Goal: Task Accomplishment & Management: Manage account settings

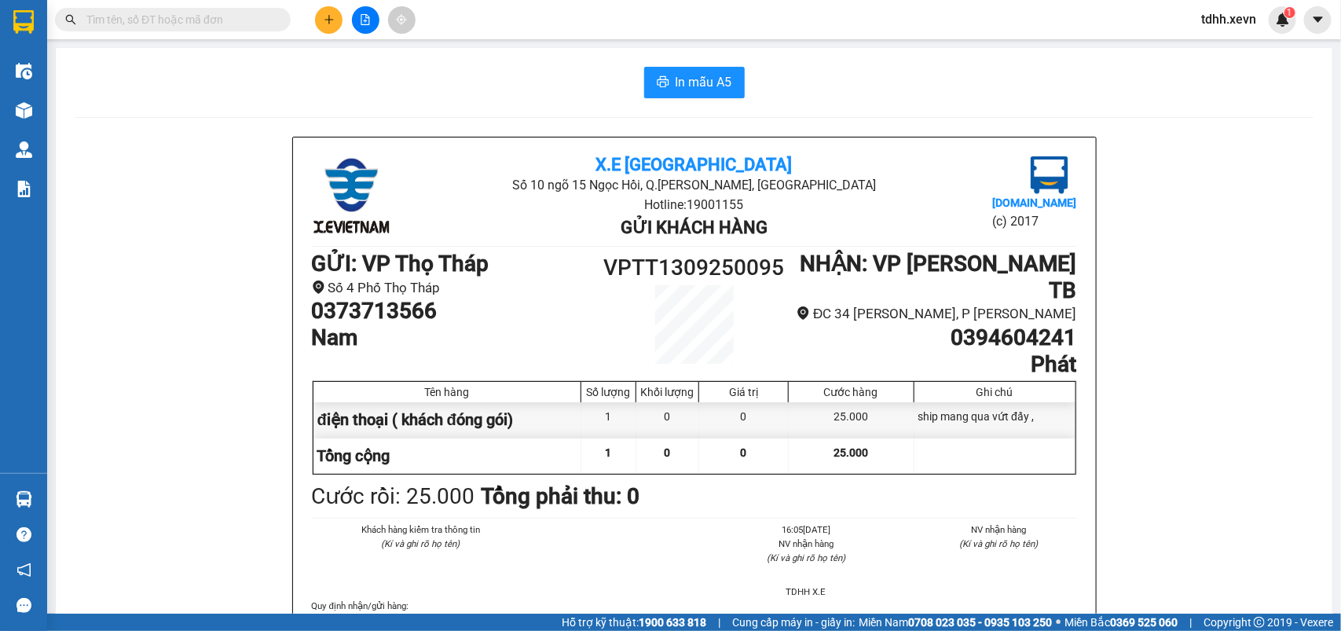
click at [163, 12] on input "text" at bounding box center [178, 19] width 185 height 17
paste input "0965562262"
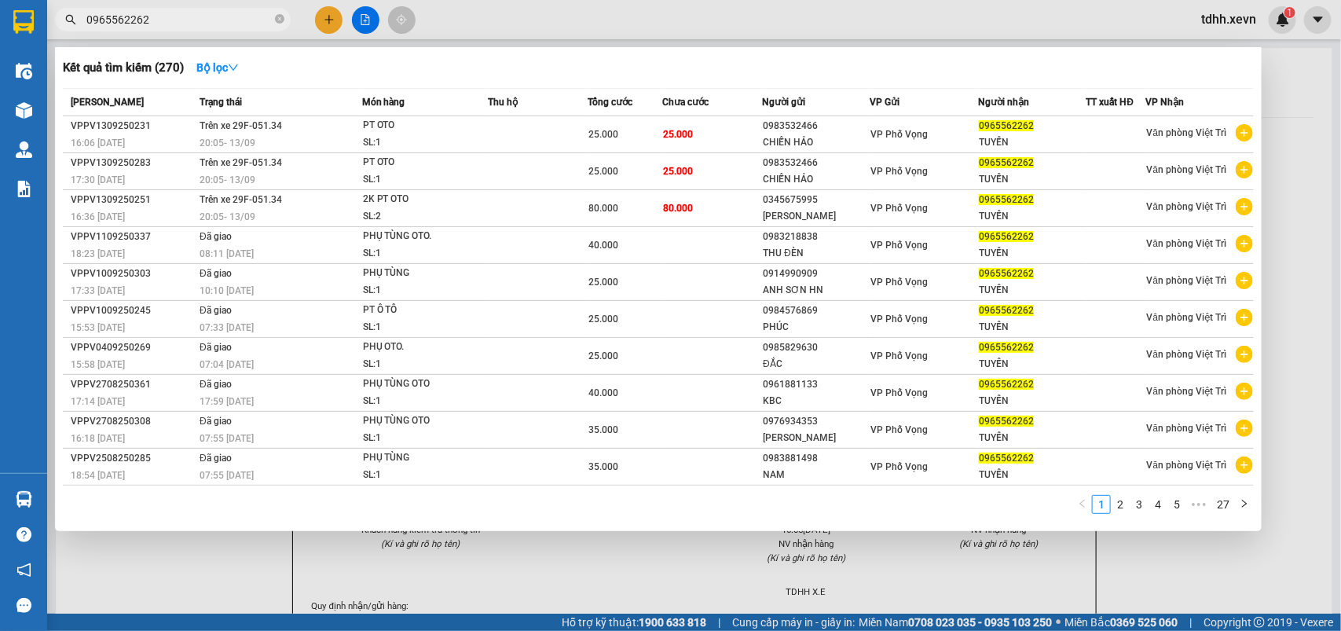
type input "0965562262"
click at [170, 27] on input "0965562262" at bounding box center [178, 19] width 185 height 17
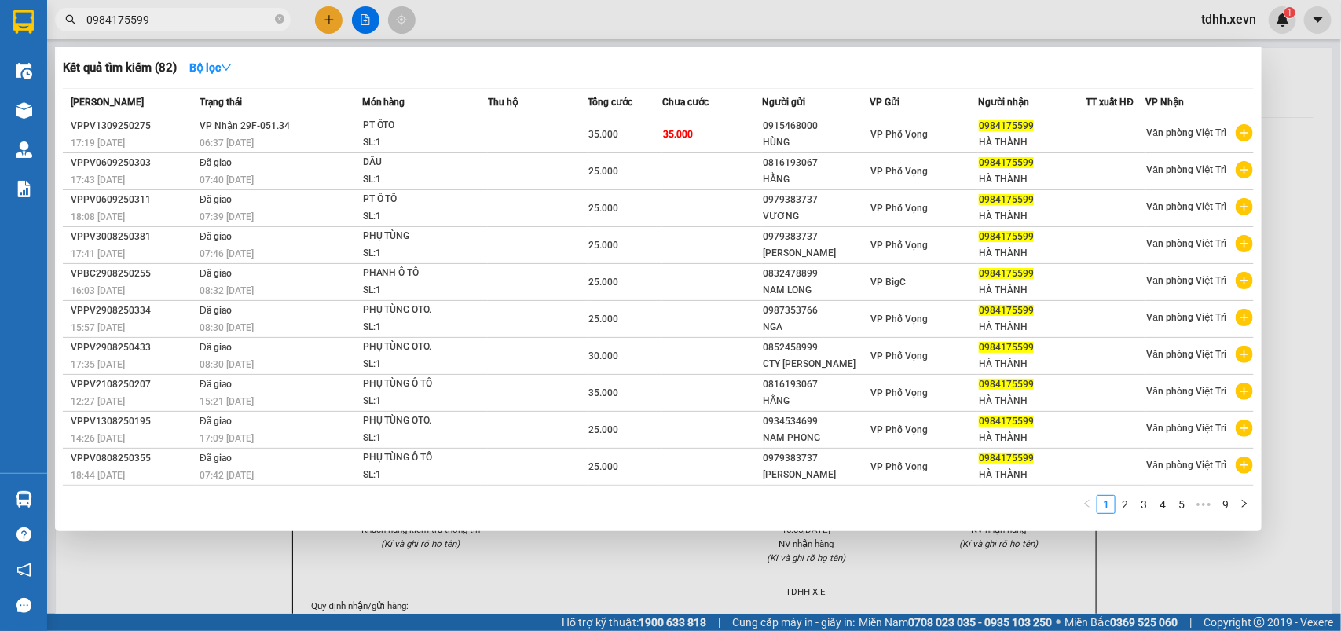
click at [174, 20] on input "0984175599" at bounding box center [178, 19] width 185 height 17
paste input "65562262"
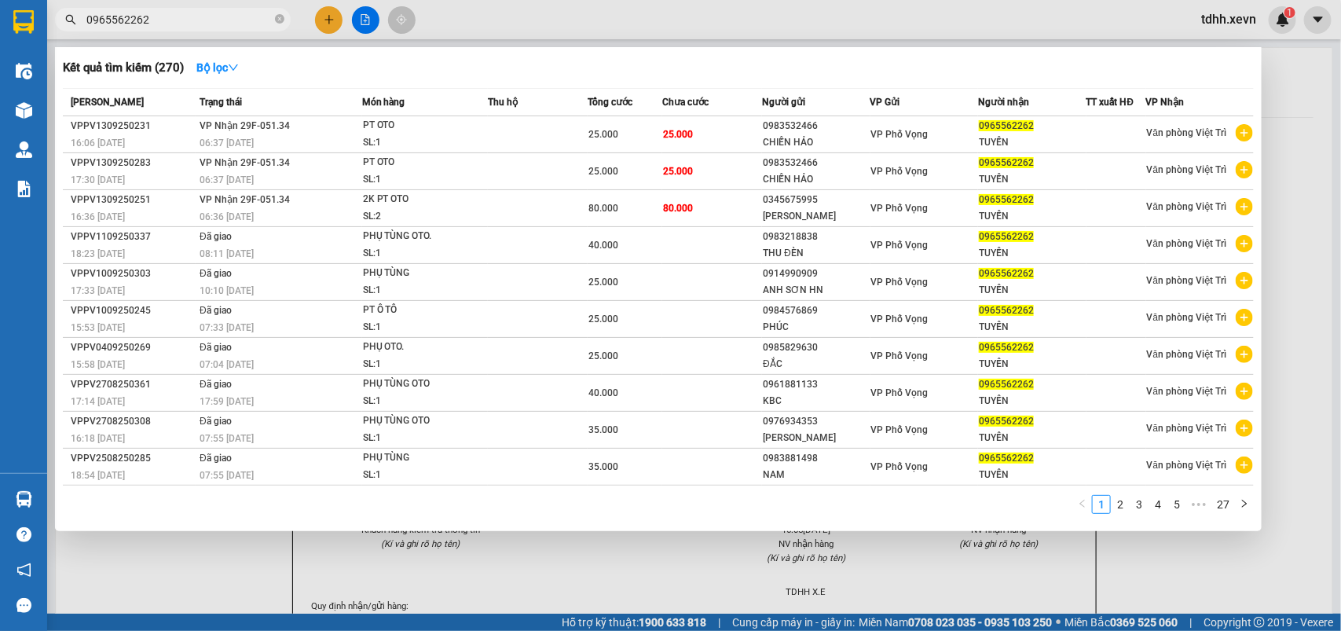
type input "0965562262"
click at [1288, 175] on div at bounding box center [670, 315] width 1341 height 631
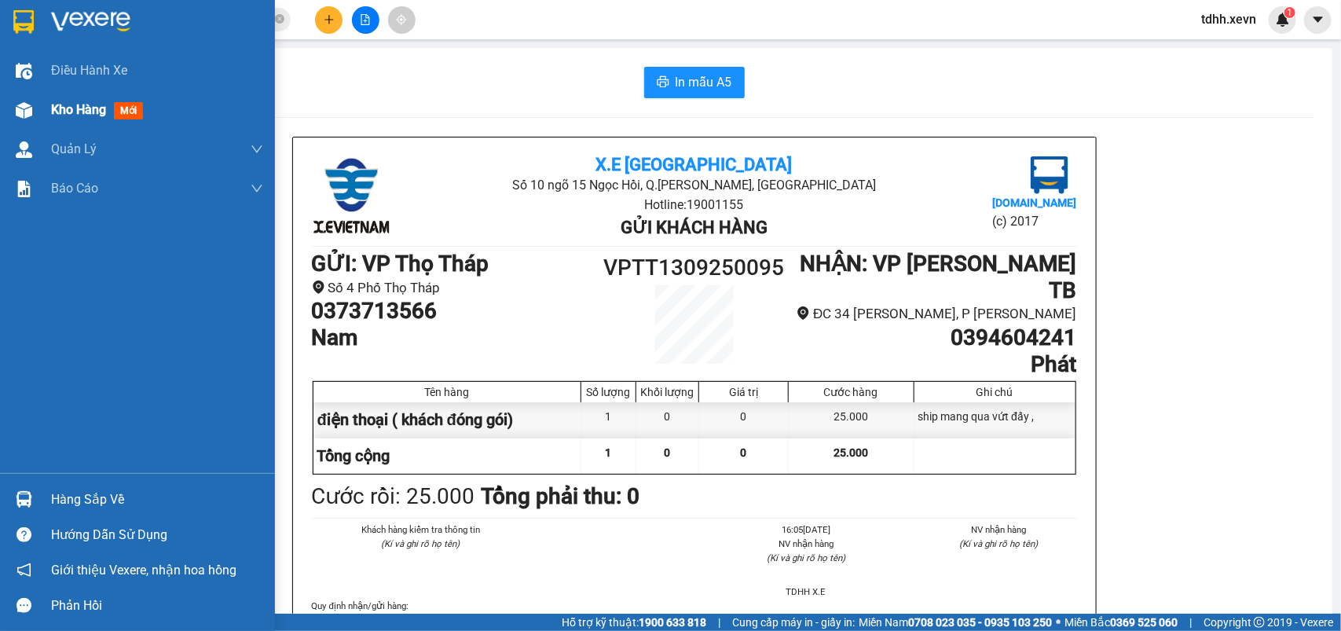
click at [64, 110] on span "Kho hàng" at bounding box center [78, 109] width 55 height 15
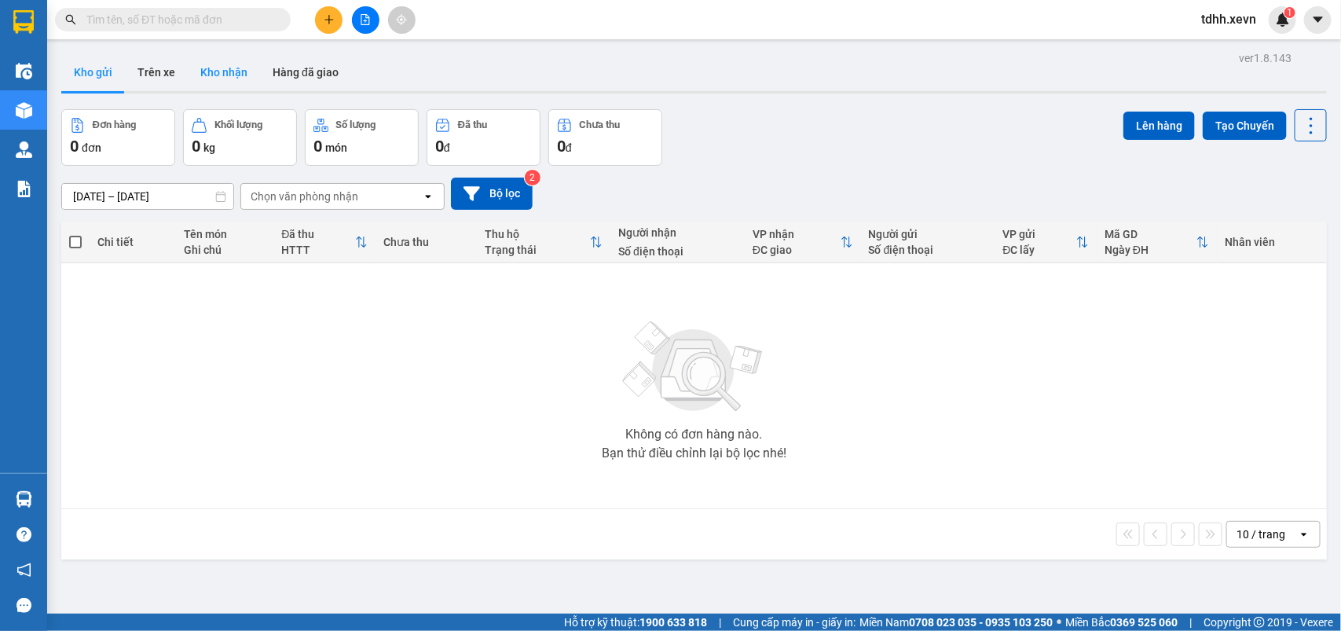
click at [216, 69] on button "Kho nhận" at bounding box center [224, 72] width 72 height 38
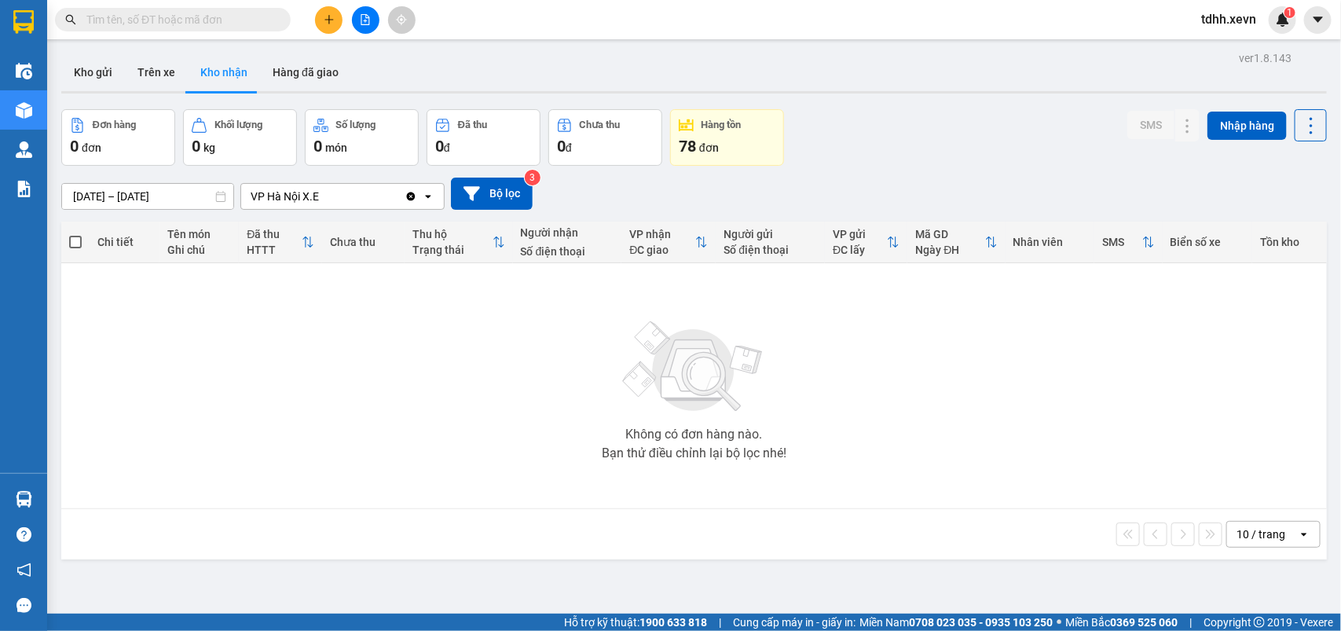
click at [216, 69] on button "Kho nhận" at bounding box center [224, 72] width 72 height 38
click at [407, 192] on icon "Clear value" at bounding box center [410, 196] width 13 height 13
click at [407, 192] on div "Chọn văn phòng nhận" at bounding box center [331, 196] width 181 height 25
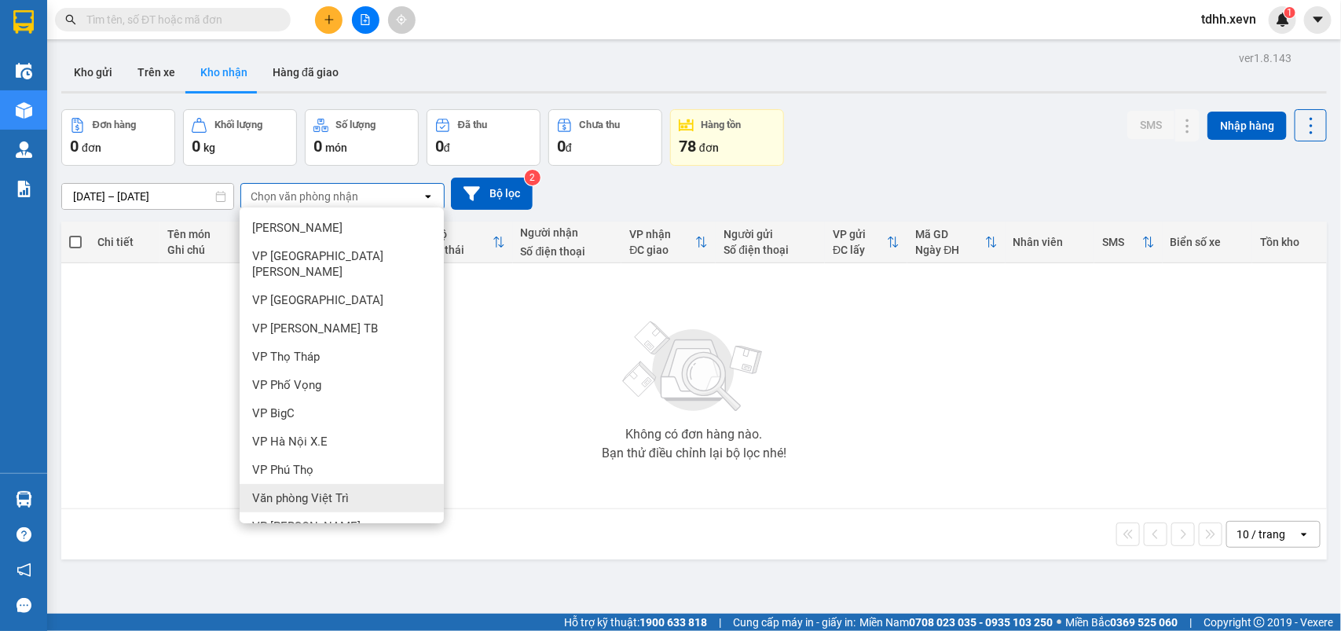
click at [338, 490] on span "Văn phòng Việt Trì" at bounding box center [300, 498] width 97 height 16
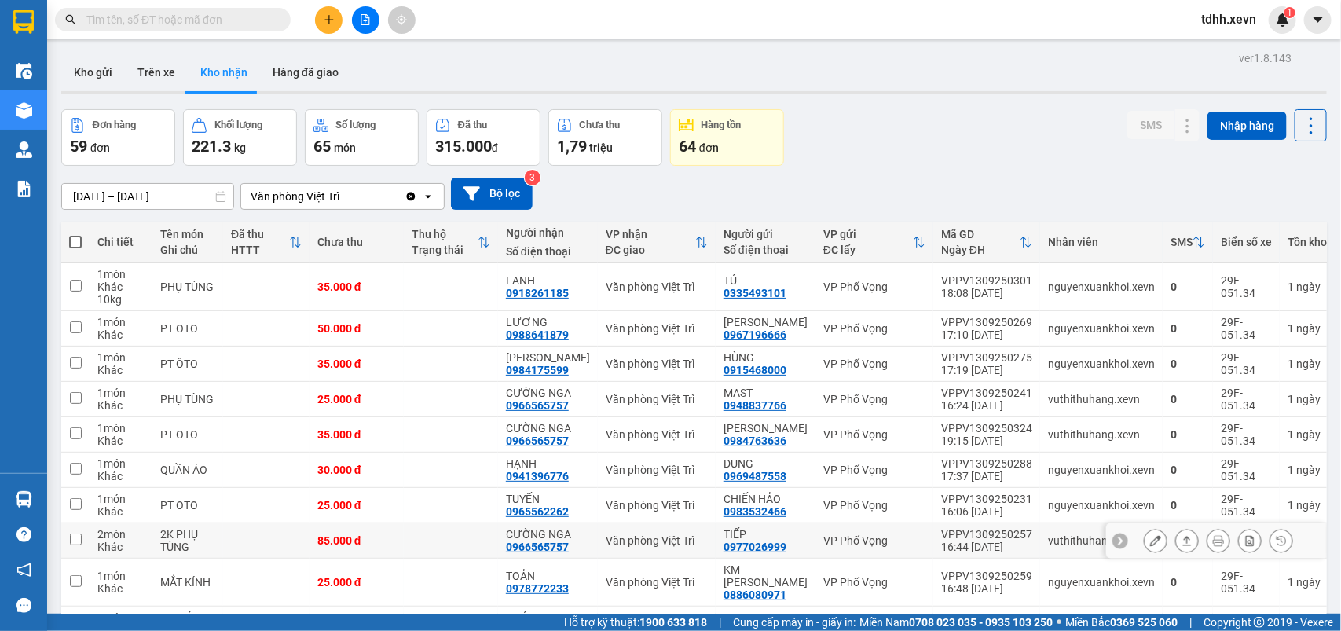
scroll to position [120, 0]
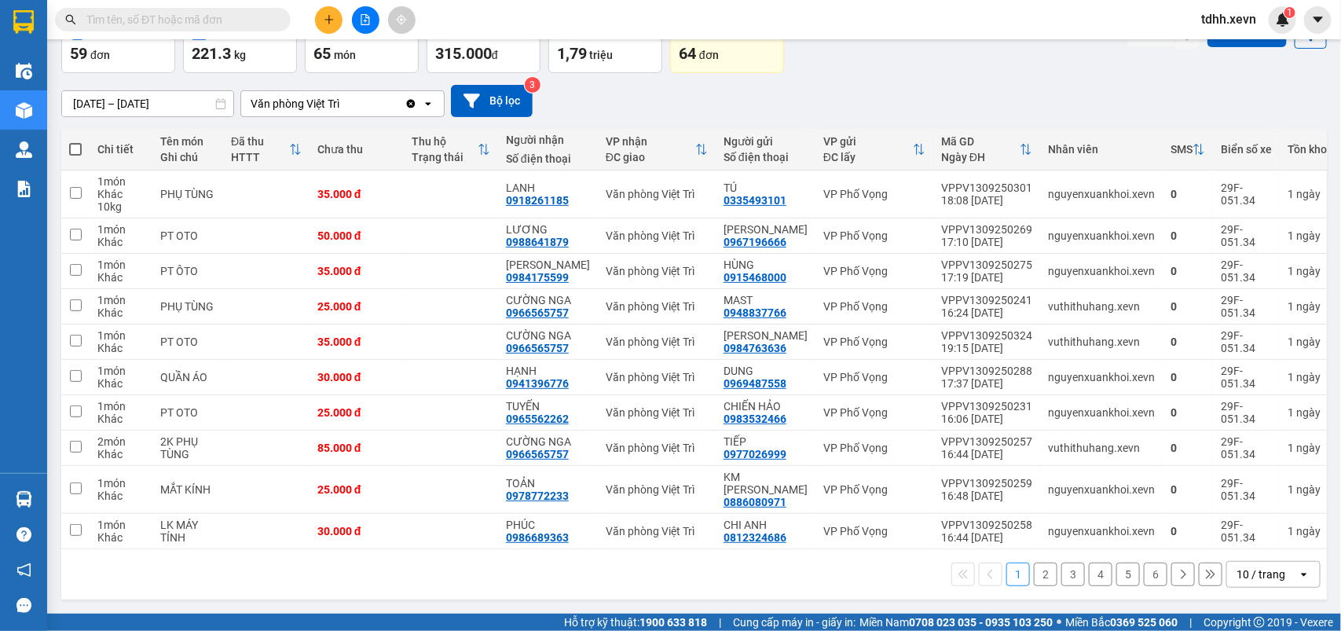
click at [71, 143] on span at bounding box center [75, 149] width 13 height 13
click at [75, 141] on input "checkbox" at bounding box center [75, 141] width 0 height 0
checkbox input "true"
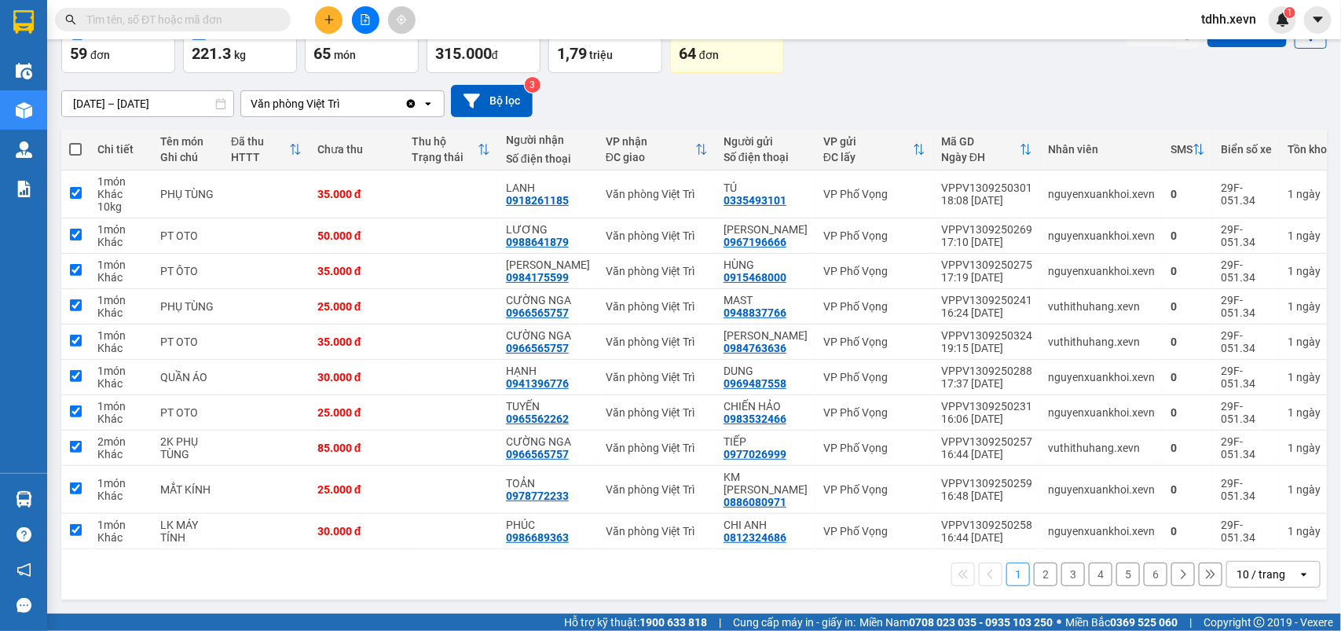
checkbox input "true"
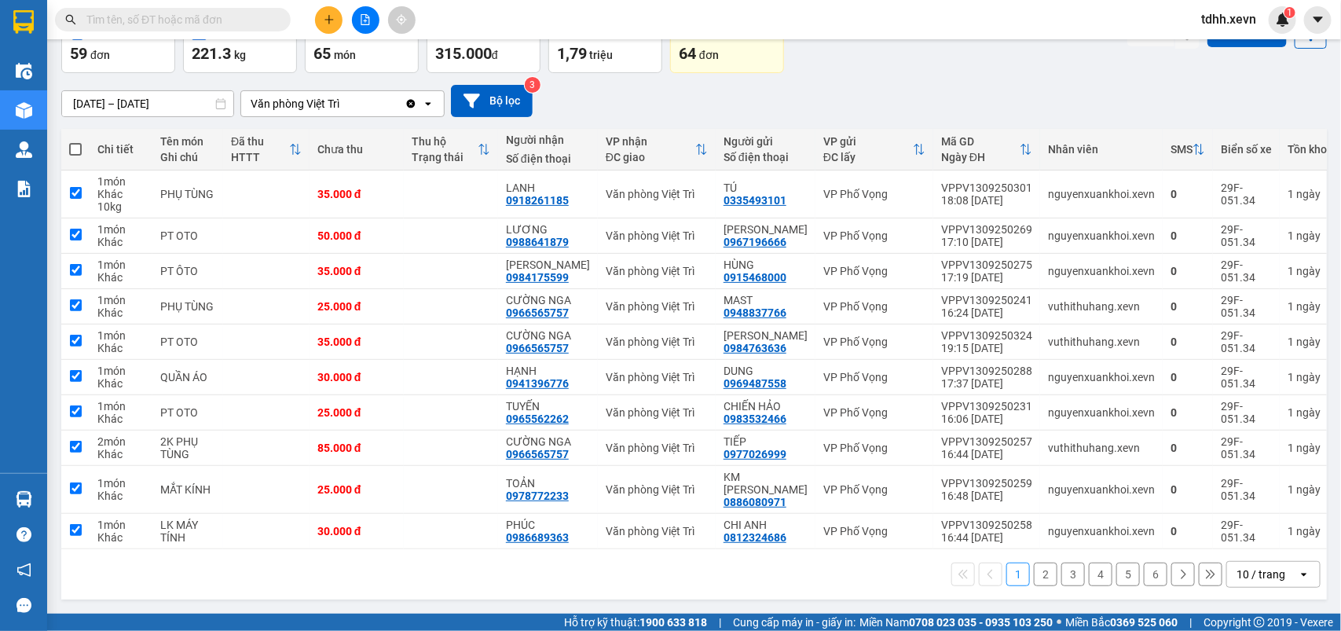
checkbox input "true"
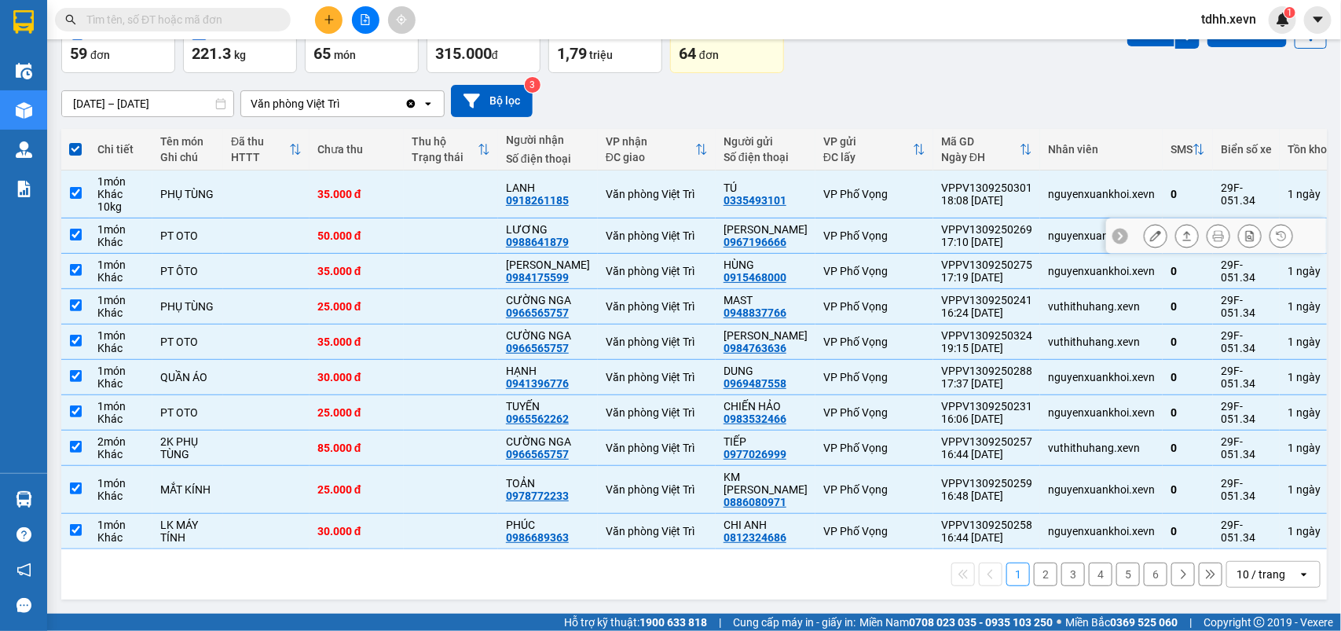
scroll to position [0, 0]
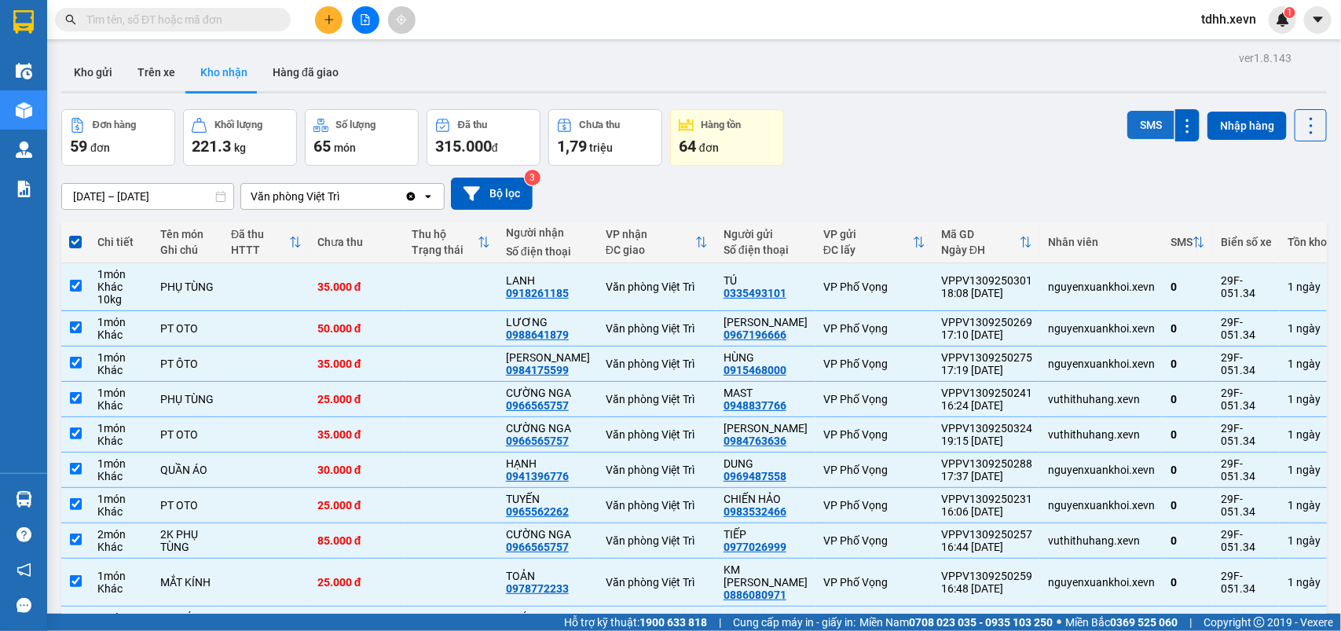
click at [1131, 124] on button "SMS" at bounding box center [1150, 125] width 47 height 28
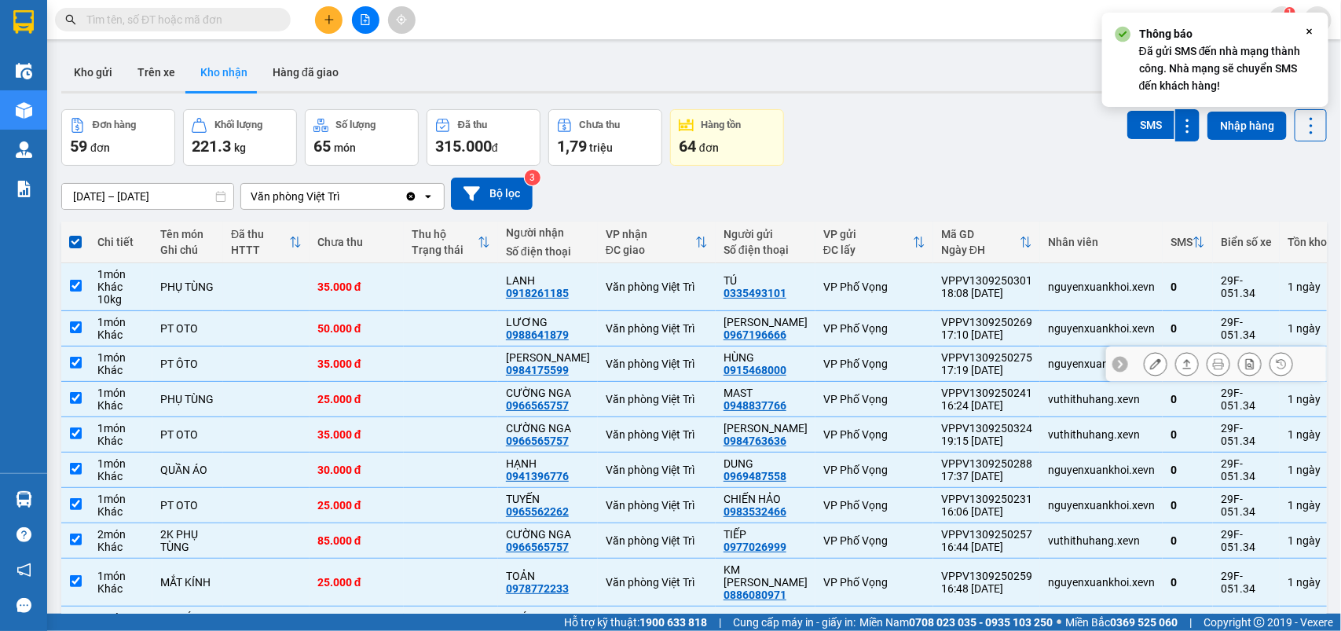
scroll to position [120, 0]
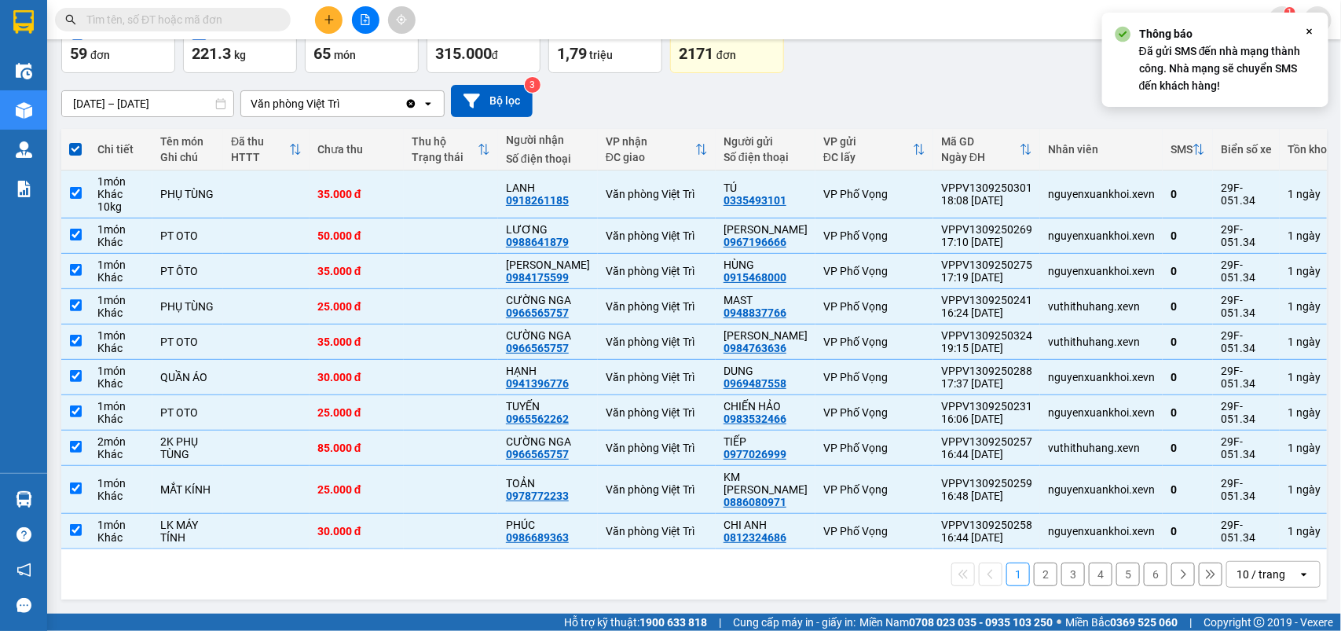
click at [1034, 577] on button "2" at bounding box center [1046, 574] width 24 height 24
checkbox input "false"
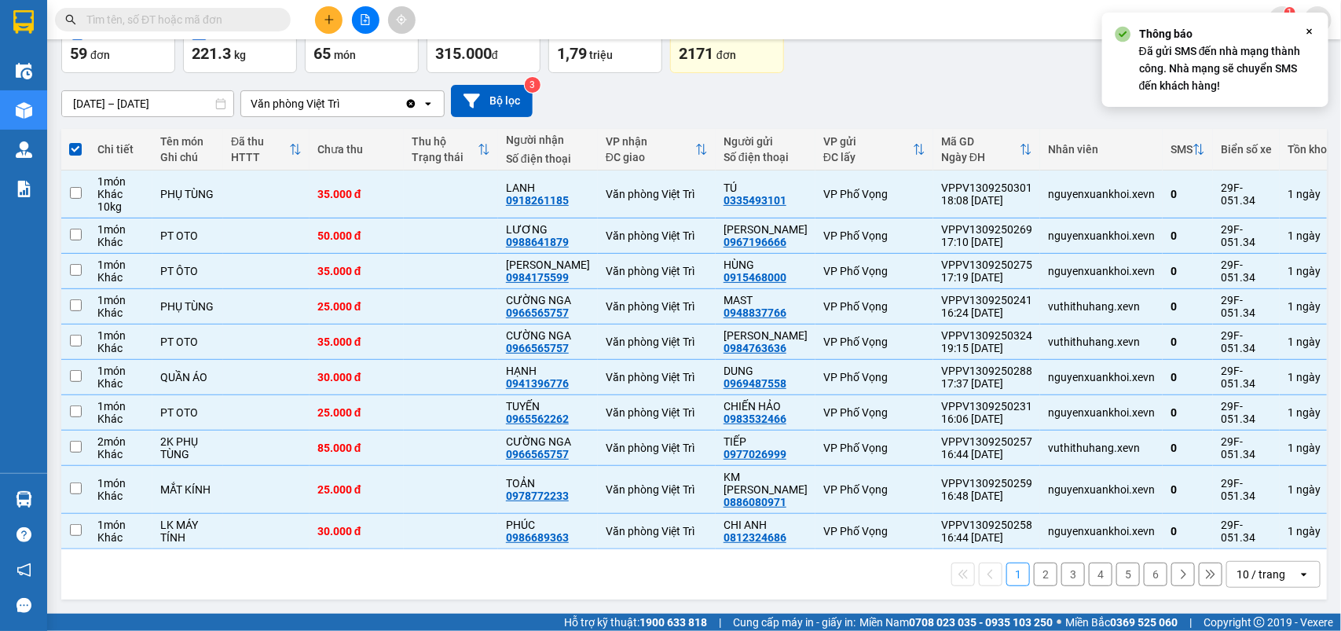
checkbox input "false"
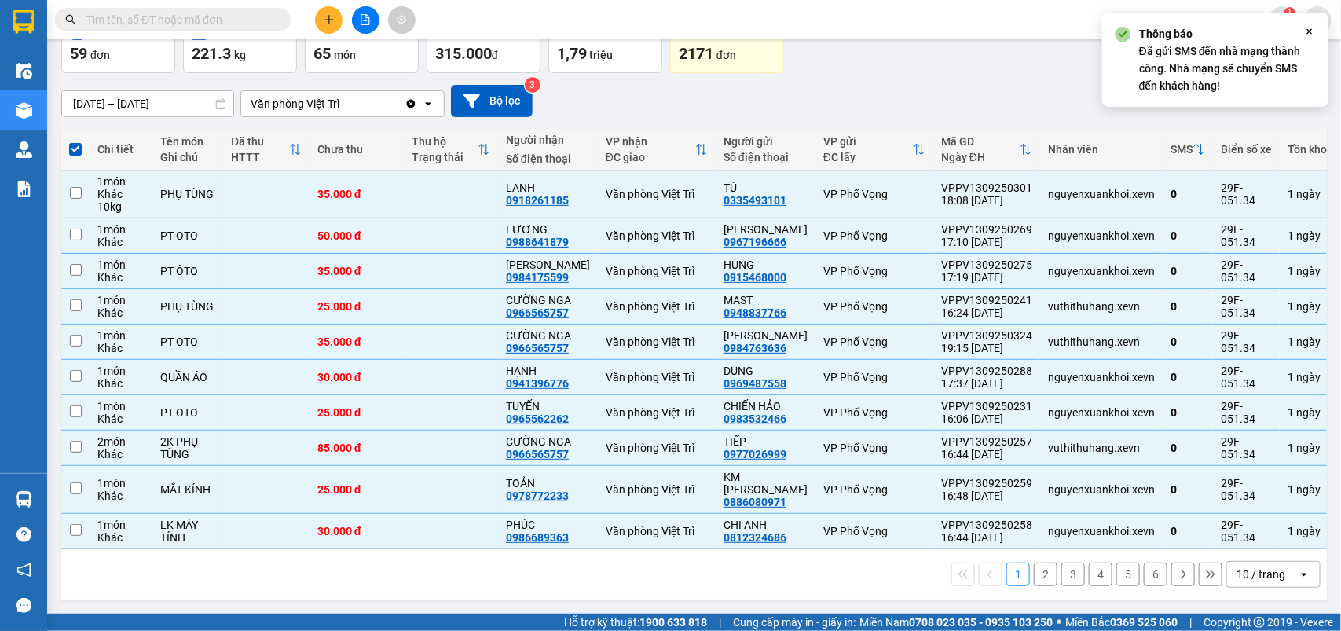
checkbox input "false"
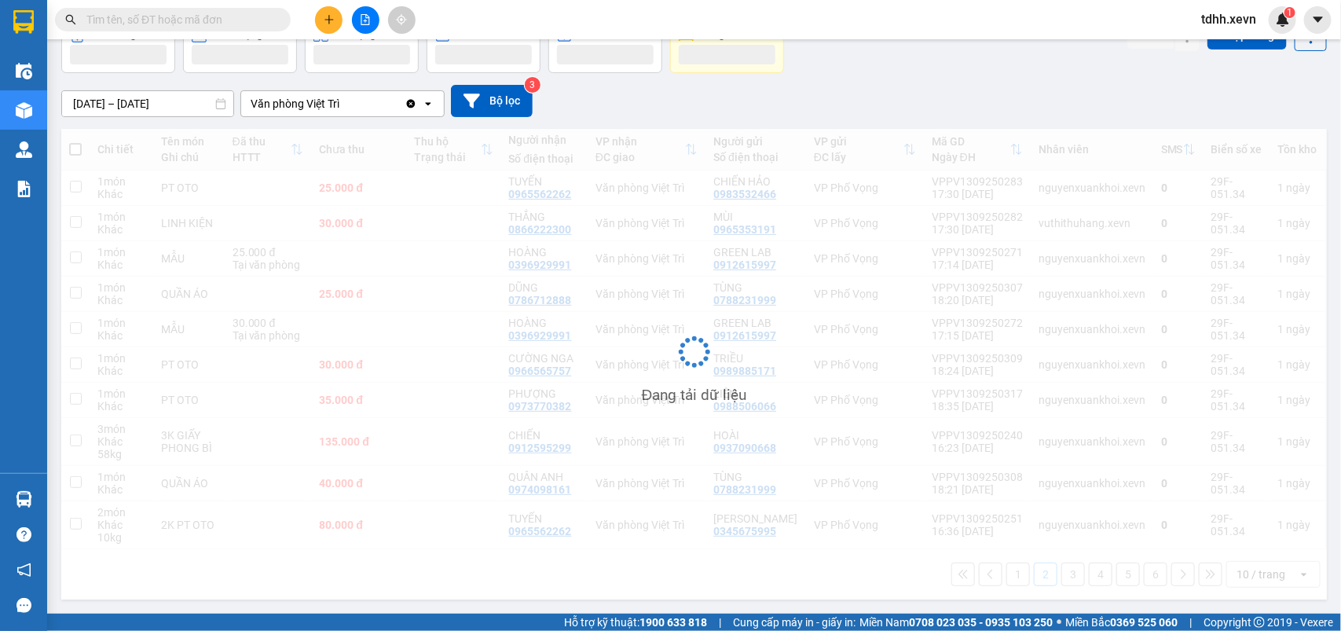
scroll to position [95, 0]
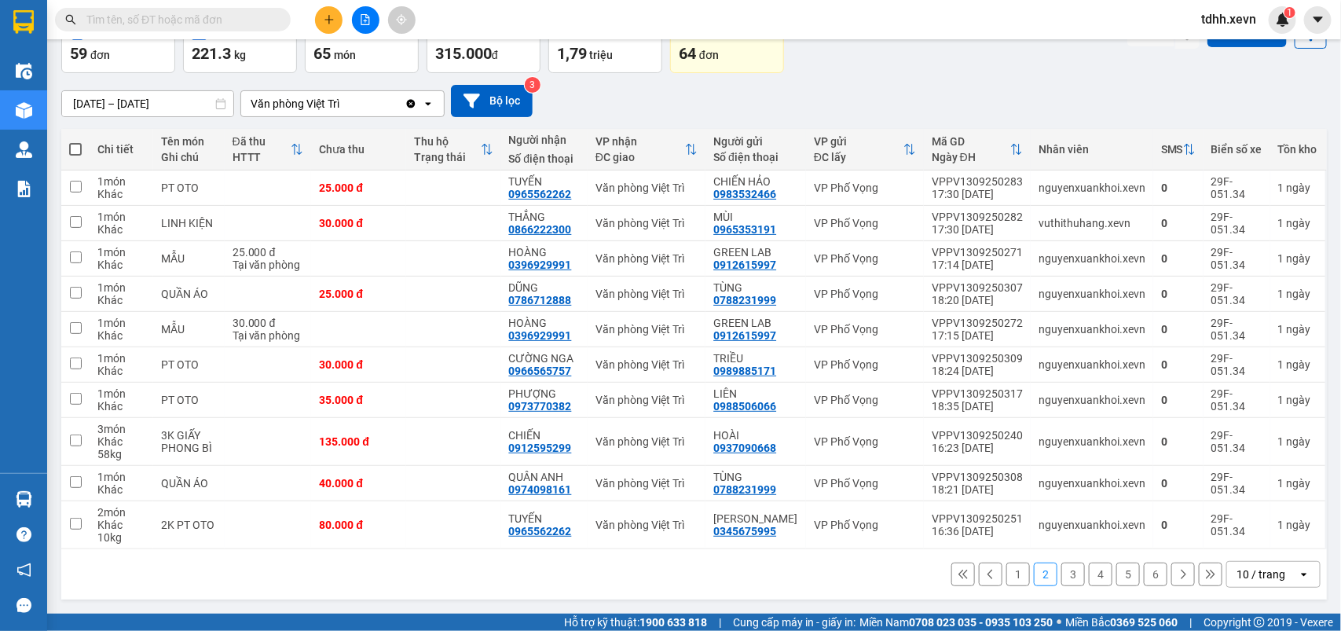
click at [76, 151] on span at bounding box center [75, 149] width 13 height 13
click at [75, 141] on input "checkbox" at bounding box center [75, 141] width 0 height 0
checkbox input "true"
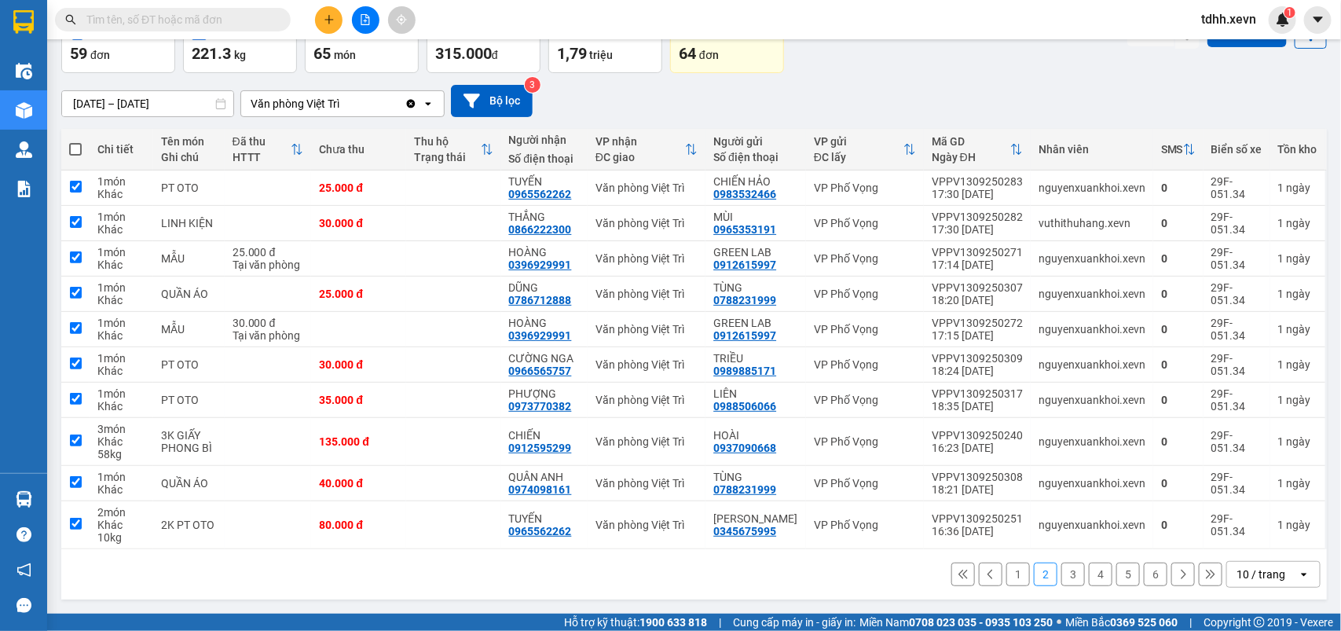
checkbox input "true"
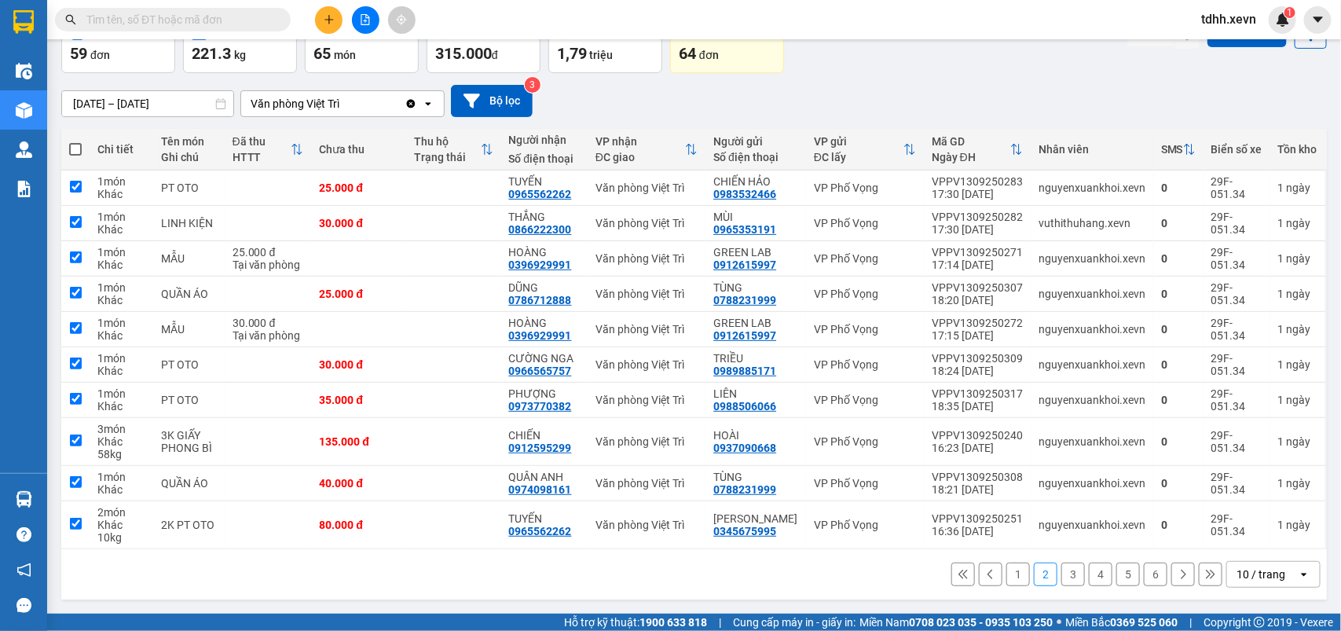
checkbox input "true"
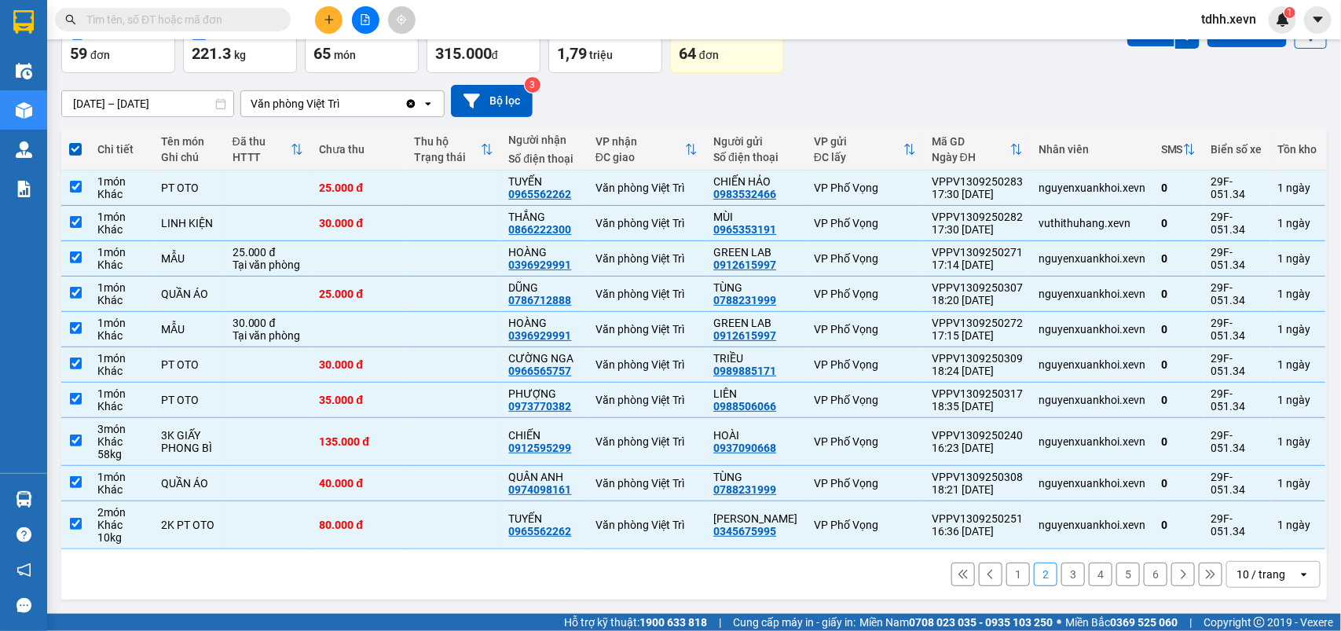
scroll to position [0, 0]
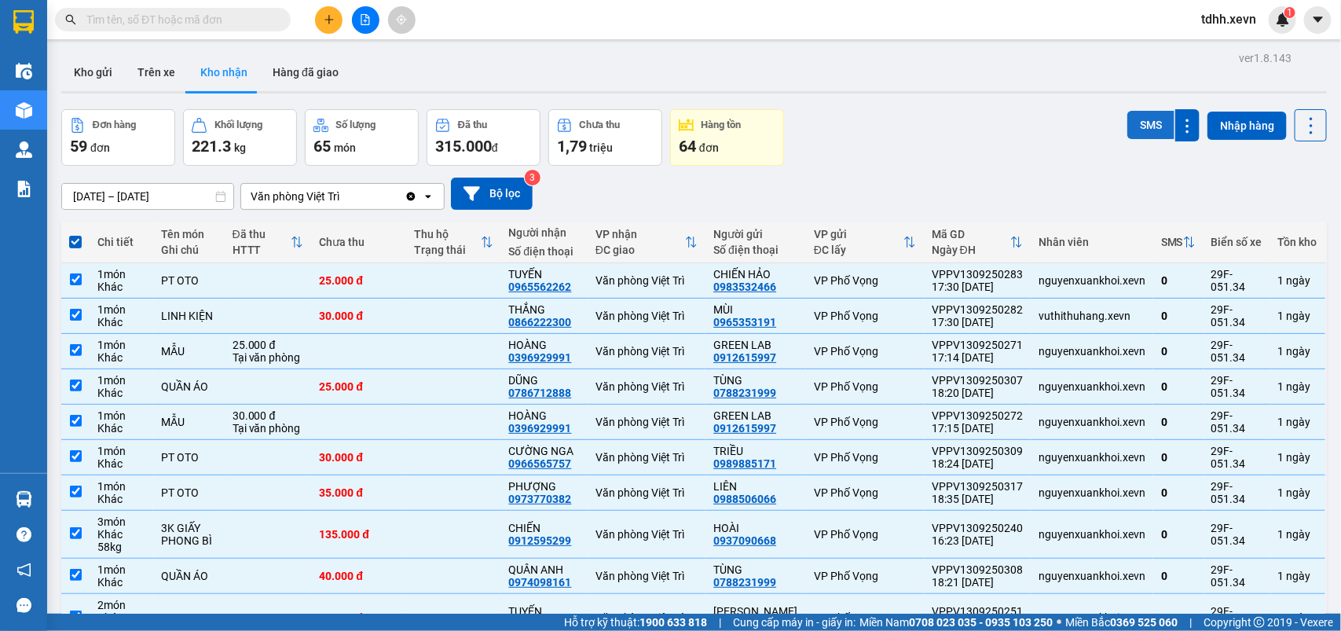
click at [1129, 120] on button "SMS" at bounding box center [1150, 125] width 47 height 28
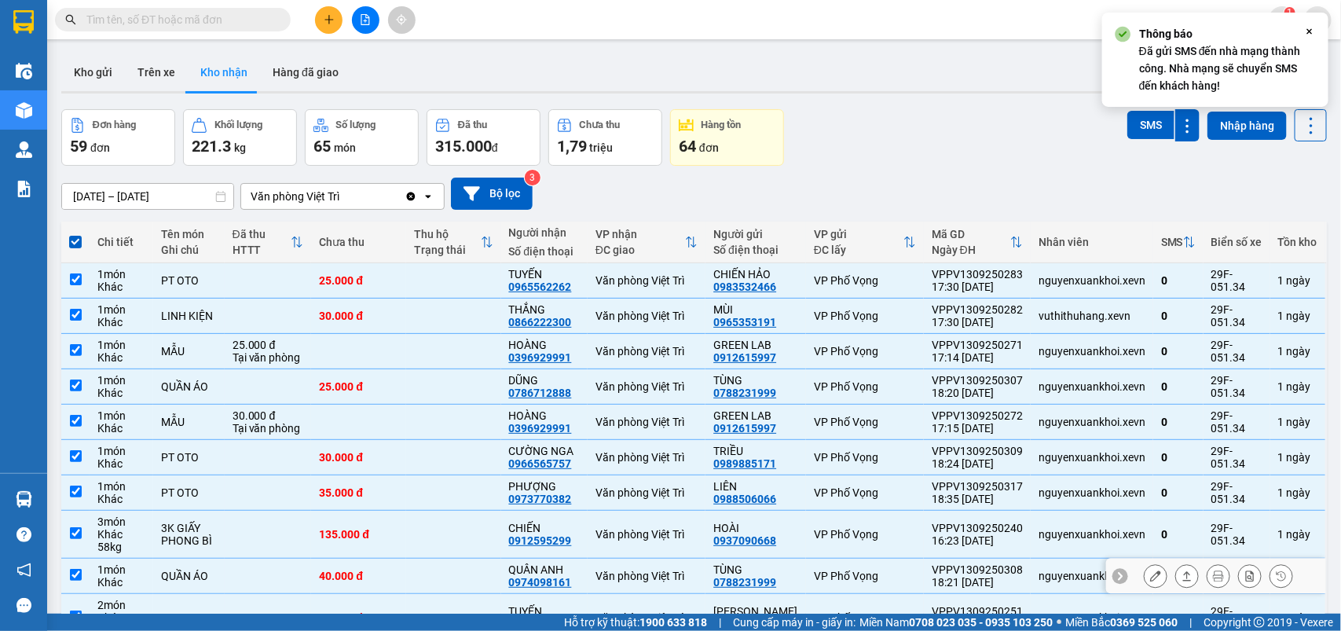
scroll to position [95, 0]
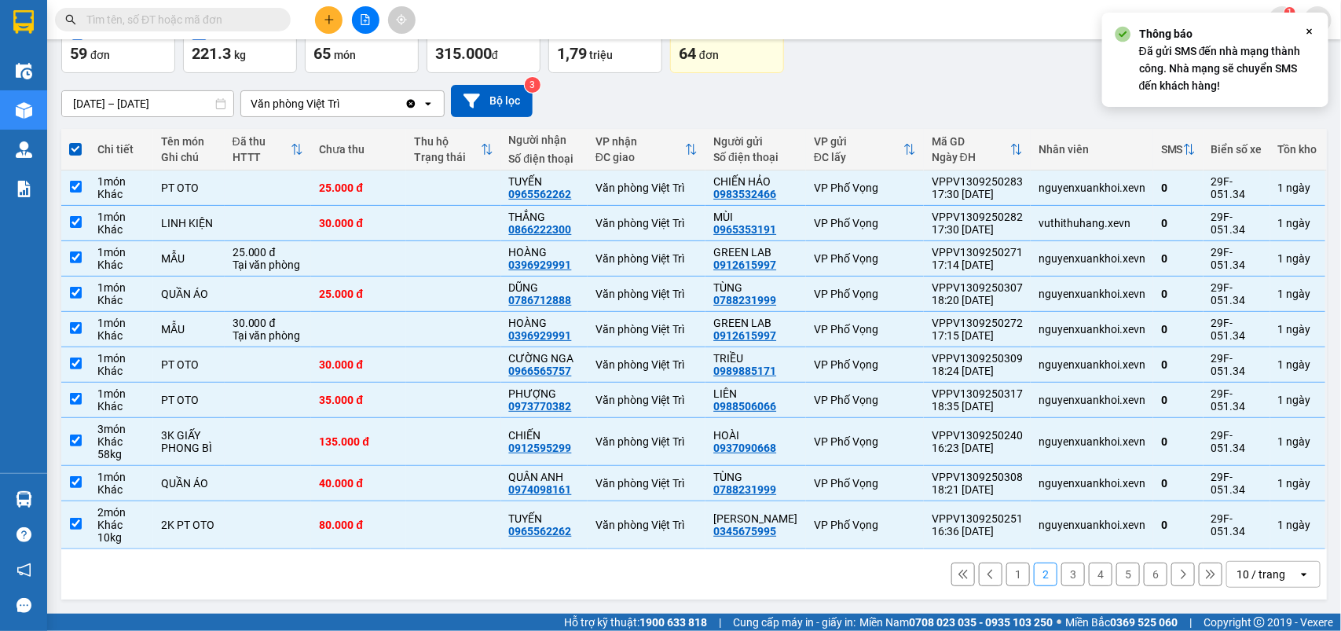
click at [1061, 571] on button "3" at bounding box center [1073, 574] width 24 height 24
checkbox input "false"
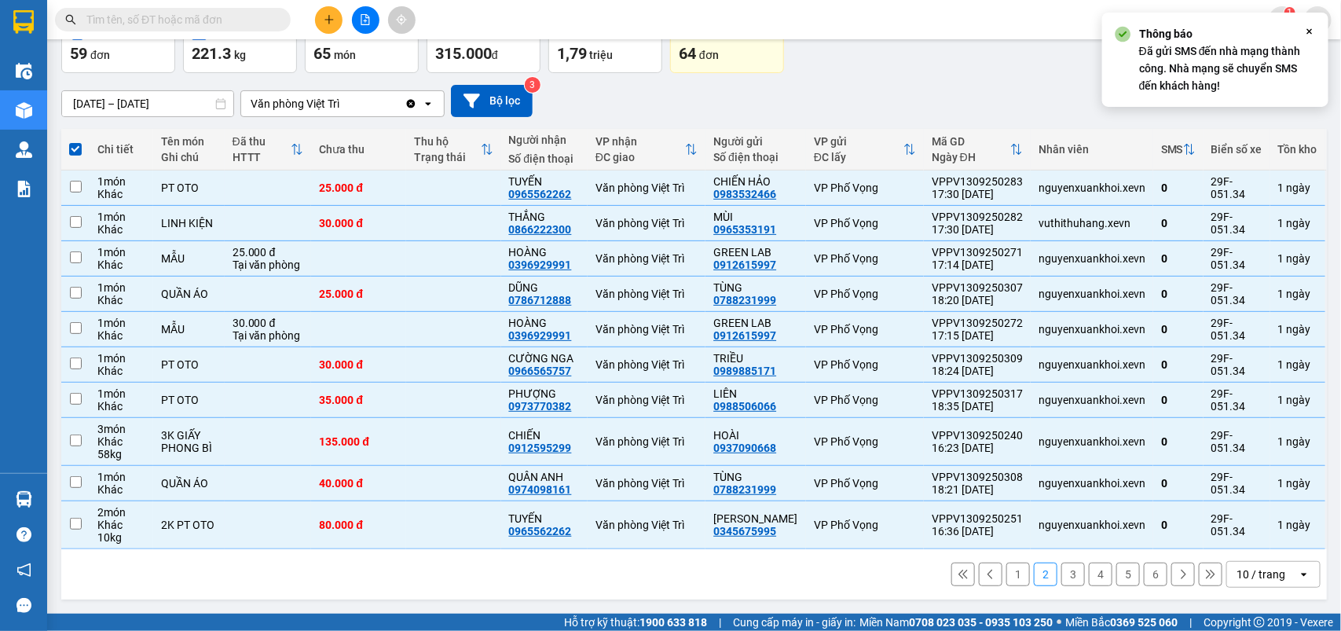
checkbox input "false"
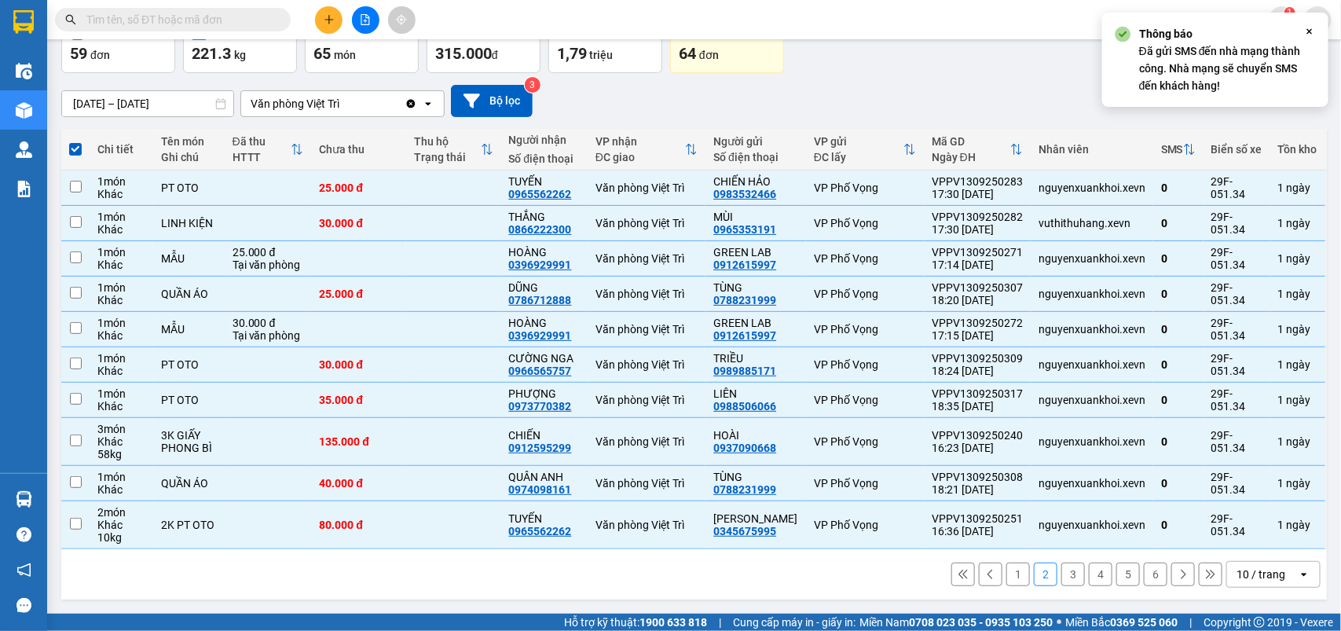
checkbox input "false"
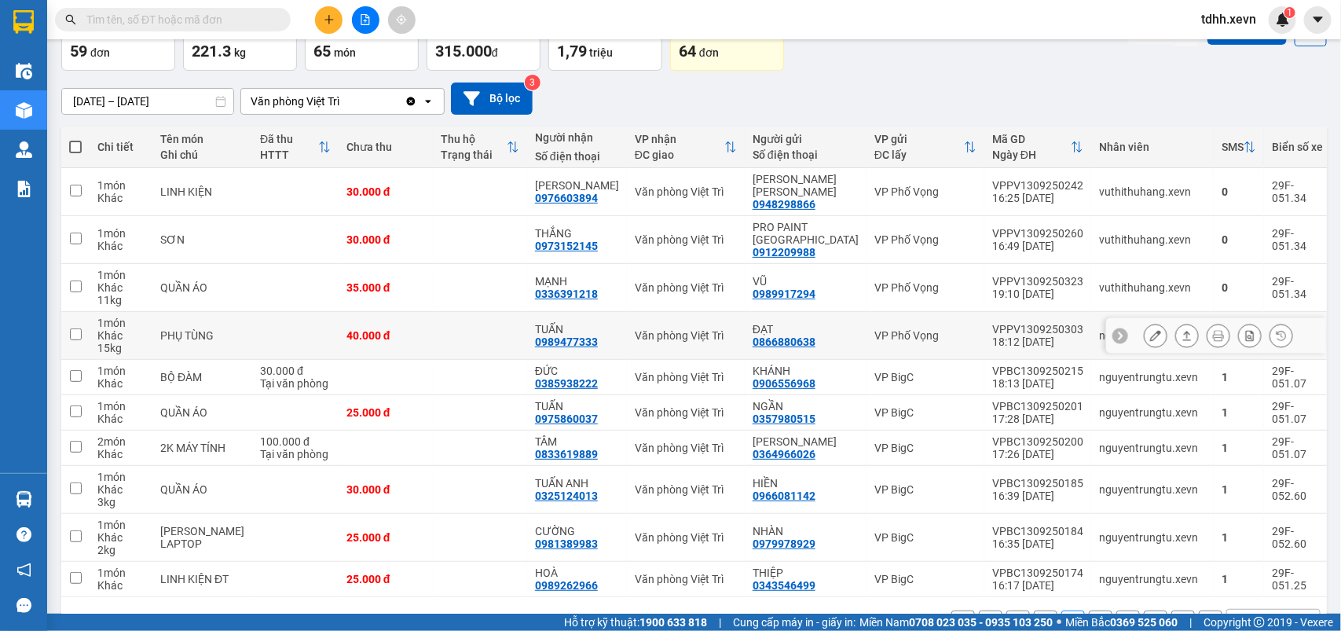
click at [1099, 329] on div "nguyenxuankhoi.xevn" at bounding box center [1152, 335] width 107 height 13
checkbox input "true"
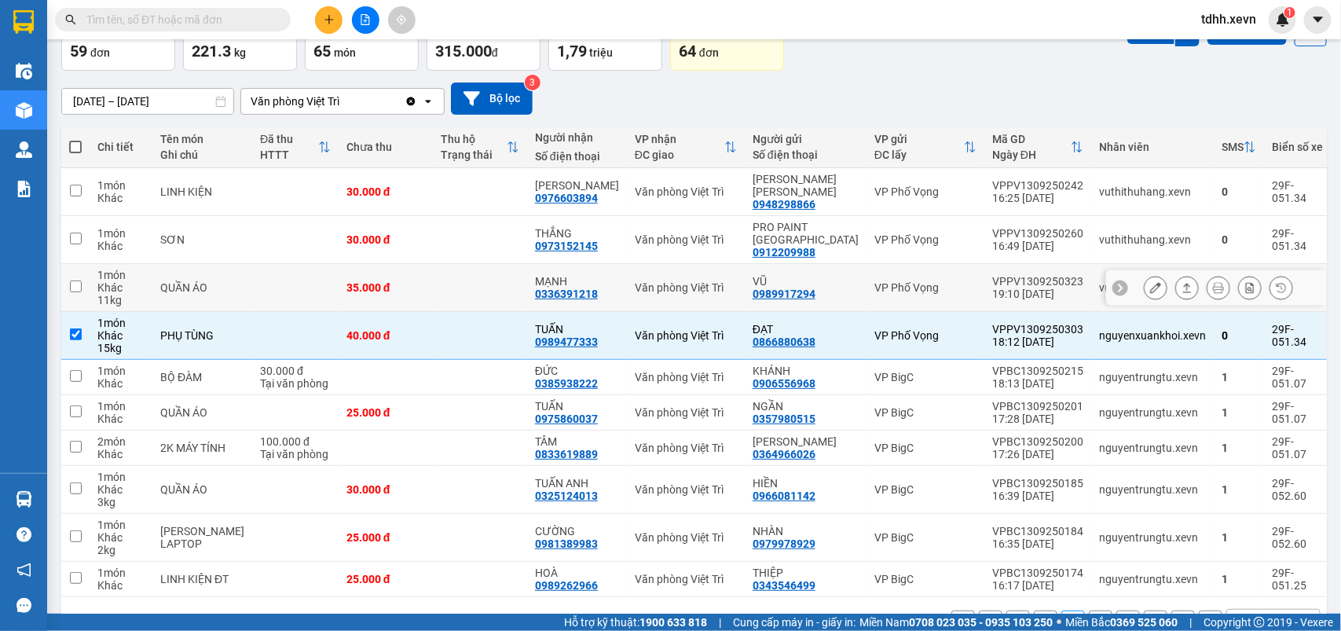
click at [1099, 281] on div "vuthithuhang.xevn" at bounding box center [1152, 287] width 107 height 13
checkbox input "true"
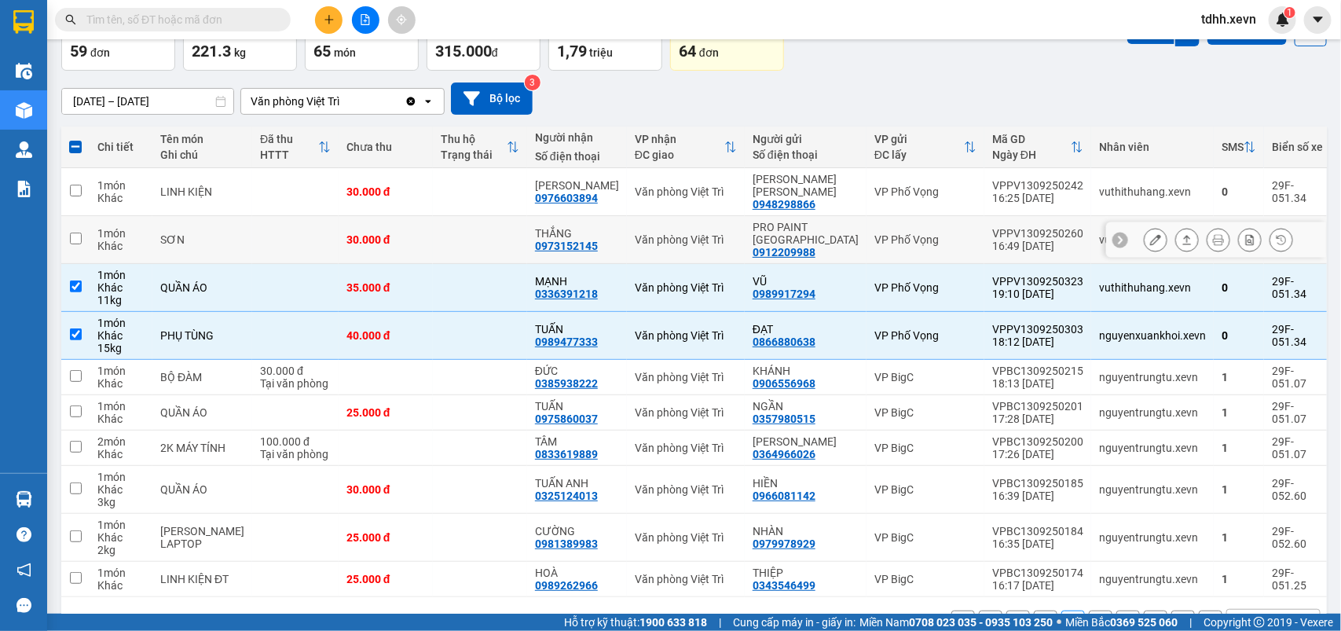
drag, startPoint x: 1014, startPoint y: 238, endPoint x: 1011, endPoint y: 216, distance: 22.2
click at [1014, 237] on td "VPPV1309250260 16:49 13/09" at bounding box center [1037, 240] width 107 height 48
checkbox input "true"
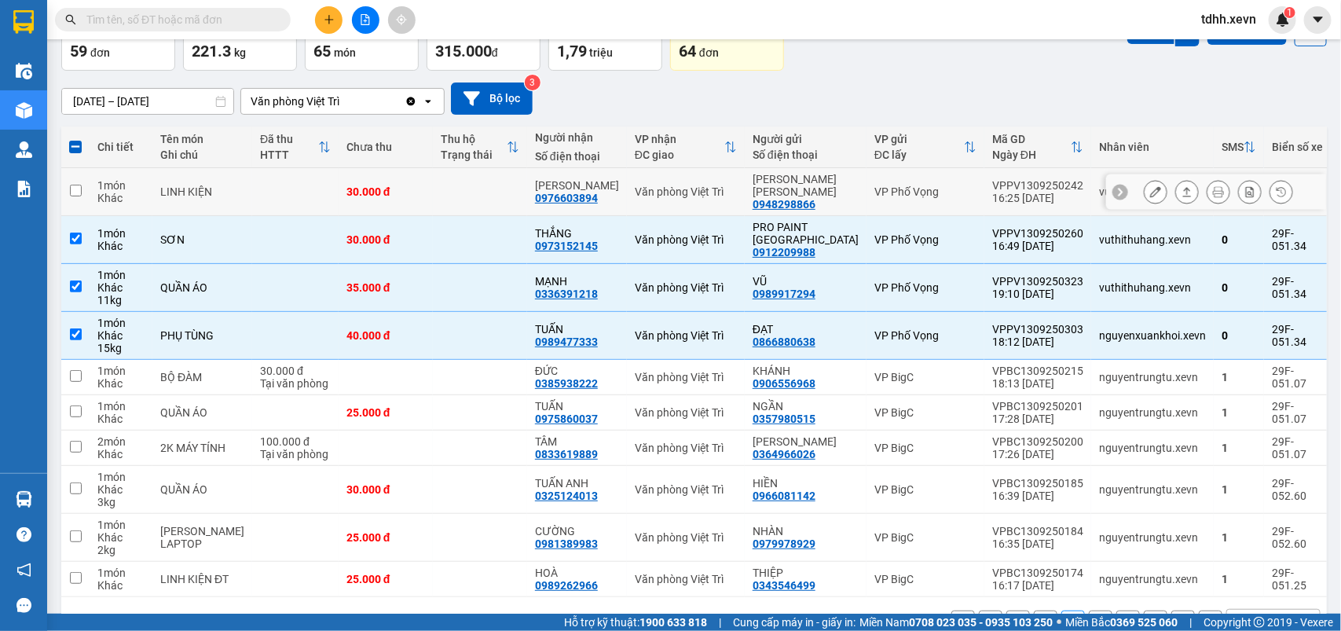
click at [1006, 192] on div "16:25 13/09" at bounding box center [1037, 198] width 91 height 13
checkbox input "true"
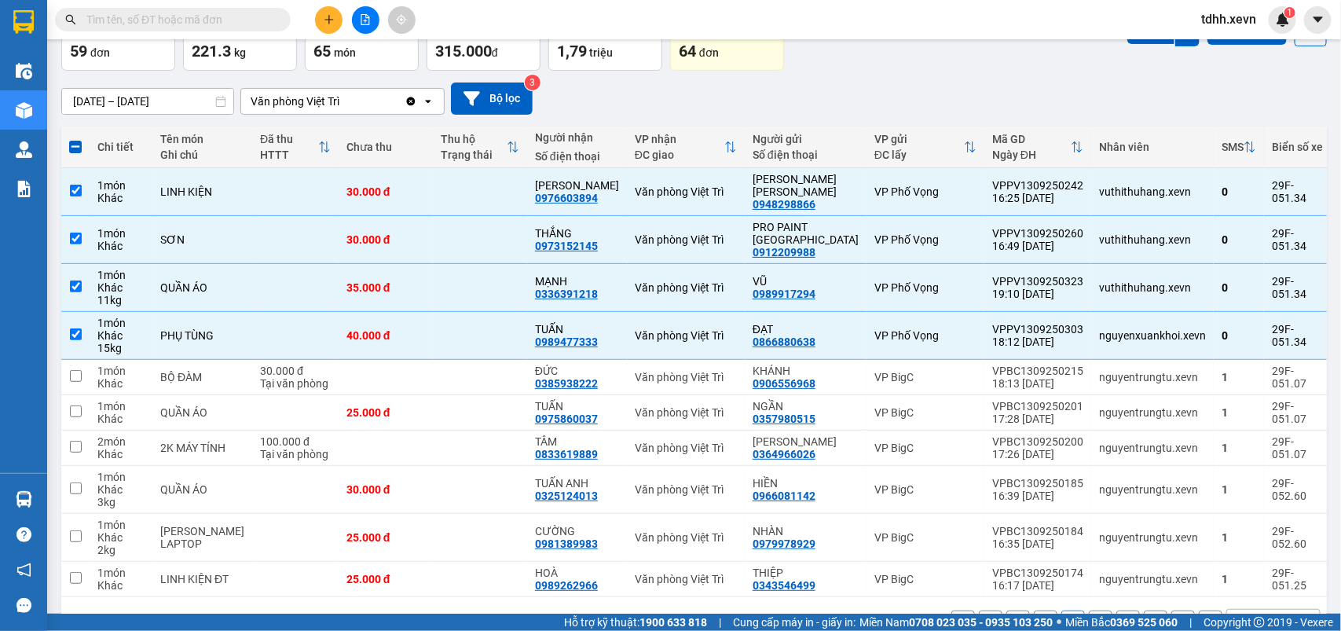
scroll to position [0, 0]
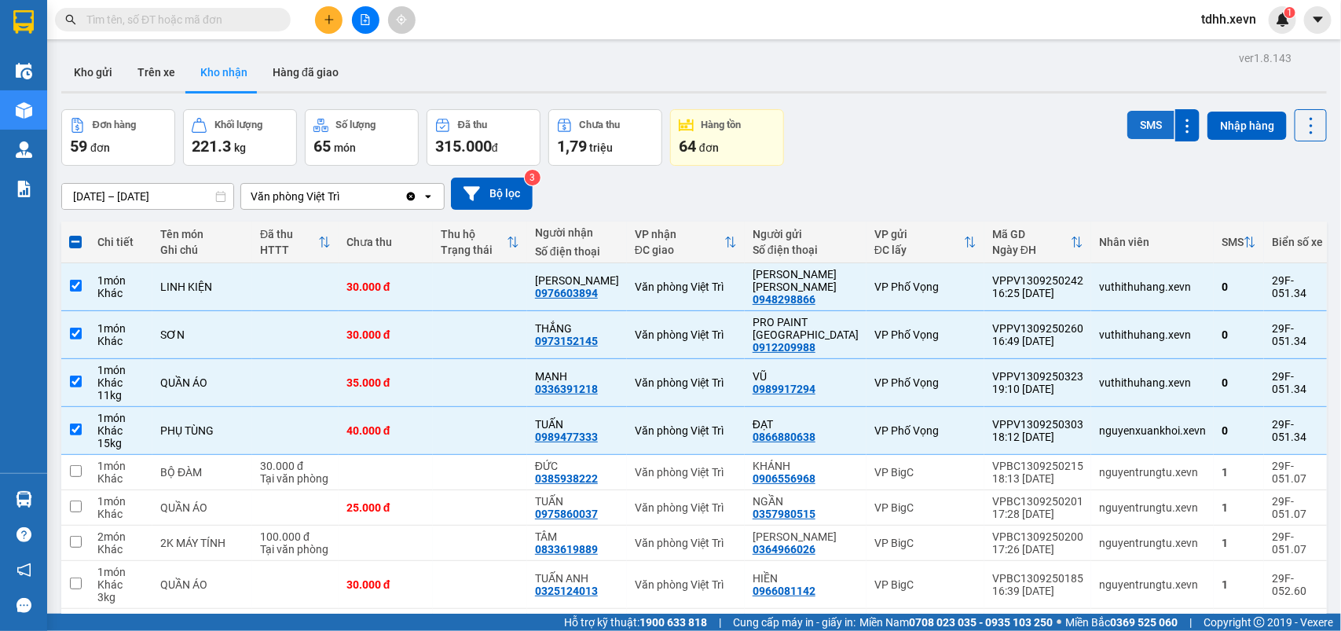
click at [1127, 122] on button "SMS" at bounding box center [1150, 125] width 47 height 28
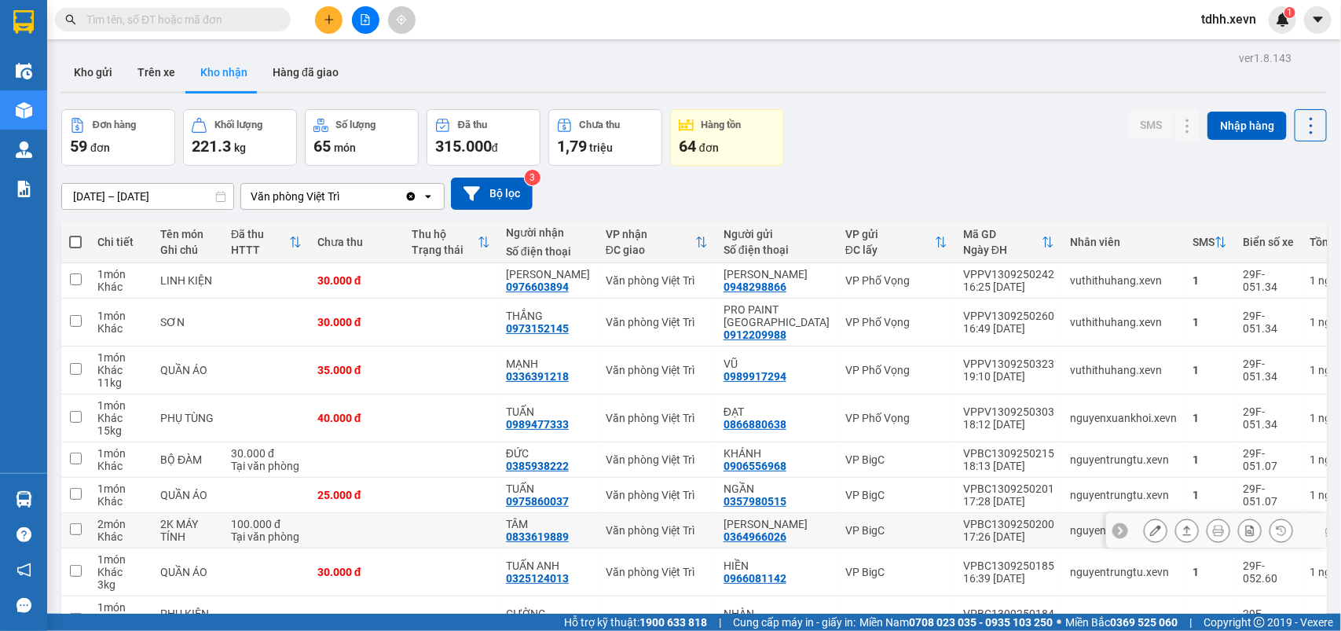
scroll to position [132, 0]
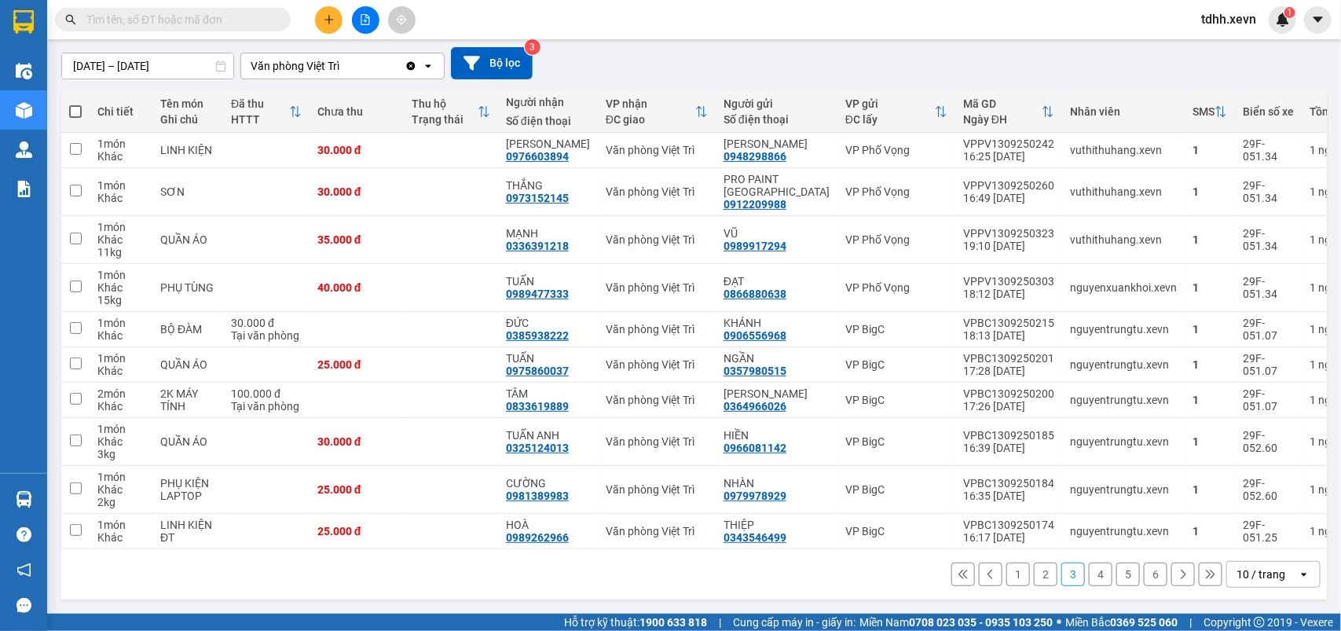
click at [1034, 580] on button "2" at bounding box center [1046, 574] width 24 height 24
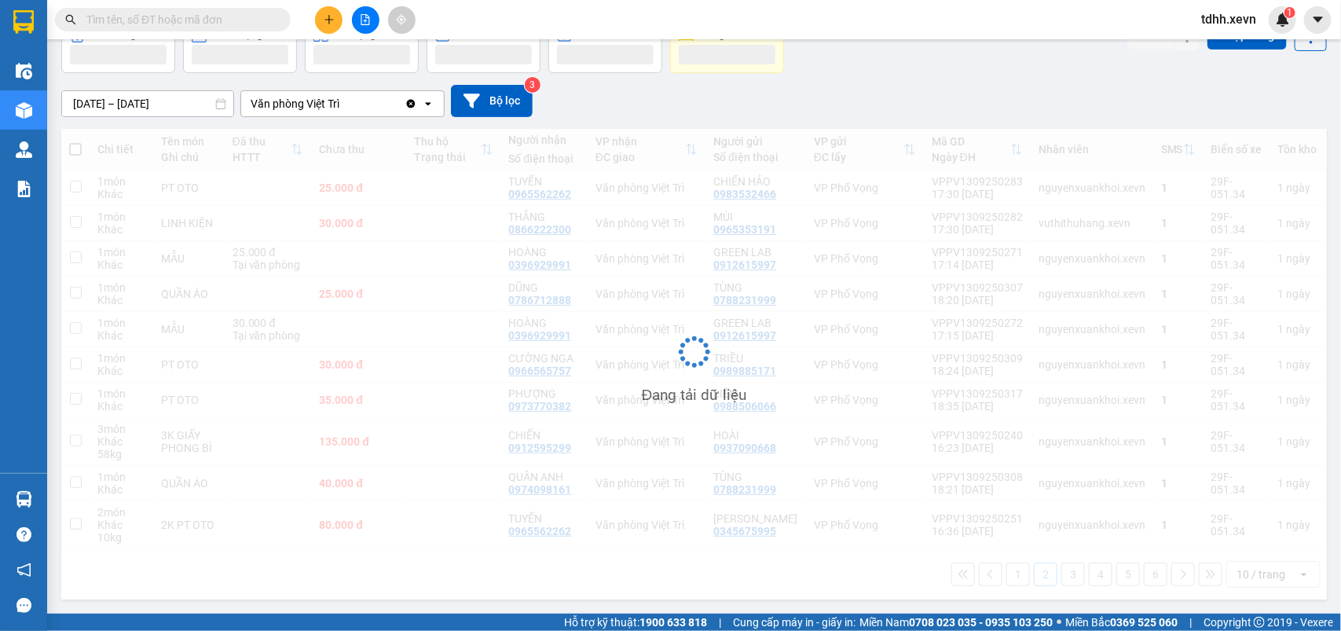
scroll to position [95, 0]
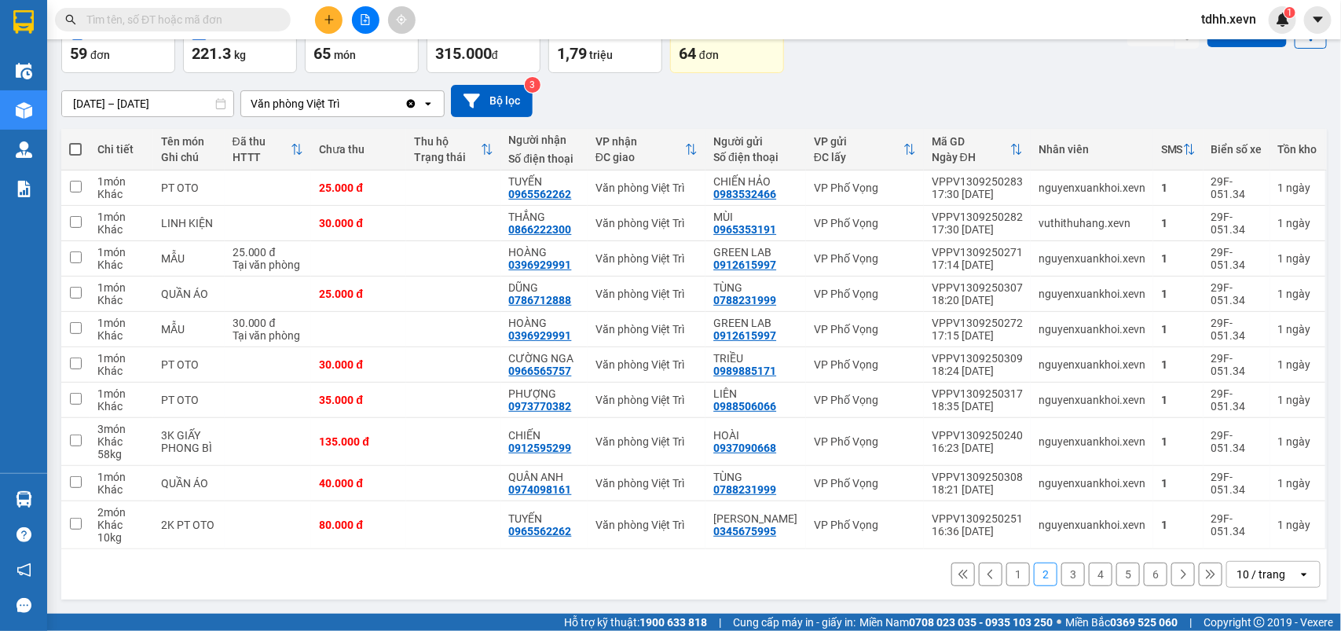
click at [1006, 573] on button "1" at bounding box center [1018, 574] width 24 height 24
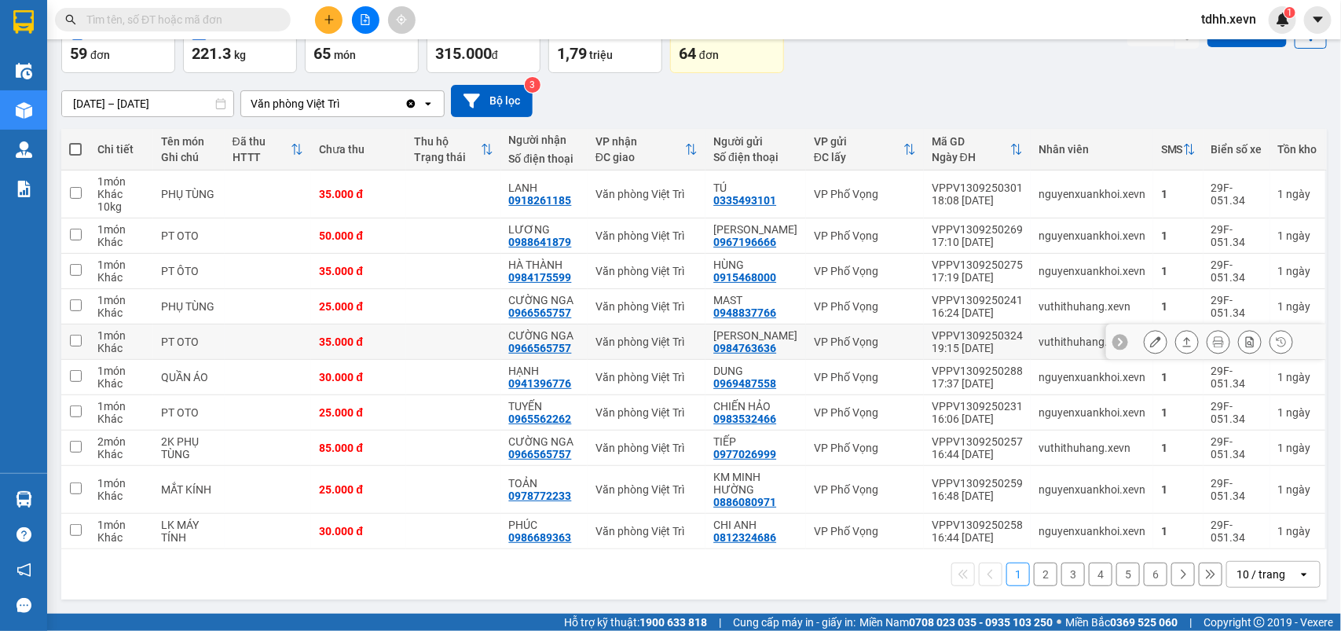
scroll to position [120, 0]
click at [1034, 569] on button "2" at bounding box center [1046, 574] width 24 height 24
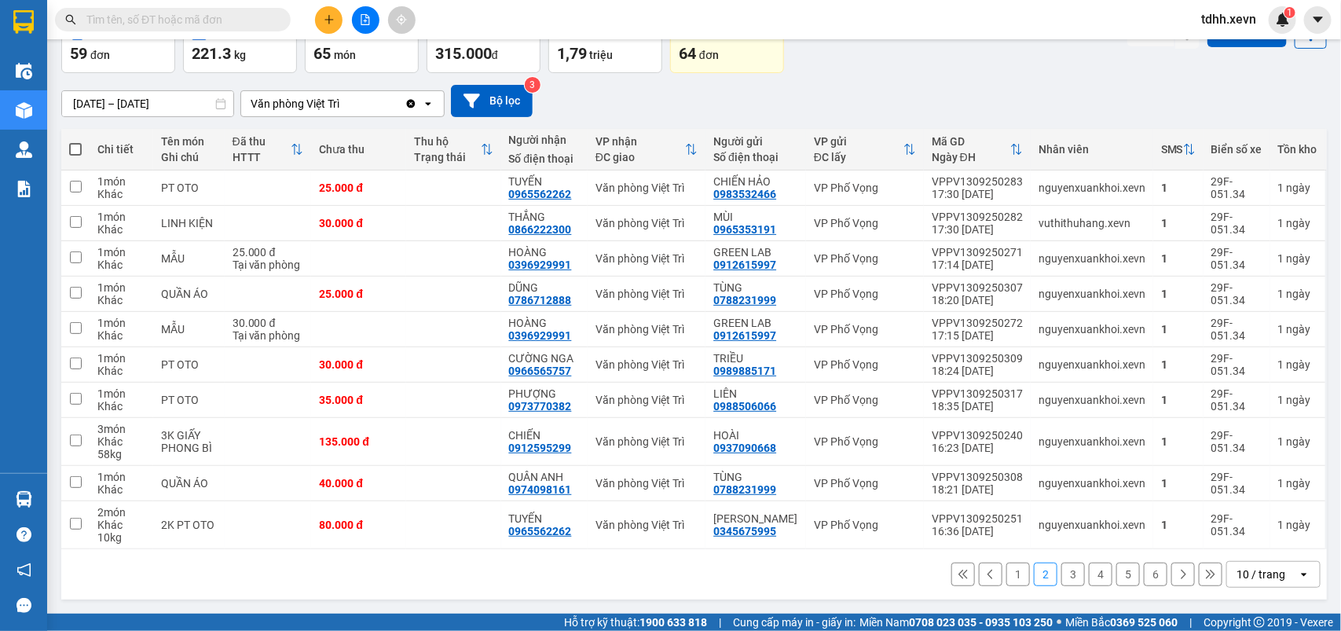
scroll to position [95, 0]
click at [410, 99] on icon "Clear value" at bounding box center [411, 103] width 9 height 9
click at [409, 96] on div "Chọn văn phòng nhận" at bounding box center [331, 103] width 181 height 25
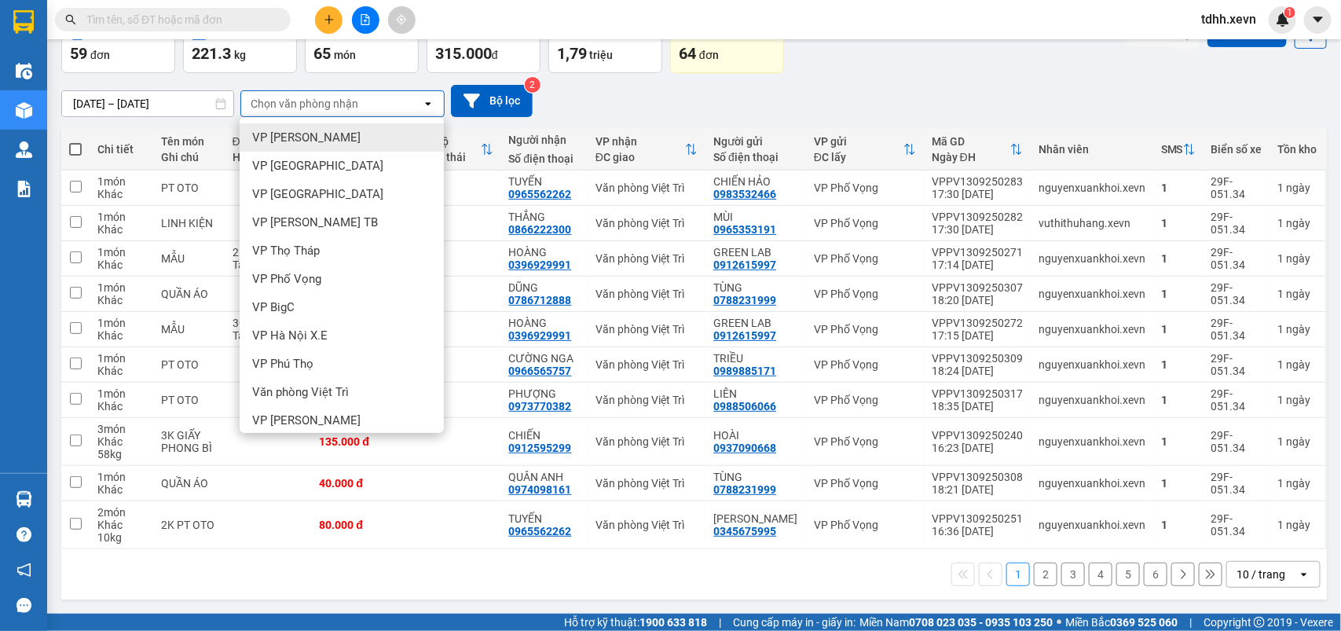
scroll to position [72, 0]
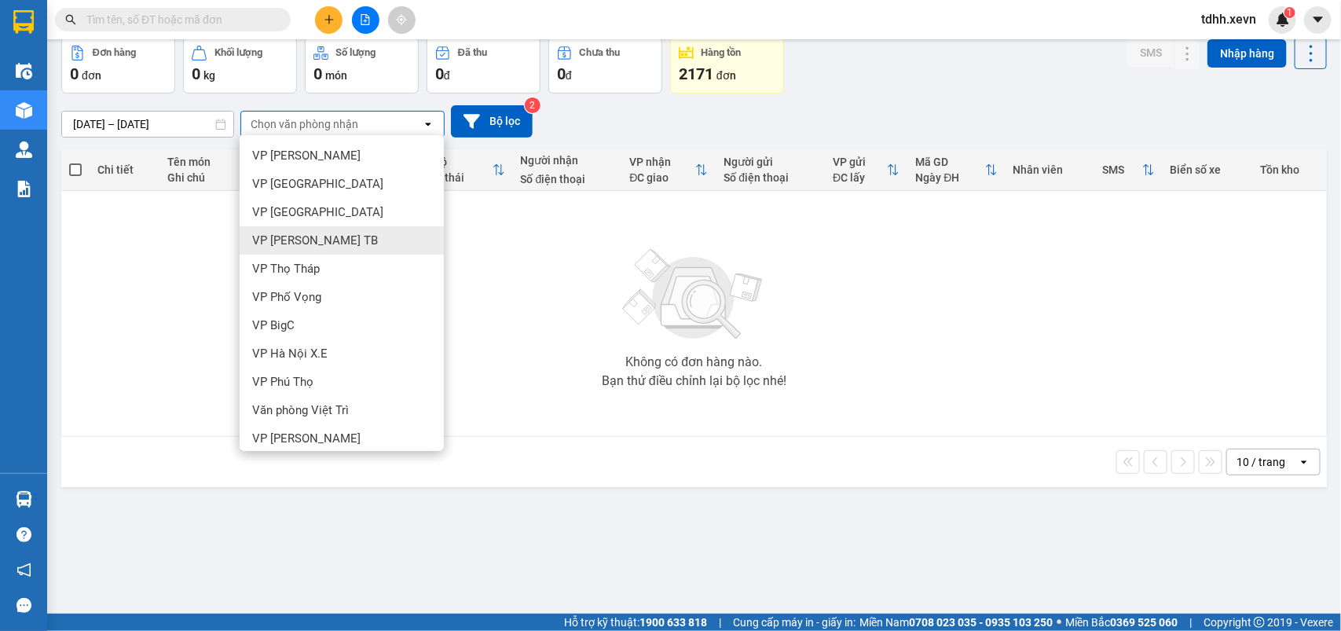
click at [309, 233] on span "VP [PERSON_NAME] TB" at bounding box center [315, 240] width 126 height 16
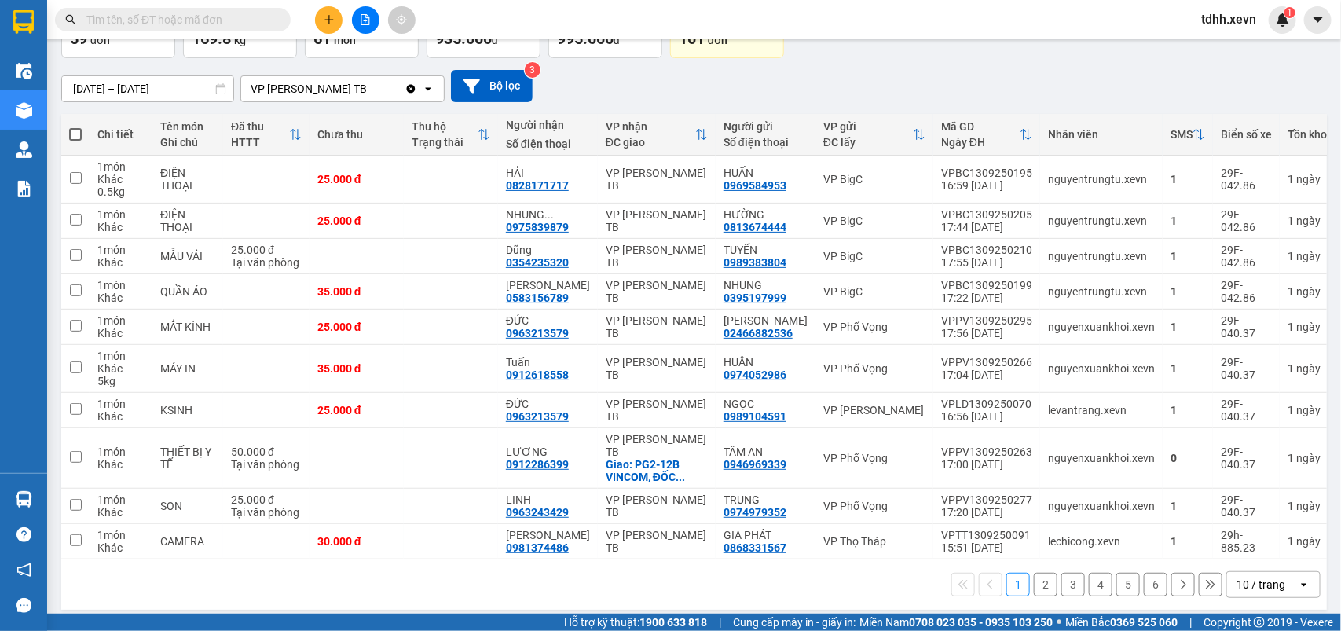
scroll to position [0, 0]
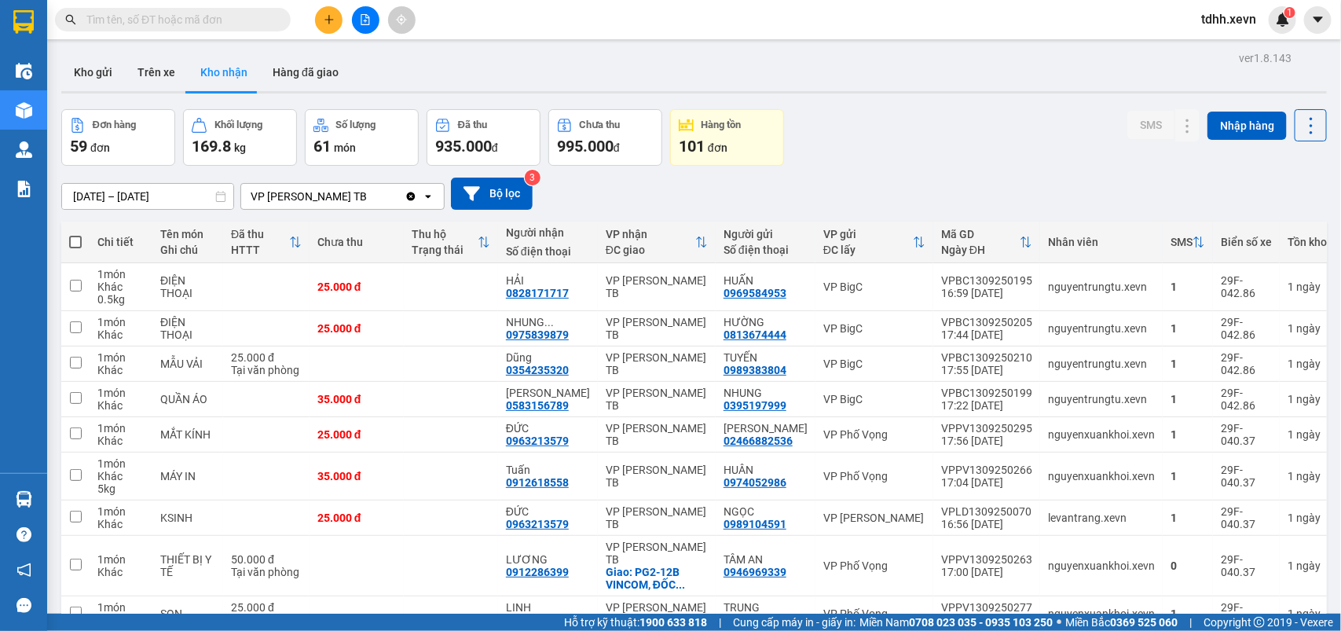
click at [411, 192] on icon "Clear value" at bounding box center [410, 196] width 13 height 13
click at [411, 192] on div "Chọn văn phòng nhận" at bounding box center [331, 196] width 181 height 25
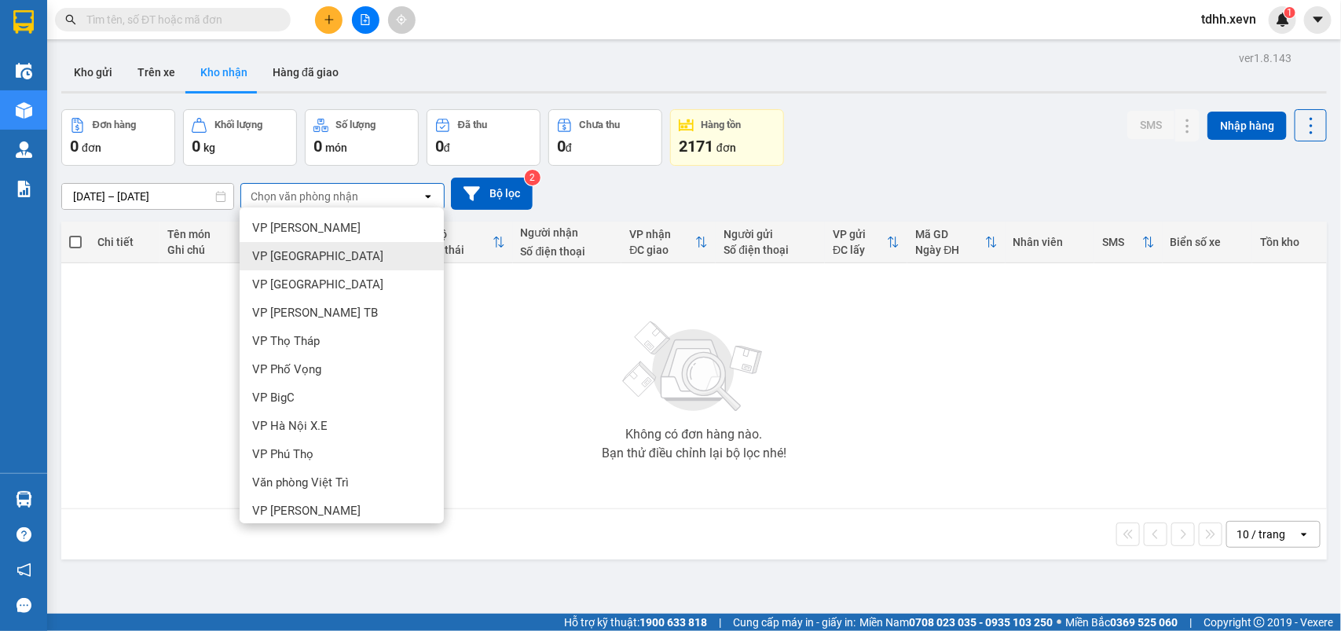
click at [317, 262] on span "VP [GEOGRAPHIC_DATA][PERSON_NAME]" at bounding box center [317, 256] width 131 height 16
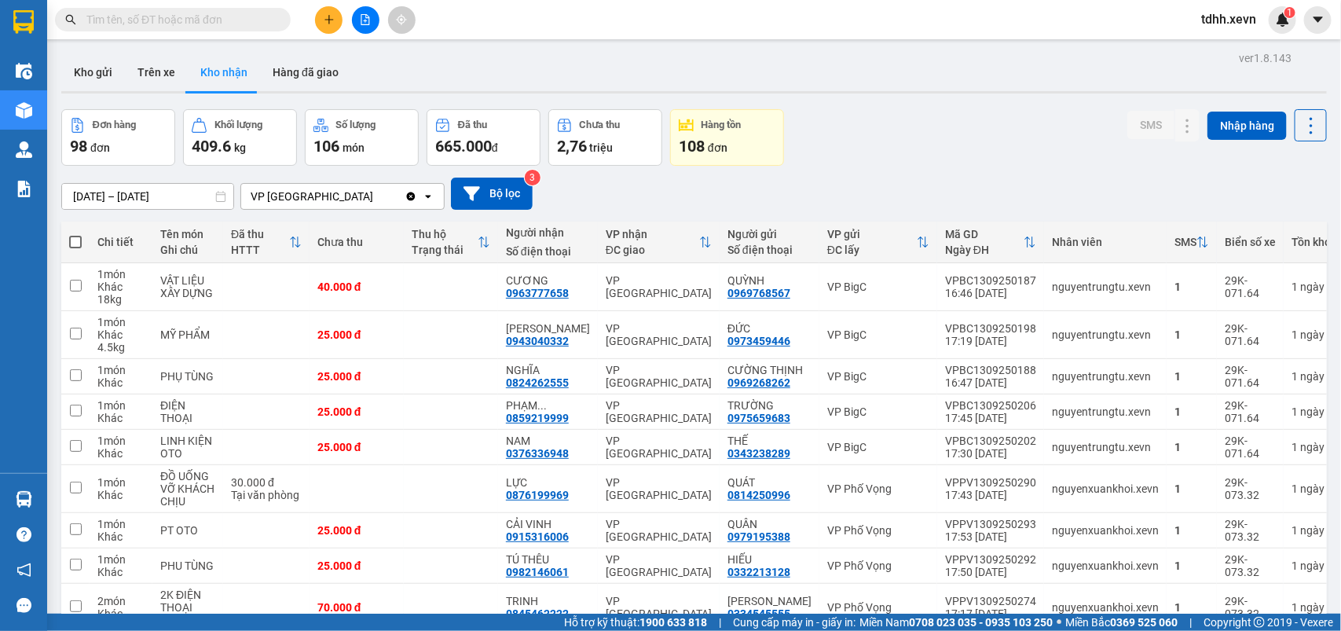
click at [410, 197] on icon "Clear value" at bounding box center [411, 196] width 9 height 9
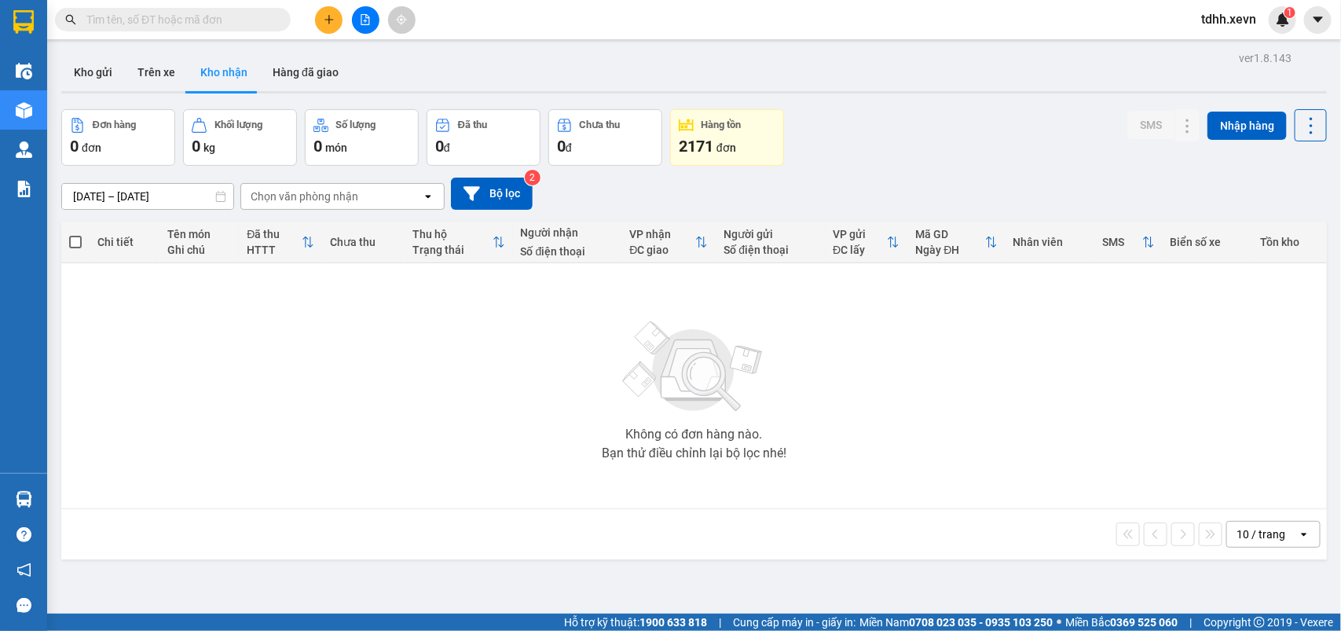
click at [156, 22] on input "text" at bounding box center [178, 19] width 185 height 17
paste input "0912713663"
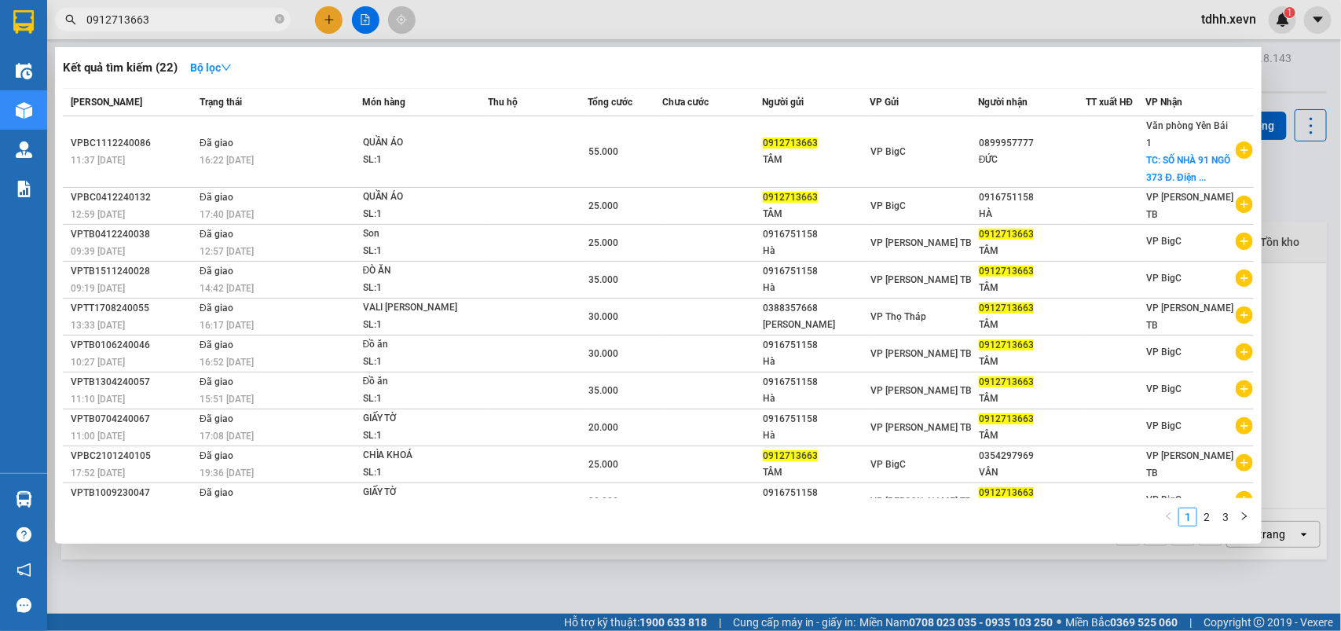
type input "0912713663"
click at [276, 18] on icon "close-circle" at bounding box center [279, 18] width 9 height 9
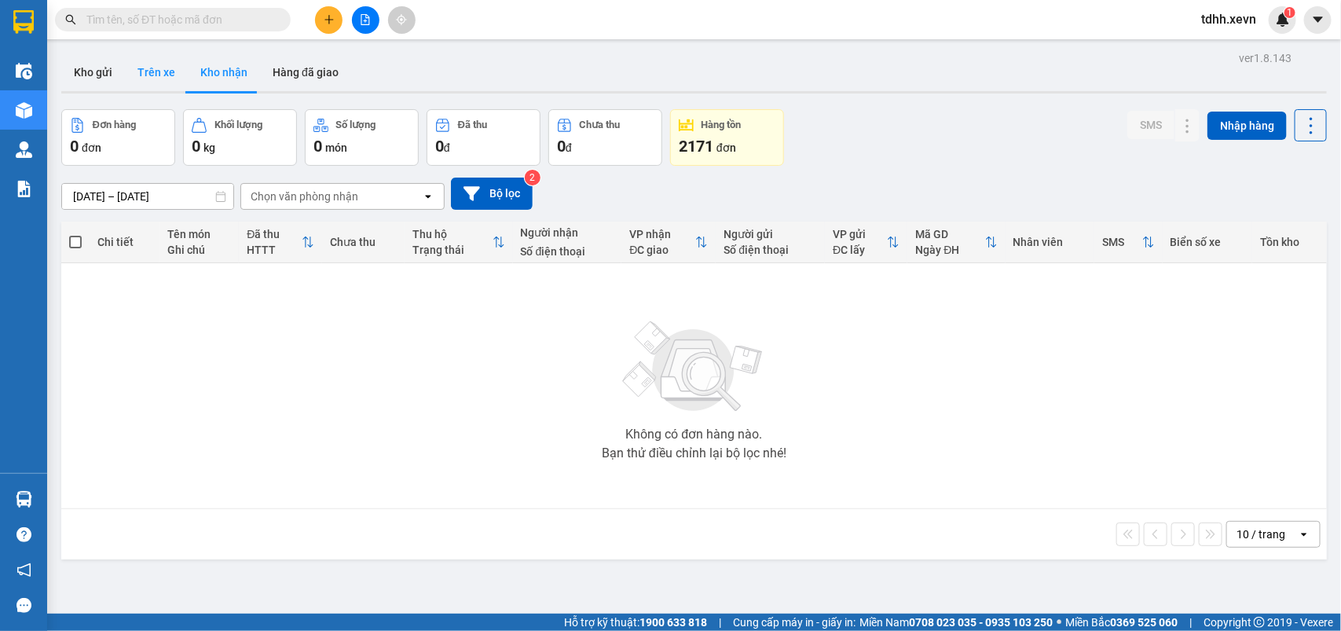
click at [153, 63] on button "Trên xe" at bounding box center [156, 72] width 63 height 38
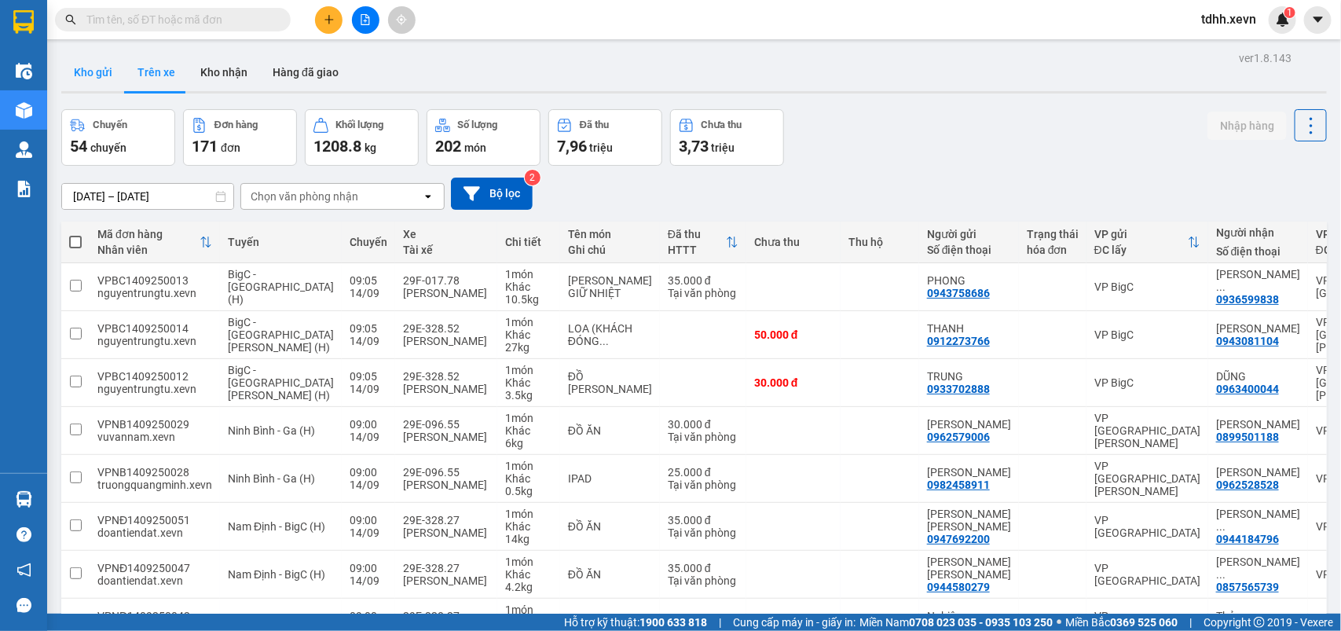
click at [91, 75] on button "Kho gửi" at bounding box center [93, 72] width 64 height 38
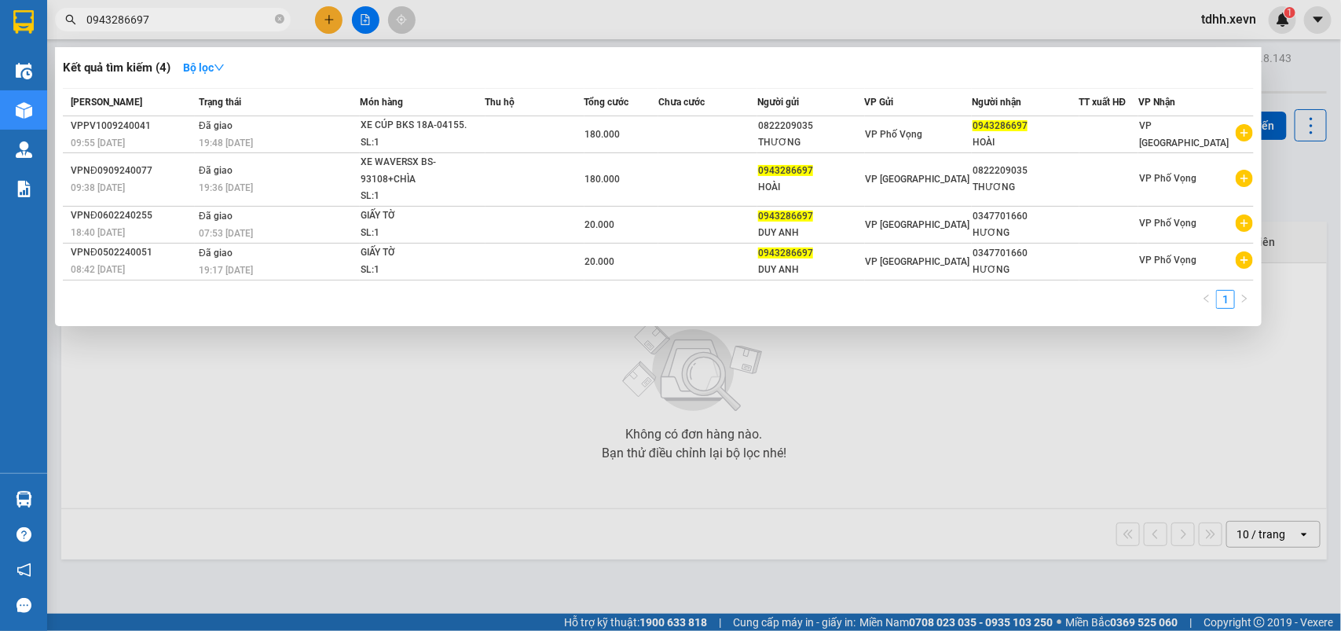
click at [167, 20] on input "0943286697" at bounding box center [178, 19] width 185 height 17
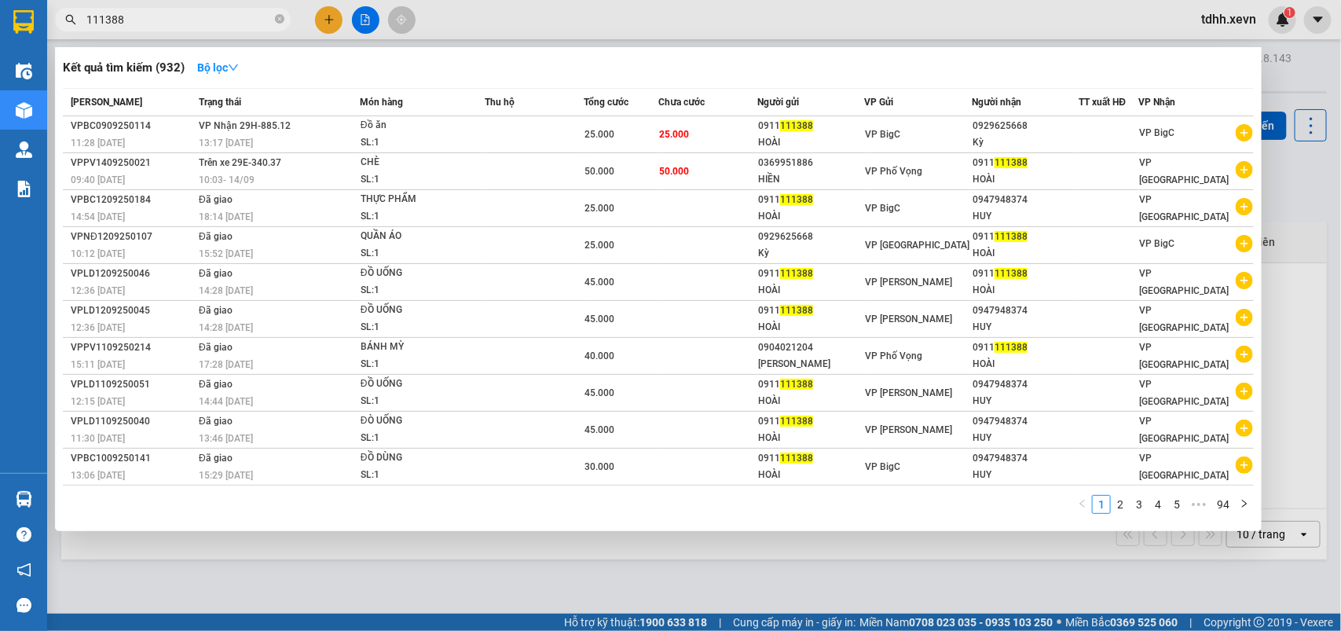
click at [1302, 191] on div at bounding box center [670, 315] width 1341 height 631
click at [149, 6] on div "Kết quả [PERSON_NAME] ( 932 ) Bộ lọc Mã ĐH Trạng thái Món hàng Thu hộ [PERSON_N…" at bounding box center [153, 19] width 306 height 27
click at [143, 17] on input "111388" at bounding box center [178, 19] width 185 height 17
paste input "0369951886"
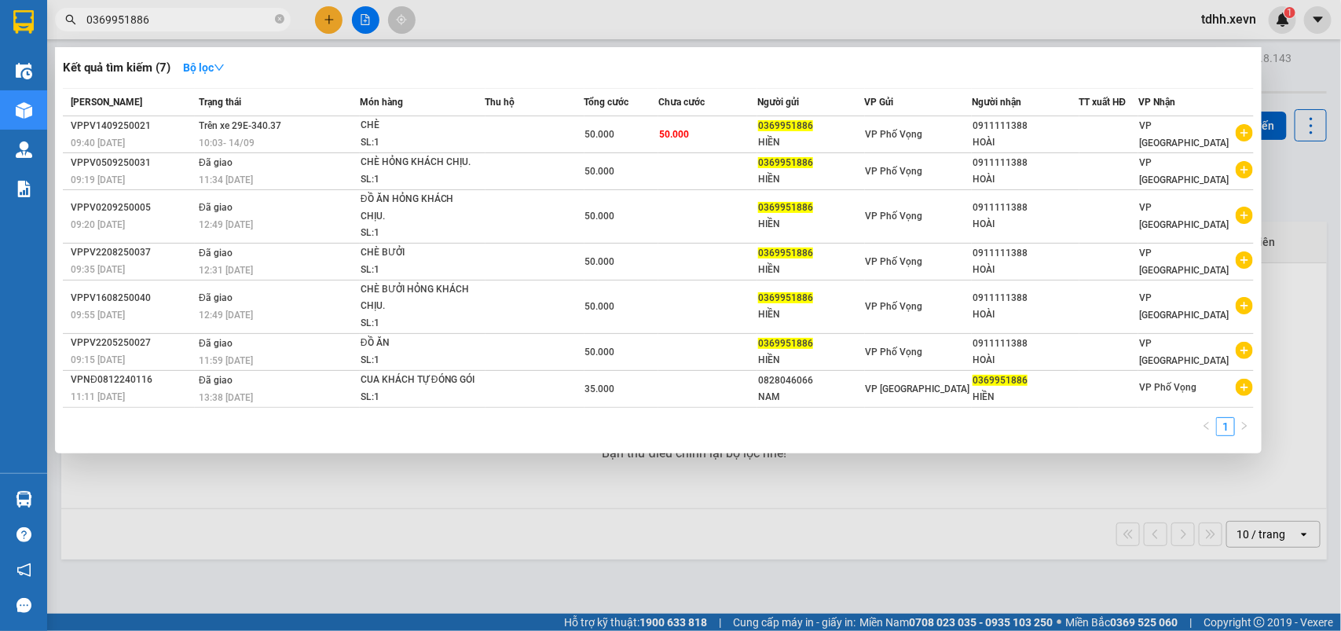
type input "0369951886"
click at [193, 18] on input "0369951886" at bounding box center [178, 19] width 185 height 17
click at [748, 481] on div at bounding box center [670, 315] width 1341 height 631
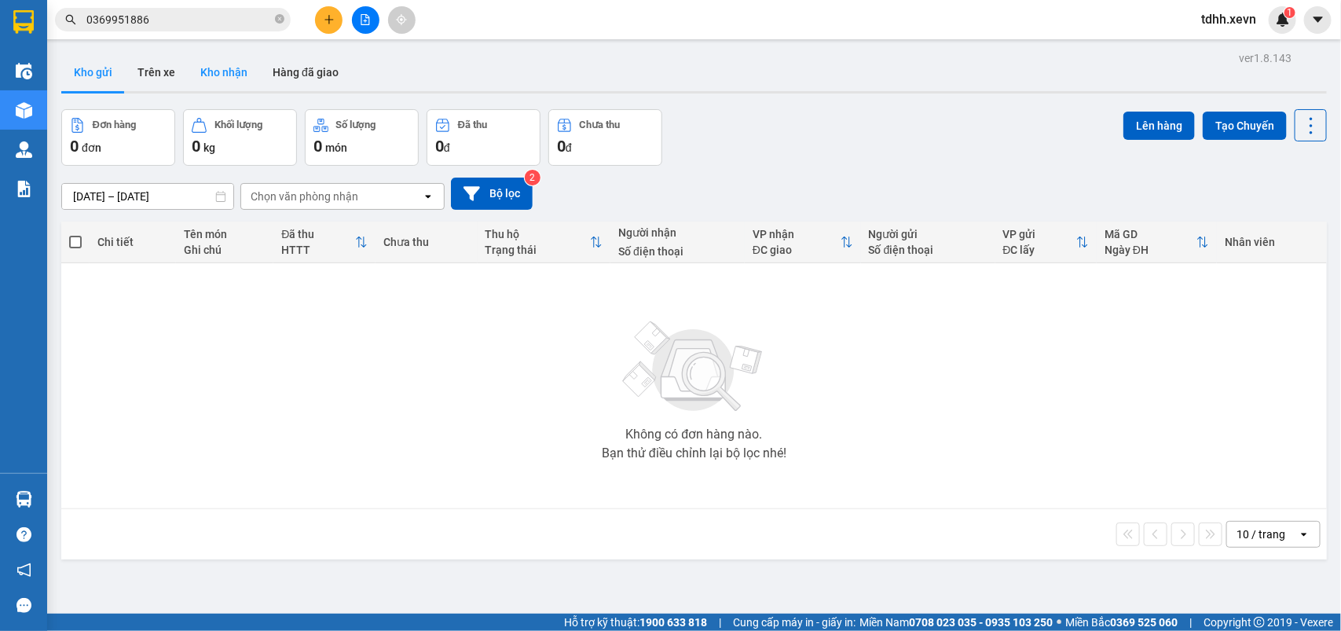
click at [229, 84] on button "Kho nhận" at bounding box center [224, 72] width 72 height 38
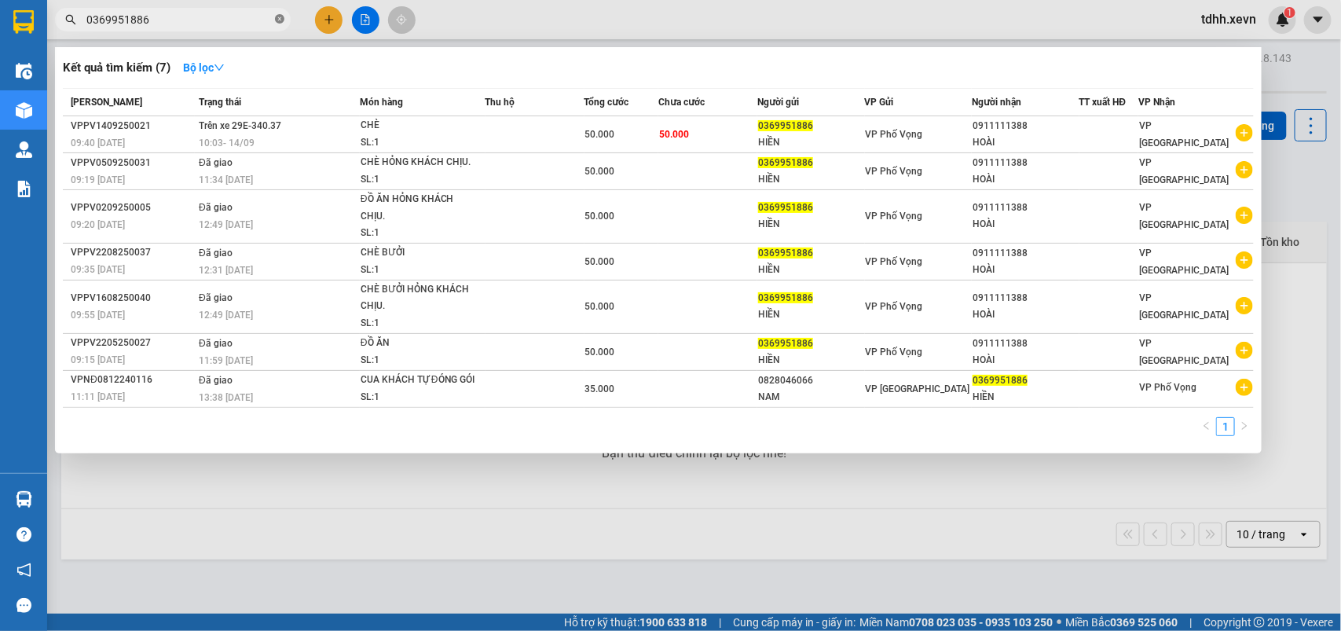
click at [280, 16] on icon "close-circle" at bounding box center [279, 18] width 9 height 9
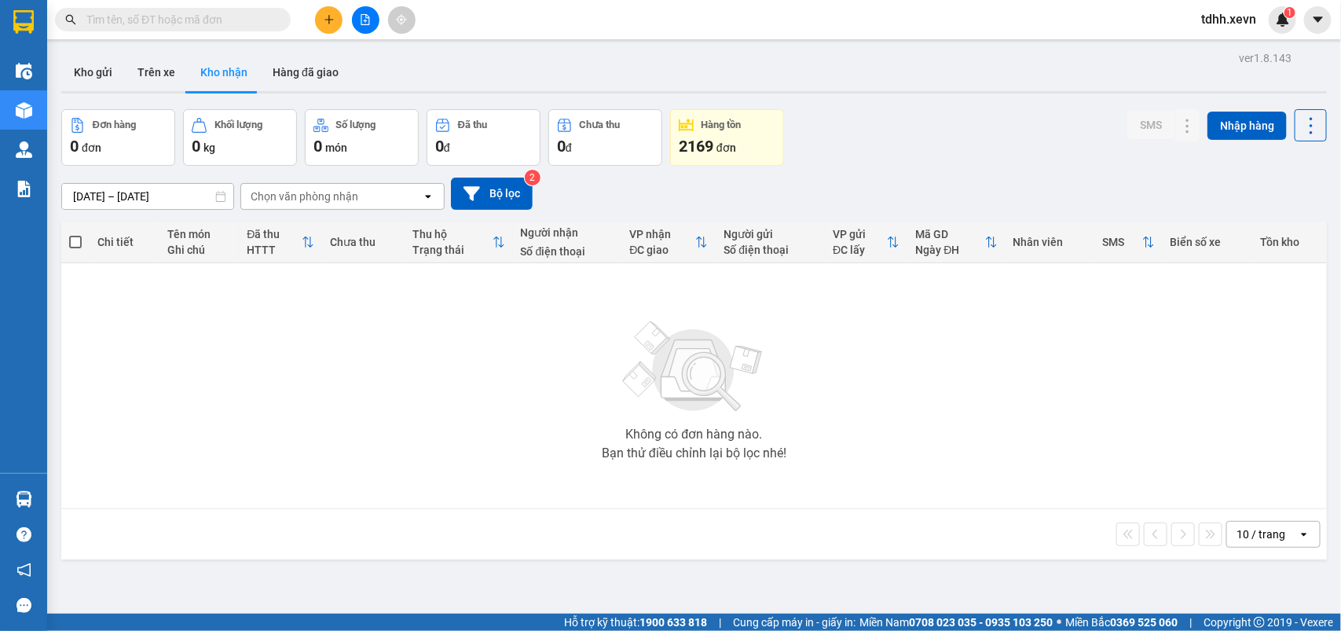
click at [354, 198] on div "Chọn văn phòng nhận" at bounding box center [305, 196] width 108 height 16
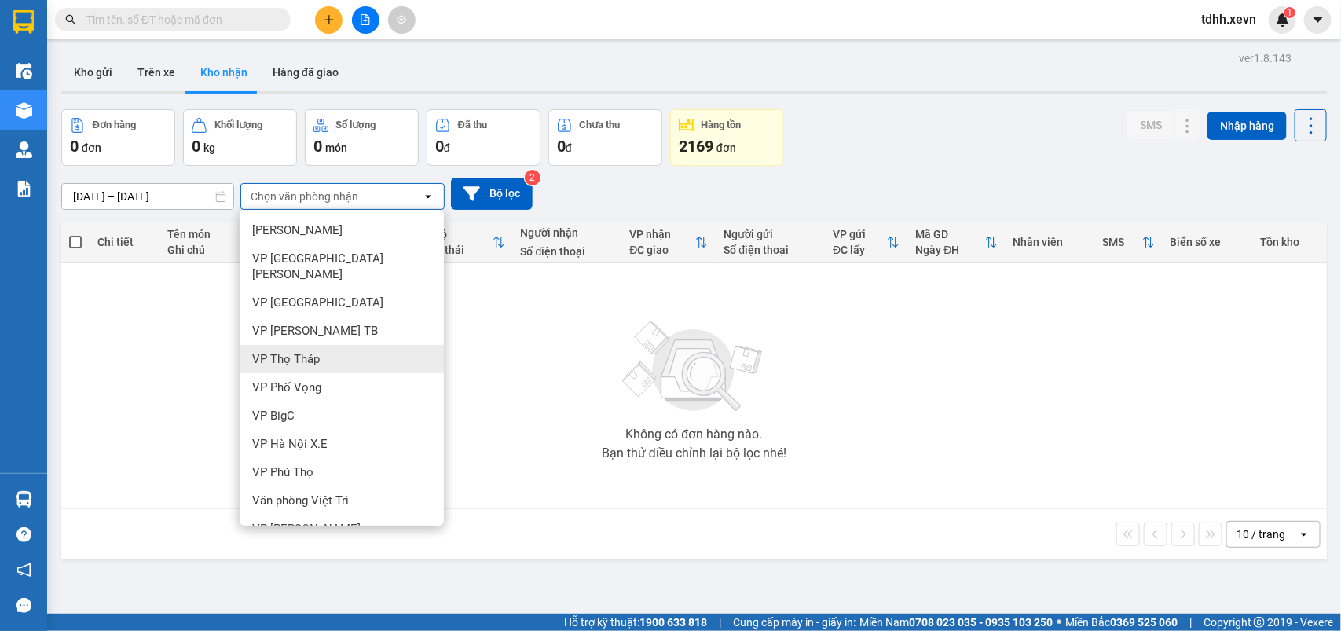
click at [317, 351] on span "VP Thọ Tháp" at bounding box center [286, 359] width 68 height 16
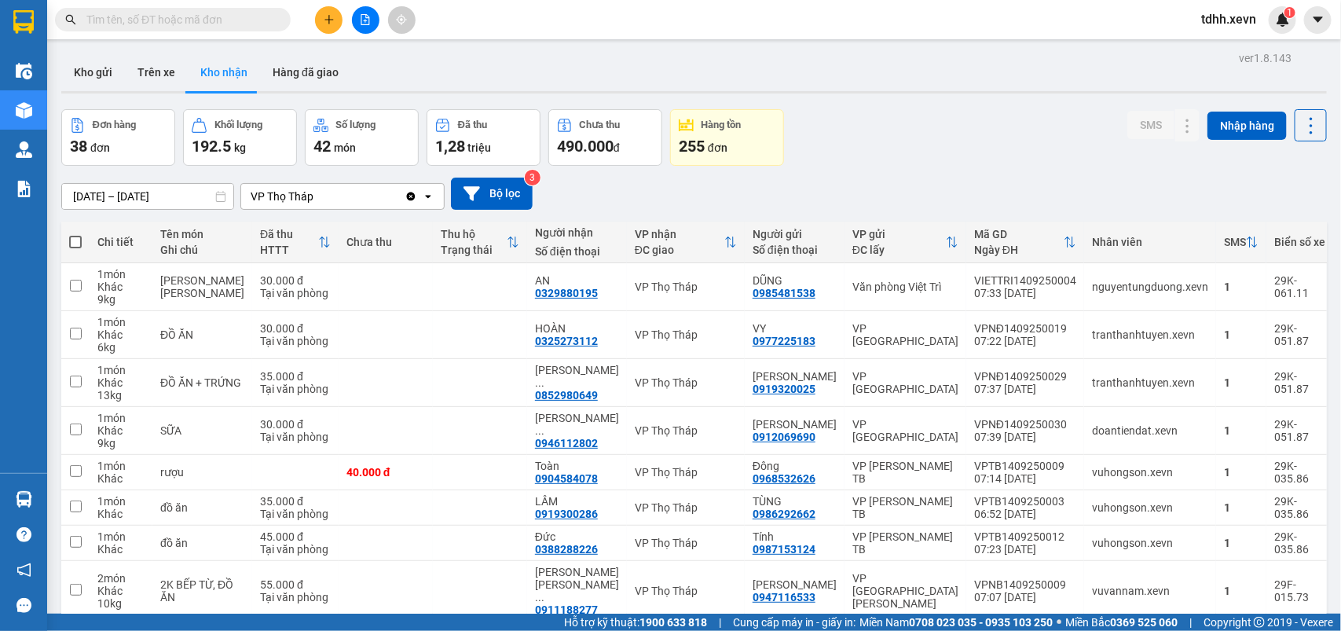
click at [406, 198] on icon "Clear value" at bounding box center [410, 196] width 13 height 13
click at [406, 198] on div "Chọn văn phòng nhận" at bounding box center [331, 196] width 181 height 25
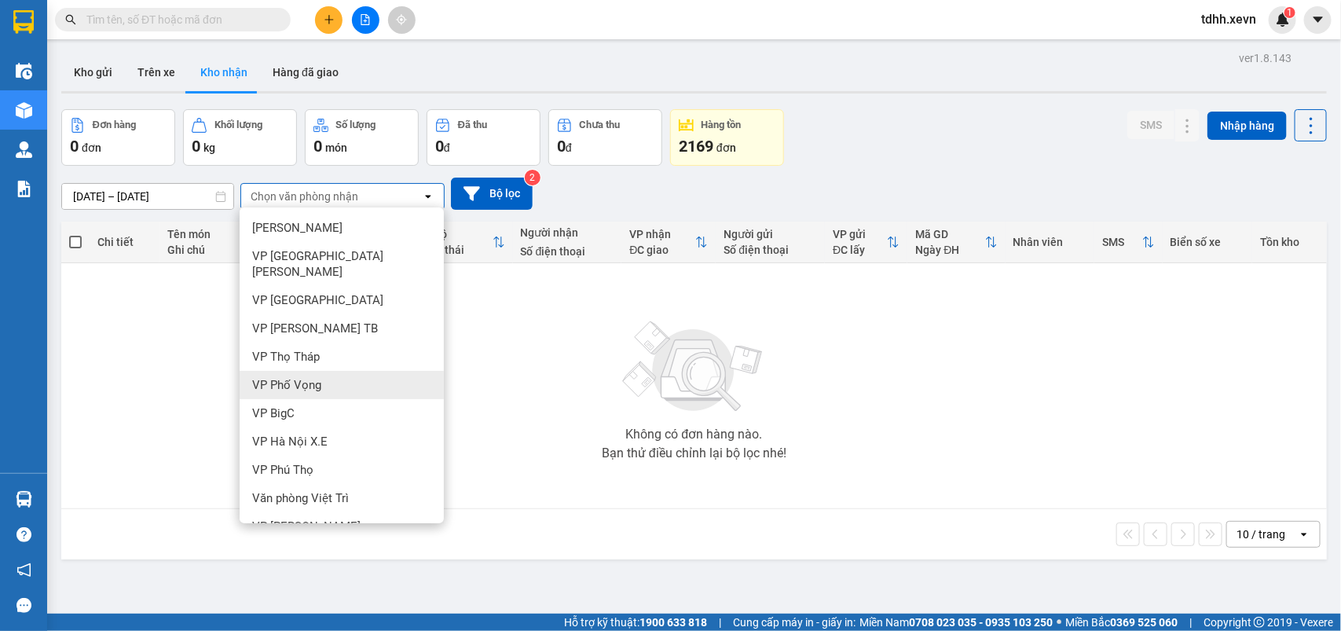
click at [310, 377] on span "VP Phố Vọng" at bounding box center [286, 385] width 69 height 16
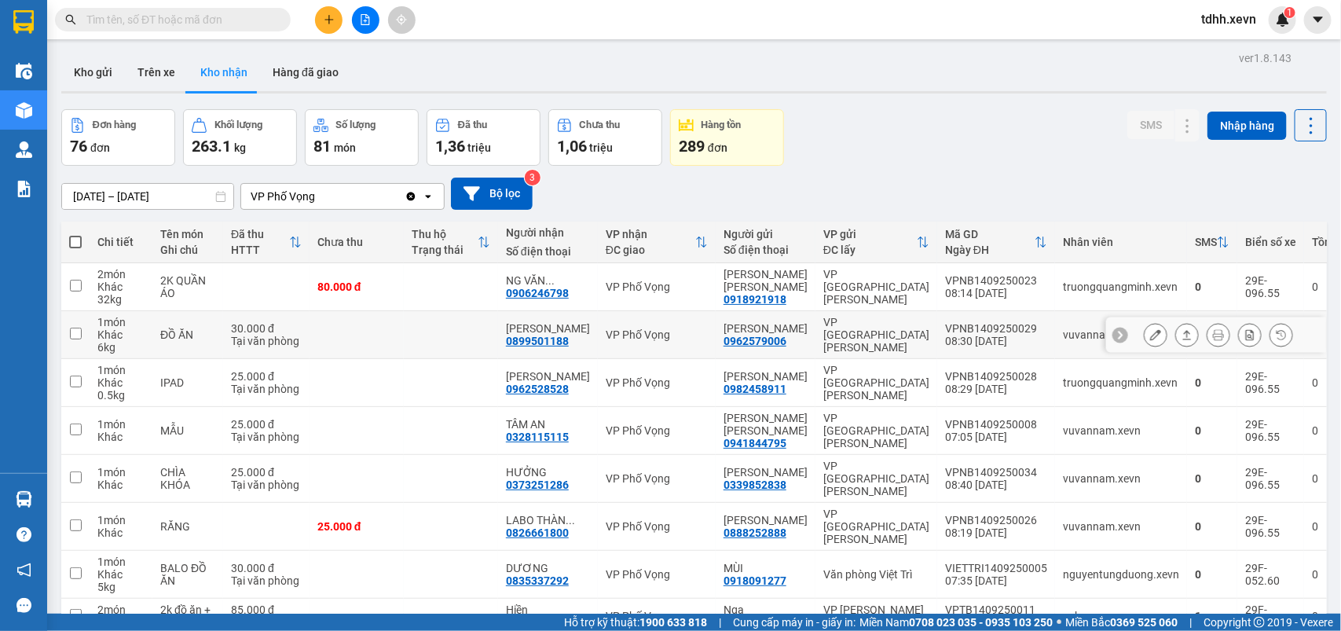
scroll to position [177, 0]
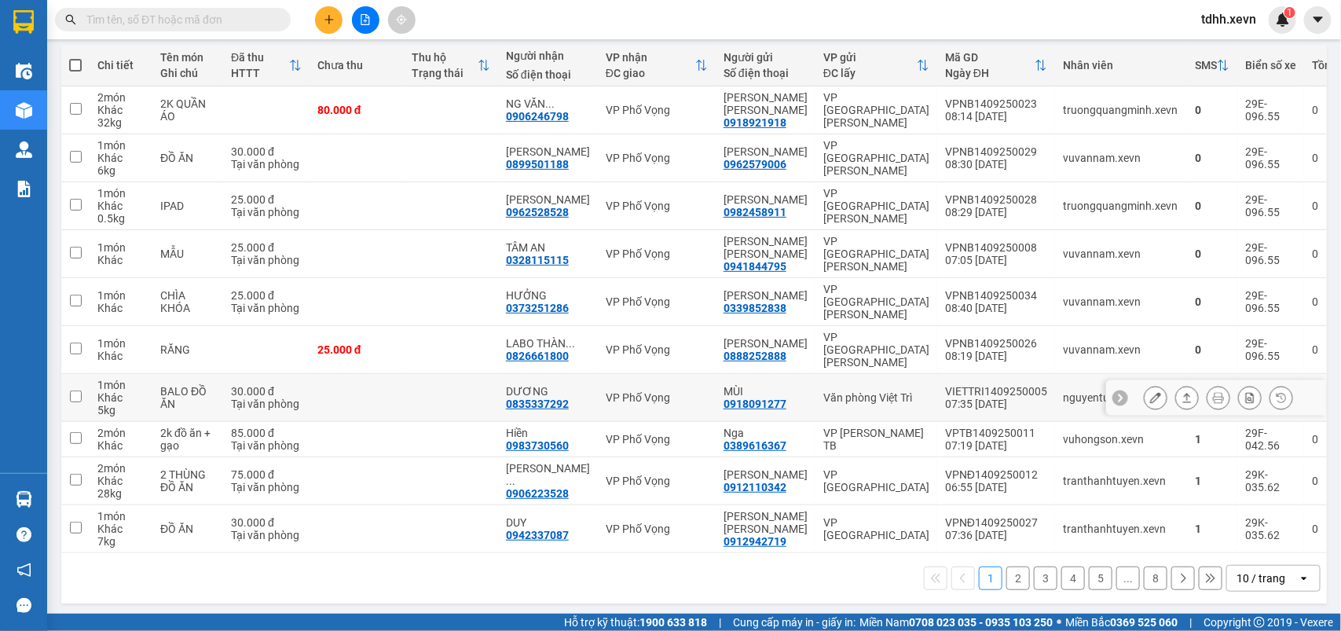
click at [860, 391] on div "Văn phòng Việt Trì" at bounding box center [876, 397] width 106 height 13
checkbox input "true"
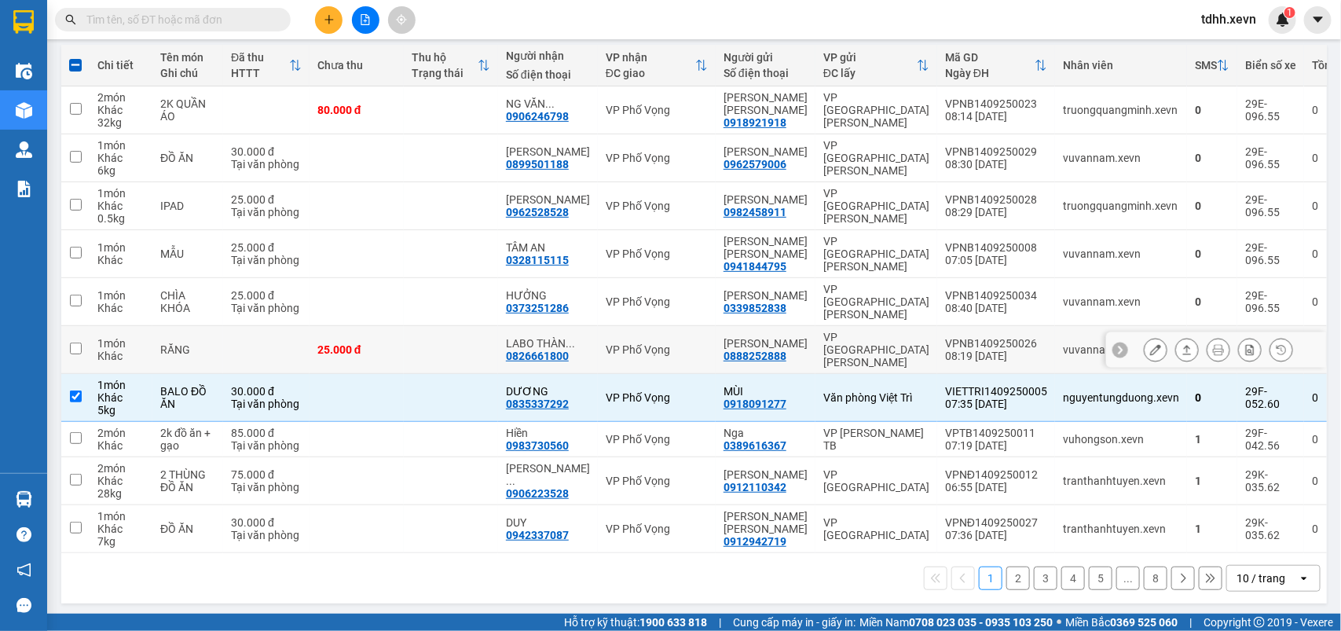
click at [845, 335] on td "VP [GEOGRAPHIC_DATA][PERSON_NAME]" at bounding box center [876, 350] width 122 height 48
checkbox input "true"
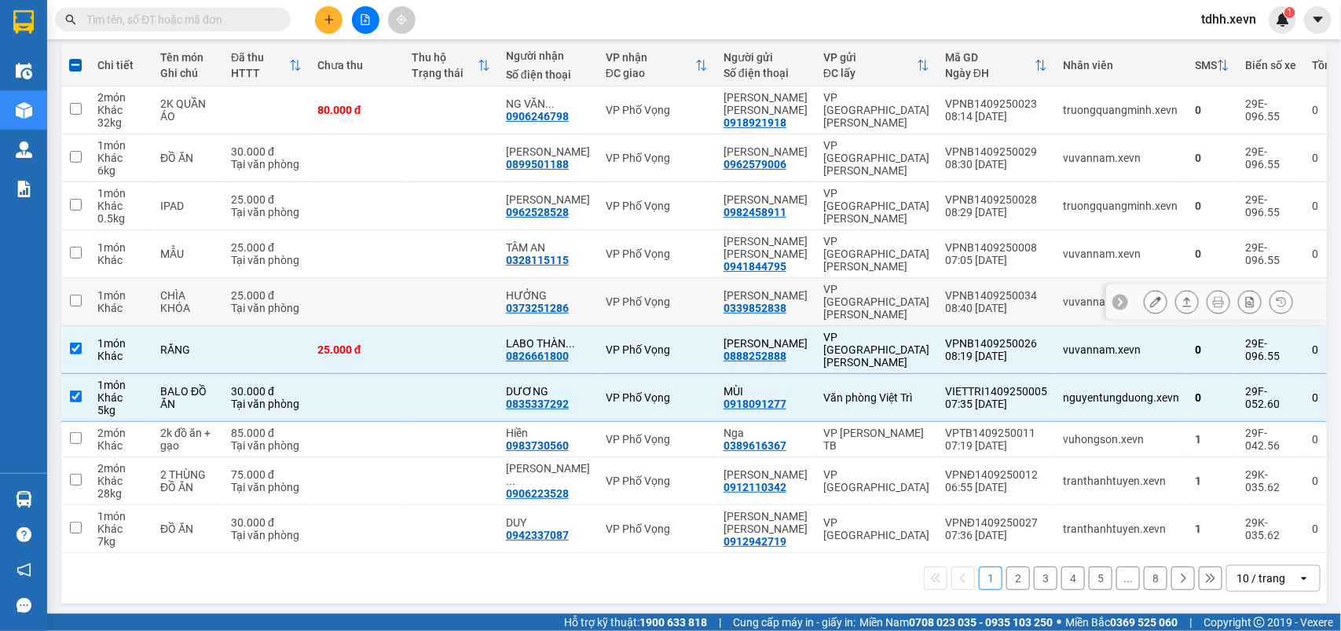
click at [843, 295] on div "VP [GEOGRAPHIC_DATA][PERSON_NAME]" at bounding box center [876, 302] width 106 height 38
checkbox input "true"
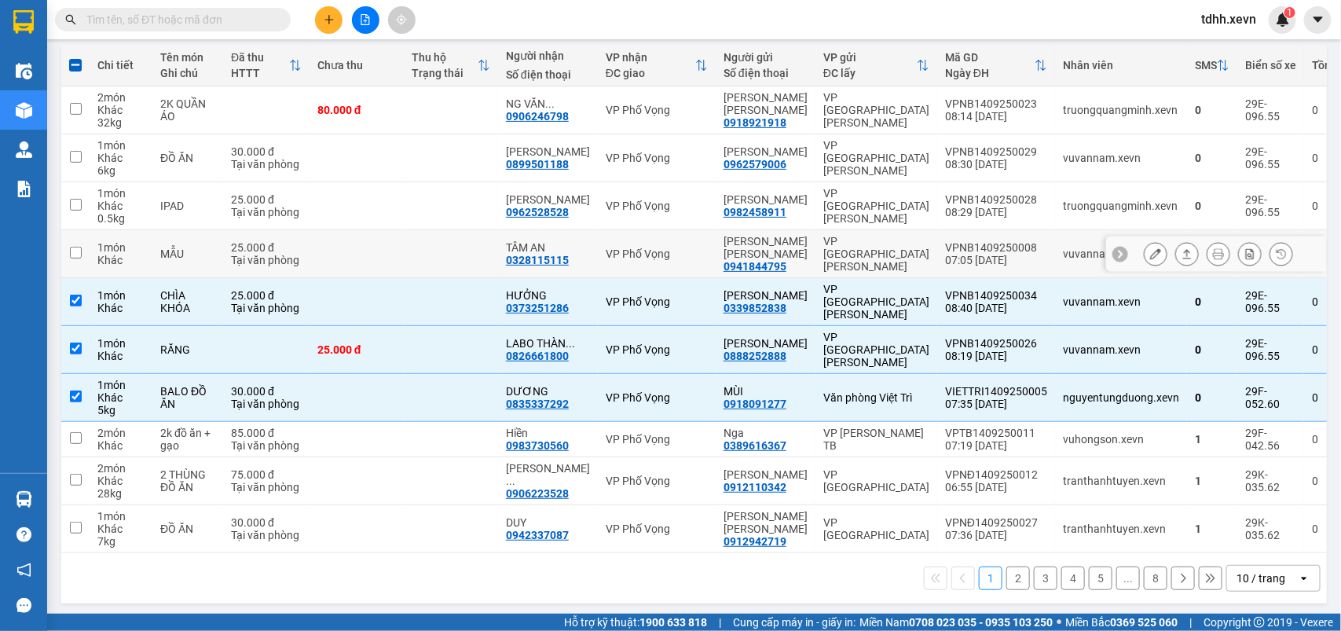
click at [842, 237] on td "VP [GEOGRAPHIC_DATA][PERSON_NAME]" at bounding box center [876, 254] width 122 height 48
checkbox input "true"
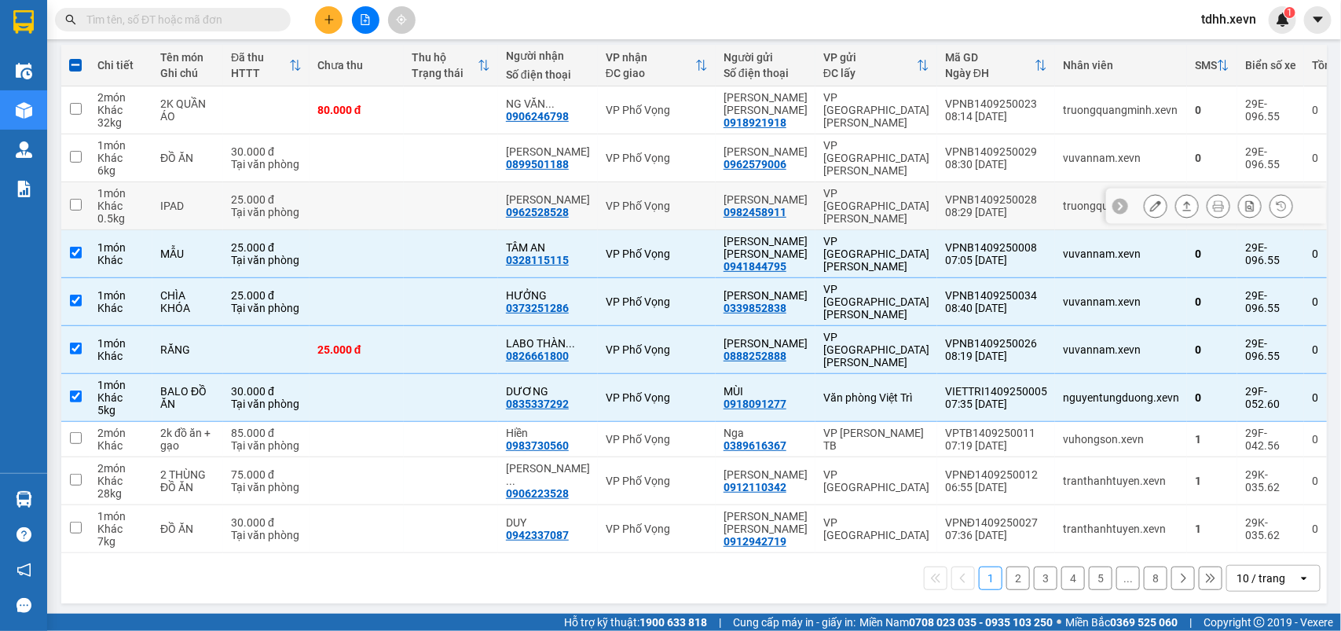
click at [840, 200] on div "VP [GEOGRAPHIC_DATA][PERSON_NAME]" at bounding box center [876, 206] width 106 height 38
checkbox input "true"
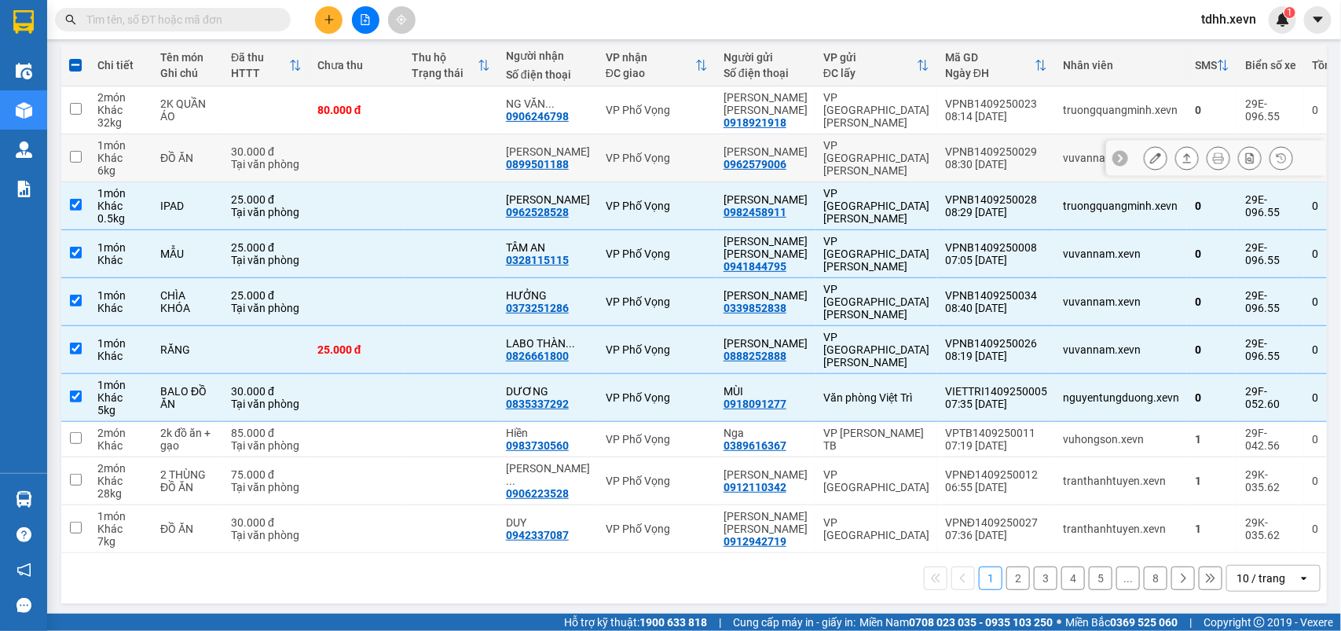
drag, startPoint x: 839, startPoint y: 163, endPoint x: 840, endPoint y: 122, distance: 41.7
click at [839, 163] on div "VP [GEOGRAPHIC_DATA][PERSON_NAME]" at bounding box center [876, 158] width 106 height 38
checkbox input "true"
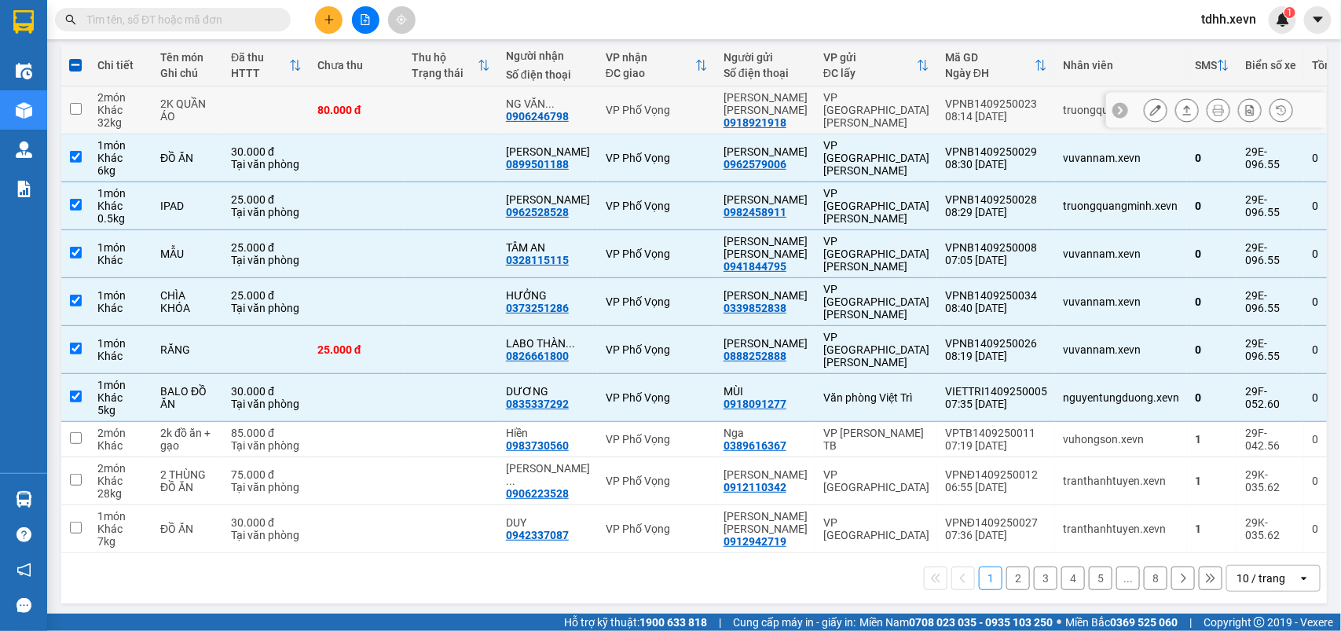
click at [840, 120] on td "VP [GEOGRAPHIC_DATA][PERSON_NAME]" at bounding box center [876, 110] width 122 height 48
checkbox input "true"
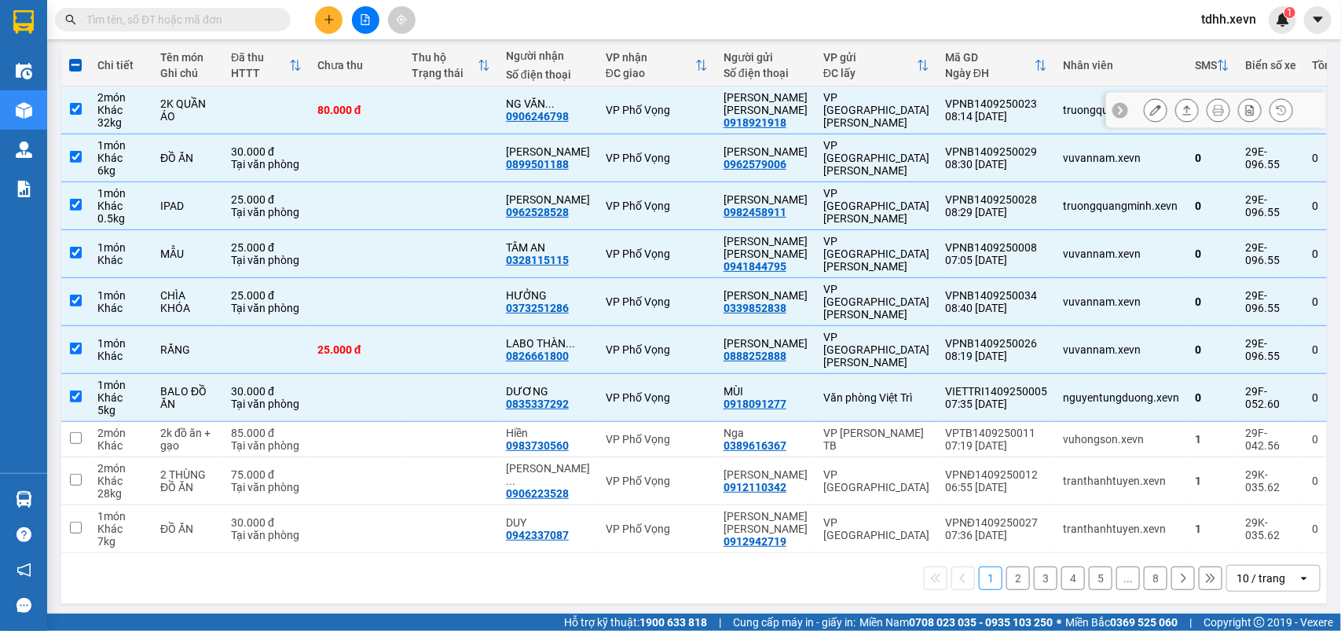
scroll to position [0, 0]
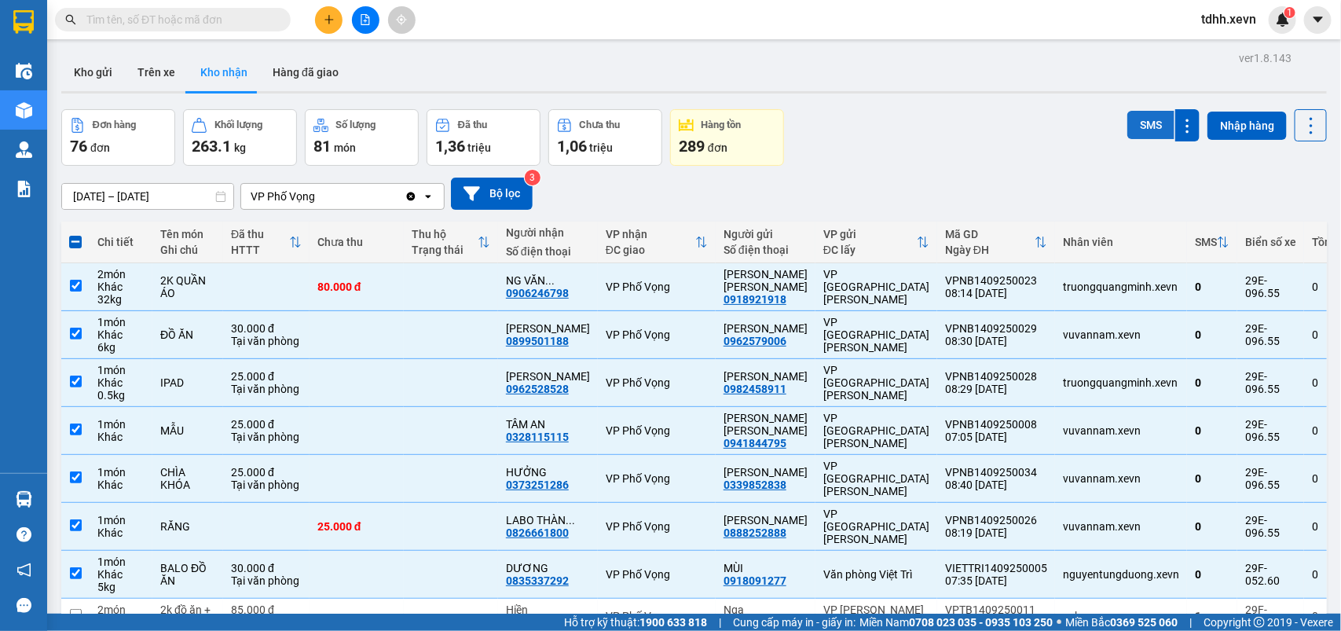
click at [1131, 123] on button "SMS" at bounding box center [1150, 125] width 47 height 28
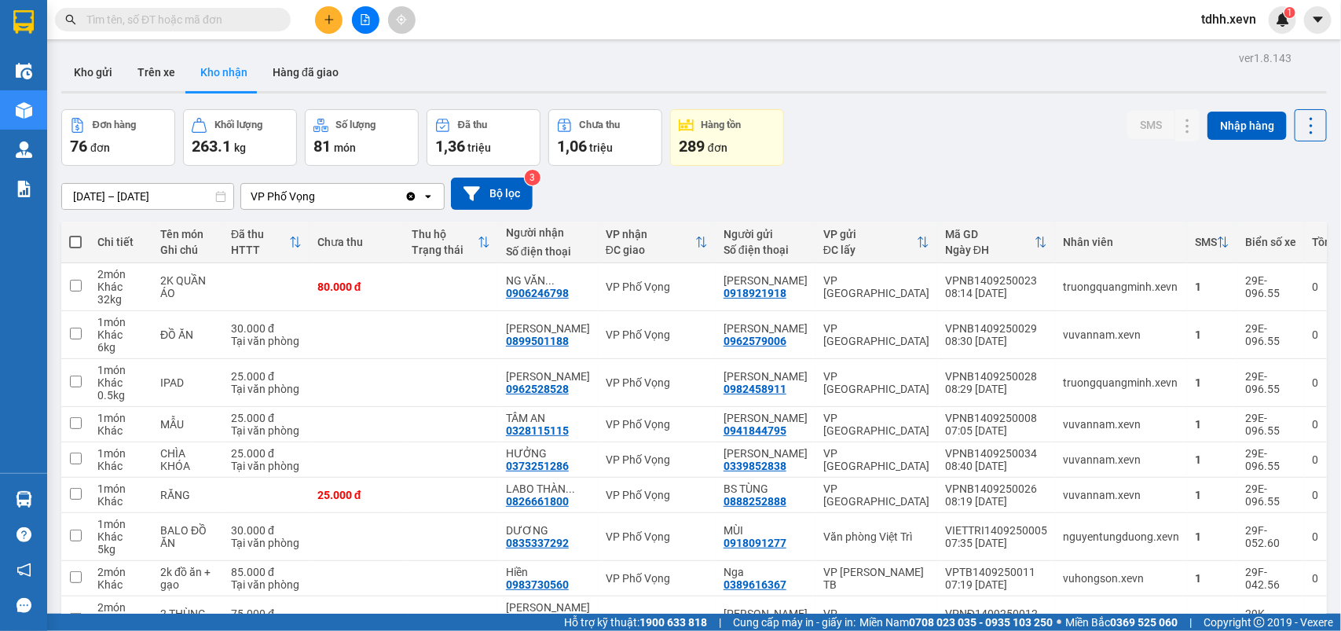
click at [173, 20] on input "text" at bounding box center [178, 19] width 185 height 17
paste input "0347896866"
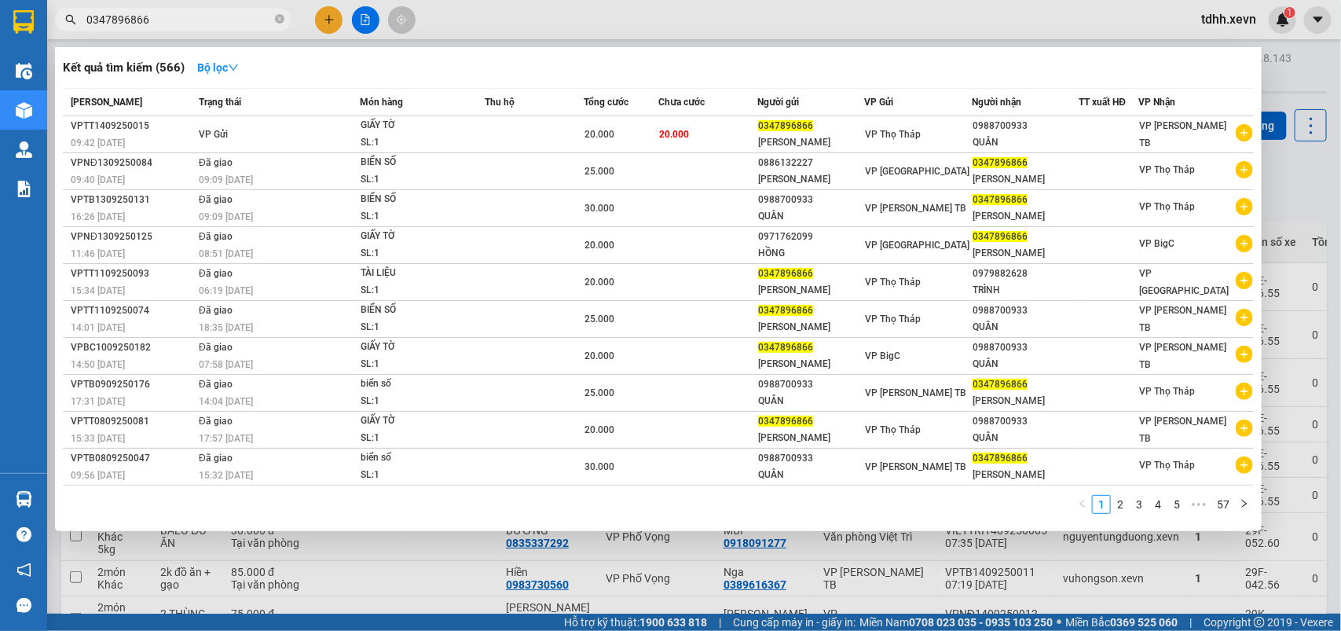
click at [1310, 183] on div at bounding box center [670, 315] width 1341 height 631
click at [155, 14] on input "0347896866" at bounding box center [178, 19] width 185 height 17
paste input "966658962"
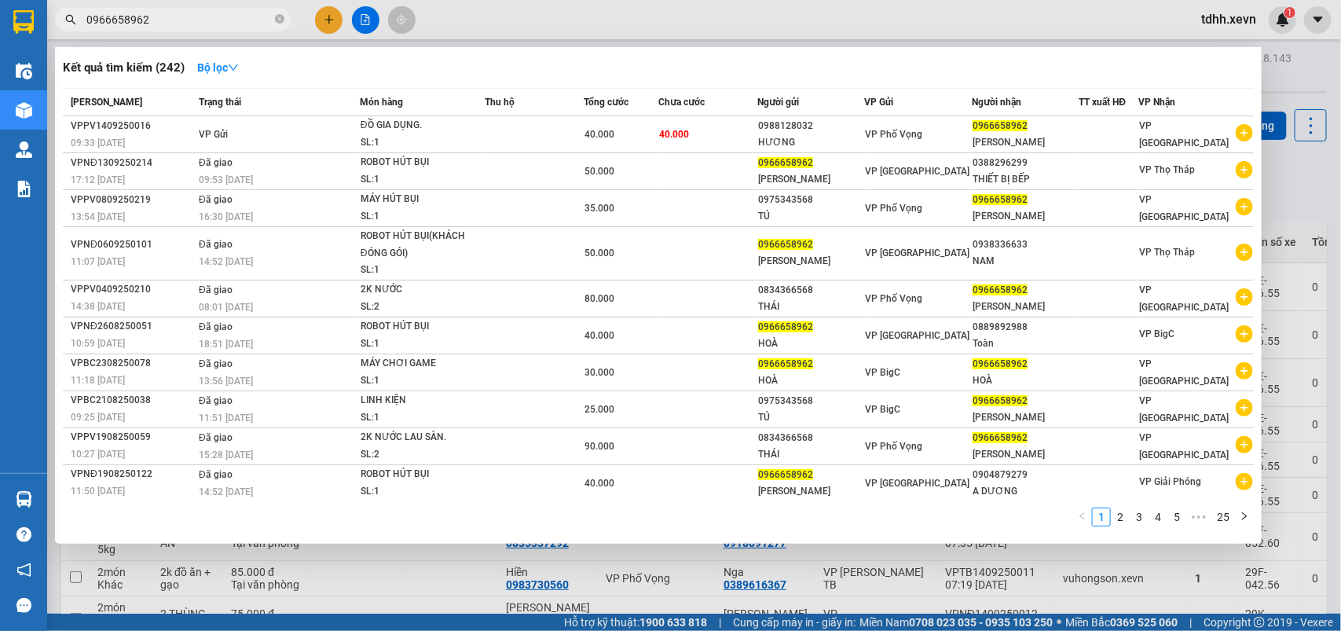
click at [141, 20] on input "0966658962" at bounding box center [178, 19] width 185 height 17
paste input "45396766"
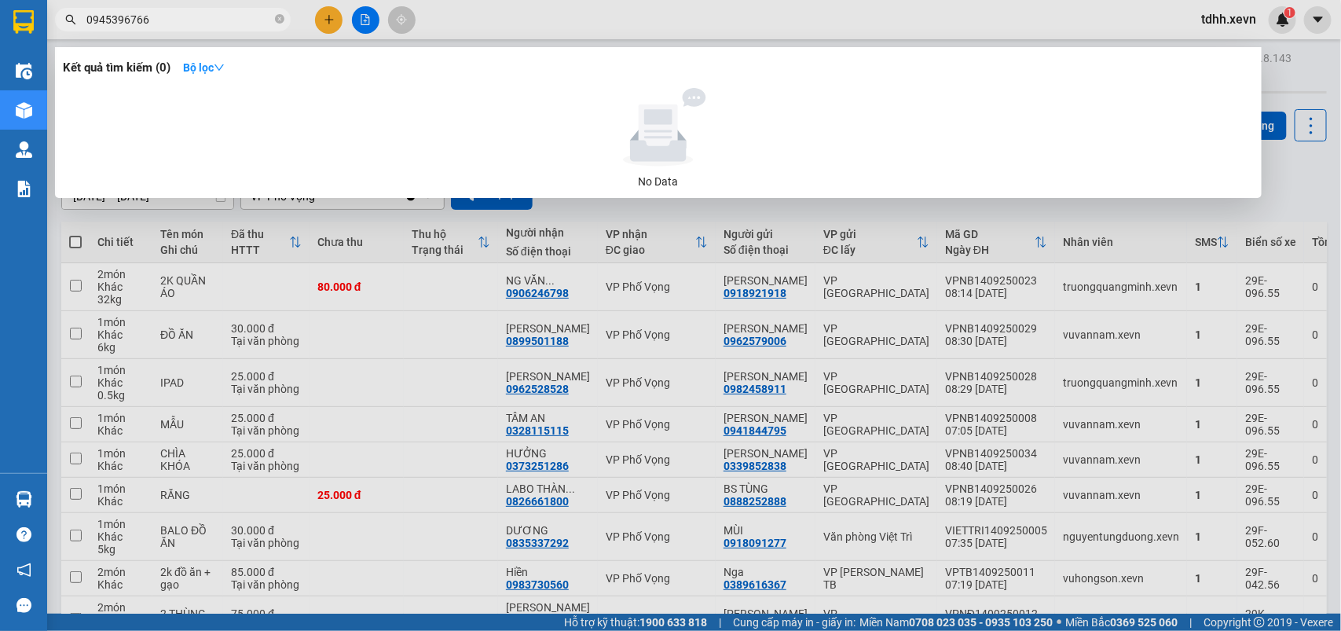
click at [170, 12] on input "0945396766" at bounding box center [178, 19] width 185 height 17
click at [170, 17] on input "0945396766" at bounding box center [178, 19] width 185 height 17
paste input "383657002"
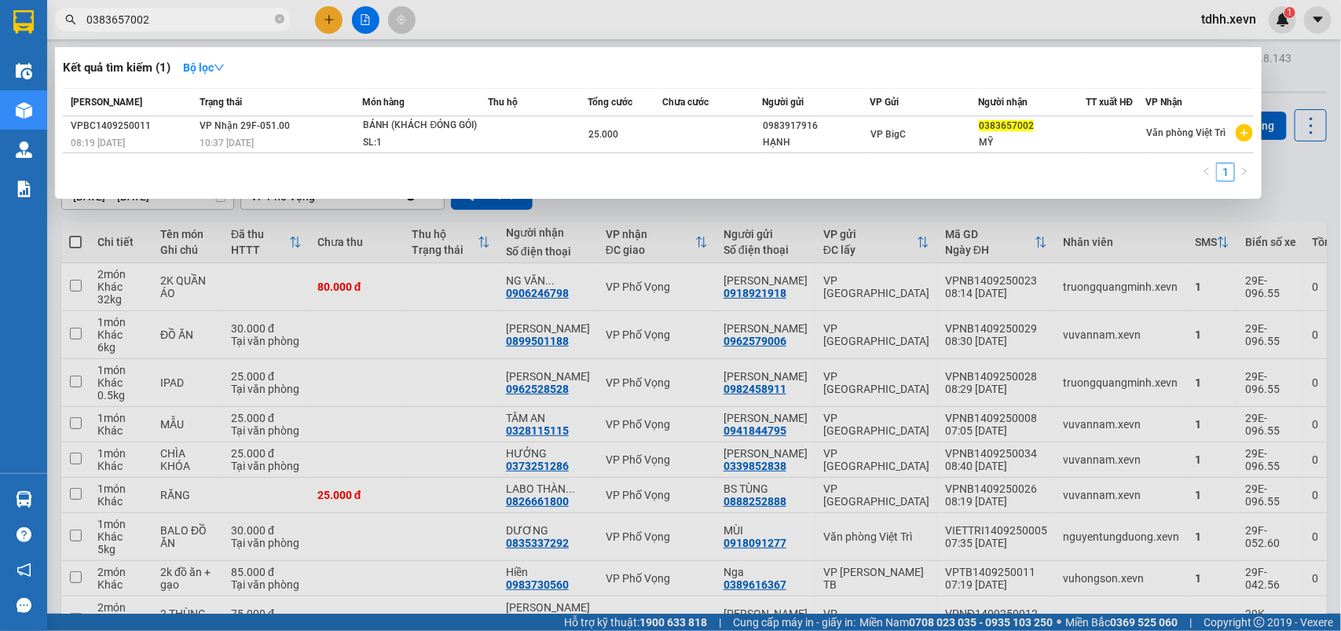
click at [206, 14] on input "0383657002" at bounding box center [178, 19] width 185 height 17
paste input "973272594"
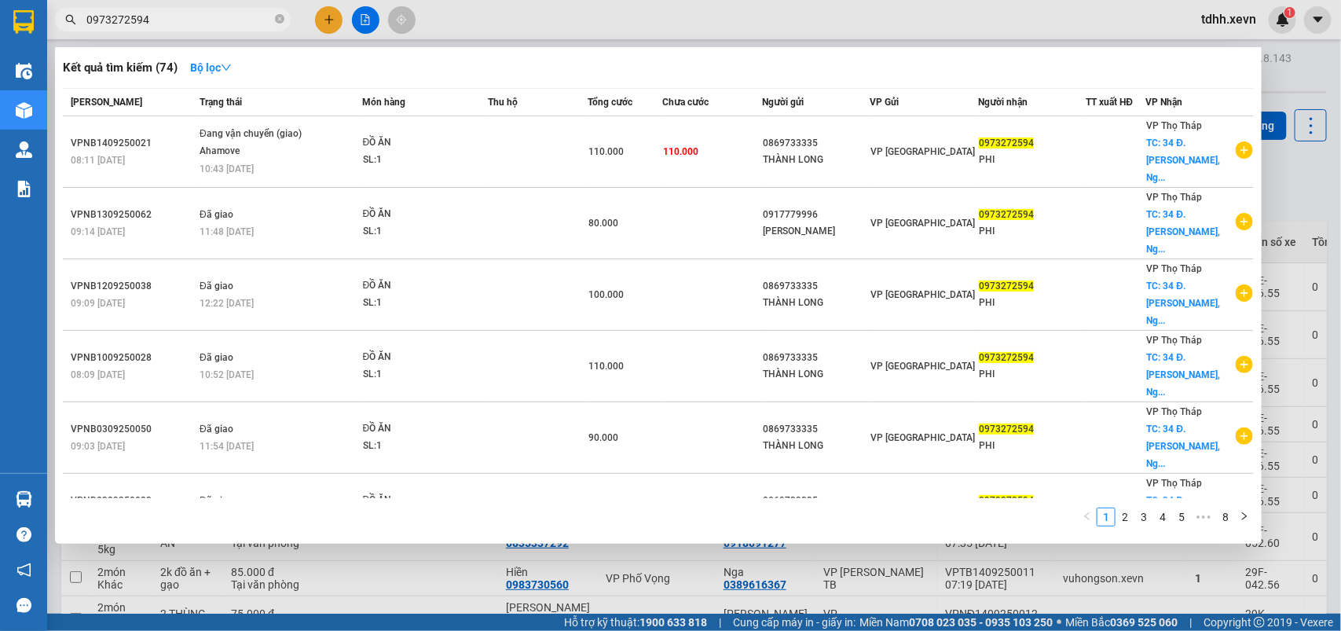
type input "0973272594"
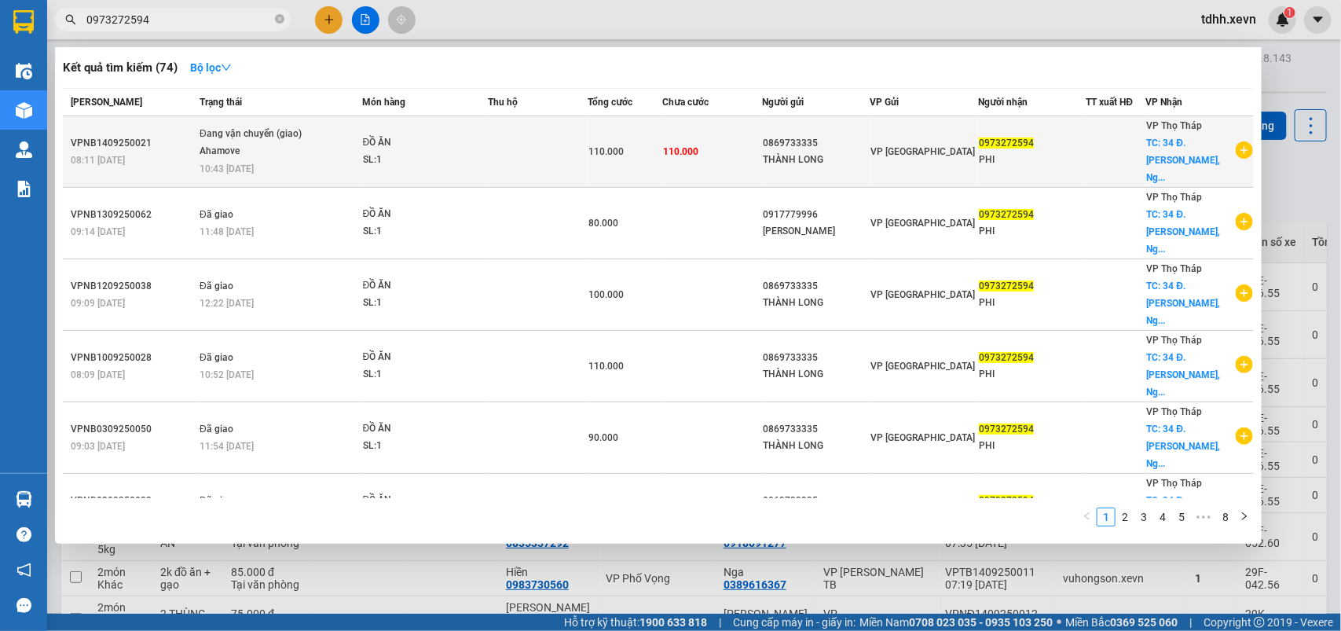
click at [1086, 158] on td at bounding box center [1116, 151] width 60 height 71
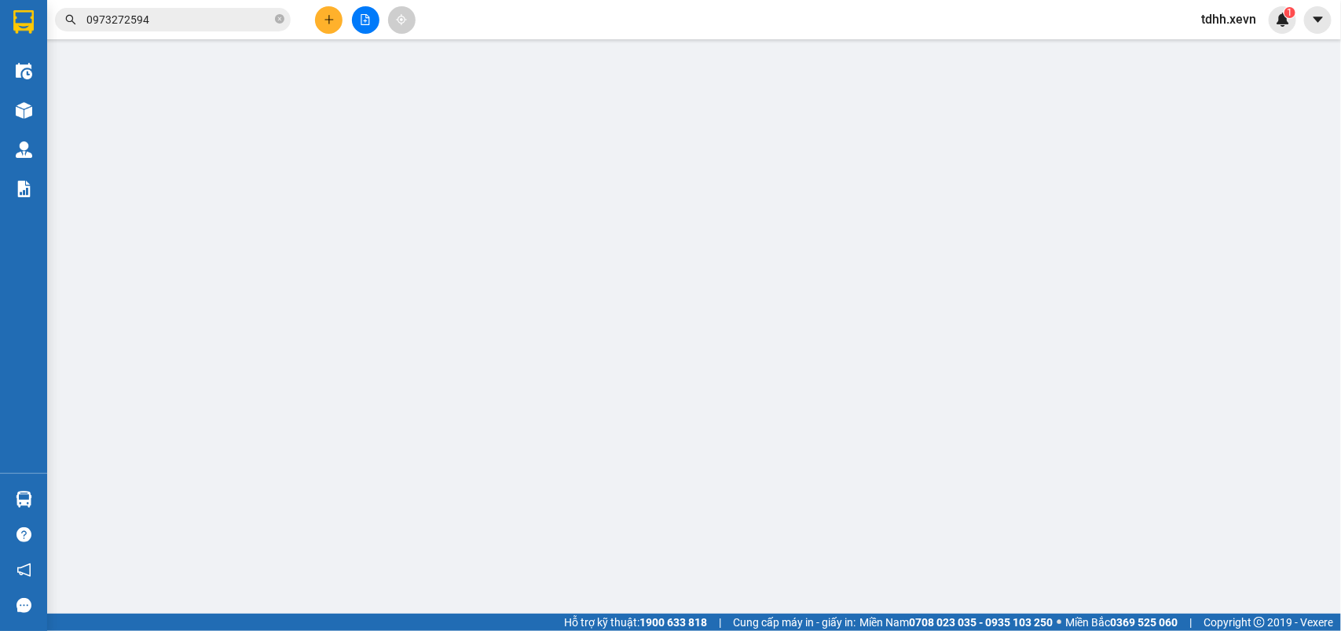
type input "0869733335"
type input "THÀNH LONG"
type input "0973272594"
type input "PHI"
checkbox input "true"
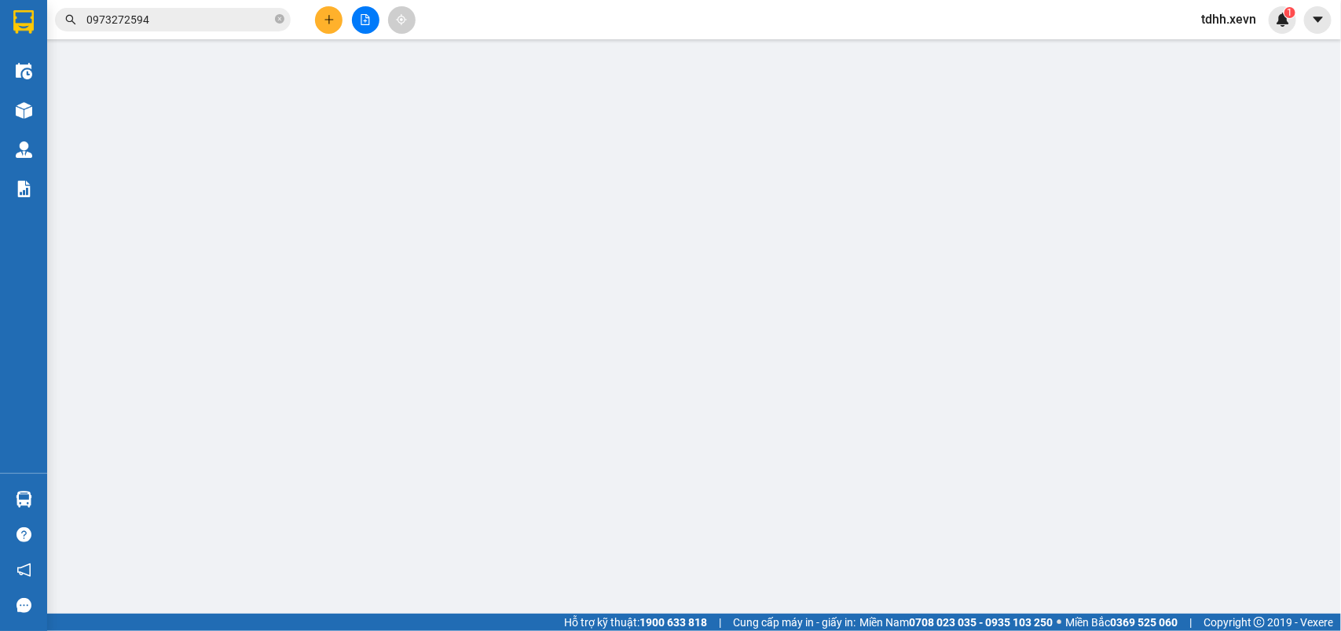
type input "34 Đ. Nguyễn Chí Thanh, Ngọc Khánh, Ba Đình, Hà Nội, Việt Nam"
type input "1CC"
type input "cần dây, mang thẳng vào cửa hàng nếu k gọi được 0869733335"
type input "110.000"
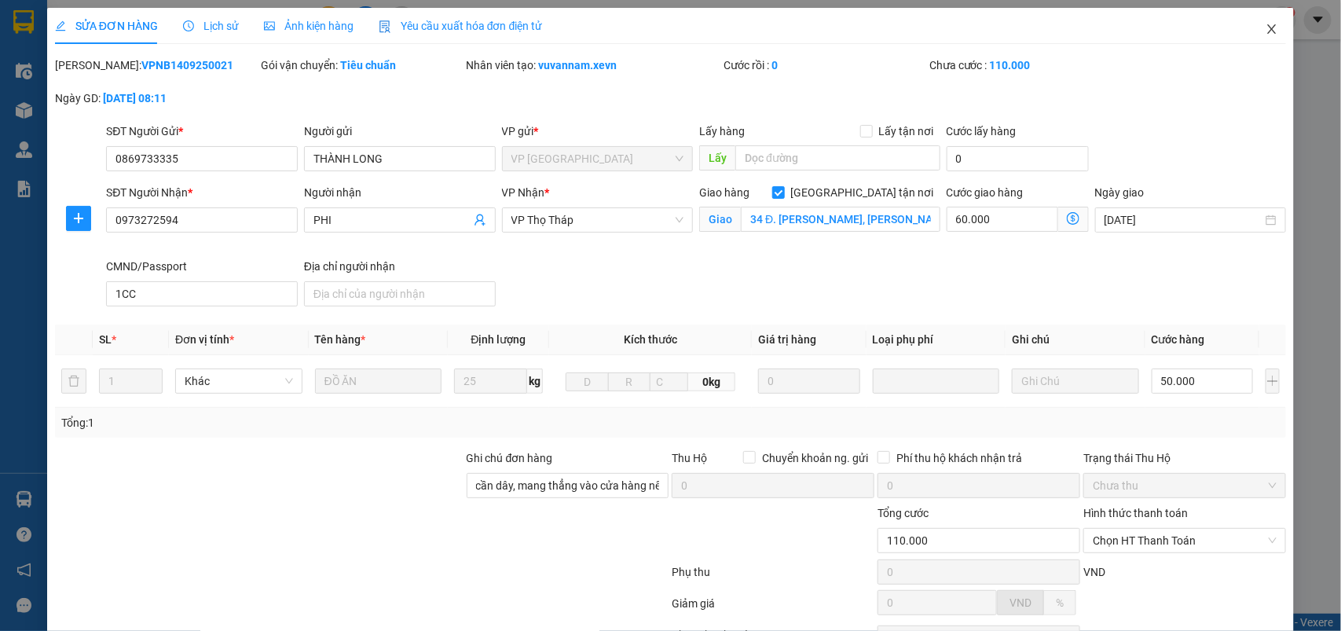
click at [1265, 30] on icon "close" at bounding box center [1271, 29] width 13 height 13
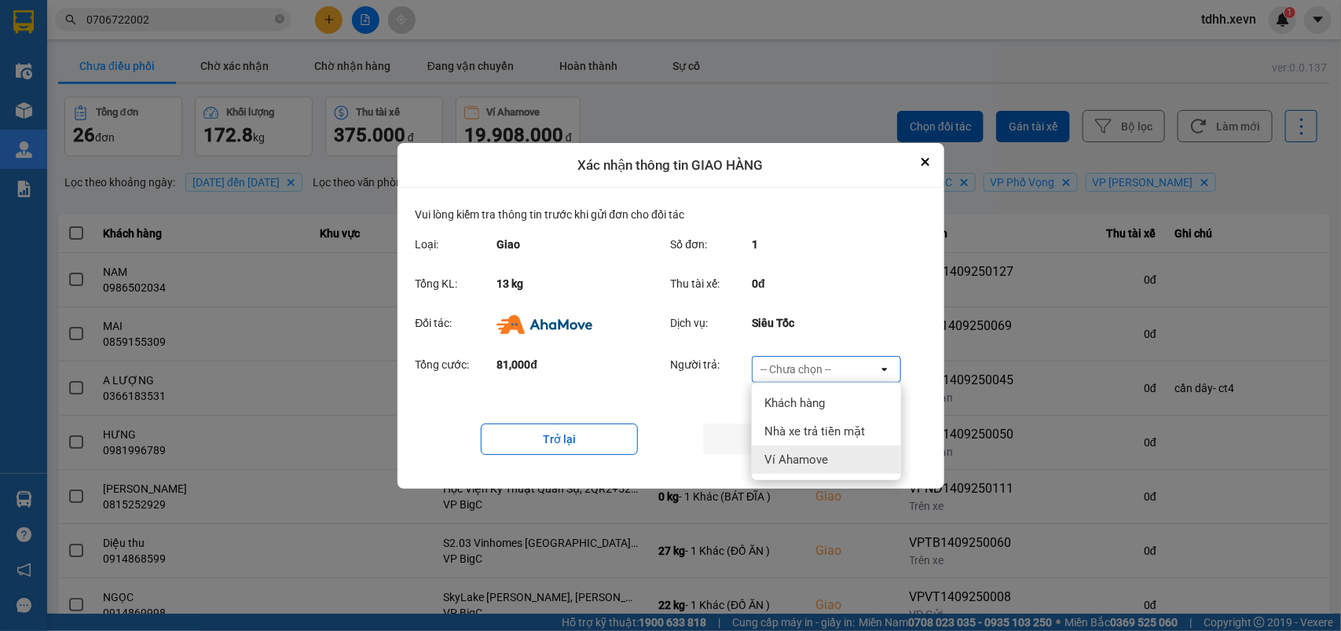
click at [817, 465] on span "Ví Ahamove" at bounding box center [796, 460] width 64 height 16
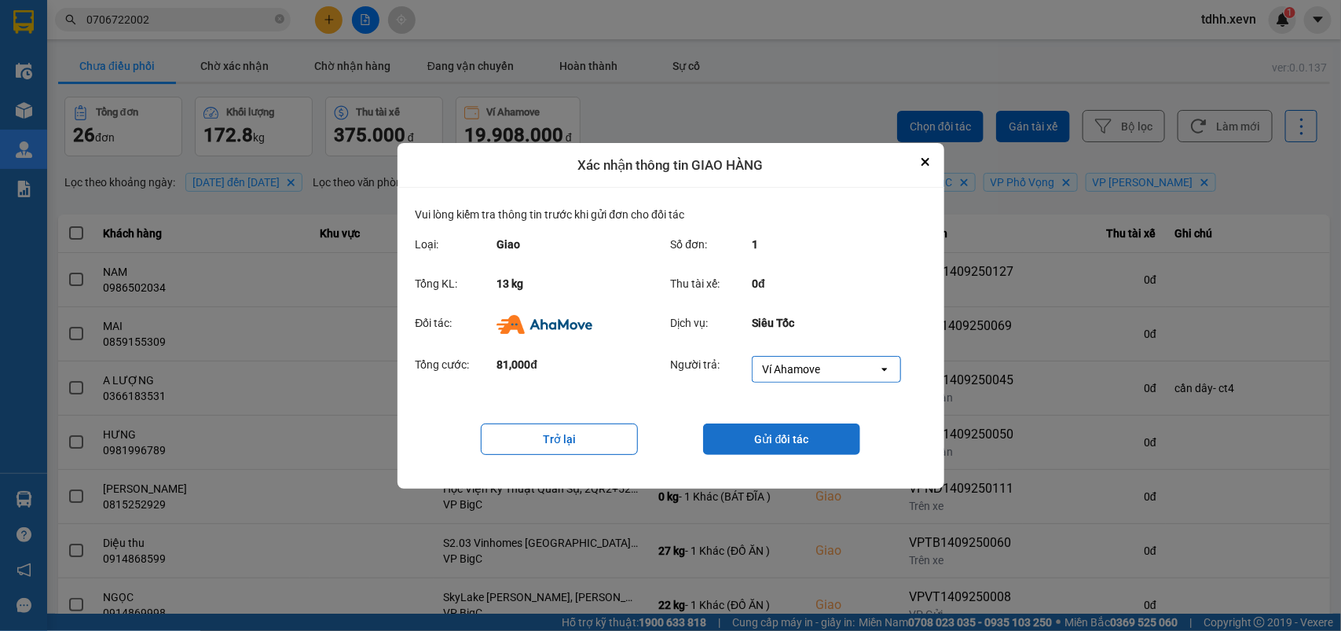
click at [772, 433] on button "Gửi đối tác" at bounding box center [781, 438] width 157 height 31
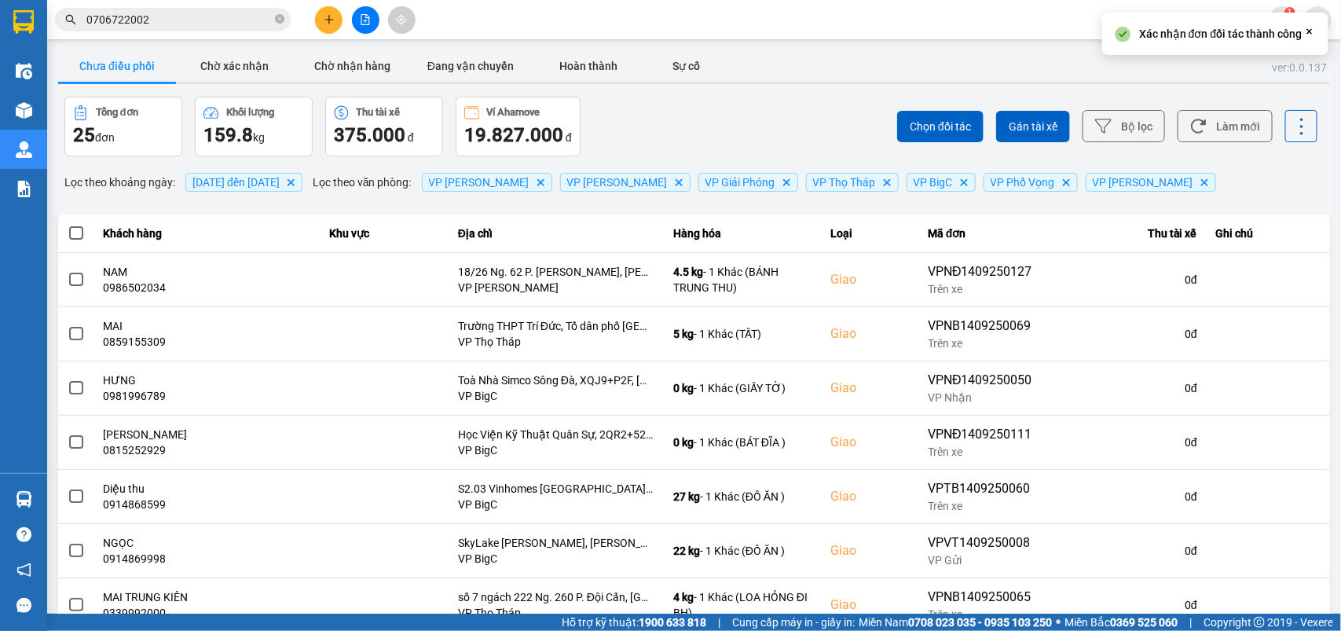
drag, startPoint x: 222, startPoint y: 65, endPoint x: 375, endPoint y: 103, distance: 157.0
click at [225, 64] on button "Chờ xác nhận" at bounding box center [235, 65] width 118 height 31
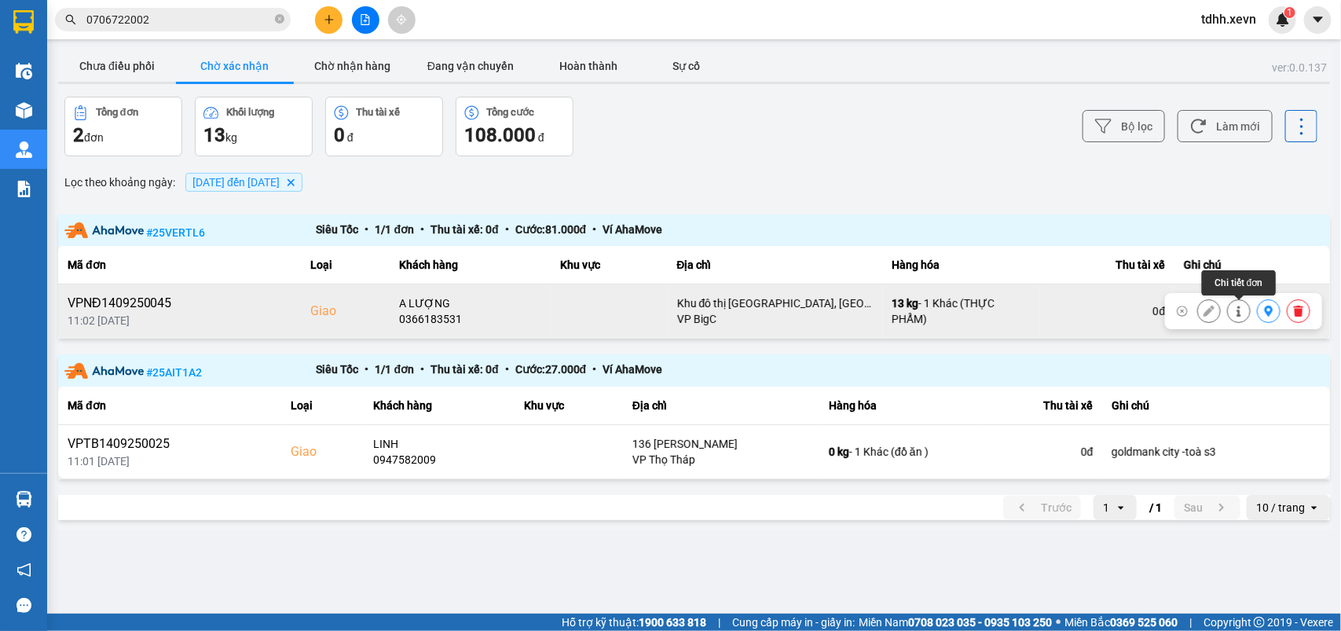
click at [1235, 309] on icon at bounding box center [1238, 311] width 11 height 11
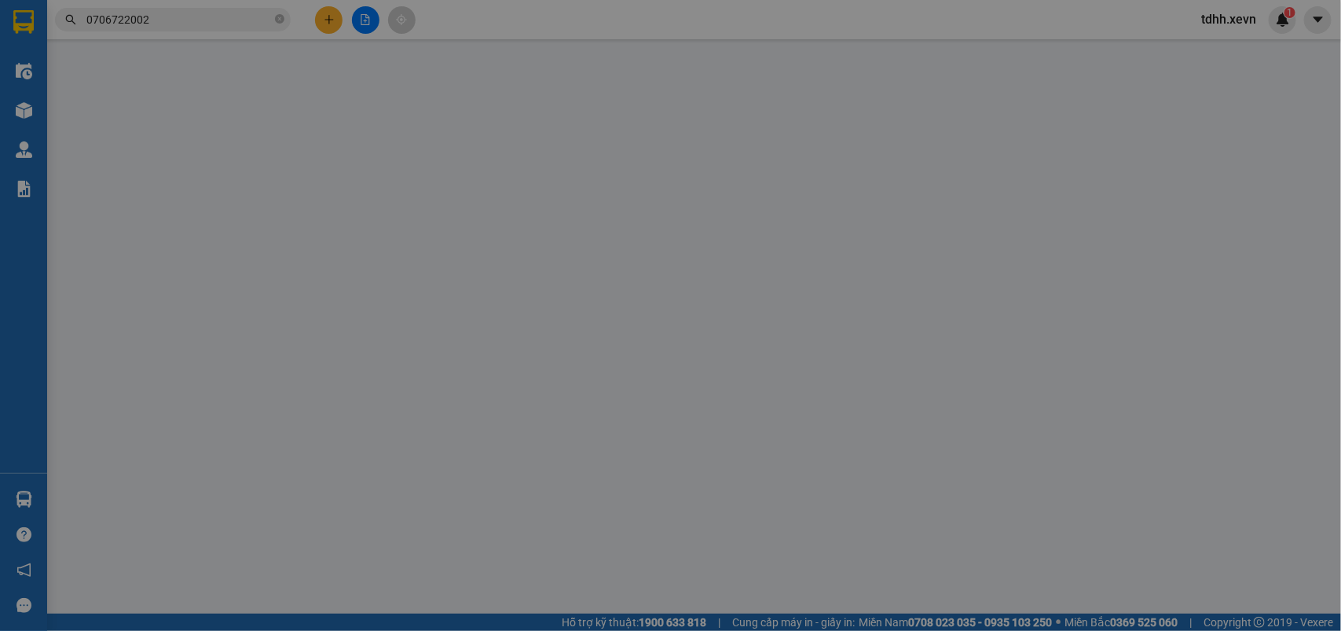
type input "0917159555"
type input "YẾN"
type input "0366183531"
type input "A LƯỢNG"
checkbox input "true"
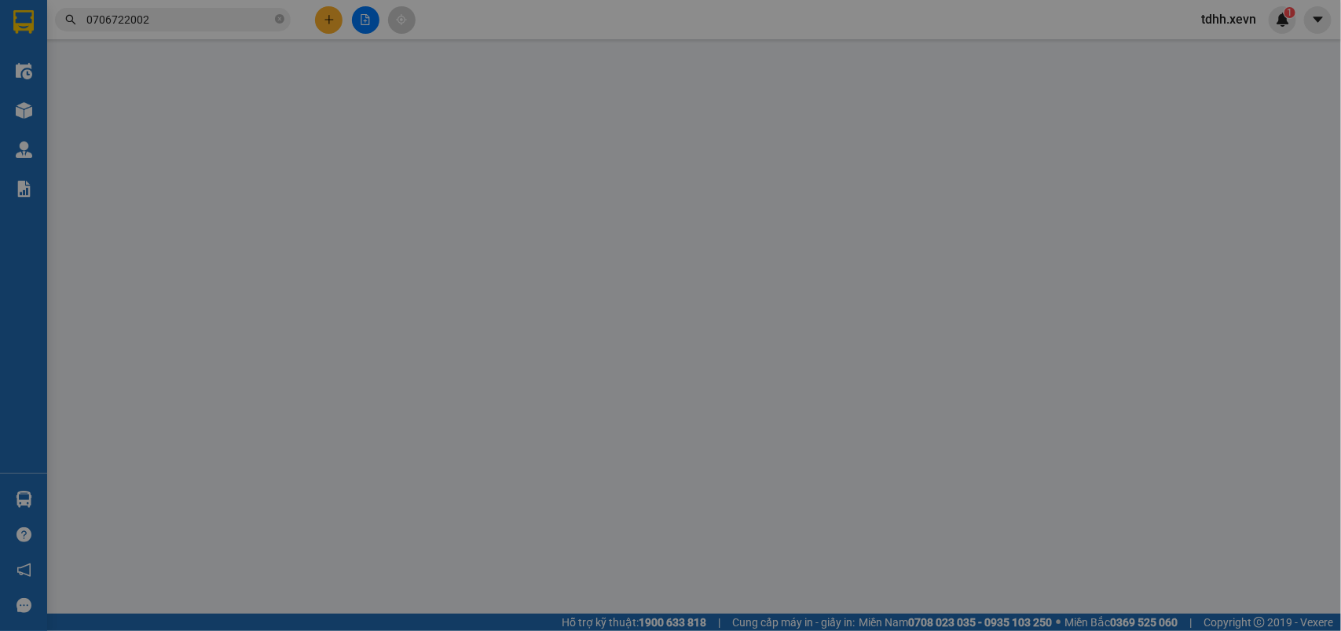
type input "Khu đô thị Xa La, Phúc La, Hà Đông, Hà Nội, Việt Nam"
type input "036086004113-NGOCJ"
type input "cần dây- ct4"
type input "125.000"
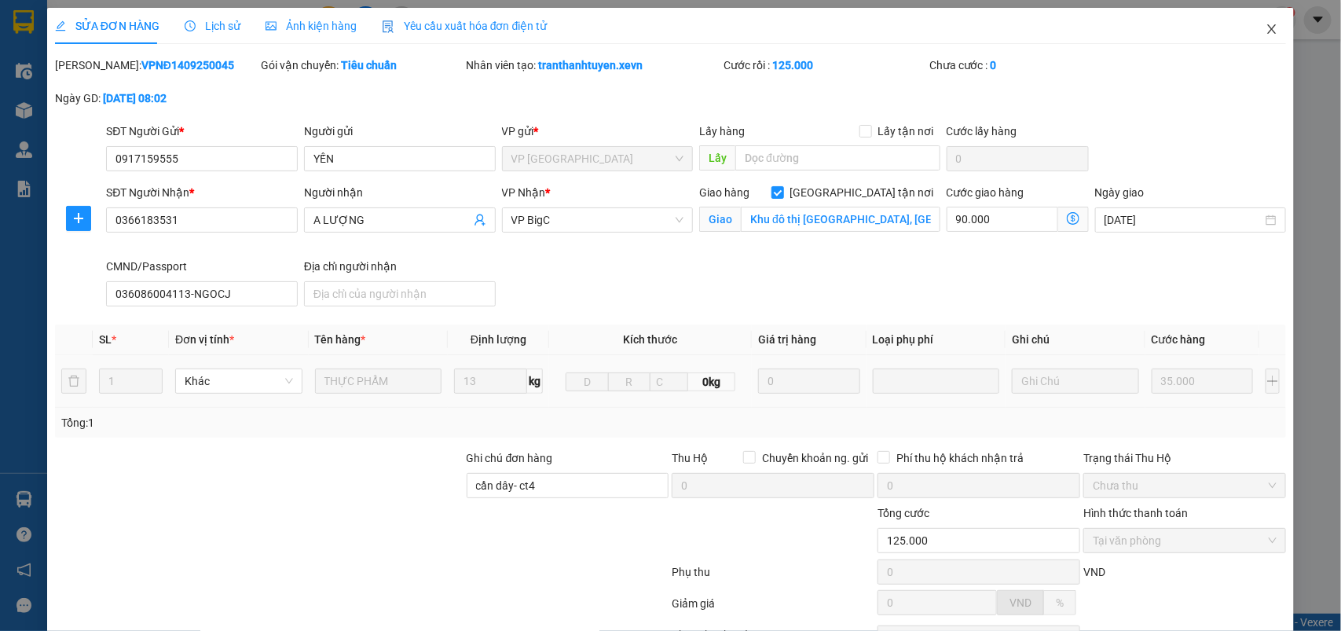
click at [1263, 28] on span "Close" at bounding box center [1272, 30] width 44 height 44
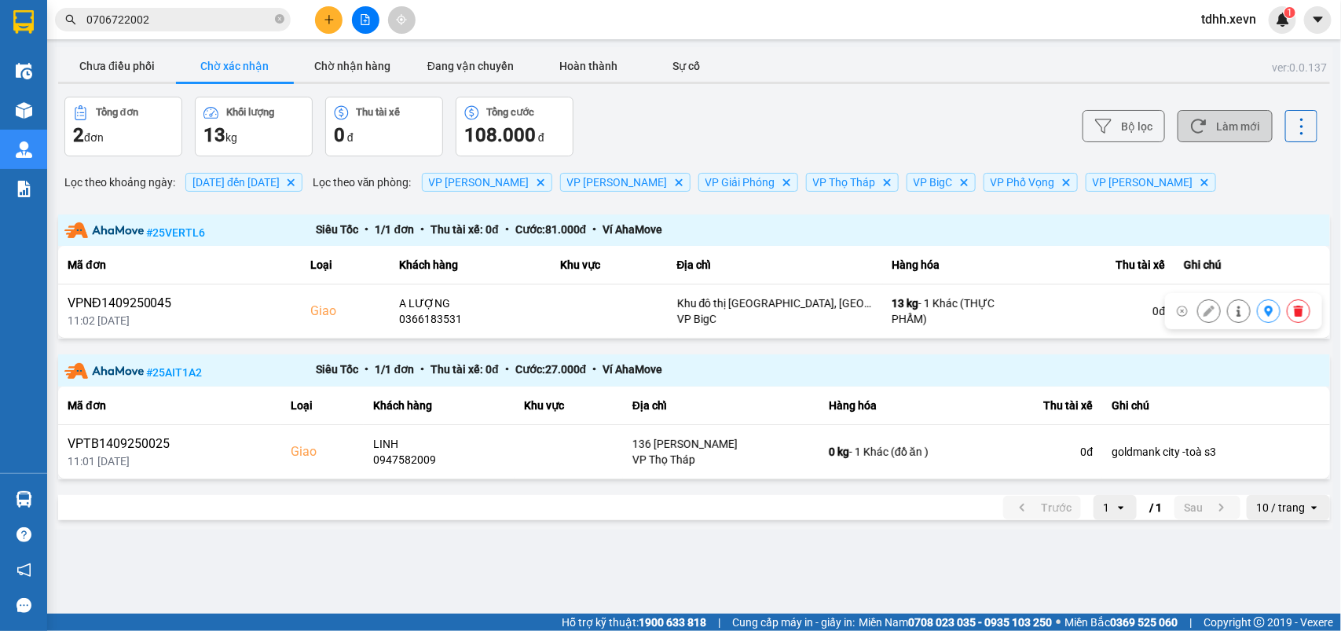
click at [1215, 126] on button "Làm mới" at bounding box center [1224, 126] width 95 height 32
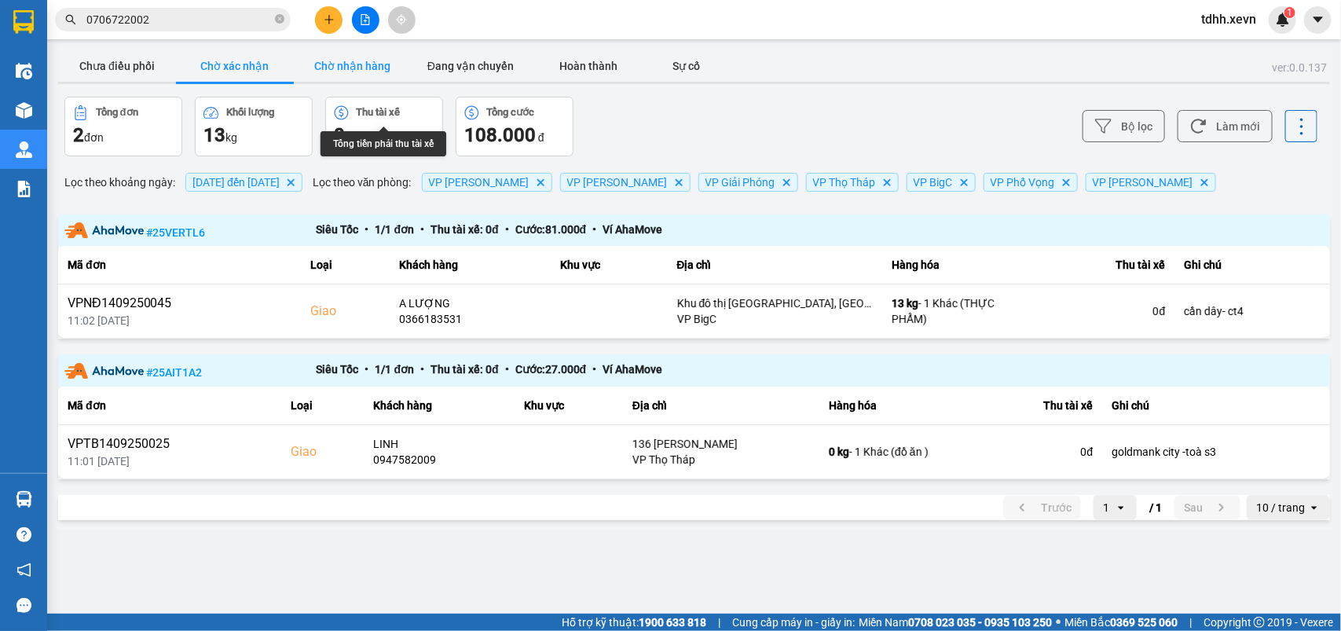
click at [369, 68] on button "Chờ nhận hàng" at bounding box center [353, 65] width 118 height 31
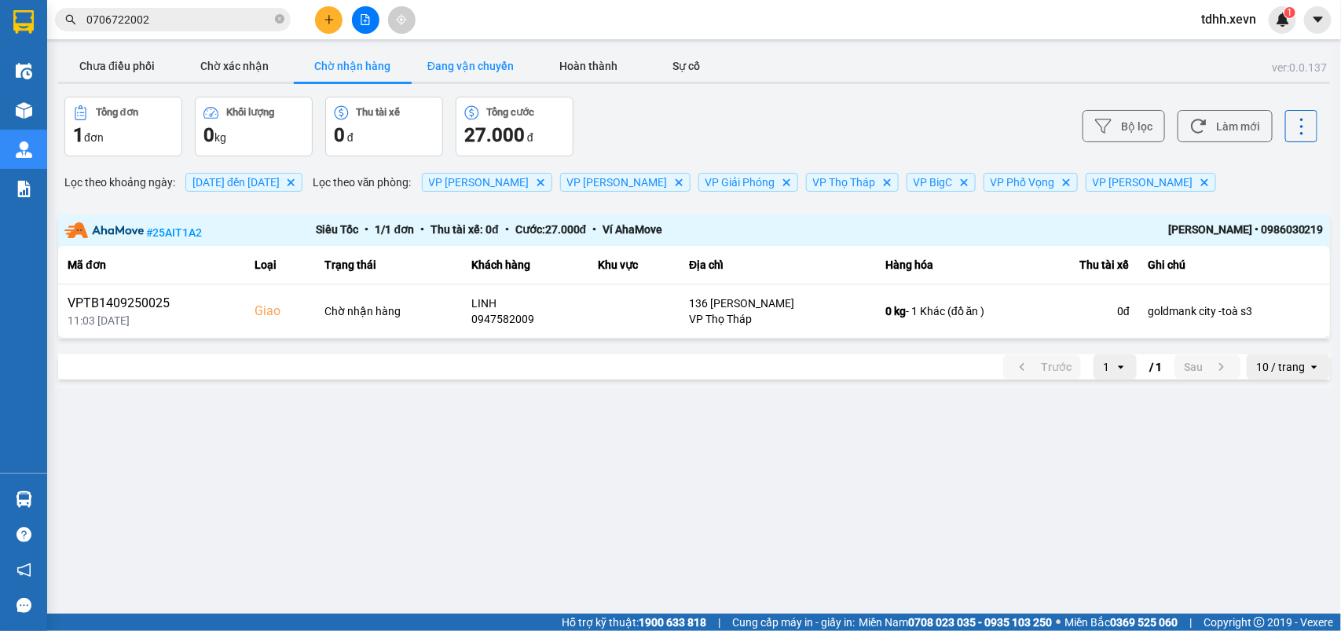
click at [467, 67] on button "Đang vận chuyển" at bounding box center [471, 65] width 118 height 31
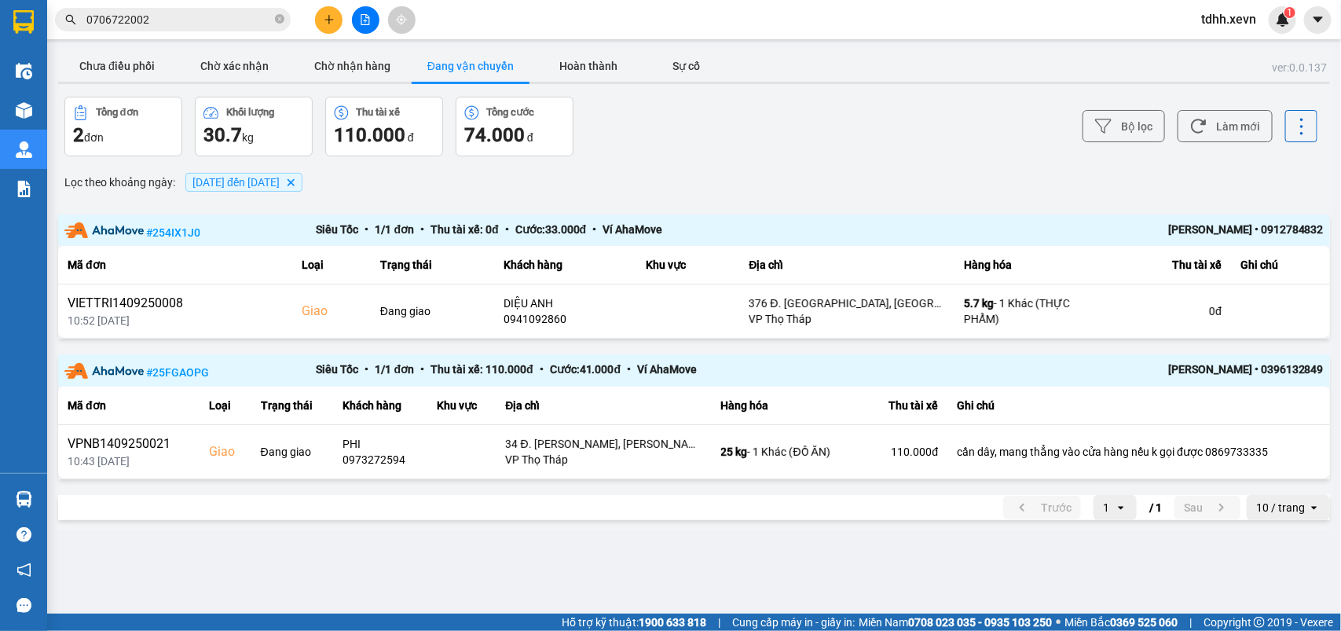
click at [1302, 224] on div "NGUYỄN MINH QUÂN • 0912784832" at bounding box center [1197, 231] width 252 height 20
copy div "0912784832"
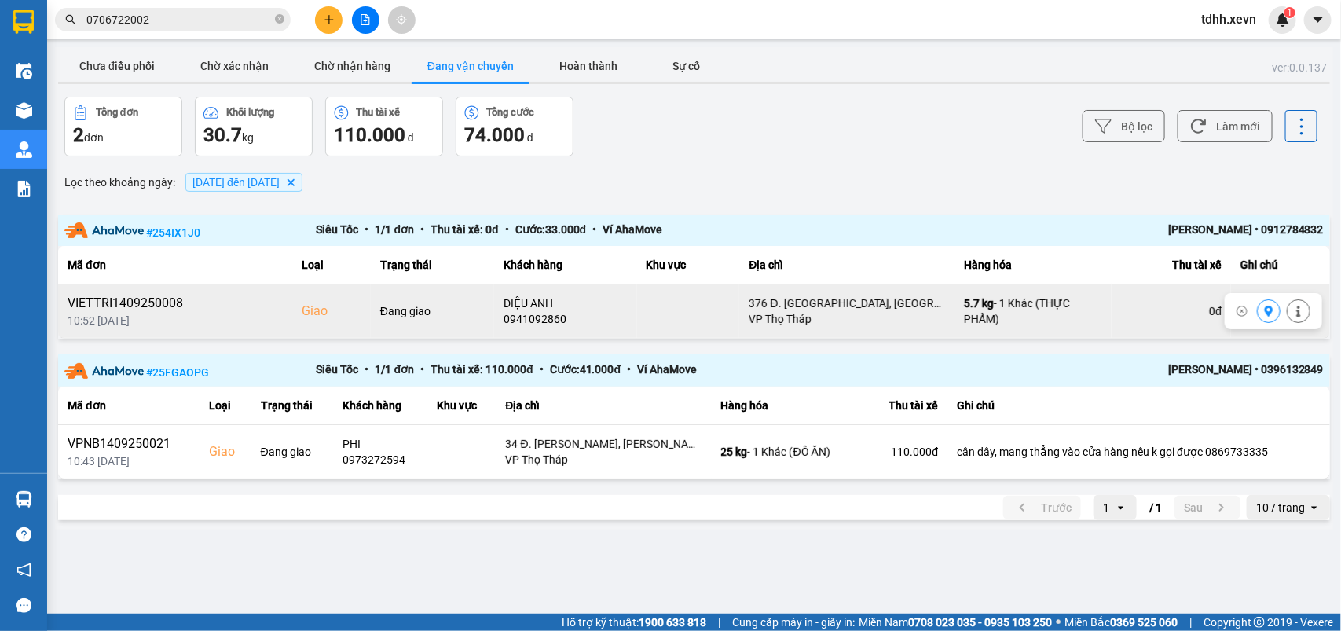
click at [1270, 311] on icon at bounding box center [1268, 311] width 11 height 11
click at [1297, 371] on div "NGUYỄN NGỌC CHIẾN • 0396132849" at bounding box center [1197, 371] width 252 height 20
copy div "0396132849"
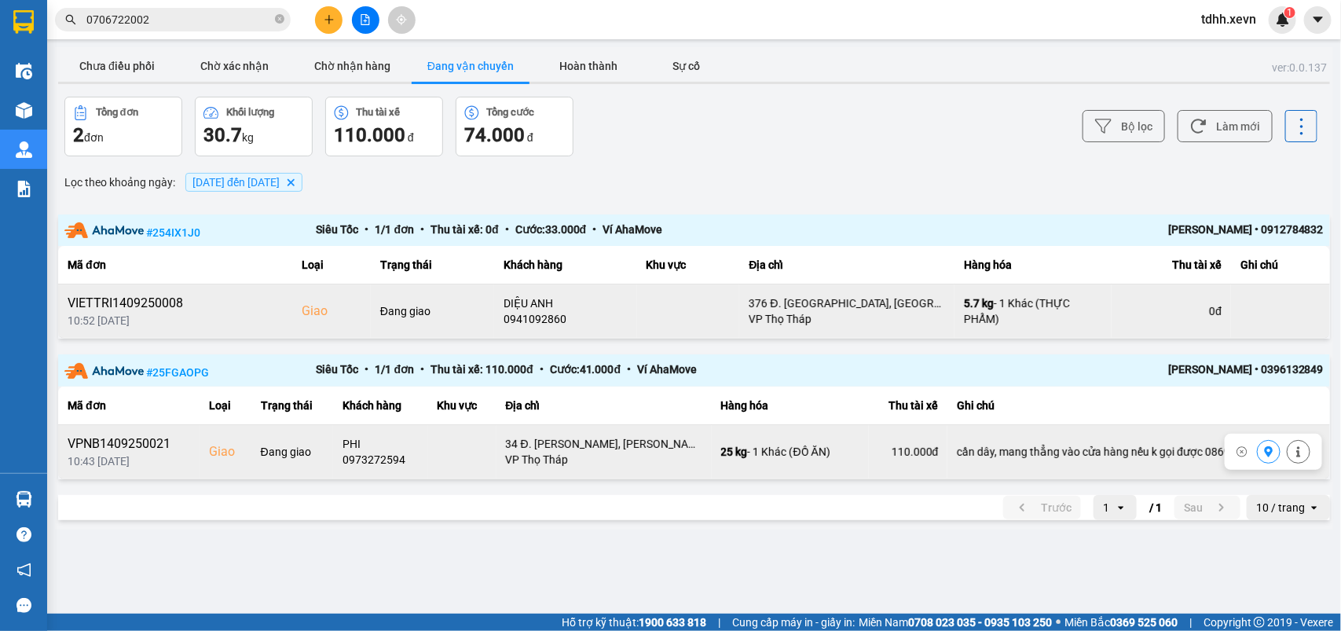
click at [1271, 452] on icon at bounding box center [1269, 451] width 9 height 11
click at [1267, 453] on icon at bounding box center [1269, 451] width 9 height 11
click at [206, 53] on button "Chờ xác nhận" at bounding box center [235, 65] width 118 height 31
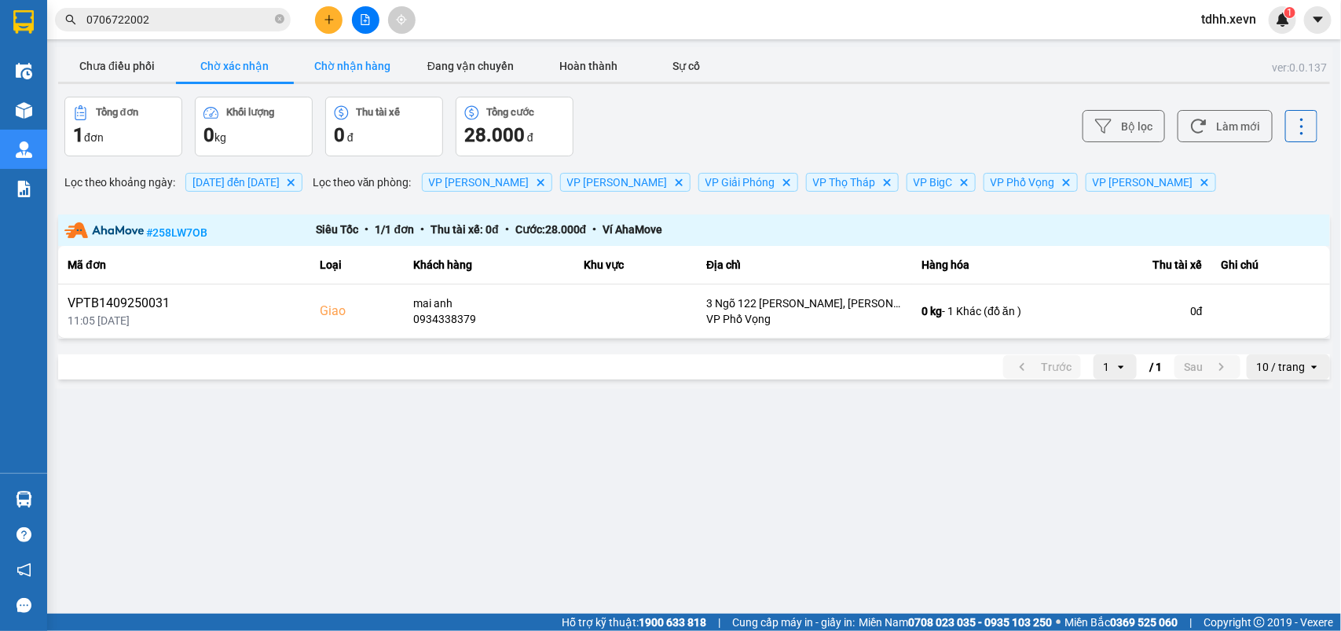
click at [359, 67] on button "Chờ nhận hàng" at bounding box center [353, 65] width 118 height 31
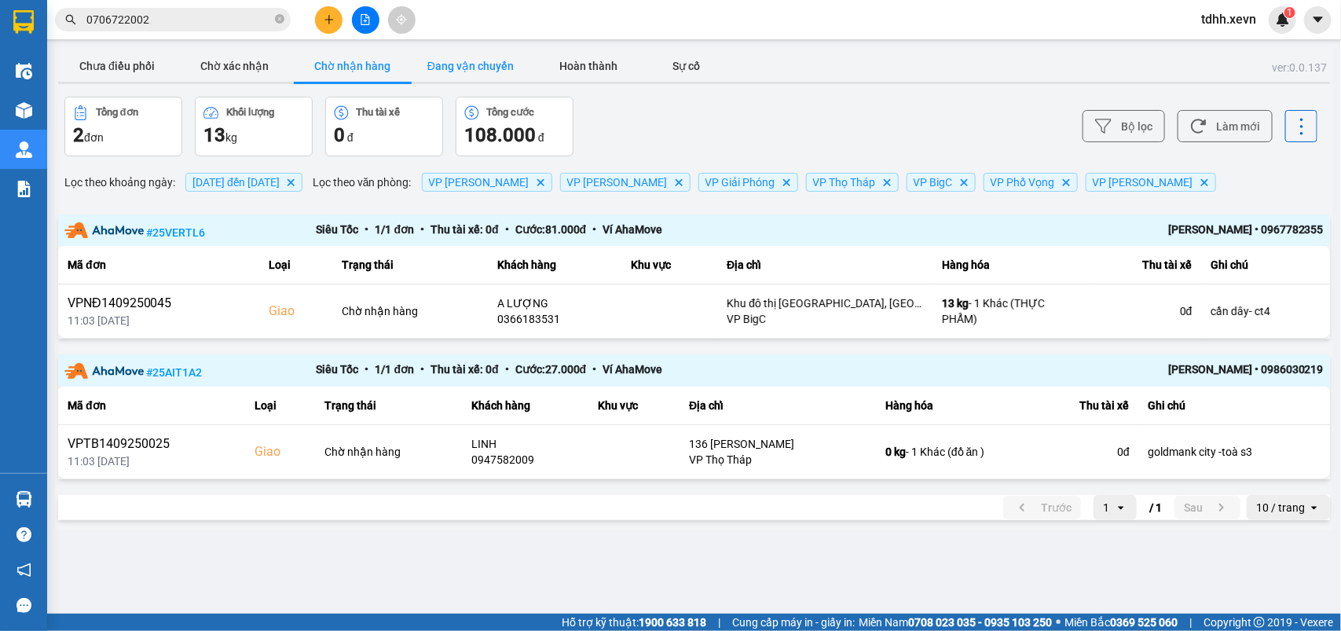
click at [449, 68] on button "Đang vận chuyển" at bounding box center [471, 65] width 118 height 31
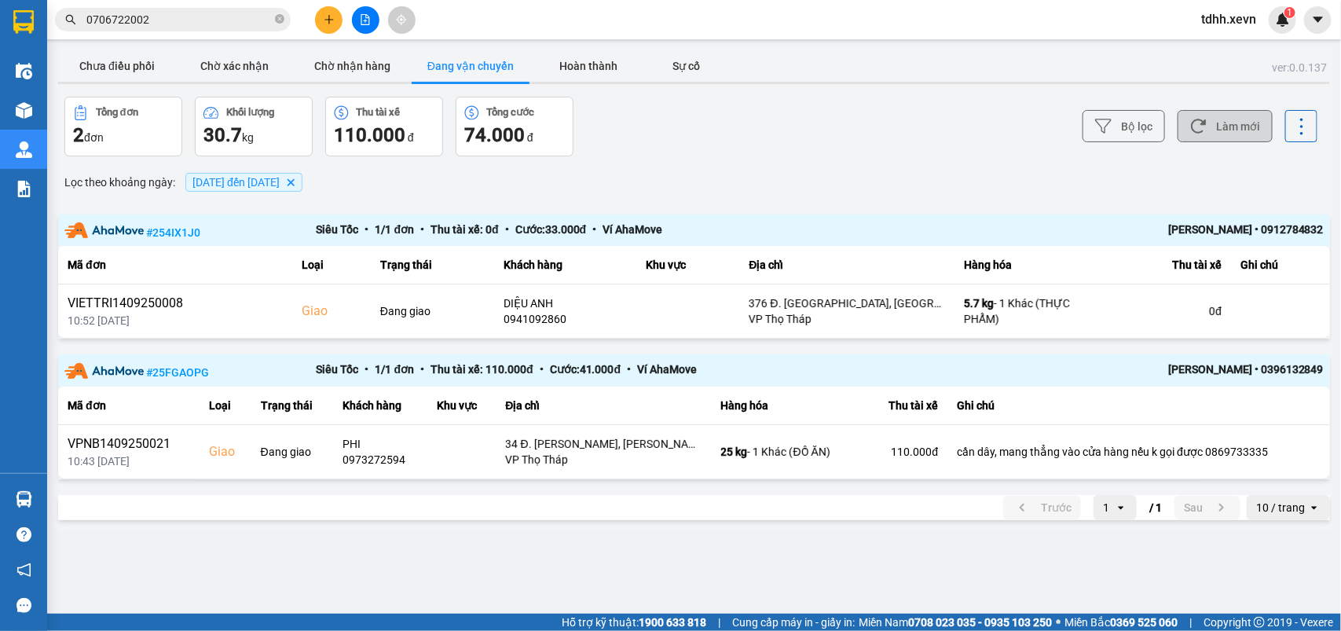
click at [1204, 135] on button "Làm mới" at bounding box center [1224, 126] width 95 height 32
click at [1204, 126] on icon at bounding box center [1198, 126] width 16 height 16
click at [280, 20] on icon "close-circle" at bounding box center [279, 18] width 9 height 9
click at [139, 64] on button "Chưa điều phối" at bounding box center [117, 65] width 118 height 31
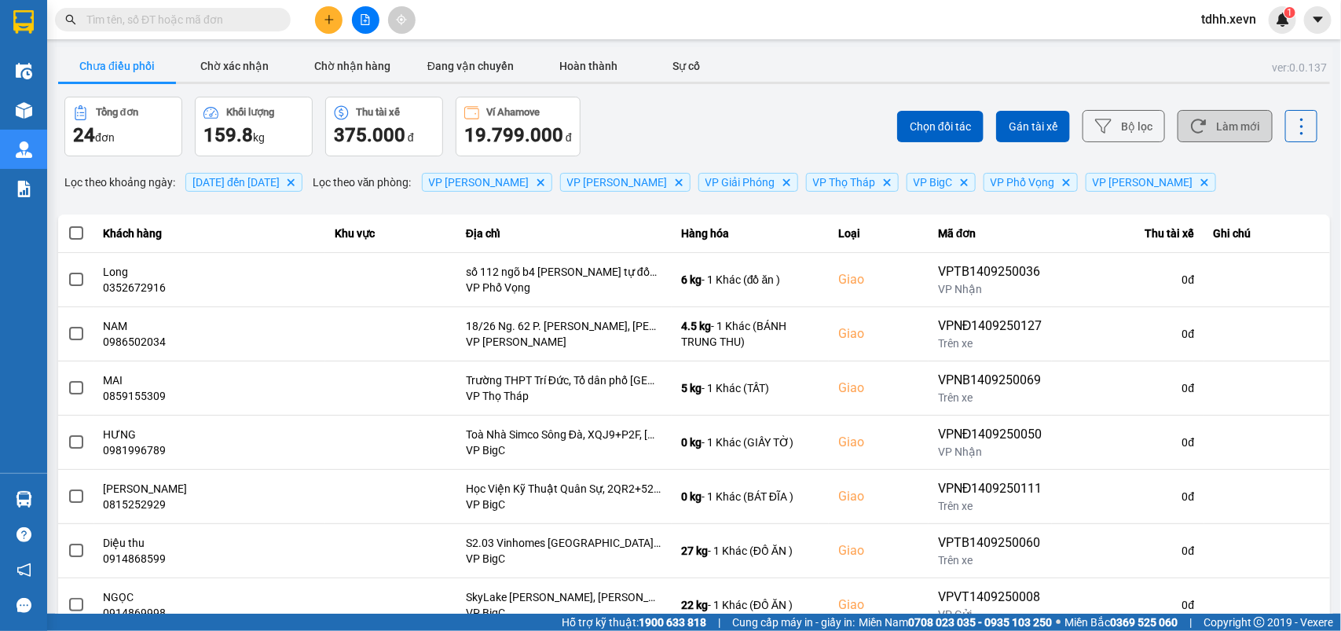
click at [1235, 119] on button "Làm mới" at bounding box center [1224, 126] width 95 height 32
click at [1235, 126] on button "Làm mới" at bounding box center [1224, 126] width 95 height 32
click at [257, 69] on button "Chờ xác nhận" at bounding box center [235, 65] width 118 height 31
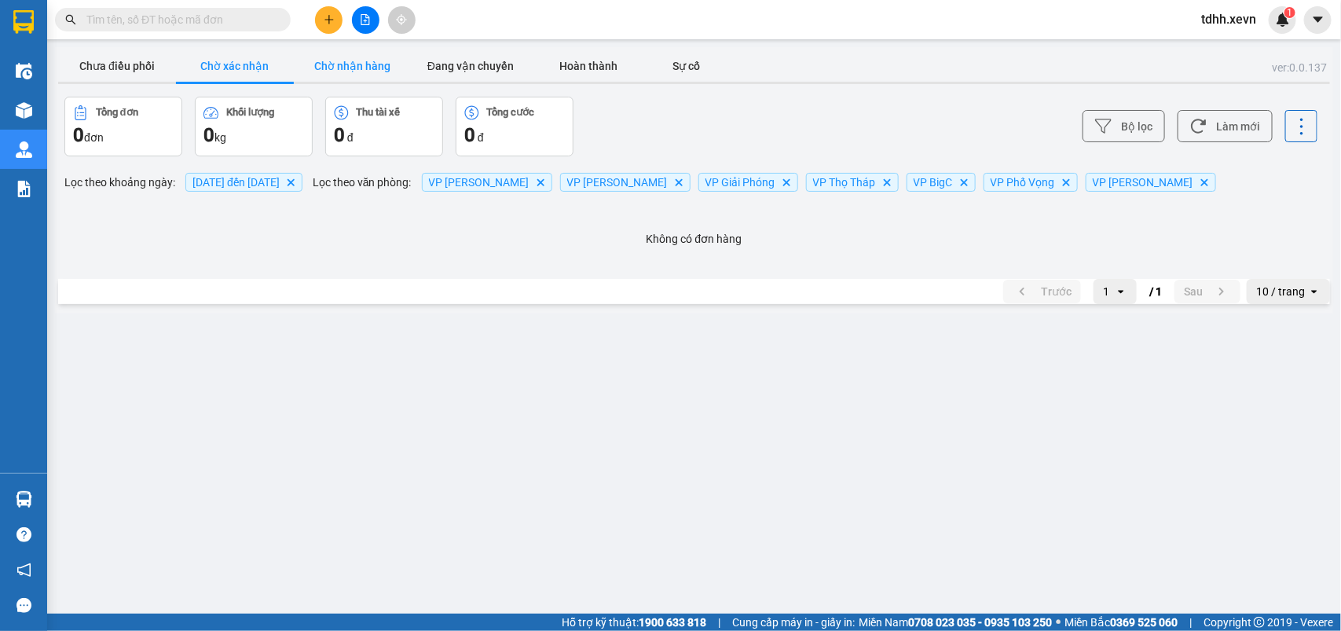
click at [360, 61] on button "Chờ nhận hàng" at bounding box center [353, 65] width 118 height 31
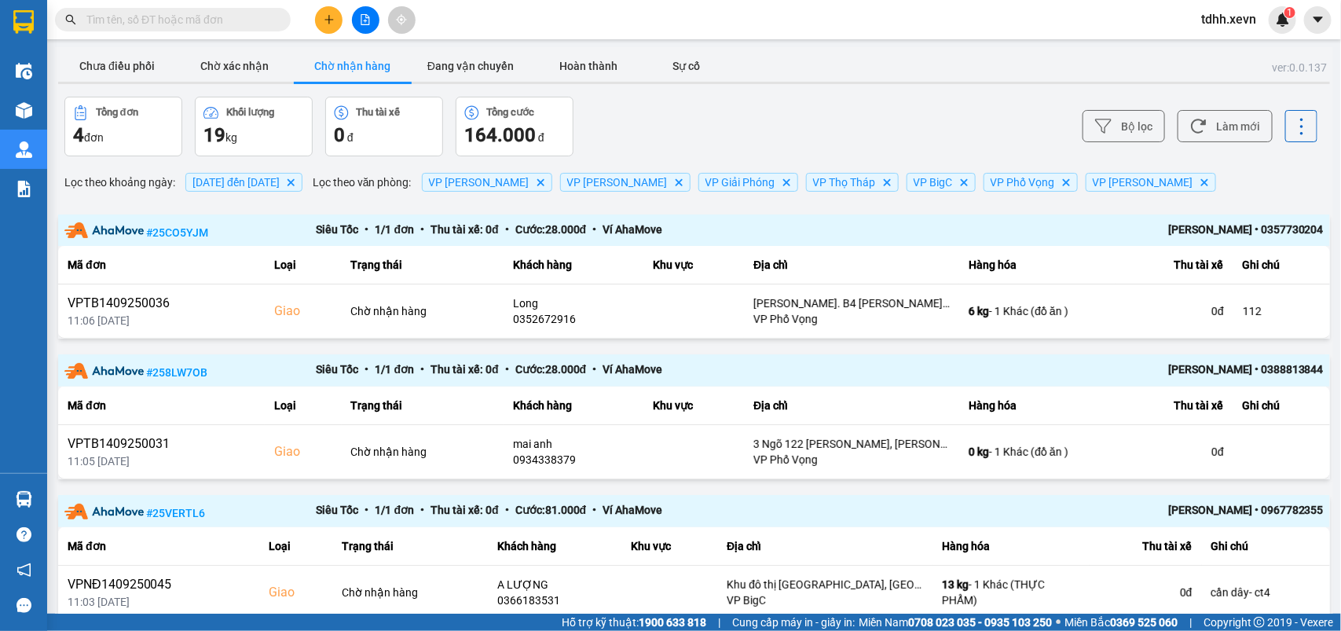
click at [244, 27] on input "text" at bounding box center [178, 19] width 185 height 17
paste input "0968231286"
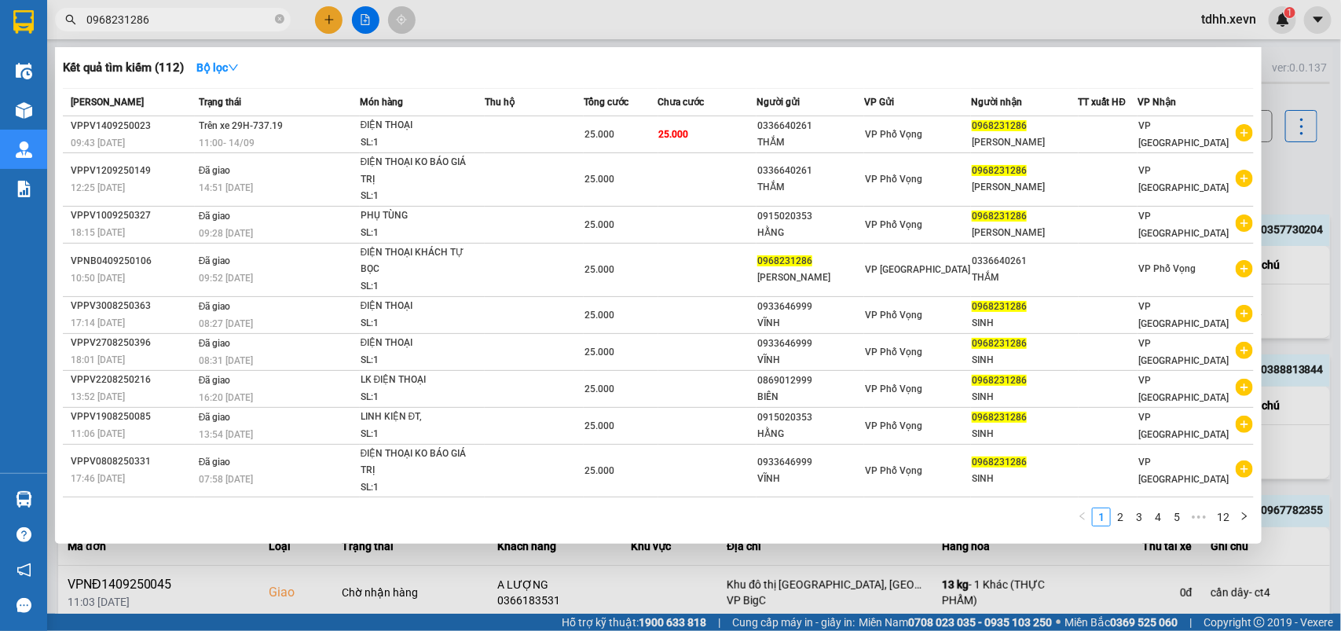
click at [1290, 178] on div at bounding box center [670, 315] width 1341 height 631
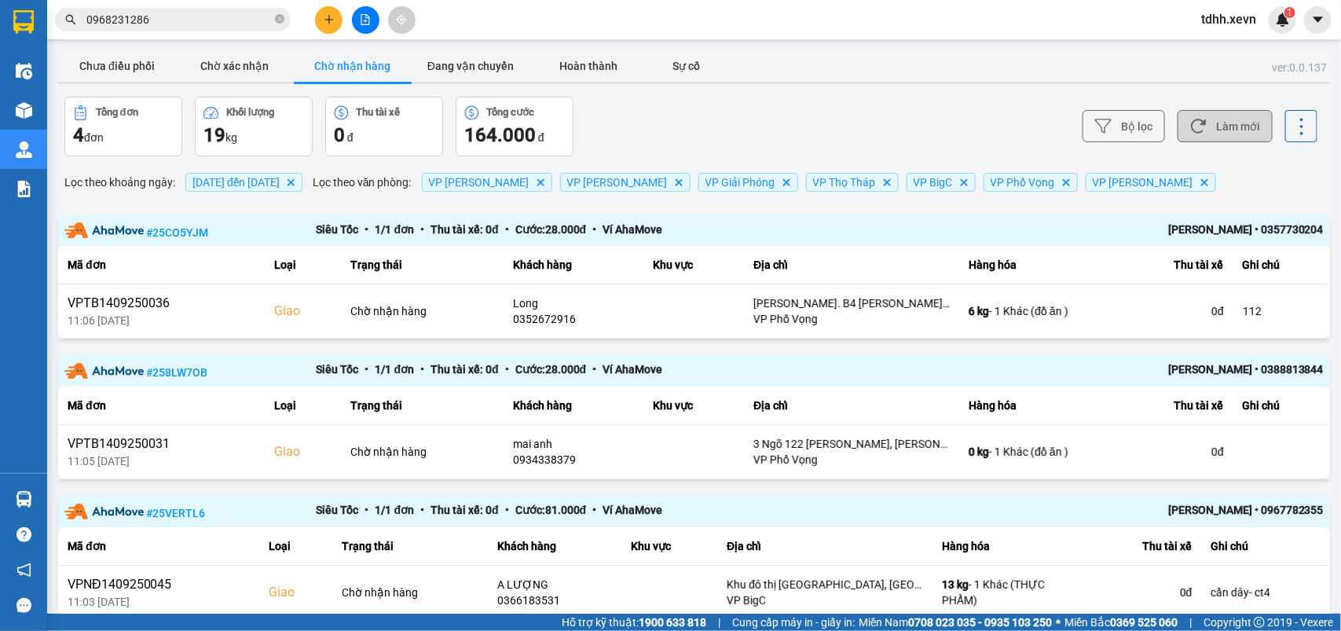
click at [1230, 124] on button "Làm mới" at bounding box center [1224, 126] width 95 height 32
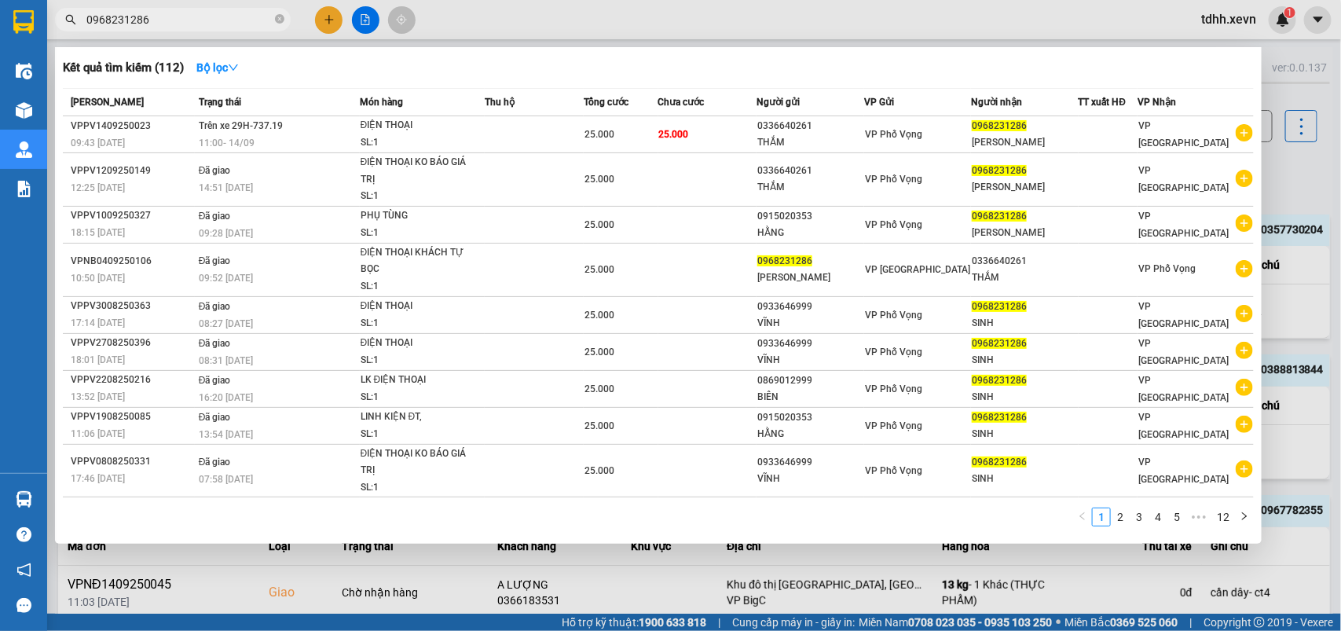
click at [206, 24] on input "0968231286" at bounding box center [178, 19] width 185 height 17
click at [1330, 154] on div at bounding box center [670, 315] width 1341 height 631
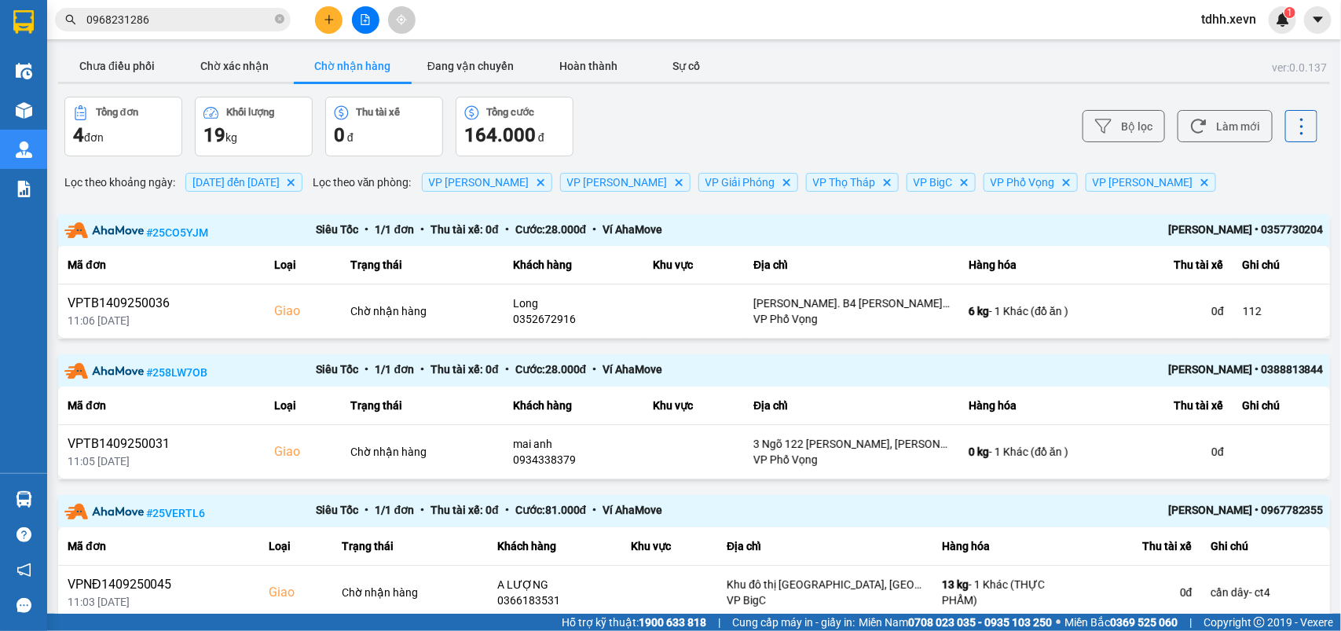
click at [163, 21] on input "0968231286" at bounding box center [178, 19] width 185 height 17
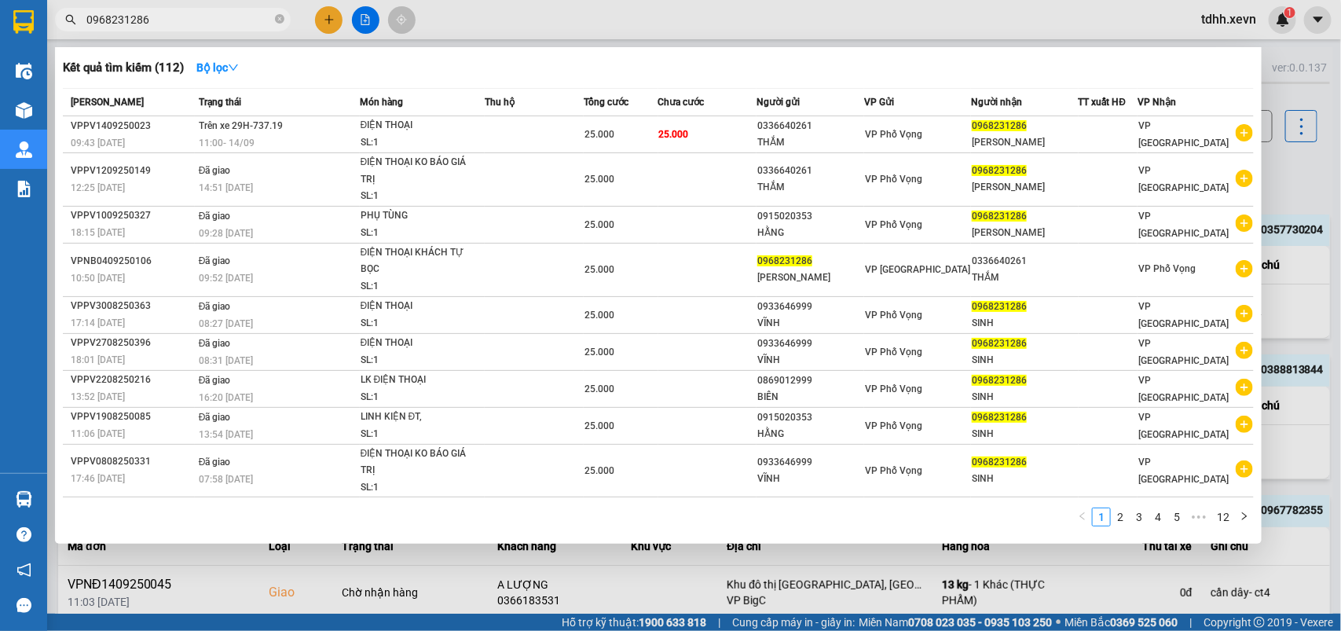
click at [163, 21] on input "0968231286" at bounding box center [178, 19] width 185 height 17
paste input "886730198"
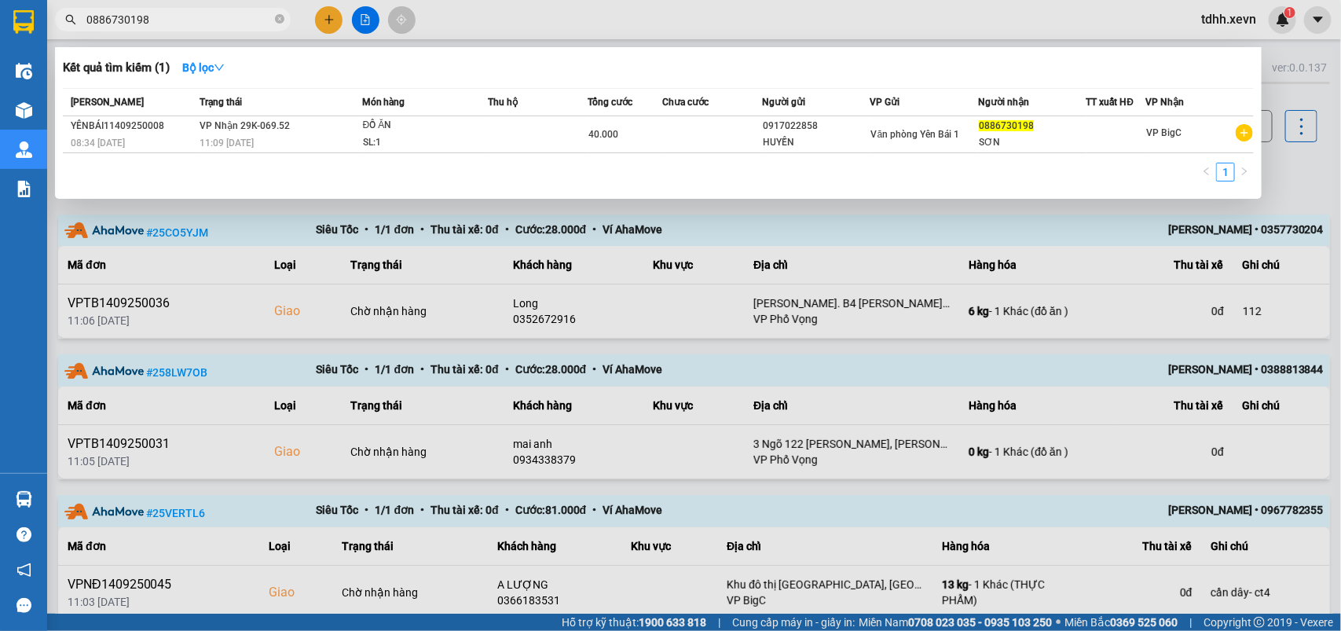
type input "0886730198"
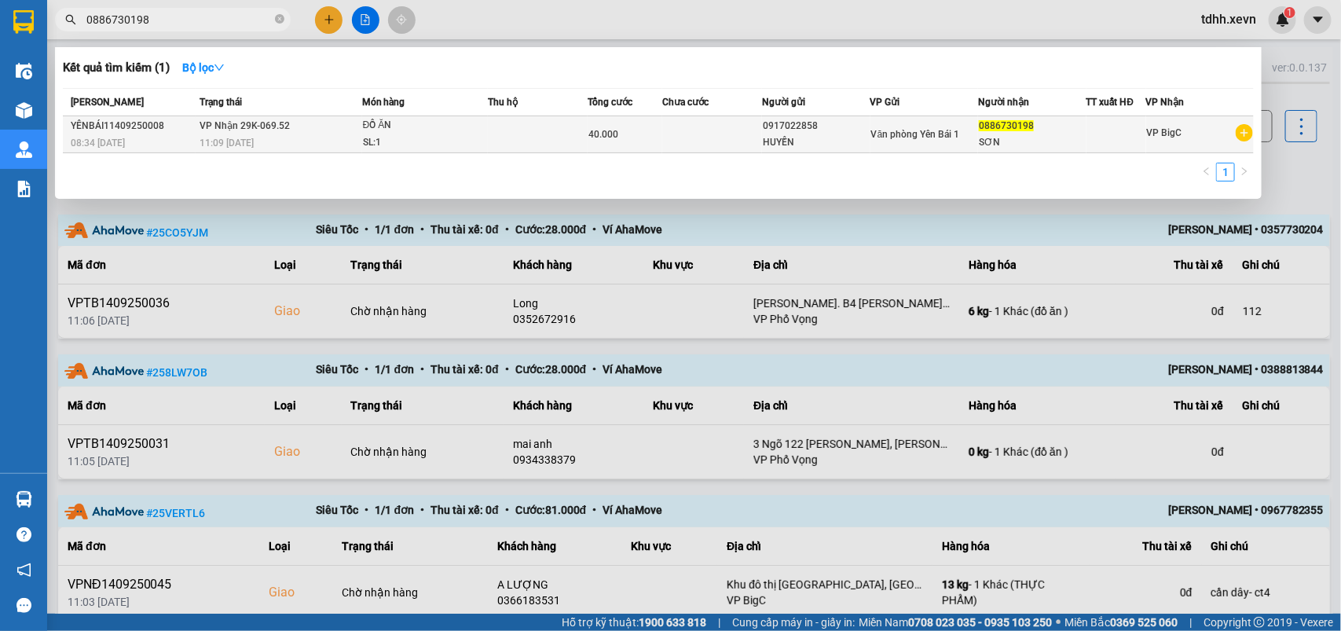
click at [838, 130] on div "0917022858" at bounding box center [816, 126] width 106 height 16
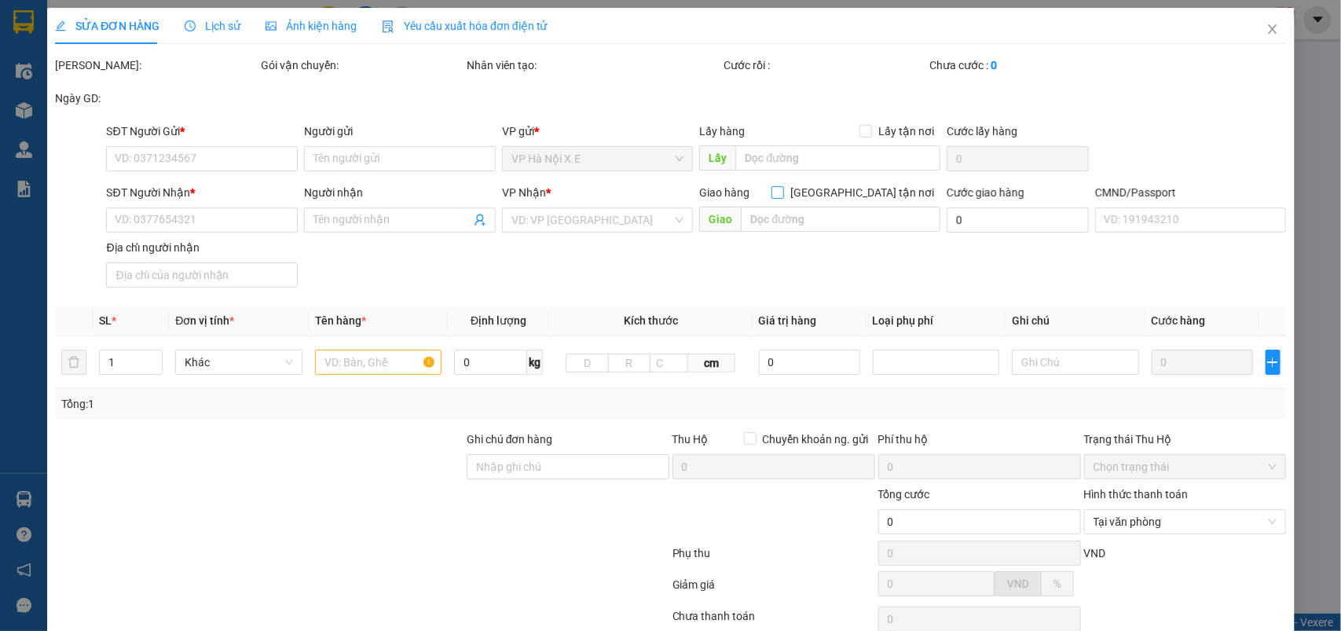
type input "0917022858"
type input "HUYỀN"
type input "0886730198"
type input "SƠN"
type input "40.000"
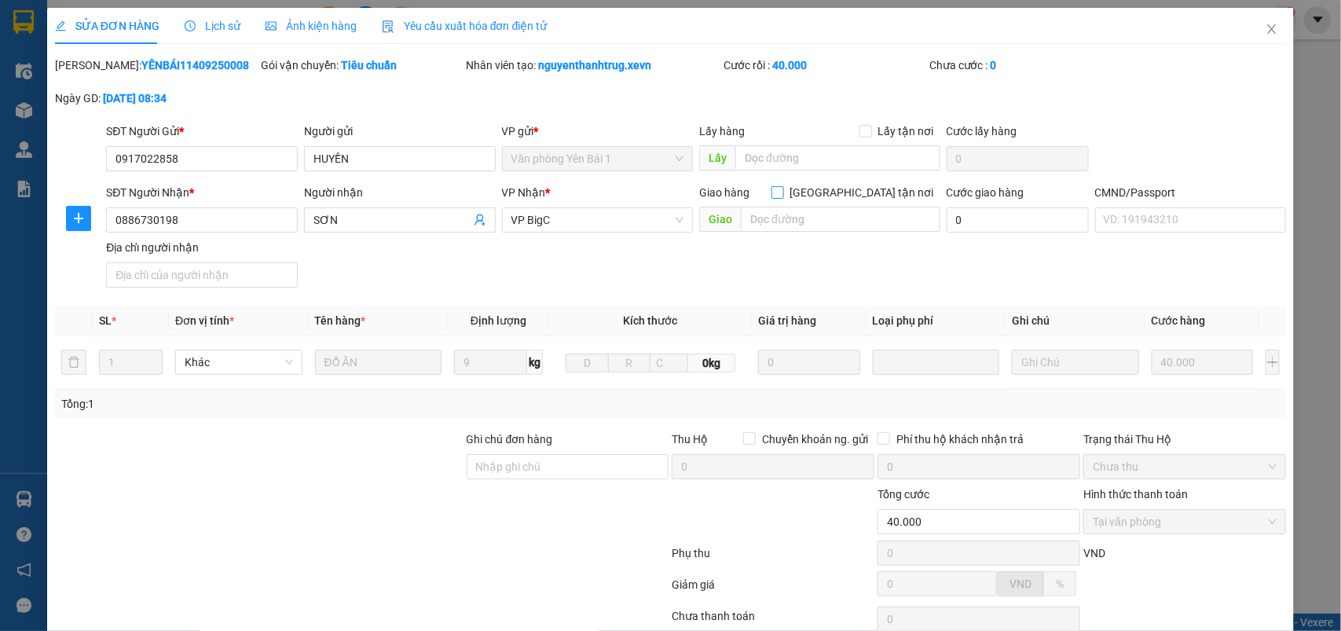
click at [866, 190] on span "Giao tận nơi" at bounding box center [862, 192] width 156 height 17
click at [782, 190] on input "Giao tận nơi" at bounding box center [776, 191] width 11 height 11
checkbox input "true"
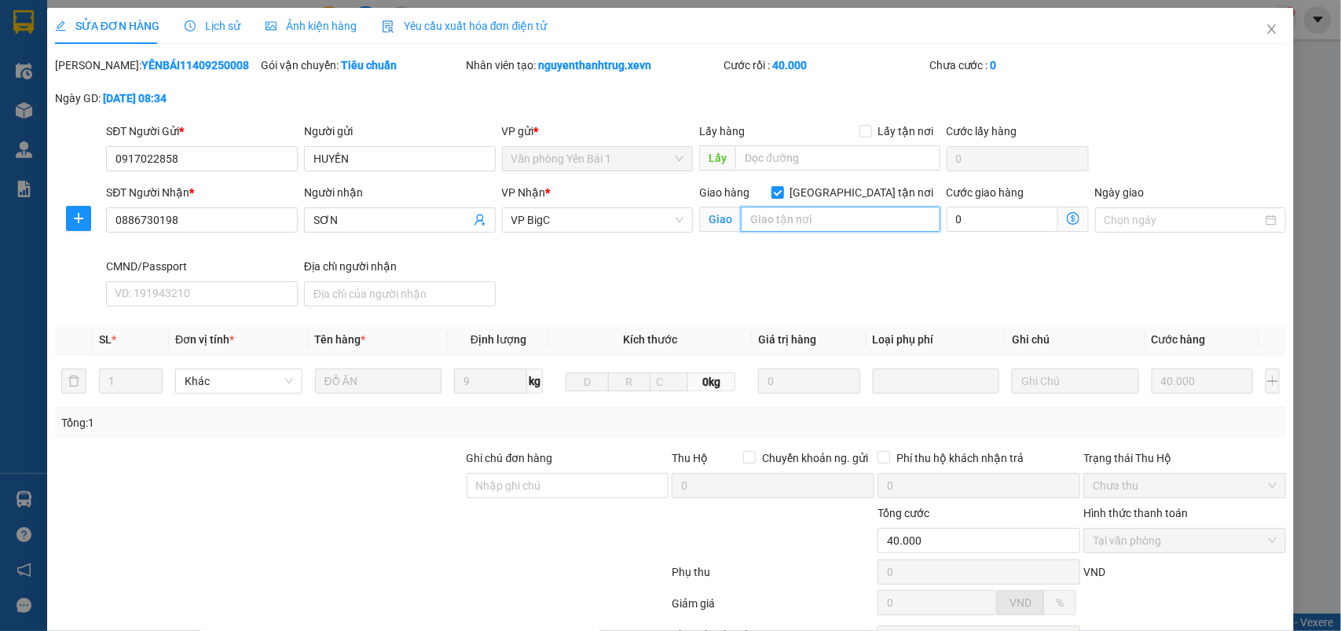
click at [864, 210] on input "text" at bounding box center [840, 219] width 199 height 25
click at [864, 212] on input "118 ngõ 32 đồng me" at bounding box center [840, 219] width 199 height 25
type input "118 ngõ 32 đồng me"
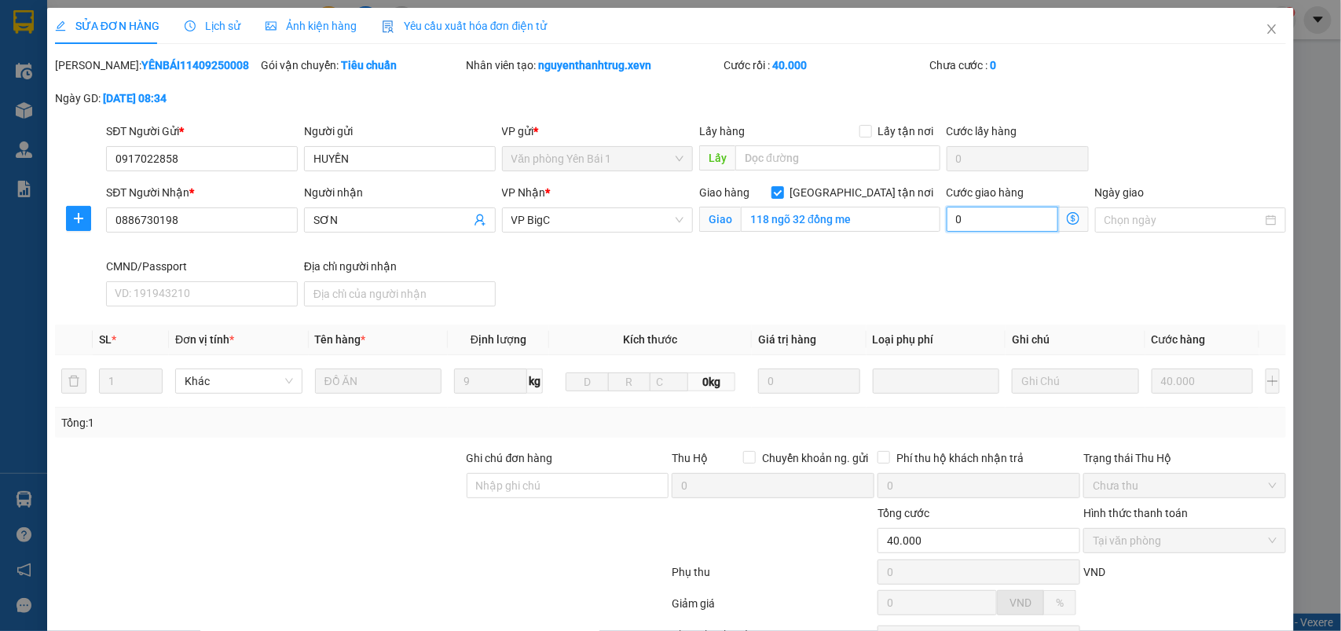
click at [979, 221] on input "0" at bounding box center [1002, 219] width 112 height 25
type input "40.004"
type input "4"
type input "40.040"
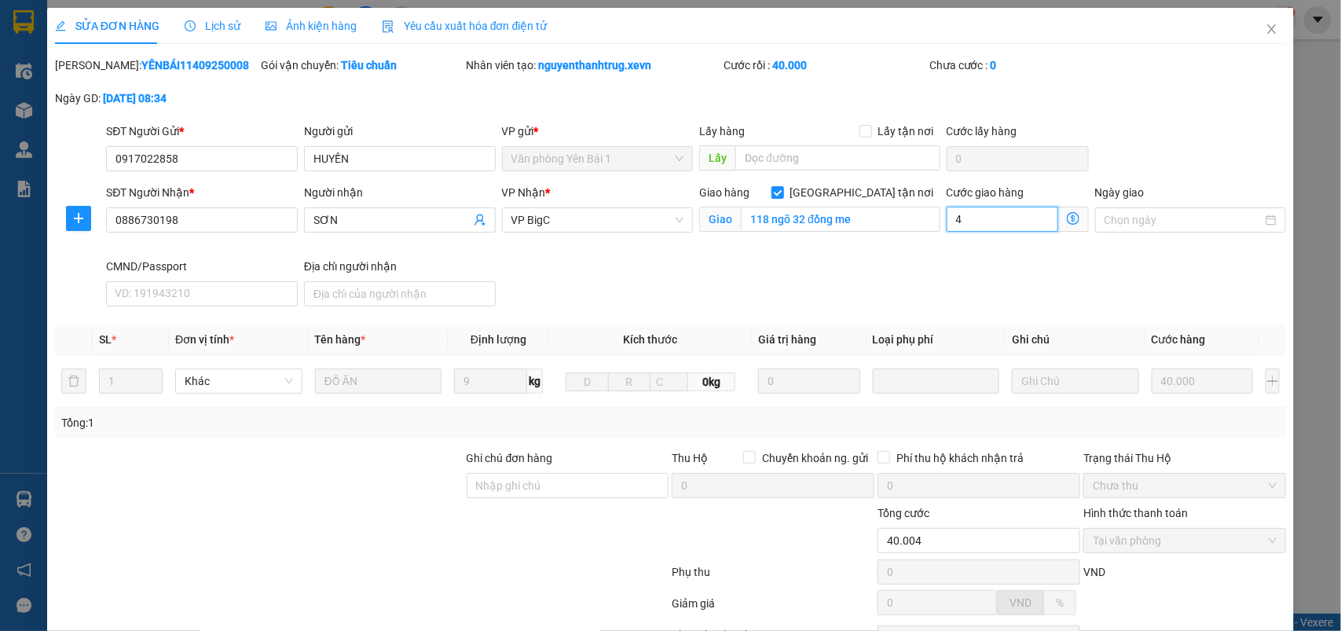
type input "40"
type input "80.000"
type input "40.000"
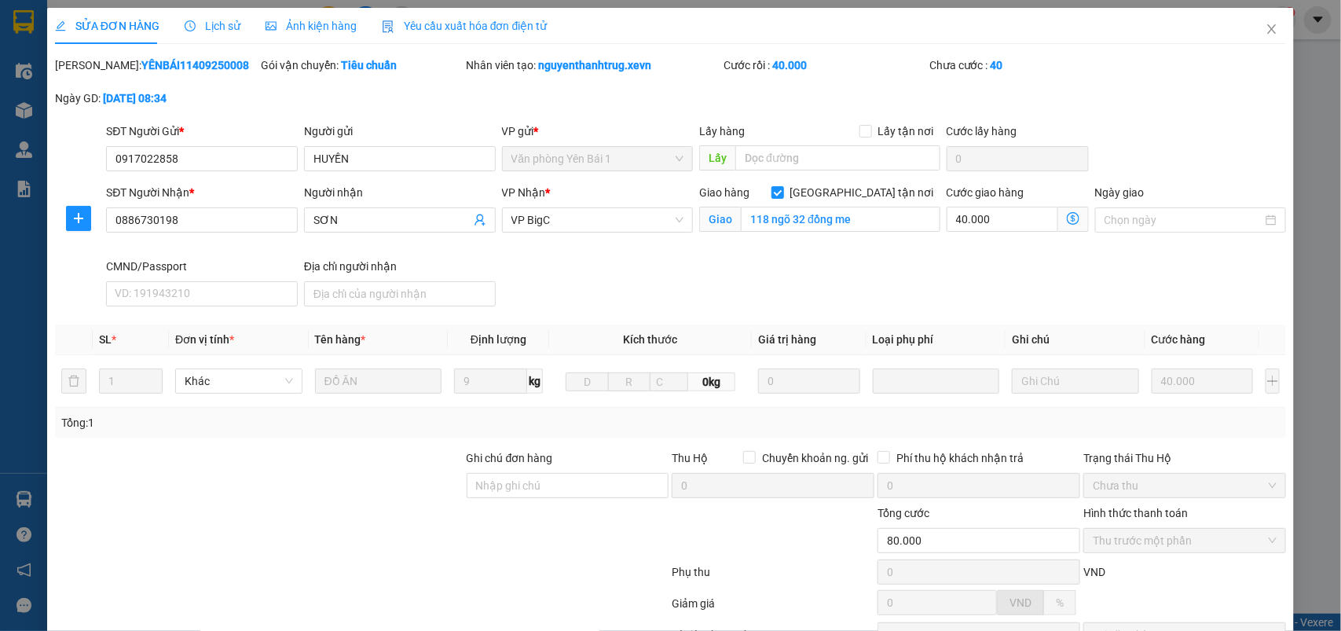
click at [880, 289] on div "SĐT Người Nhận * 0886730198 Người nhận SƠN VP Nhận * VP BigC Giao hàng Giao tận…" at bounding box center [696, 248] width 1186 height 129
click at [517, 471] on div "Ghi chú đơn hàng" at bounding box center [568, 461] width 203 height 24
drag, startPoint x: 523, startPoint y: 480, endPoint x: 526, endPoint y: 449, distance: 30.8
click at [523, 480] on input "Ghi chú đơn hàng" at bounding box center [568, 485] width 203 height 25
type input "cần dây"
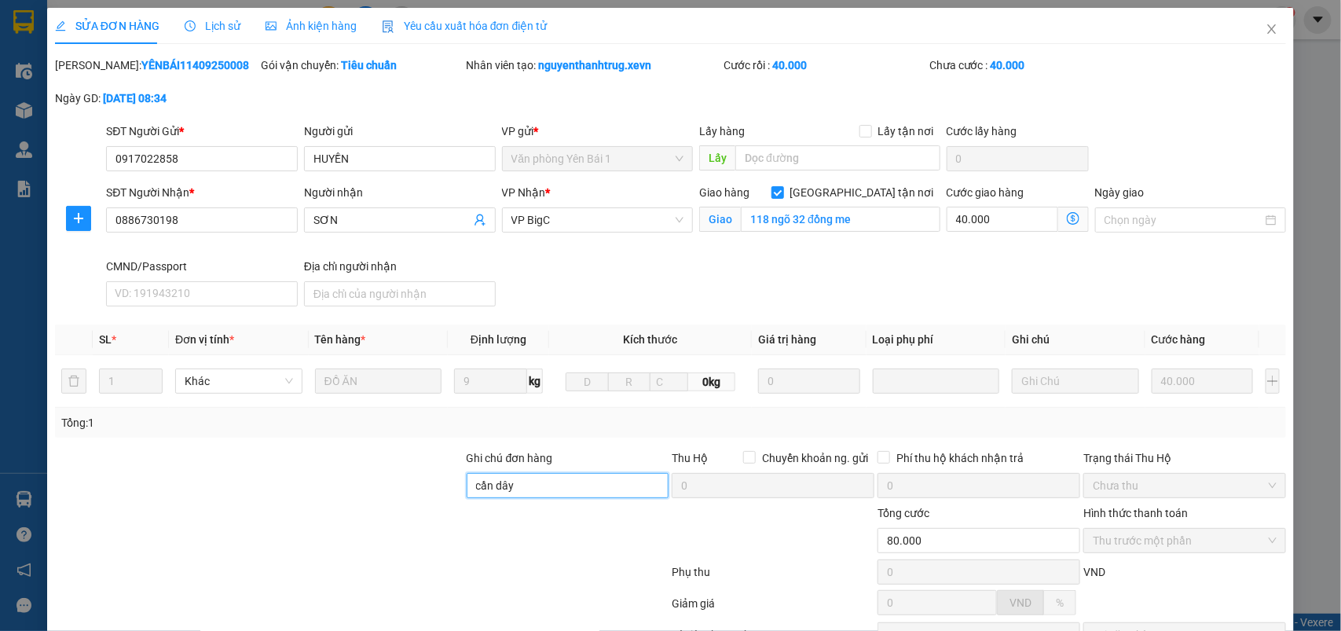
scroll to position [174, 0]
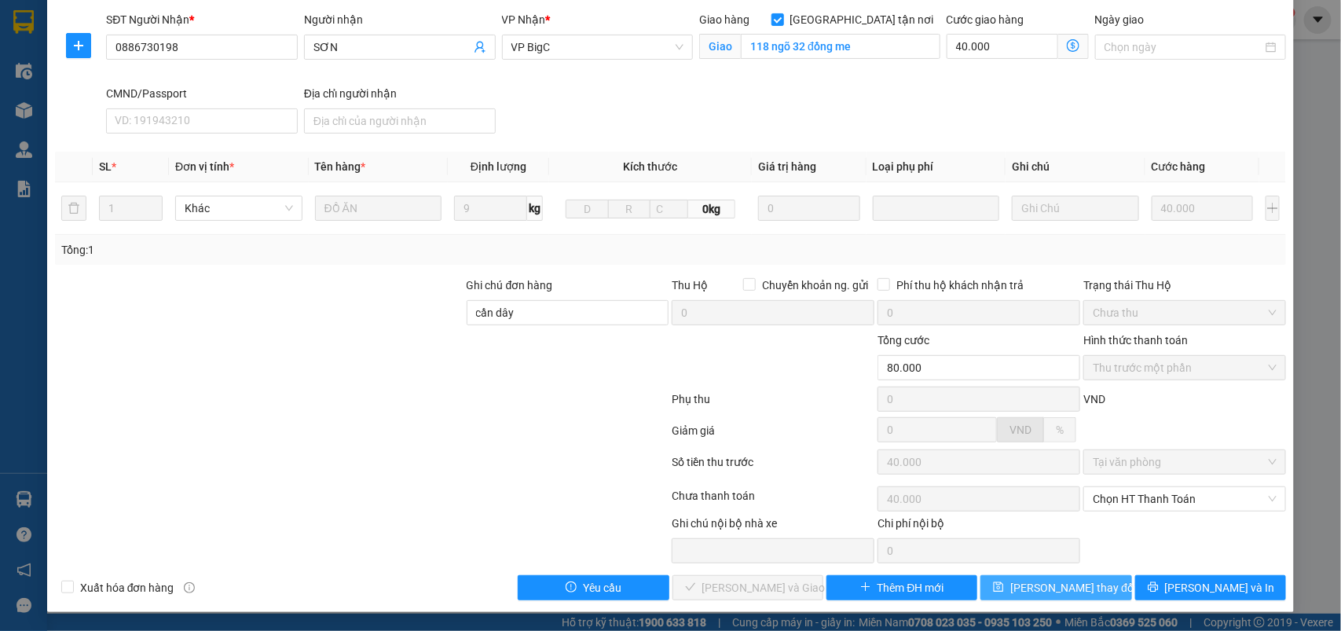
click at [1074, 593] on span "Lưu thay đổi" at bounding box center [1073, 587] width 126 height 17
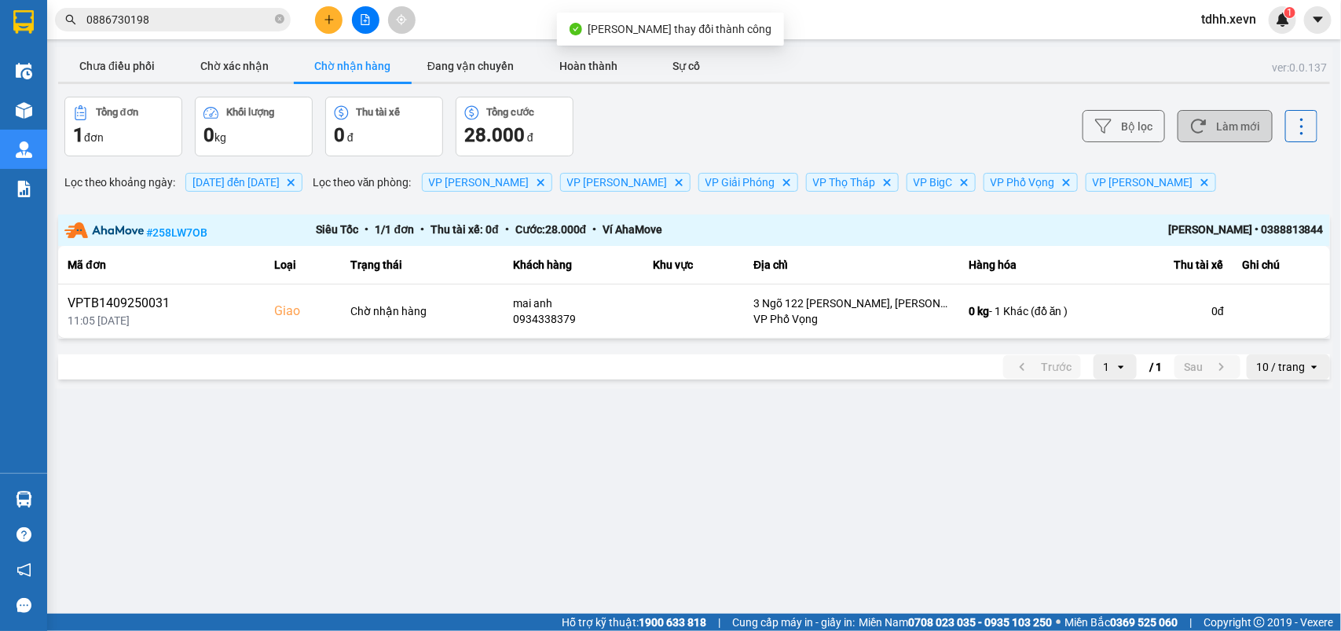
click at [1192, 123] on icon at bounding box center [1198, 126] width 16 height 16
click at [119, 75] on button "Chưa điều phối" at bounding box center [117, 65] width 118 height 31
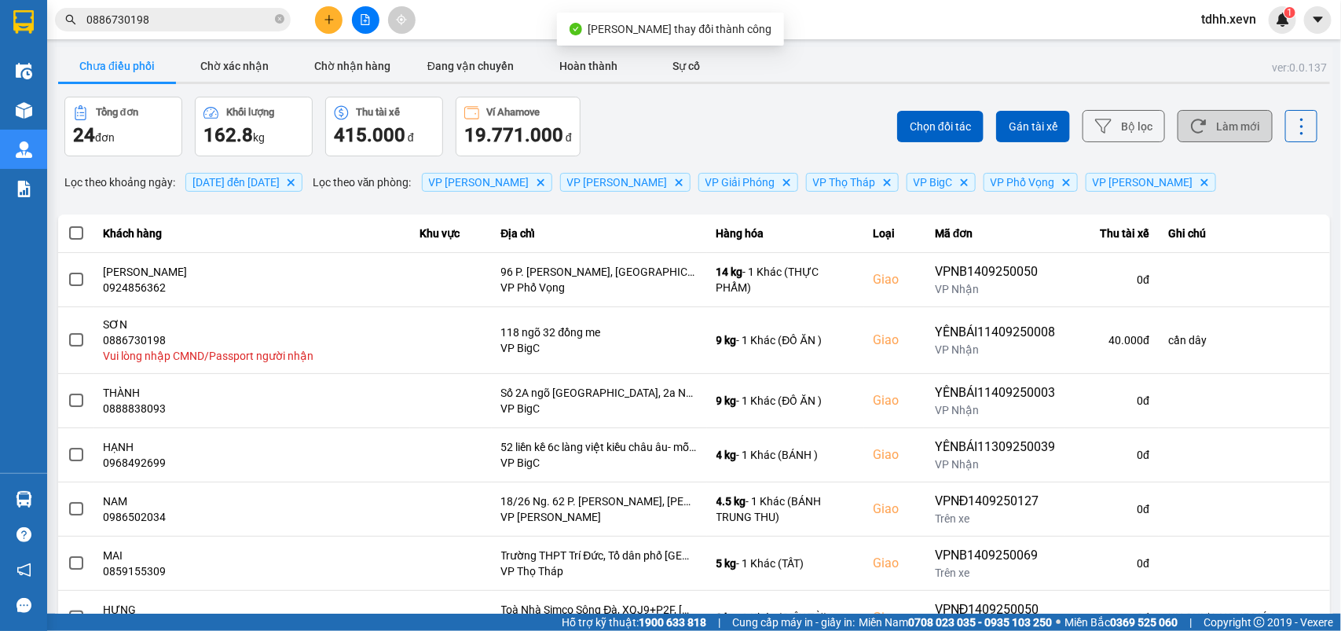
click at [1243, 143] on div "Chọn đối tác Gán tài xế Bộ lọc Làm mới" at bounding box center [1004, 127] width 627 height 60
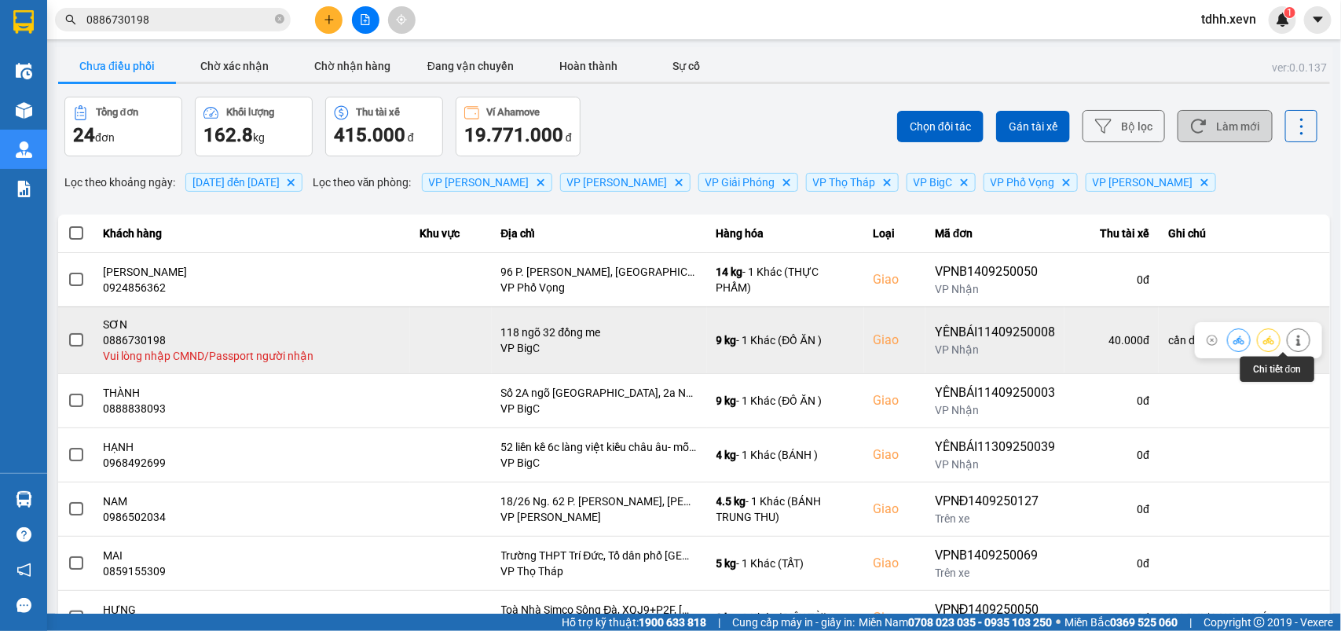
click at [1293, 339] on icon at bounding box center [1298, 340] width 11 height 11
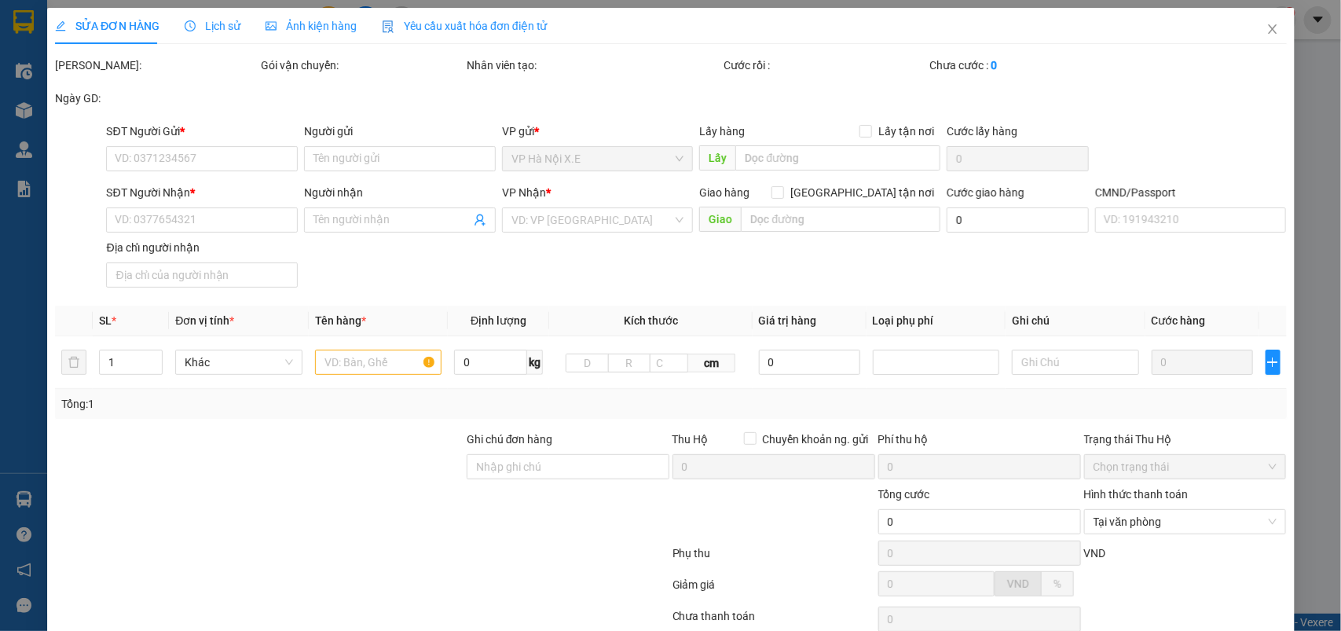
type input "0917022858"
type input "HUYỀN"
type input "0886730198"
type input "SƠN"
checkbox input "true"
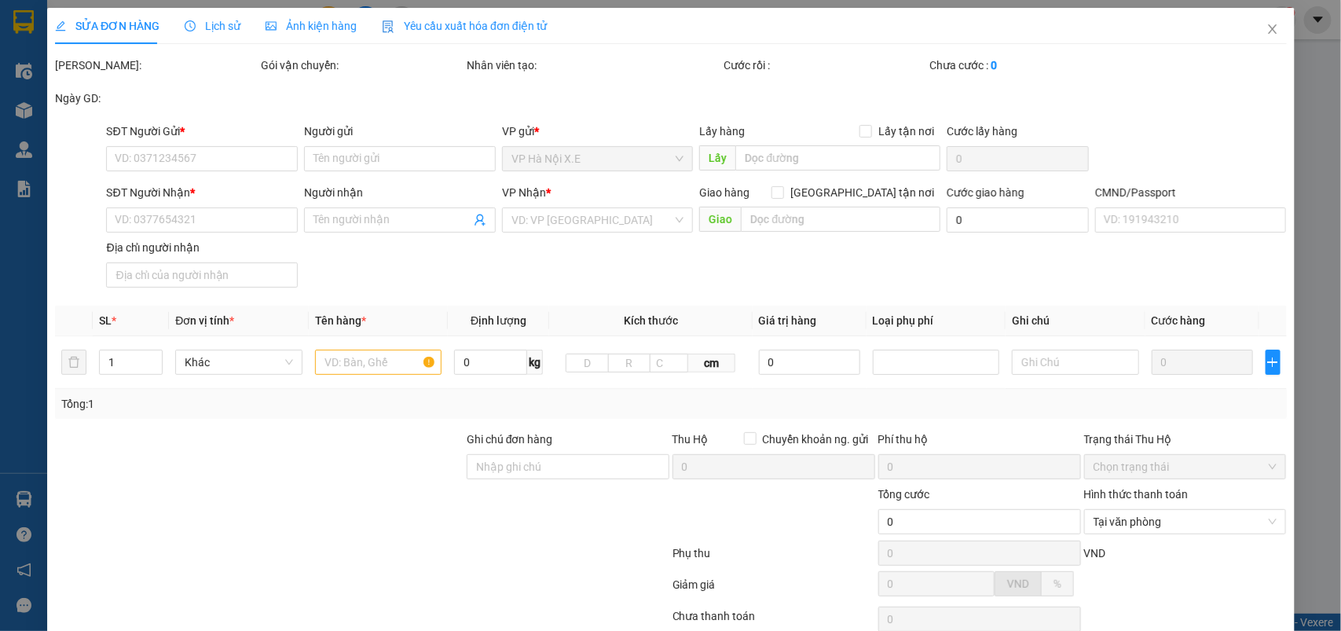
type input "118 ngõ 32 đồng me"
type input "cần dây"
type input "80.000"
type input "40.000"
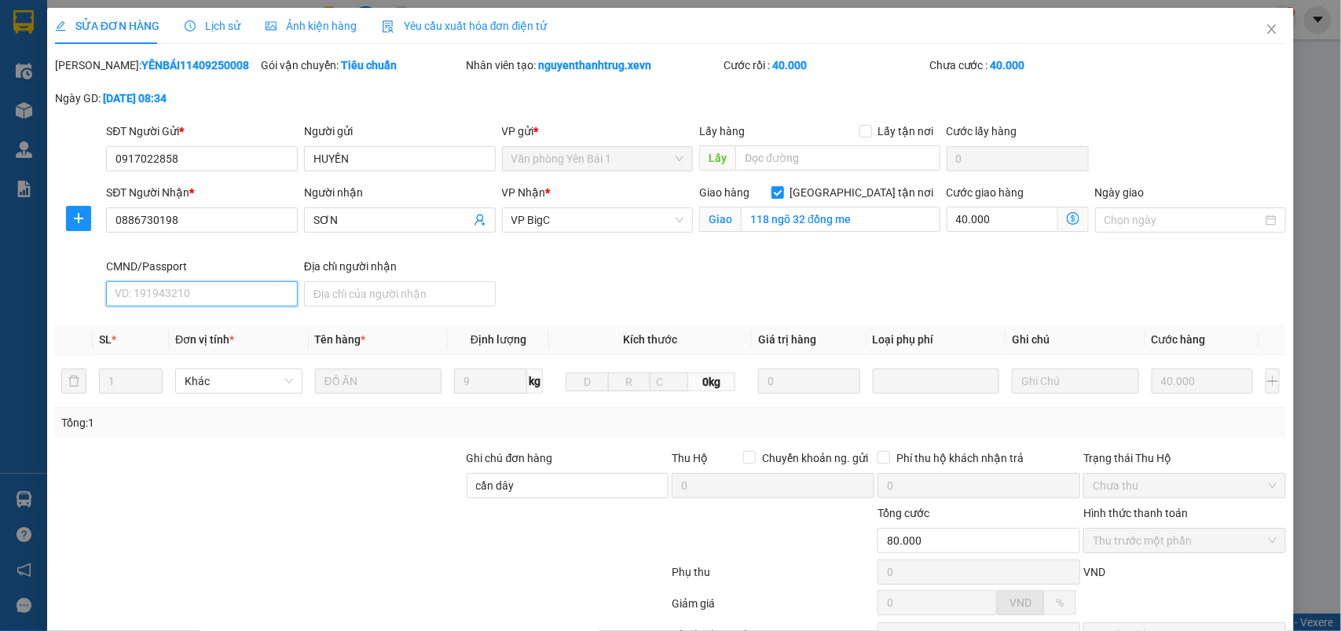
click at [179, 293] on input "CMND/Passport" at bounding box center [202, 293] width 192 height 25
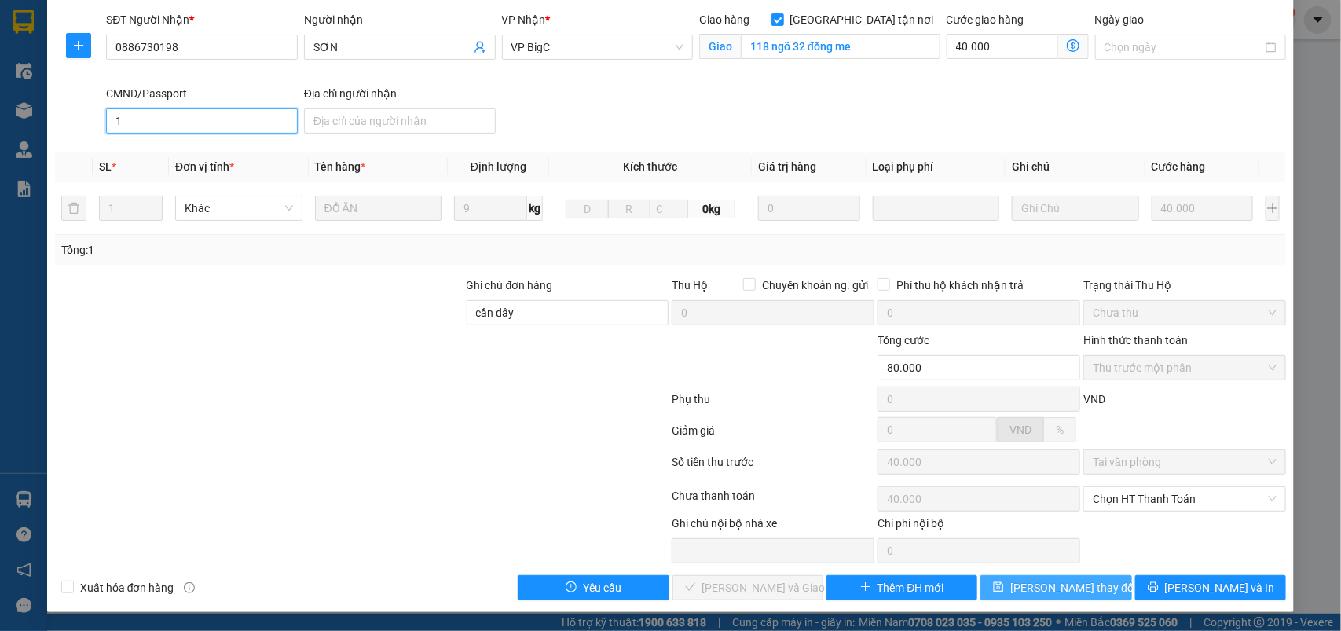
type input "1"
drag, startPoint x: 1019, startPoint y: 586, endPoint x: 1009, endPoint y: 580, distance: 11.3
click at [1019, 586] on button "Lưu thay đổi" at bounding box center [1055, 587] width 151 height 25
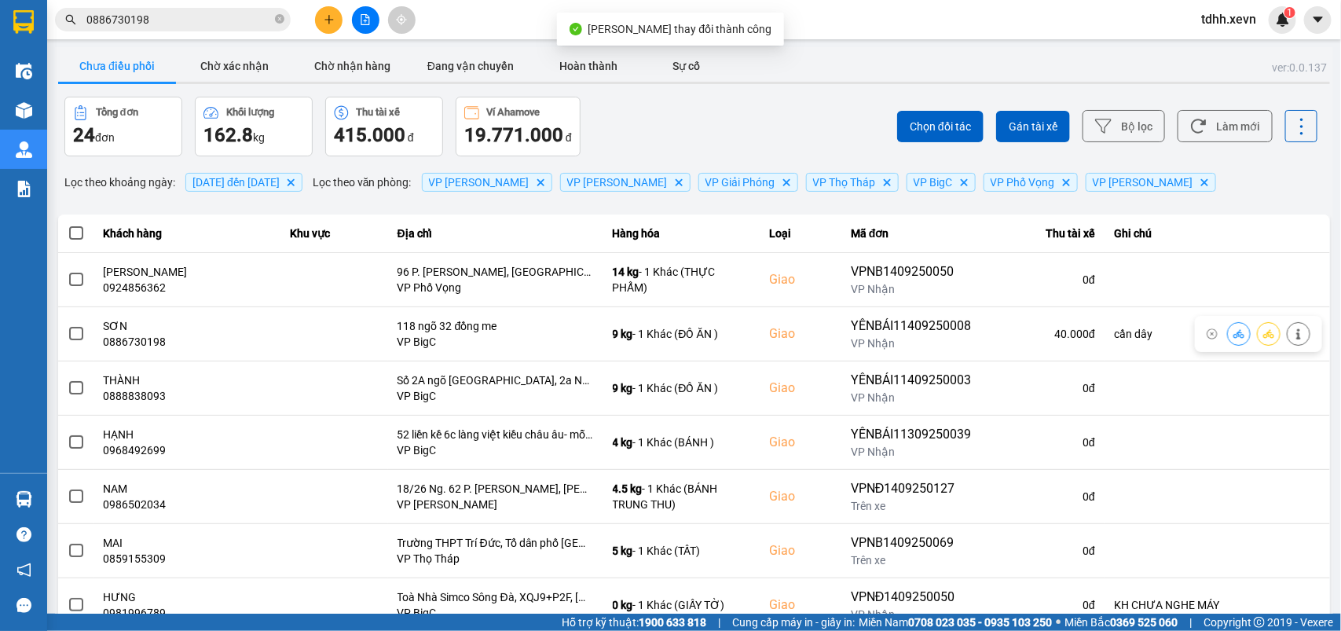
click at [1203, 108] on div "Chọn đối tác Gán tài xế Bộ lọc Làm mới" at bounding box center [1004, 127] width 627 height 60
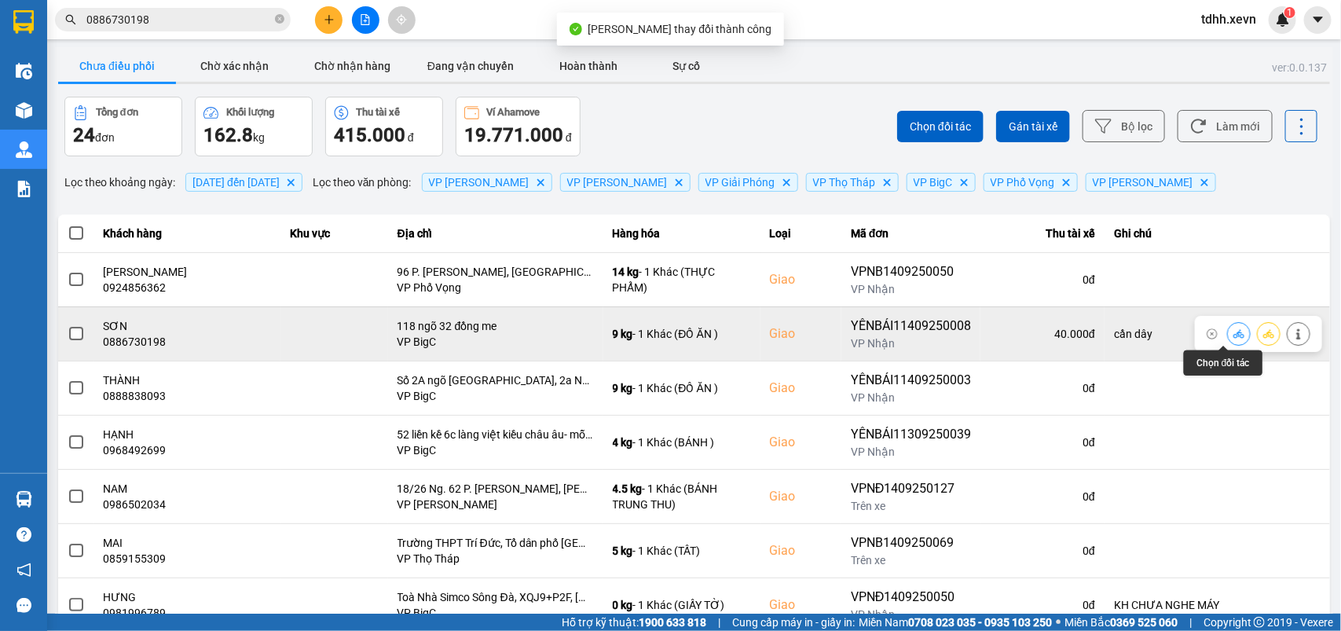
click at [1233, 336] on icon at bounding box center [1238, 333] width 11 height 9
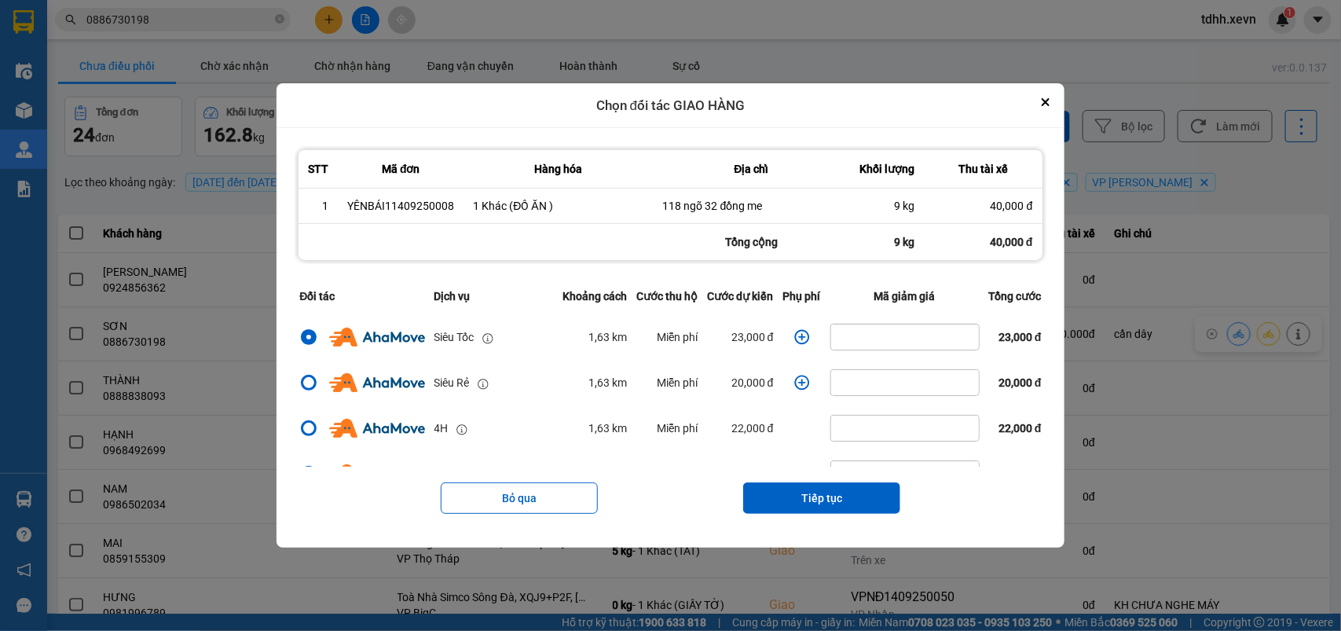
click at [794, 338] on icon "dialog" at bounding box center [801, 337] width 15 height 15
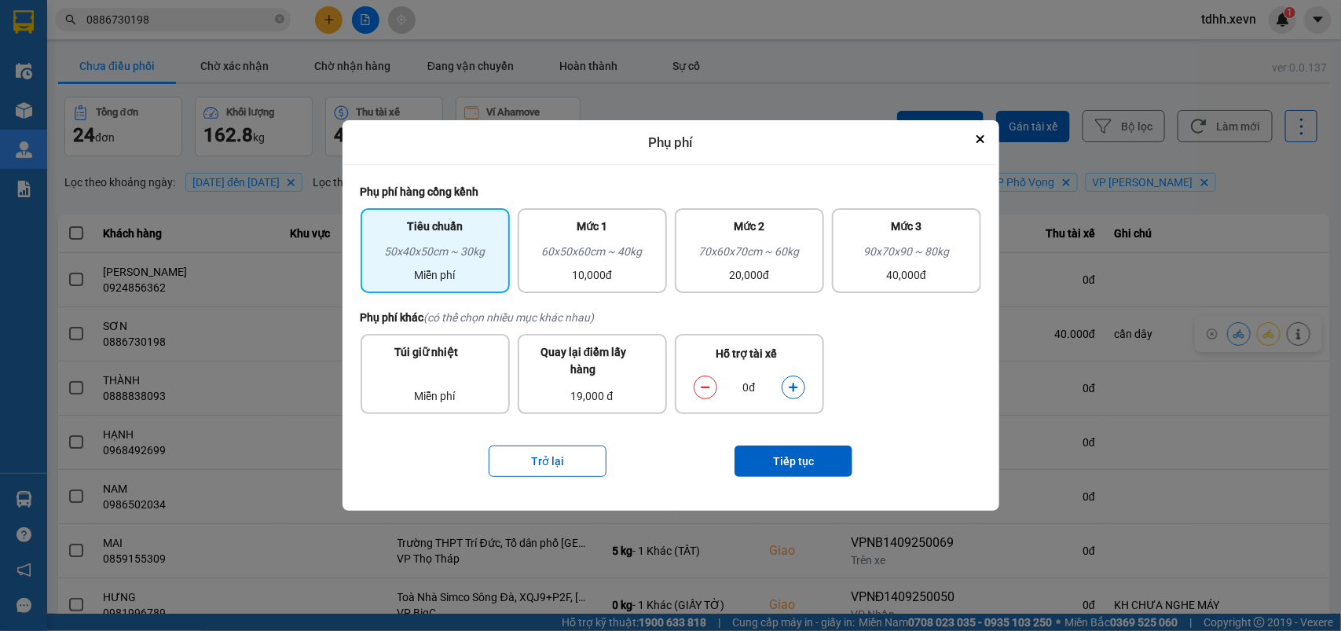
click at [792, 386] on icon "dialog" at bounding box center [793, 387] width 11 height 11
click at [793, 453] on button "Tiếp tục" at bounding box center [793, 460] width 118 height 31
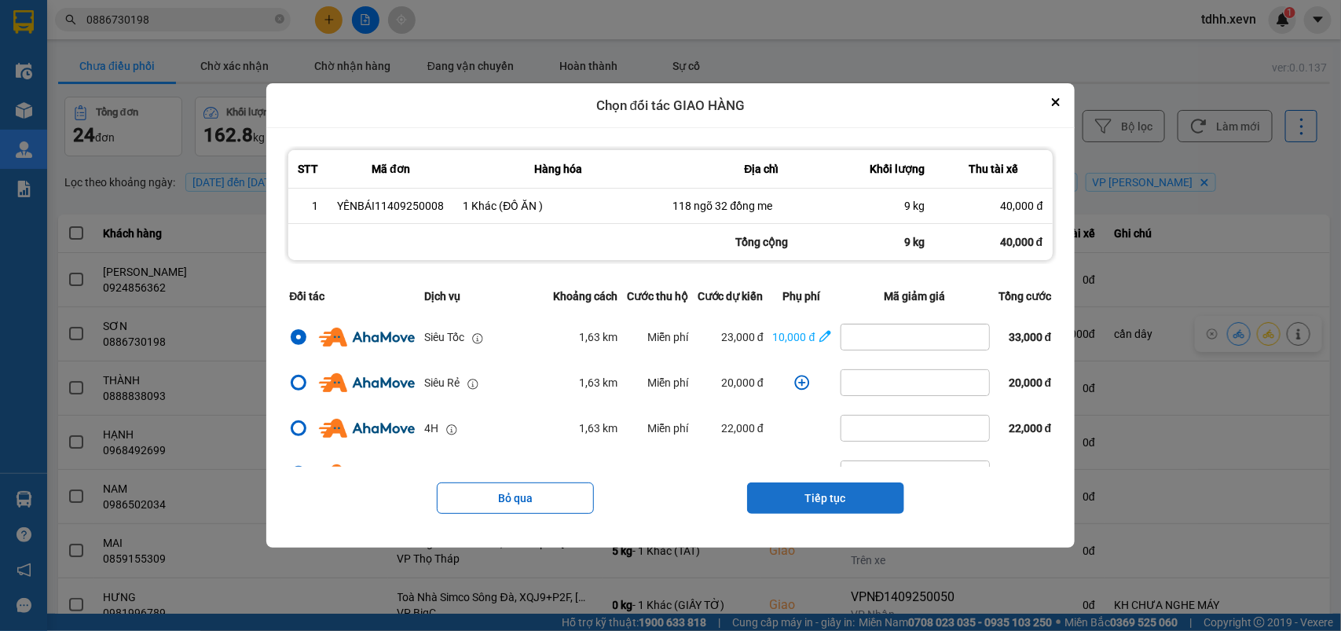
click at [834, 513] on button "Tiếp tục" at bounding box center [825, 497] width 157 height 31
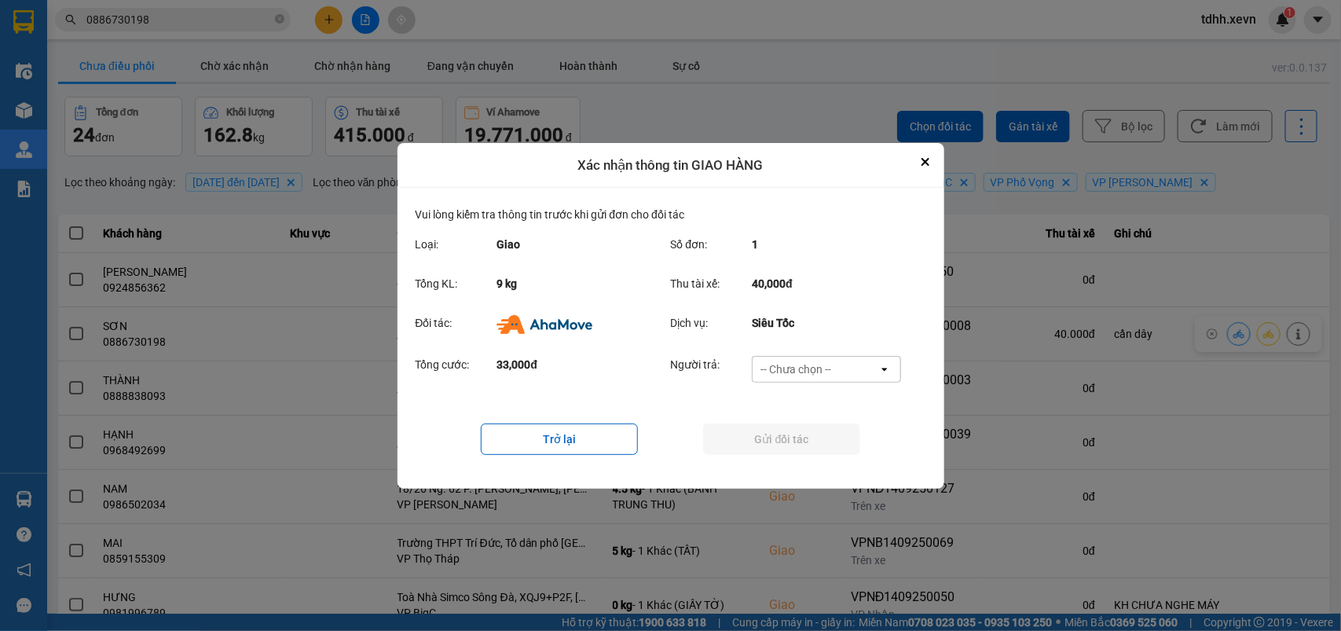
click at [858, 367] on div "-- Chưa chọn --" at bounding box center [815, 369] width 126 height 25
click at [836, 460] on div "Ví Ahamove" at bounding box center [826, 459] width 149 height 28
click at [834, 446] on button "Gửi đối tác" at bounding box center [781, 438] width 157 height 31
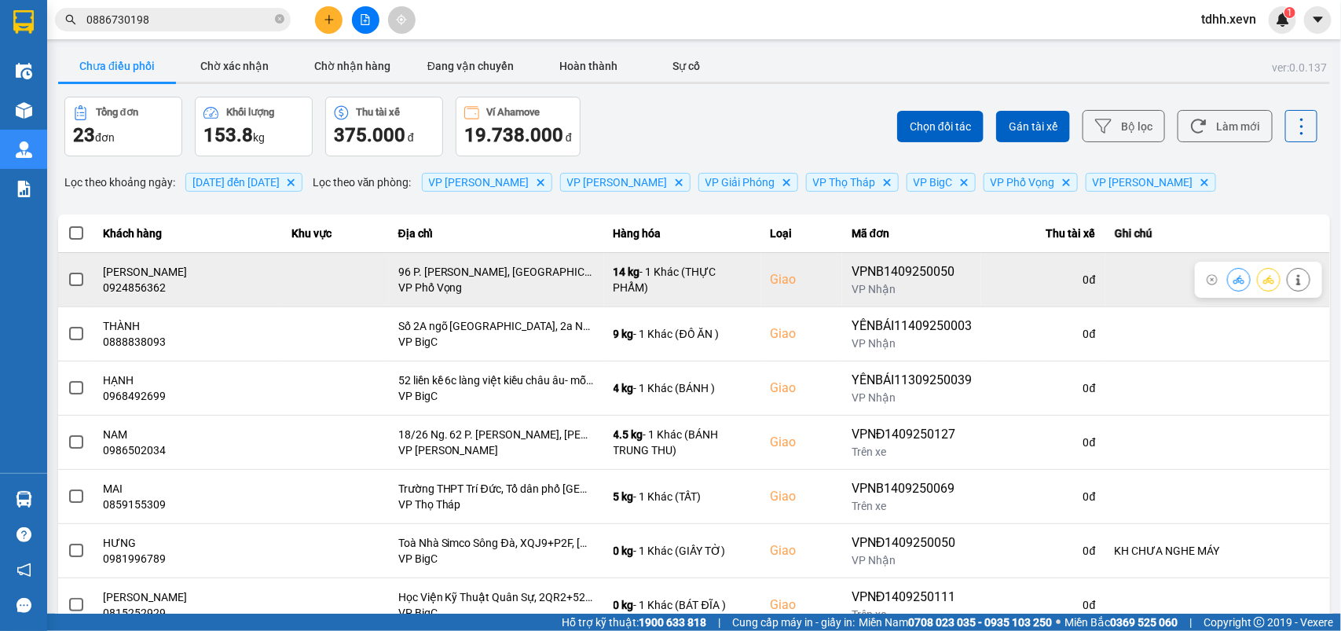
click at [1287, 275] on button at bounding box center [1298, 278] width 22 height 27
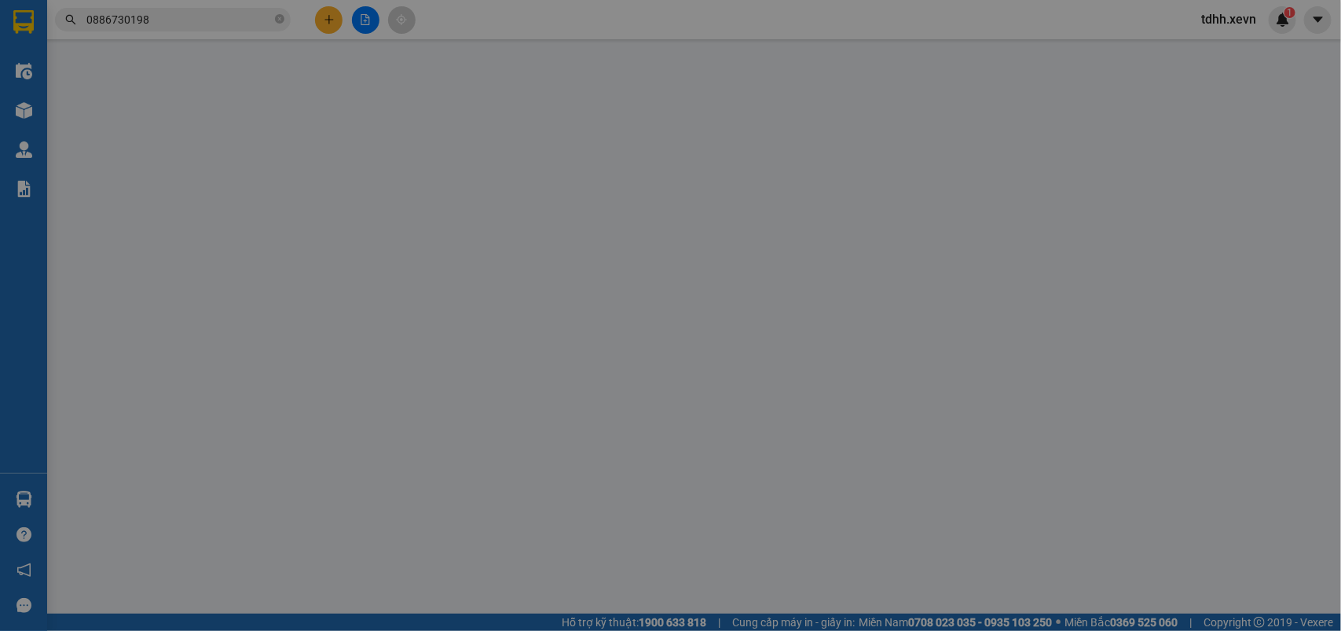
type input "0822917578"
type input "PHAN THỊ LIỄU"
type input "0924856362"
type input "TRẦN XUÂN MẠNH"
checkbox input "true"
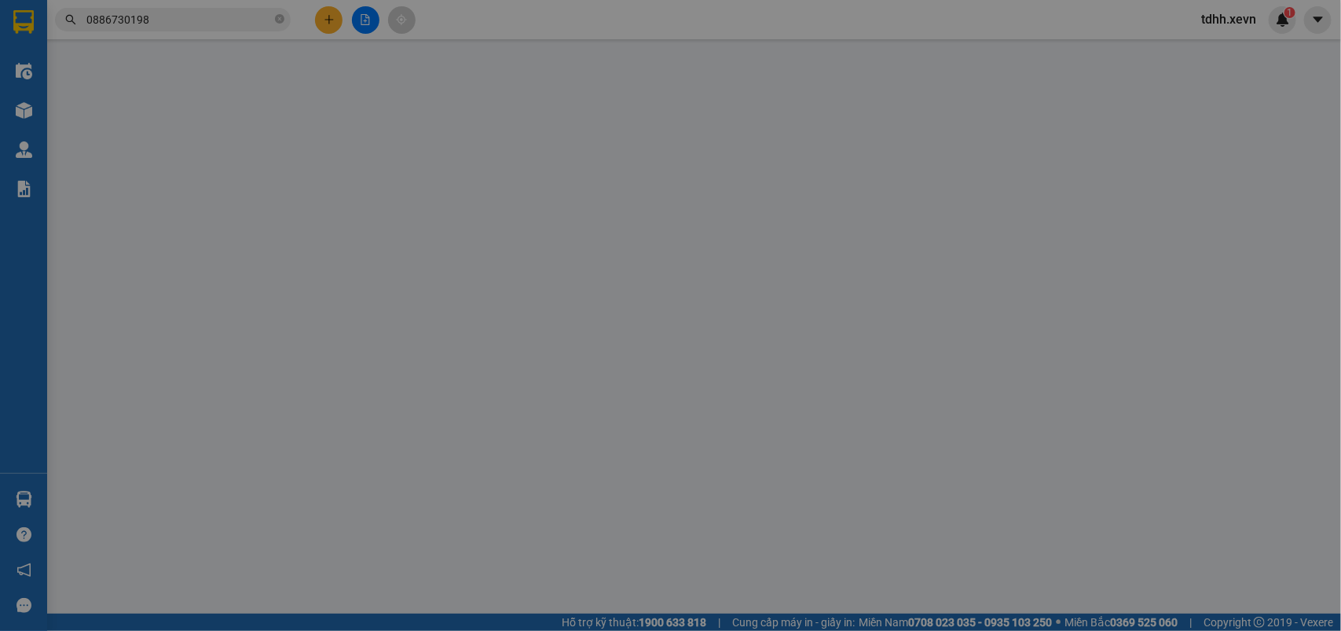
type input "96 P. Nguyễn Ngọc Doãn, Nam Đồng, Đống Đa, Hà Nội, Việt Nam"
type input "037096004863 TRẦN XUÂN MẠNH"
type input "80.000"
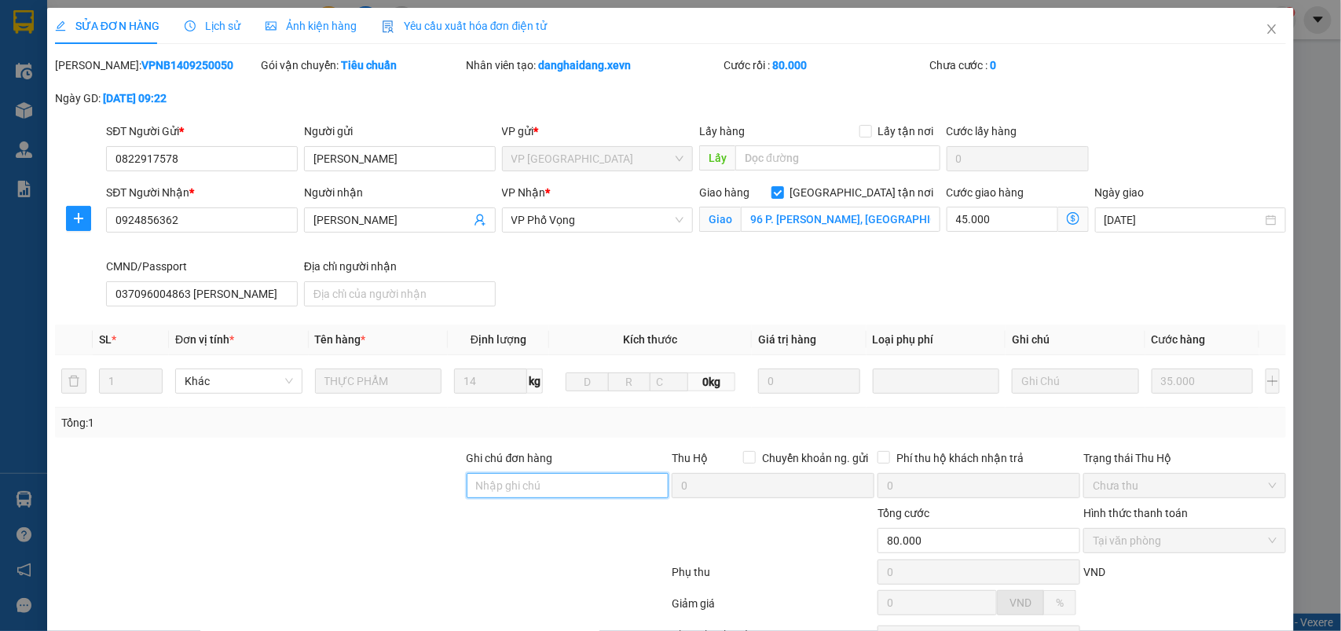
drag, startPoint x: 526, startPoint y: 495, endPoint x: 548, endPoint y: 473, distance: 31.1
click at [527, 495] on input "Ghi chú đơn hàng" at bounding box center [568, 485] width 203 height 25
type input "cần dây"
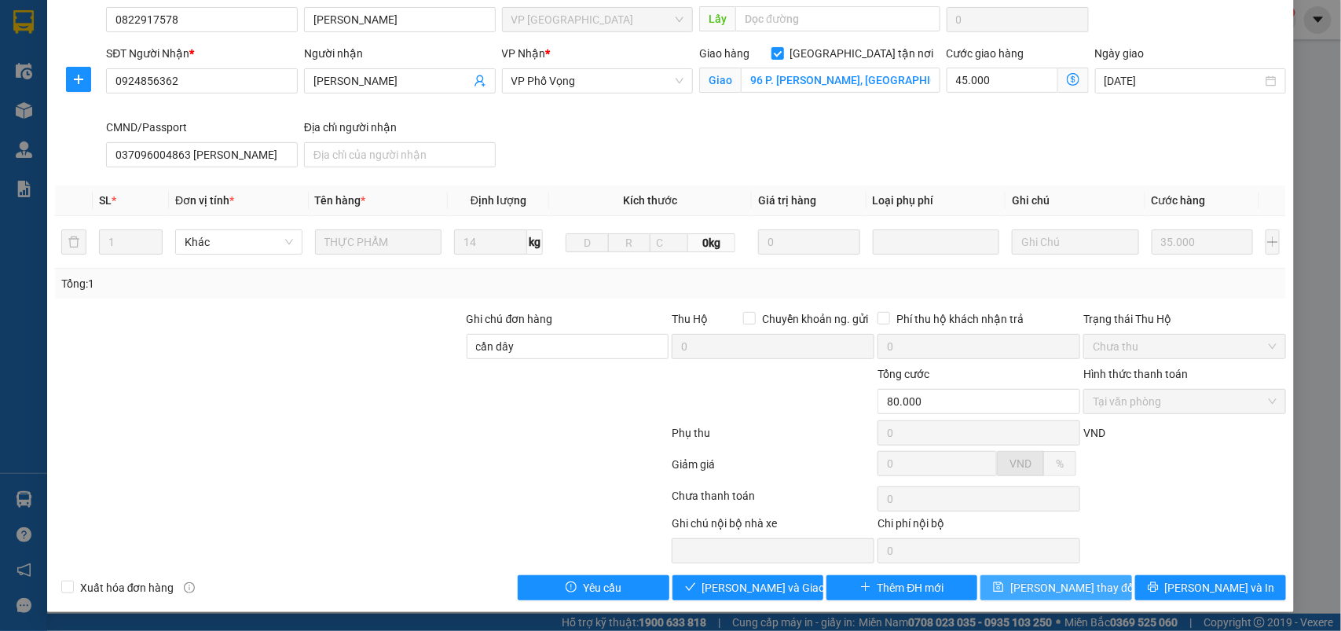
click at [1037, 583] on span "Lưu thay đổi" at bounding box center [1073, 587] width 126 height 17
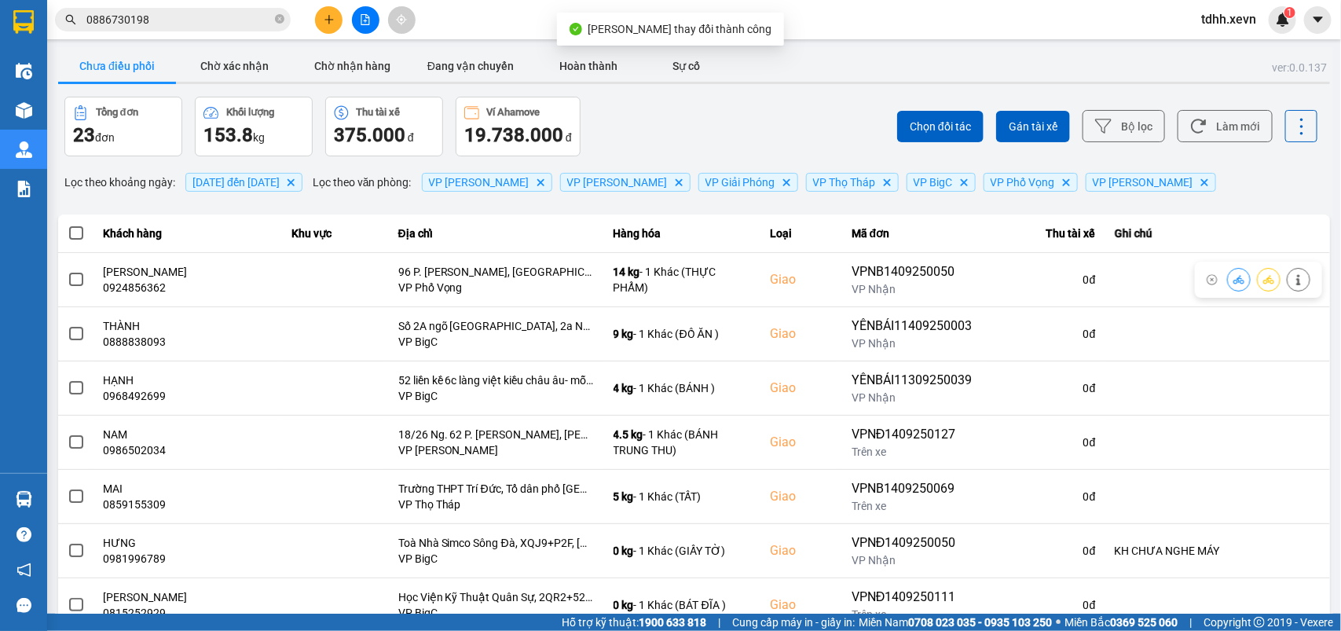
drag, startPoint x: 1232, startPoint y: 123, endPoint x: 1231, endPoint y: 194, distance: 70.7
click at [1231, 123] on button "Làm mới" at bounding box center [1224, 126] width 95 height 32
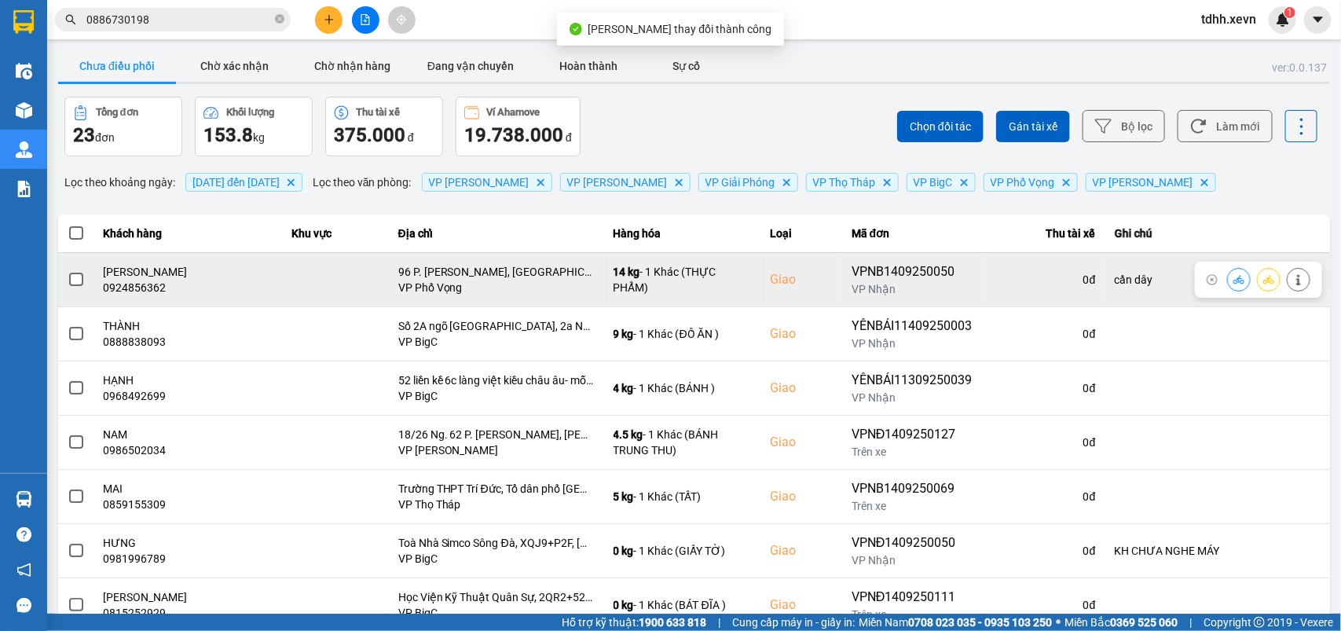
click at [1233, 280] on icon at bounding box center [1238, 279] width 11 height 9
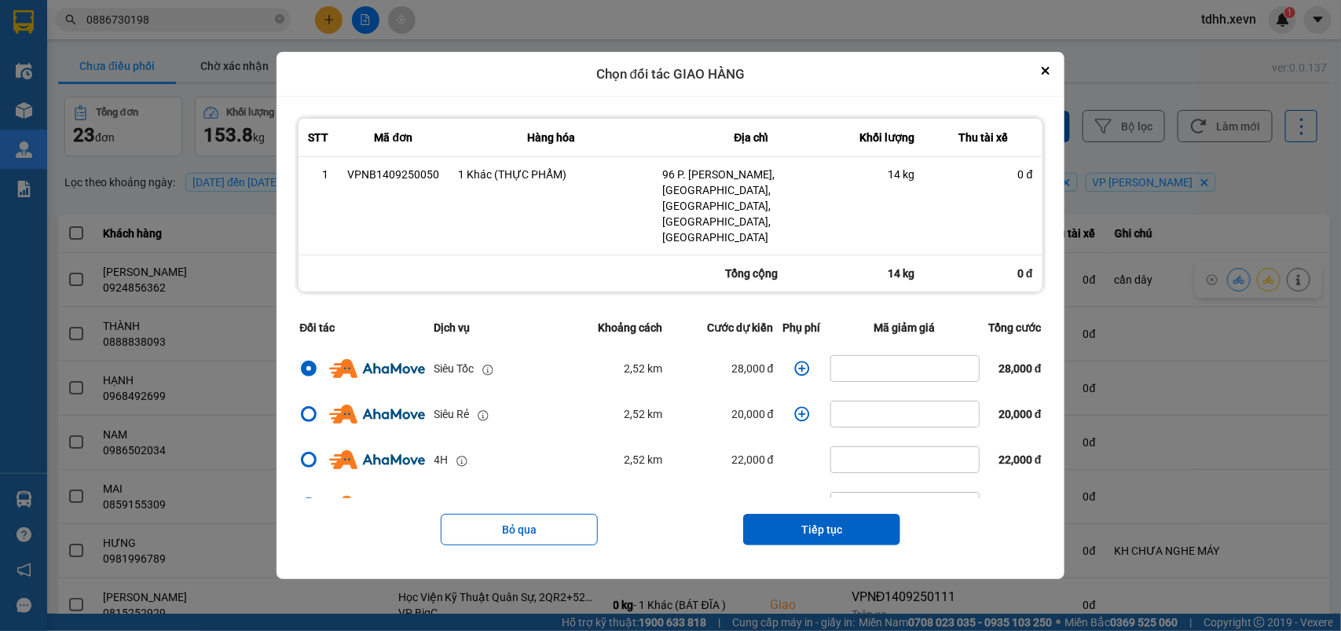
click at [797, 361] on icon "dialog" at bounding box center [802, 369] width 16 height 16
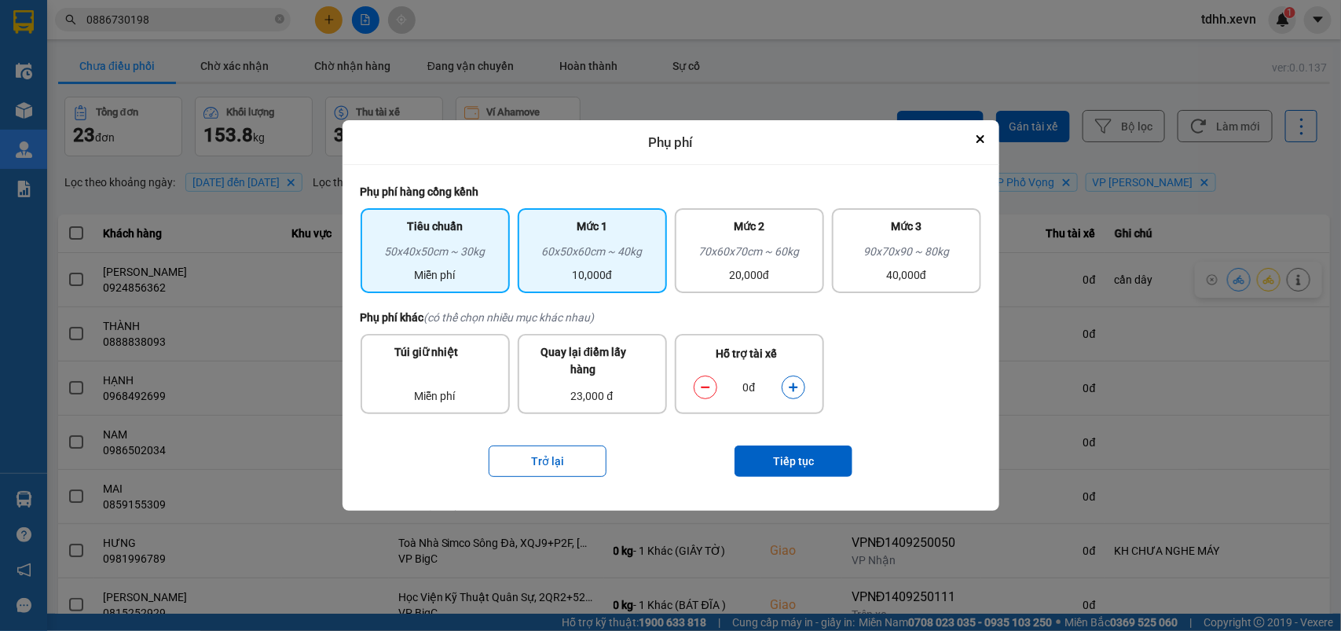
click at [613, 258] on div "60x50x60cm ~ 40kg" at bounding box center [592, 255] width 130 height 24
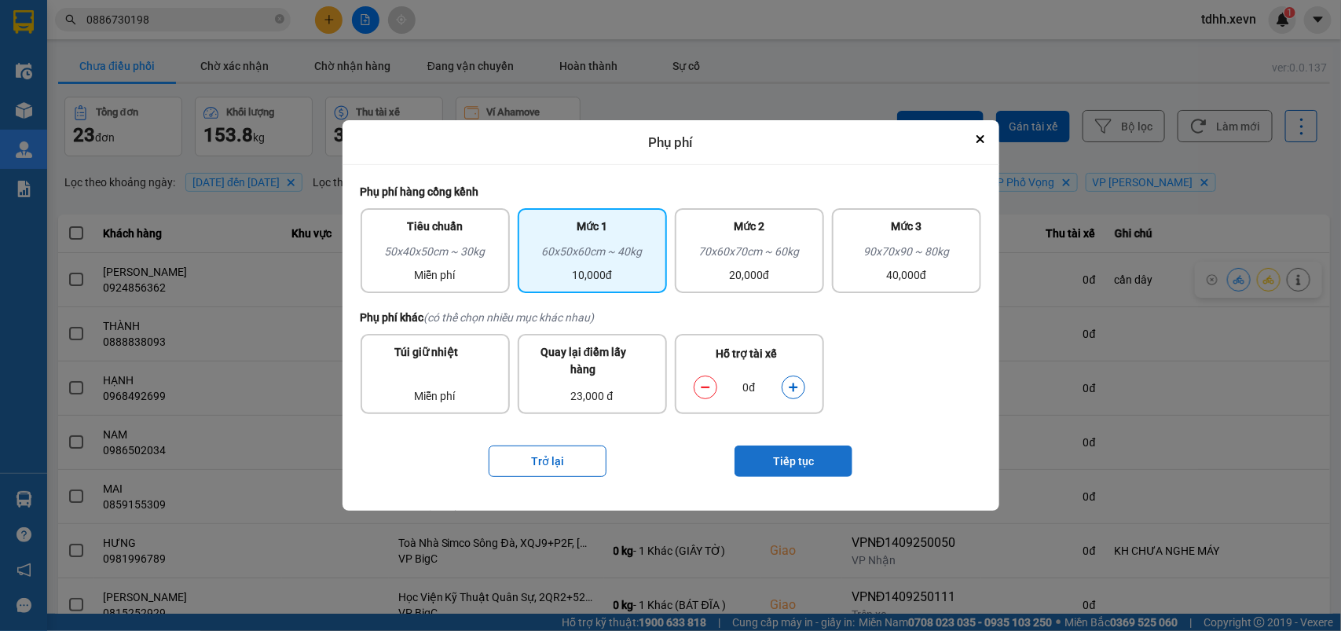
click at [781, 452] on button "Tiếp tục" at bounding box center [793, 460] width 118 height 31
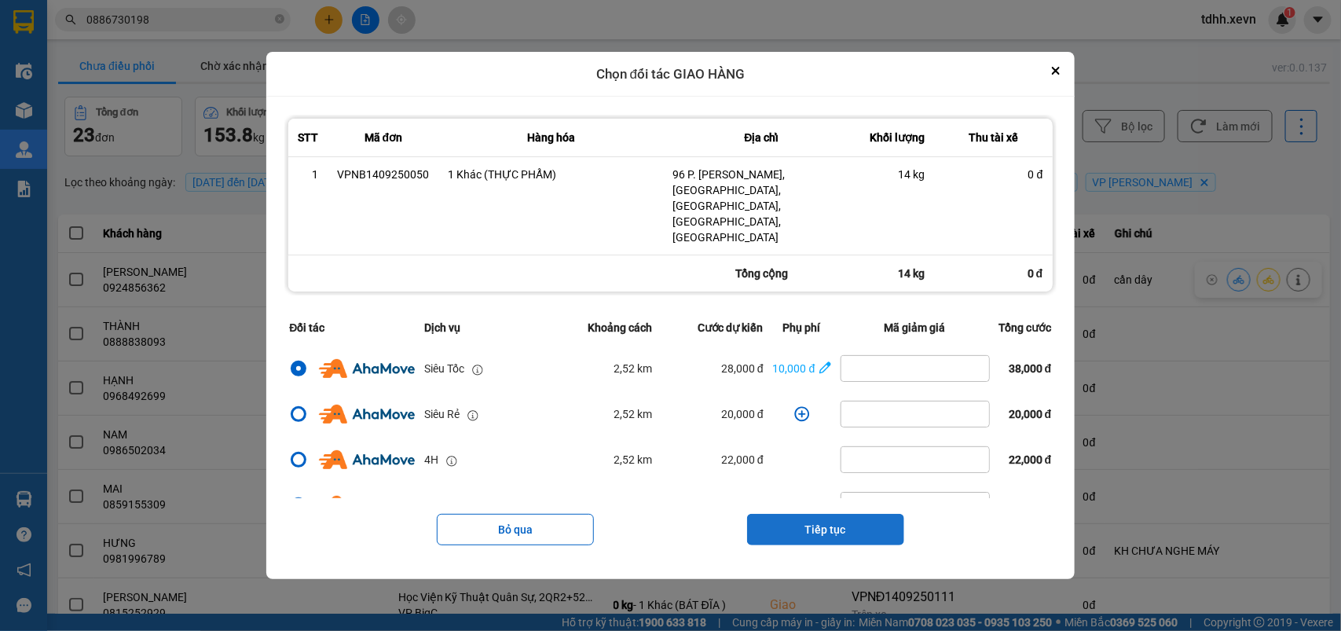
click at [829, 514] on button "Tiếp tục" at bounding box center [825, 529] width 157 height 31
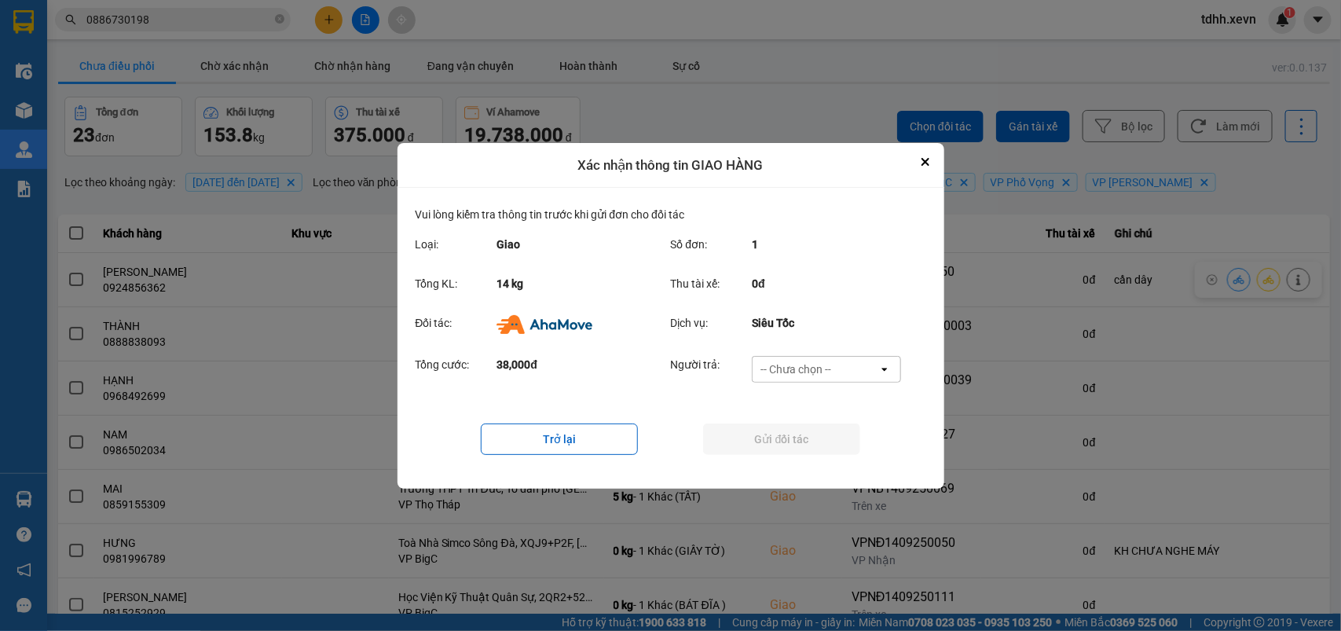
click at [836, 370] on div "-- Chưa chọn --" at bounding box center [815, 369] width 126 height 25
click at [817, 466] on span "Ví Ahamove" at bounding box center [796, 460] width 64 height 16
click at [811, 434] on button "Gửi đối tác" at bounding box center [781, 438] width 157 height 31
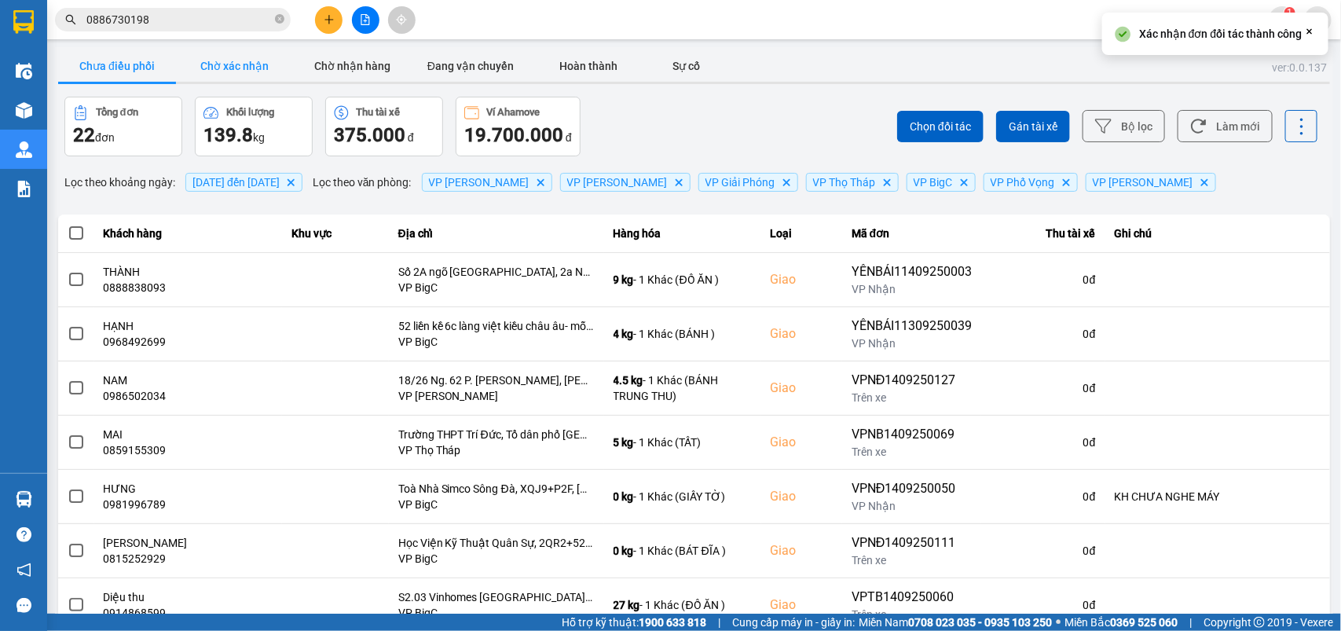
click at [255, 57] on button "Chờ xác nhận" at bounding box center [235, 65] width 118 height 31
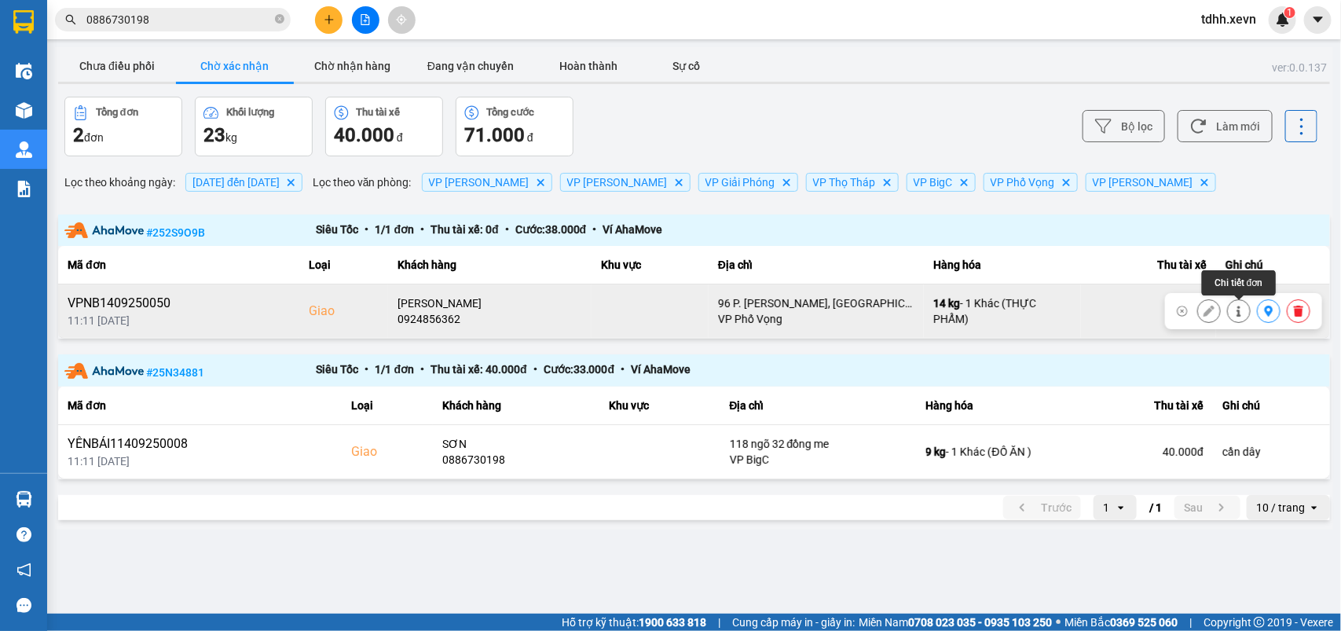
click at [1239, 310] on icon at bounding box center [1238, 311] width 11 height 11
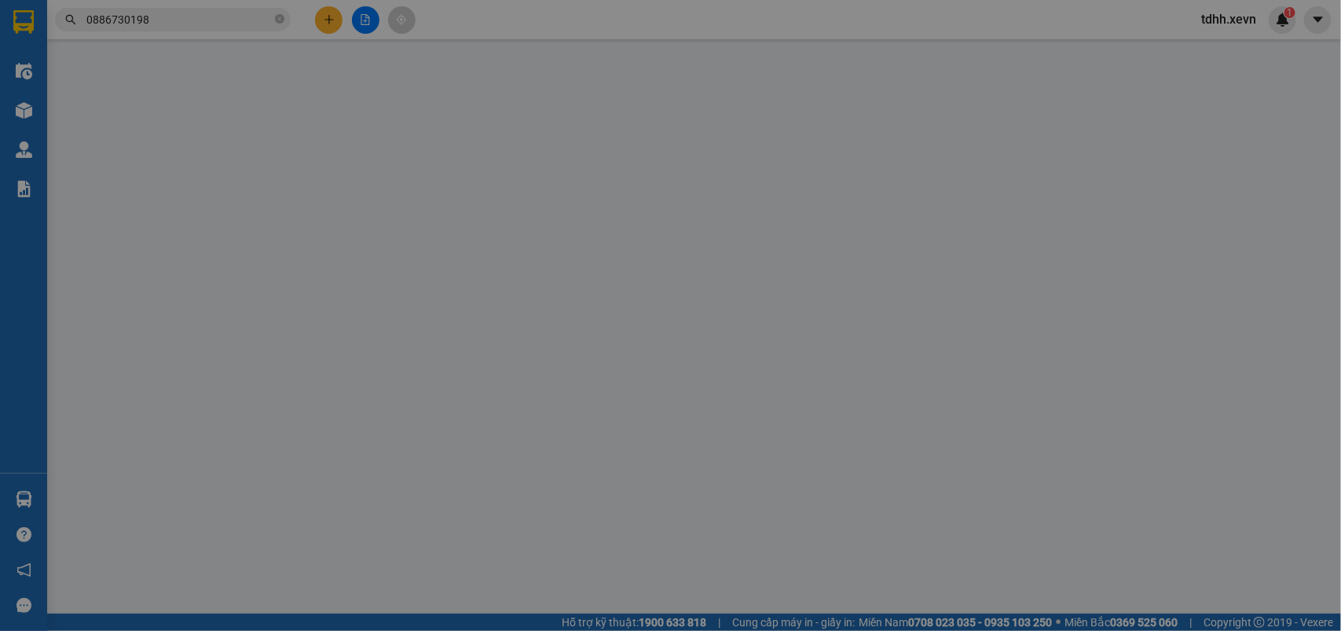
type input "0822917578"
type input "PHAN THỊ LIỄU"
type input "0924856362"
type input "TRẦN XUÂN MẠNH"
checkbox input "true"
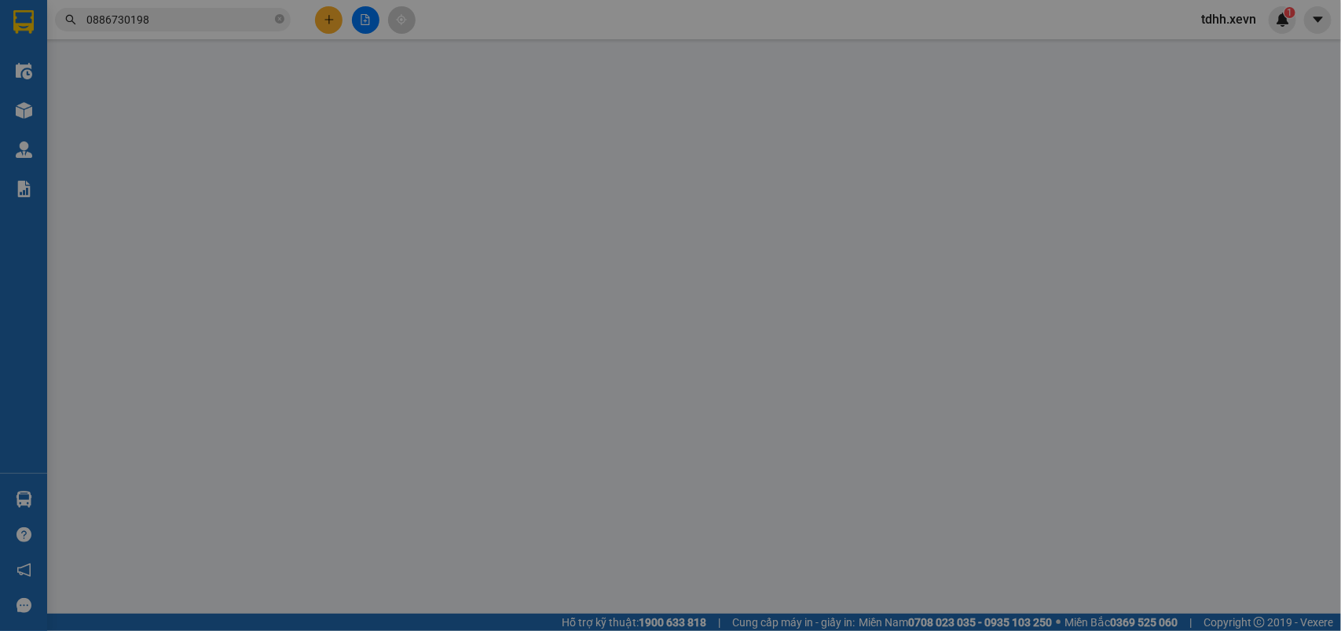
type input "96 P. Nguyễn Ngọc Doãn, Nam Đồng, Đống Đa, Hà Nội, Việt Nam"
type input "037096004863 TRẦN XUÂN MẠNH"
type input "cần dây"
type input "80.000"
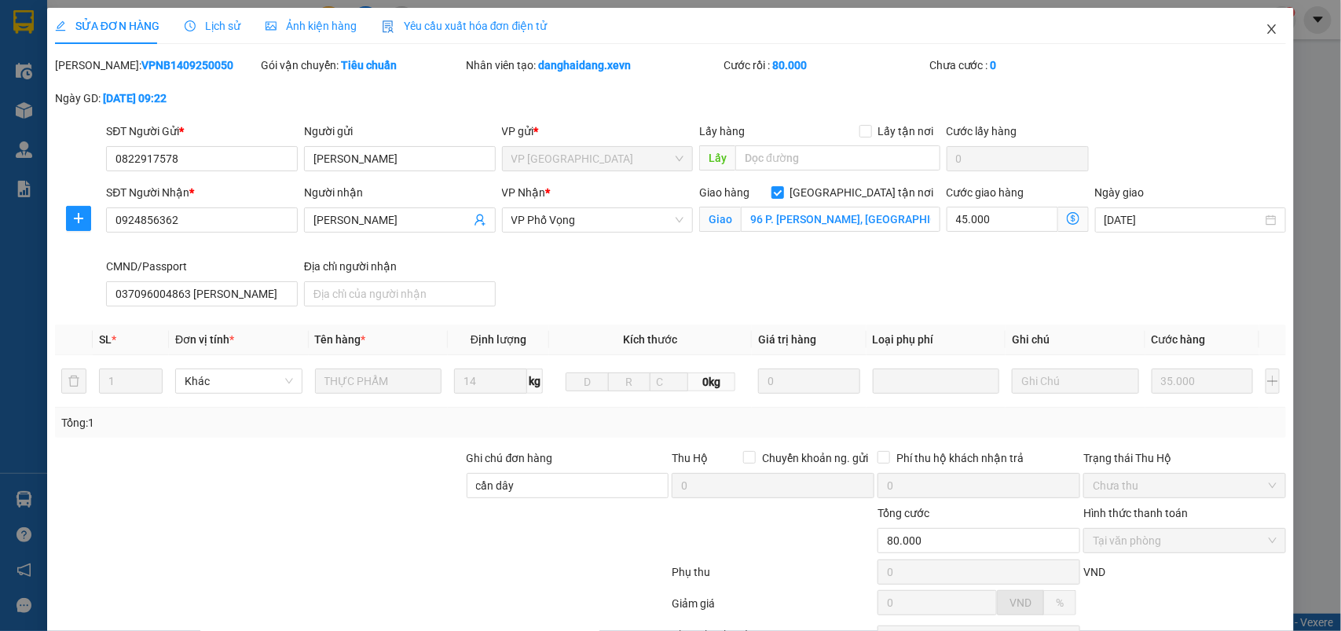
click at [1268, 30] on icon "close" at bounding box center [1272, 28] width 9 height 9
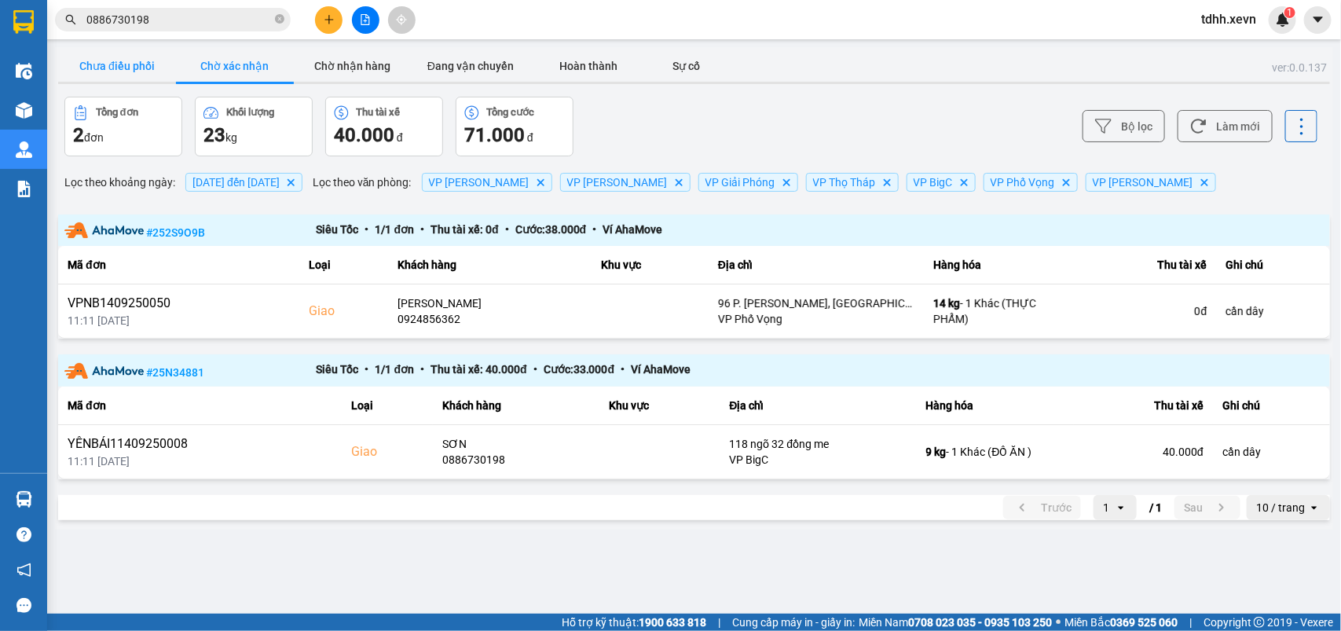
click at [132, 63] on button "Chưa điều phối" at bounding box center [117, 65] width 118 height 31
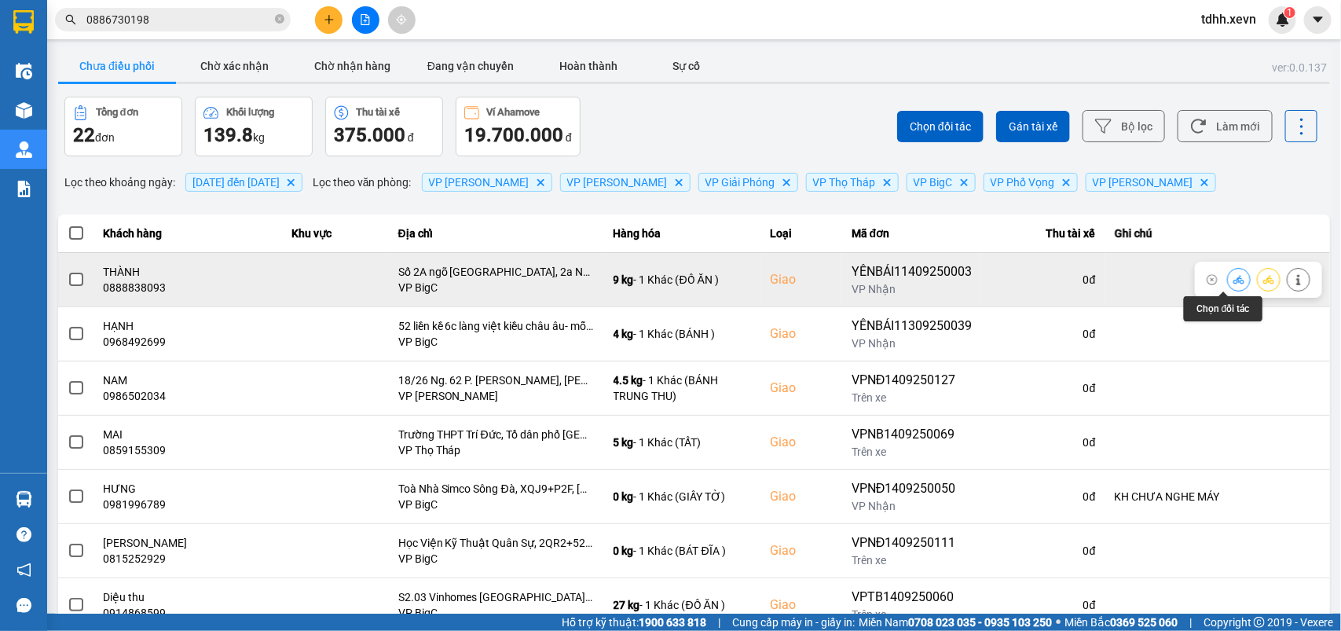
click at [1233, 280] on icon at bounding box center [1238, 279] width 11 height 11
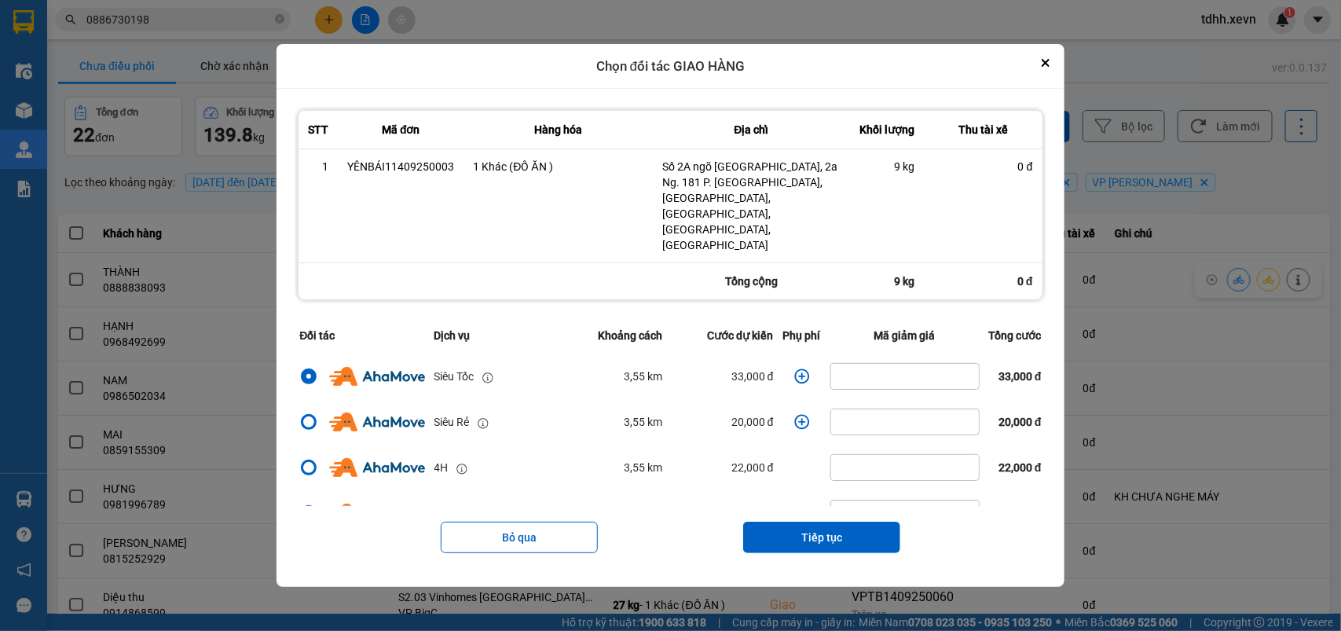
click at [795, 368] on icon "dialog" at bounding box center [802, 376] width 16 height 16
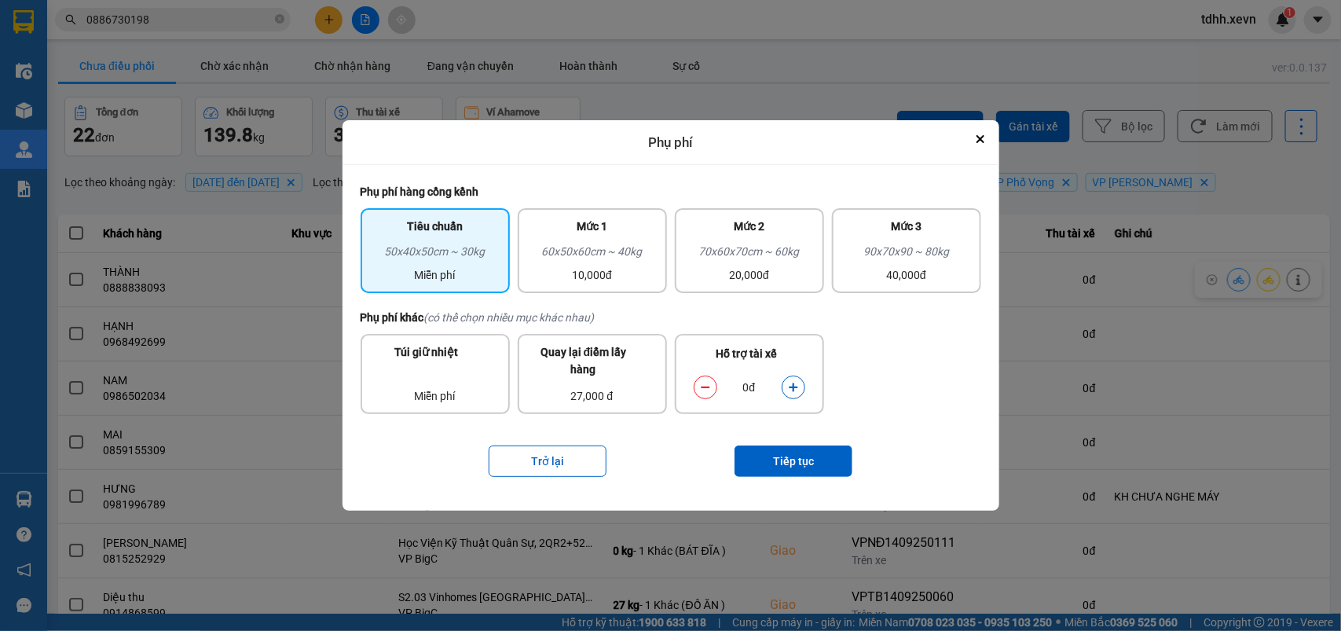
click at [793, 393] on button "dialog" at bounding box center [793, 387] width 22 height 27
click at [799, 456] on button "Tiếp tục" at bounding box center [793, 460] width 118 height 31
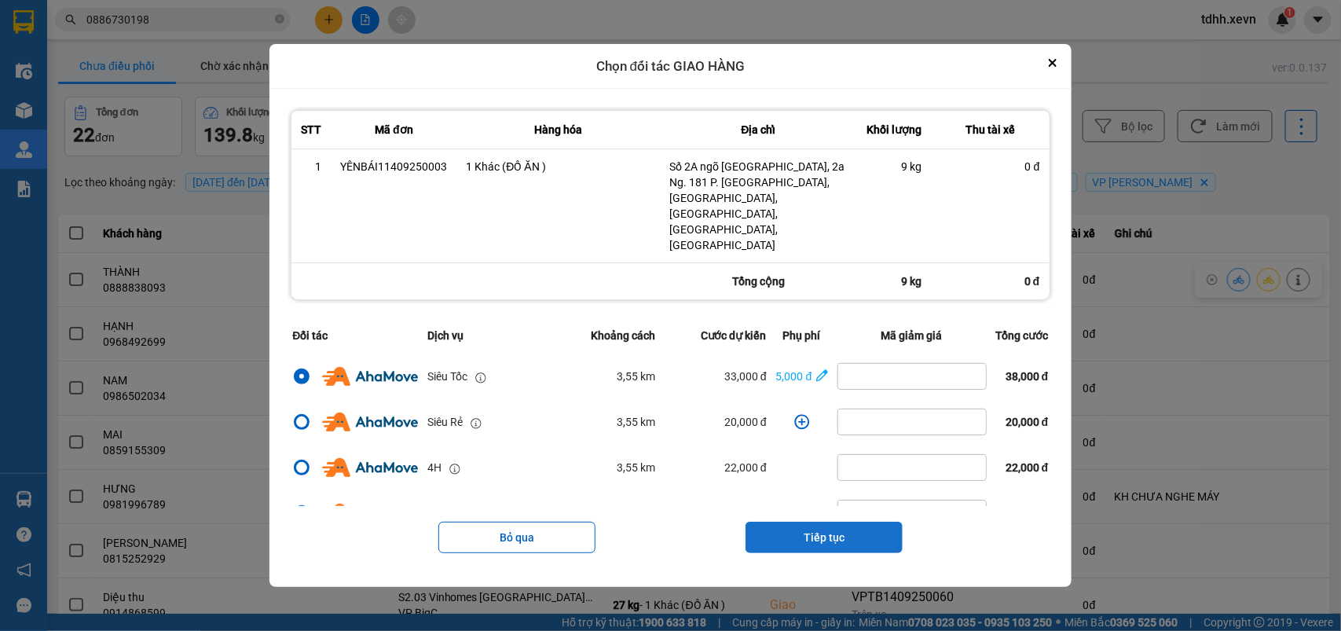
click at [873, 522] on button "Tiếp tục" at bounding box center [823, 537] width 157 height 31
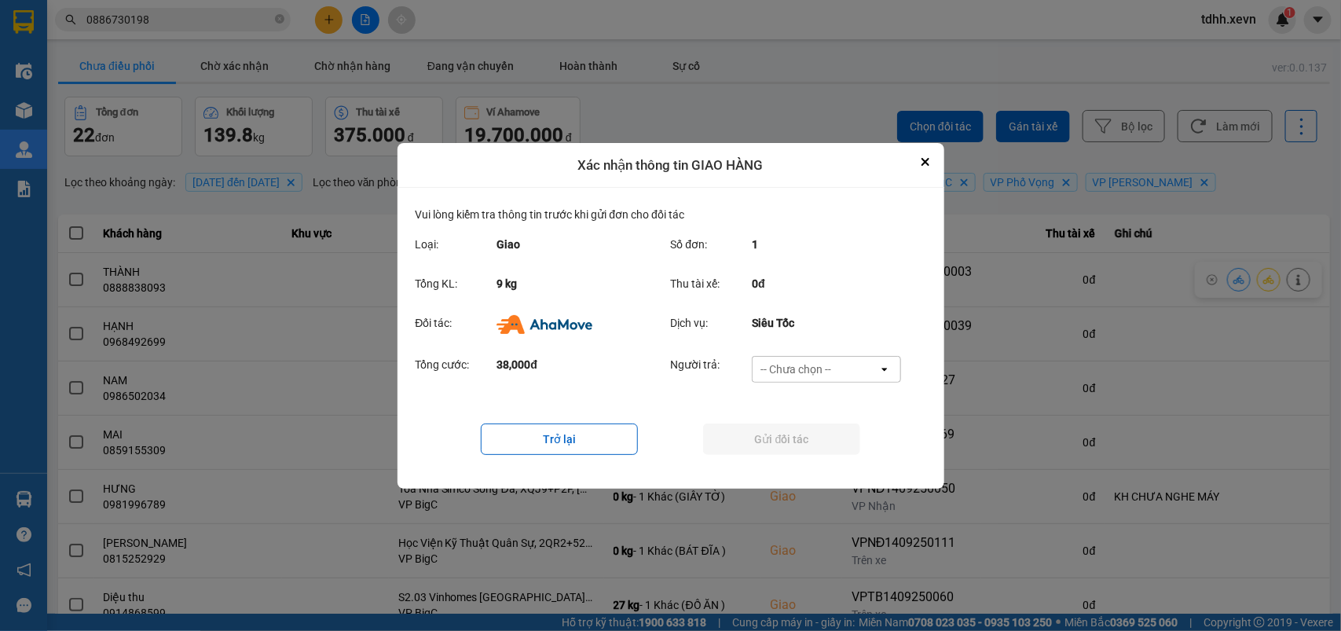
click at [862, 371] on div "-- Chưa chọn --" at bounding box center [815, 369] width 126 height 25
click at [835, 465] on div "Ví Ahamove" at bounding box center [826, 459] width 149 height 28
click at [829, 440] on button "Gửi đối tác" at bounding box center [781, 438] width 157 height 31
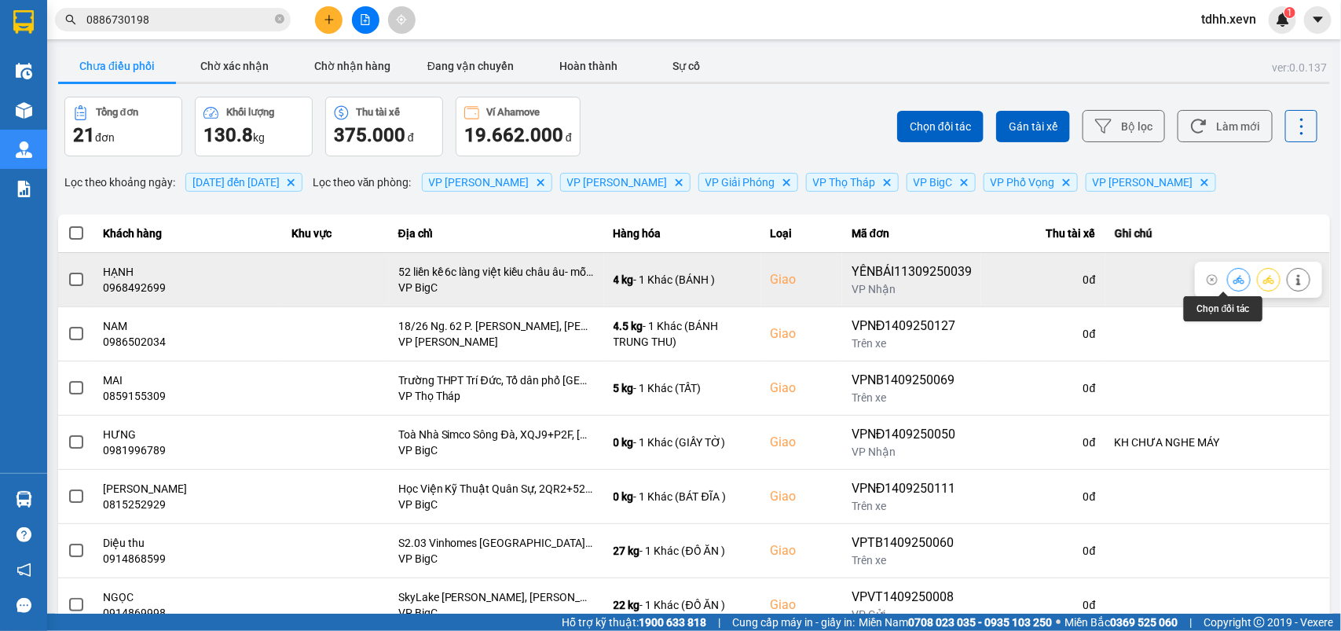
click at [1233, 280] on icon at bounding box center [1238, 279] width 11 height 9
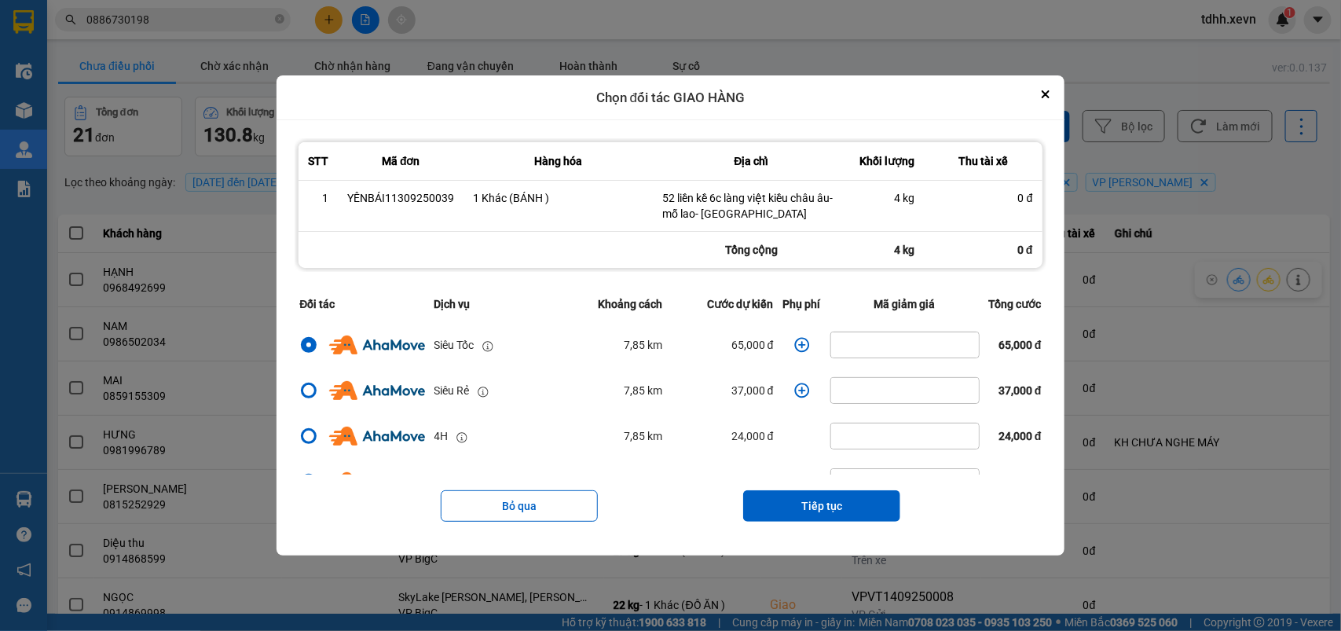
click at [794, 350] on icon "dialog" at bounding box center [802, 345] width 16 height 16
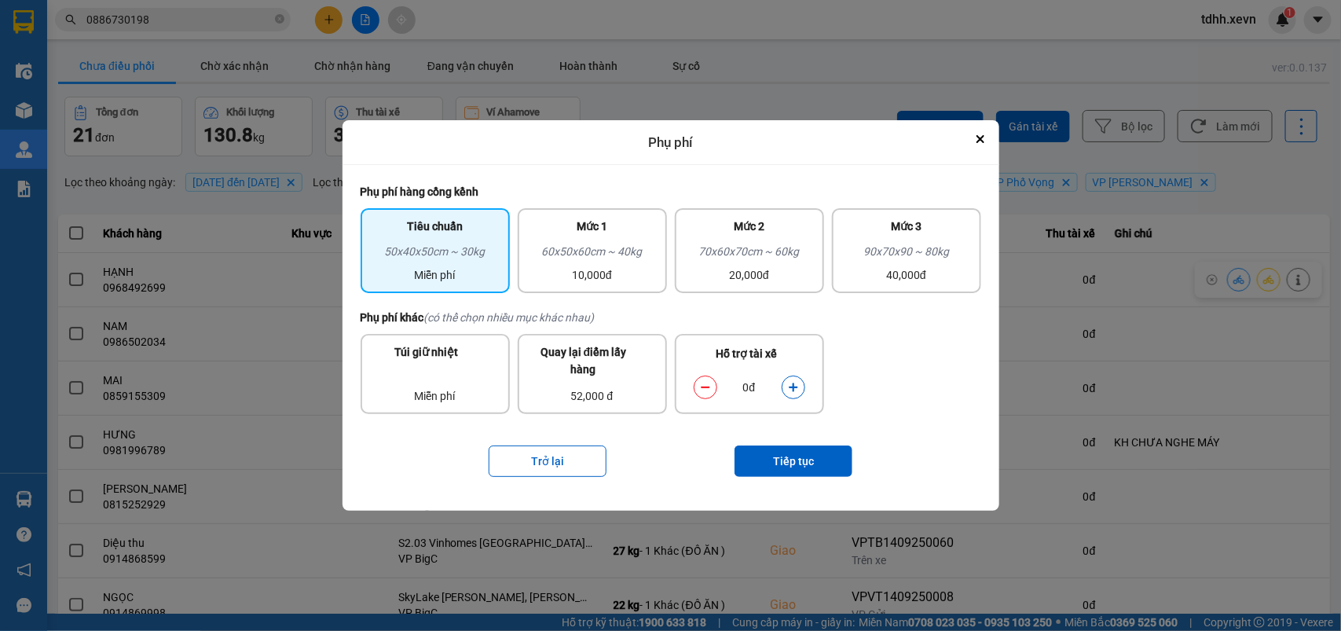
click at [788, 390] on icon "dialog" at bounding box center [793, 387] width 11 height 11
drag, startPoint x: 787, startPoint y: 390, endPoint x: 785, endPoint y: 430, distance: 40.9
click at [788, 390] on icon "dialog" at bounding box center [793, 387] width 11 height 11
click at [790, 456] on button "Tiếp tục" at bounding box center [793, 460] width 118 height 31
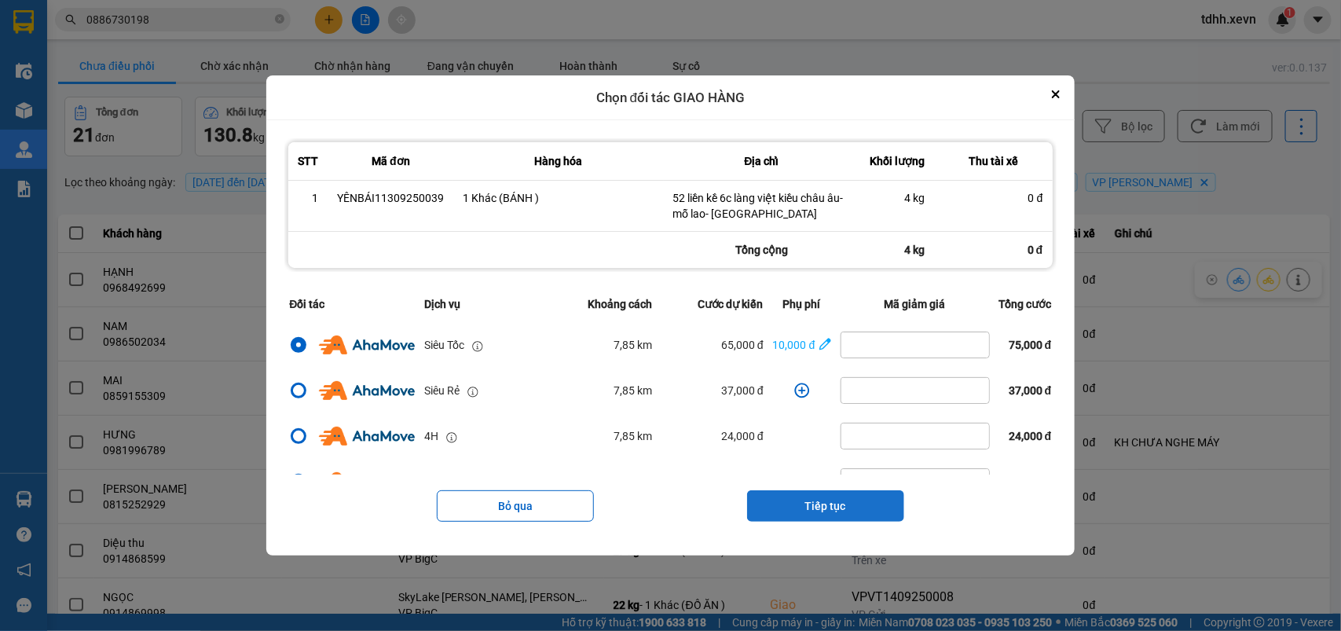
click at [819, 509] on button "Tiếp tục" at bounding box center [825, 505] width 157 height 31
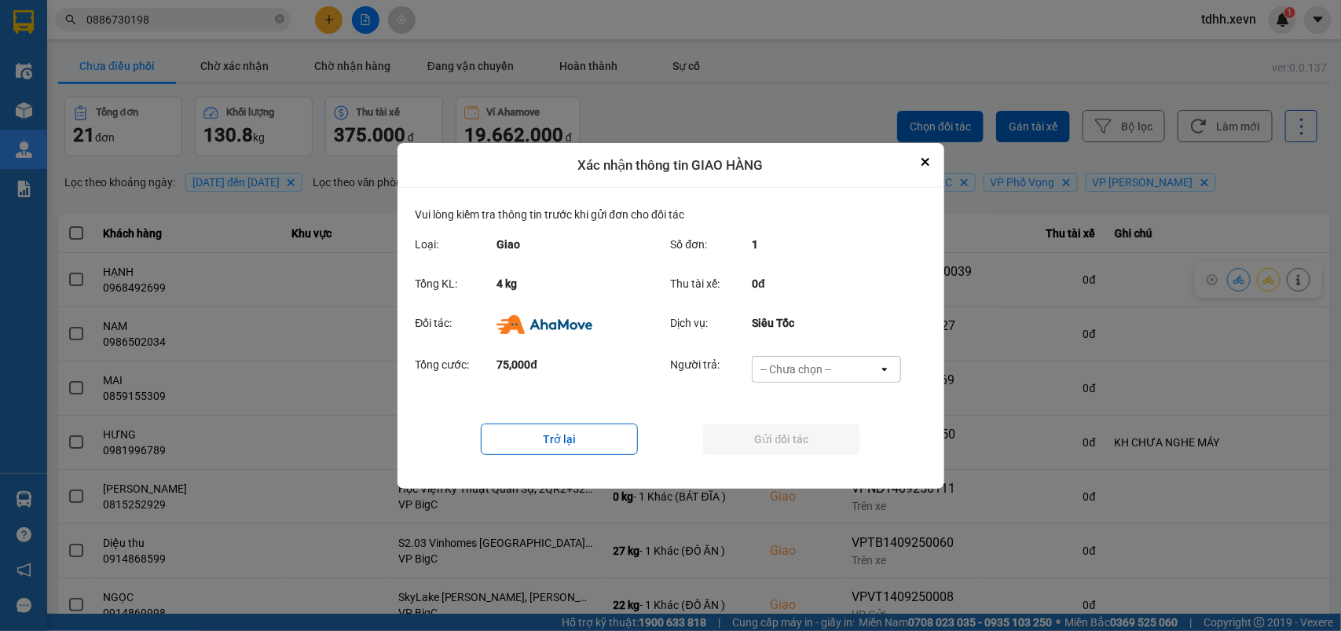
click at [862, 377] on div "-- Chưa chọn --" at bounding box center [815, 369] width 126 height 25
click at [833, 460] on div "Ví Ahamove" at bounding box center [826, 459] width 149 height 28
click at [823, 434] on button "Gửi đối tác" at bounding box center [781, 438] width 157 height 31
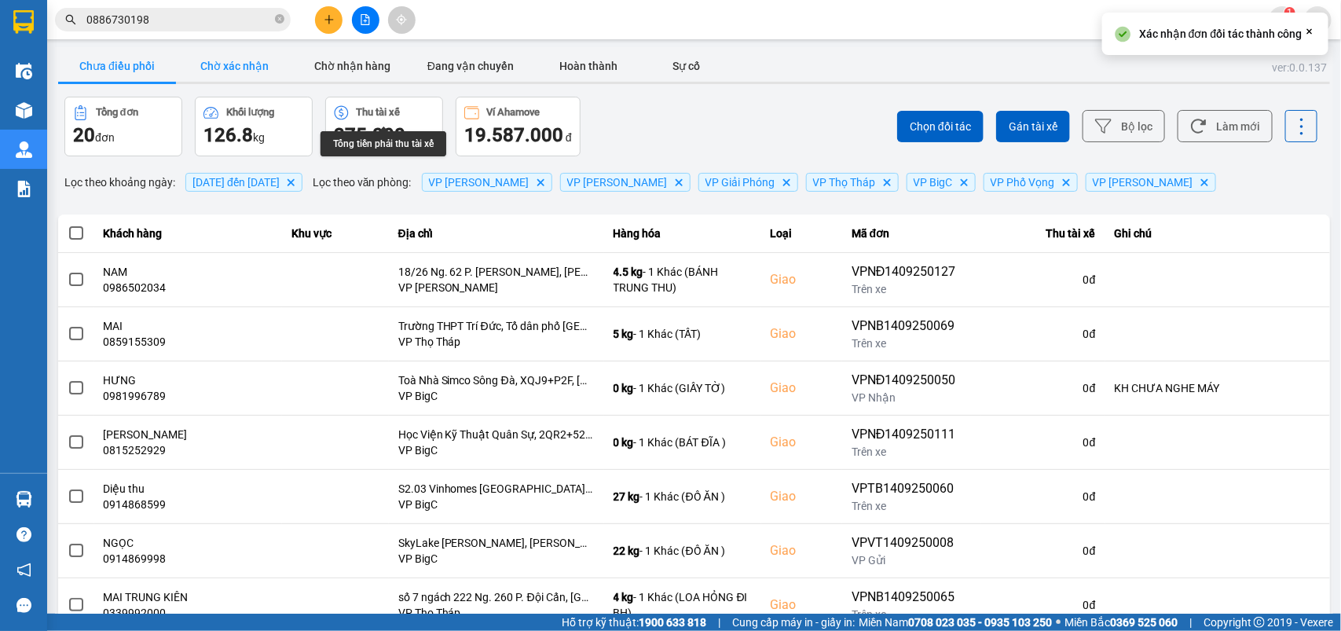
click at [236, 59] on button "Chờ xác nhận" at bounding box center [235, 65] width 118 height 31
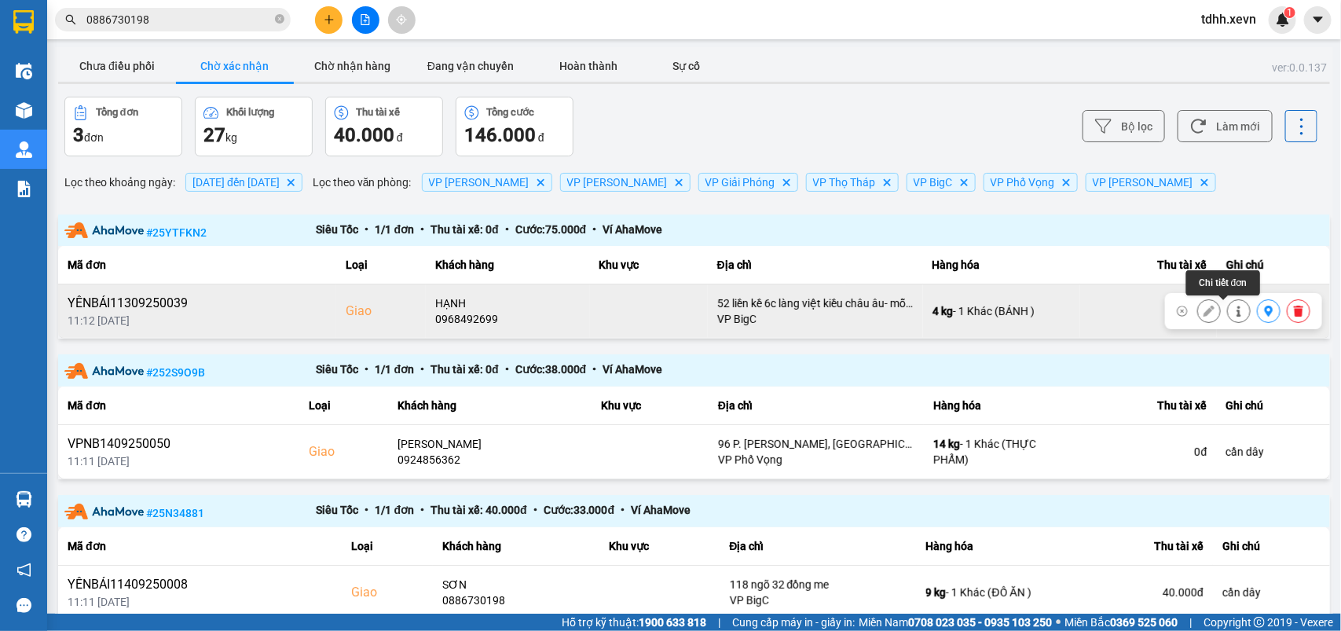
click at [1233, 312] on icon at bounding box center [1238, 311] width 11 height 11
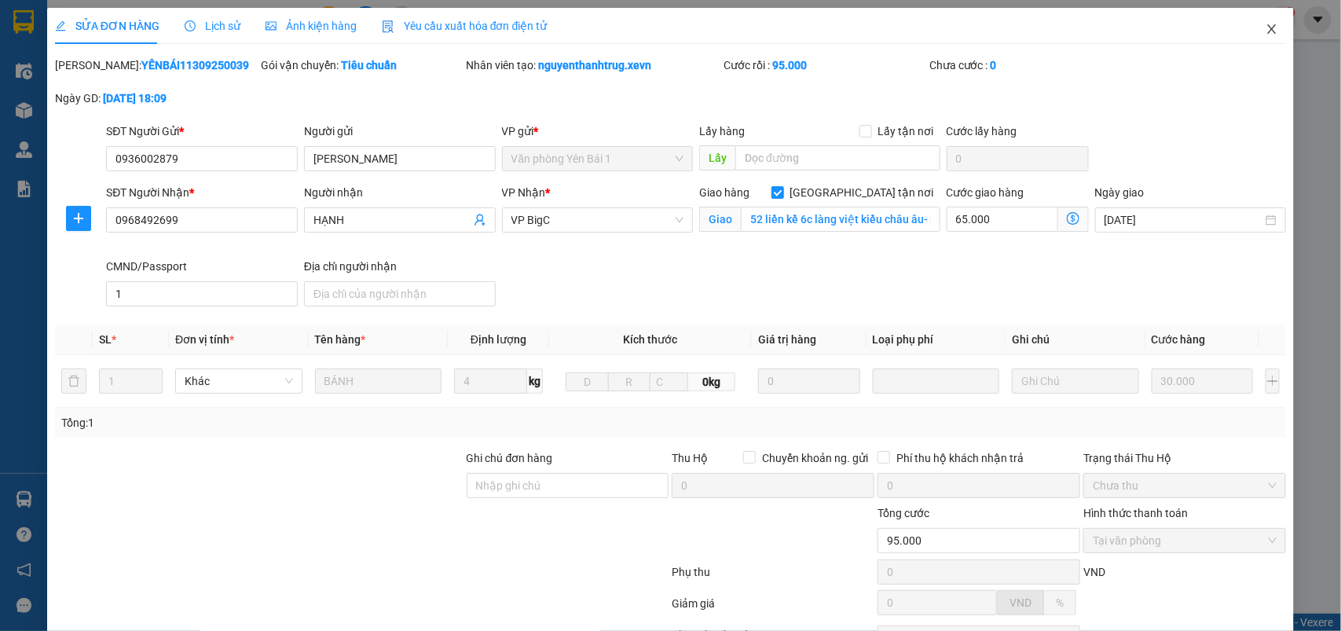
click at [1268, 29] on icon "close" at bounding box center [1272, 28] width 9 height 9
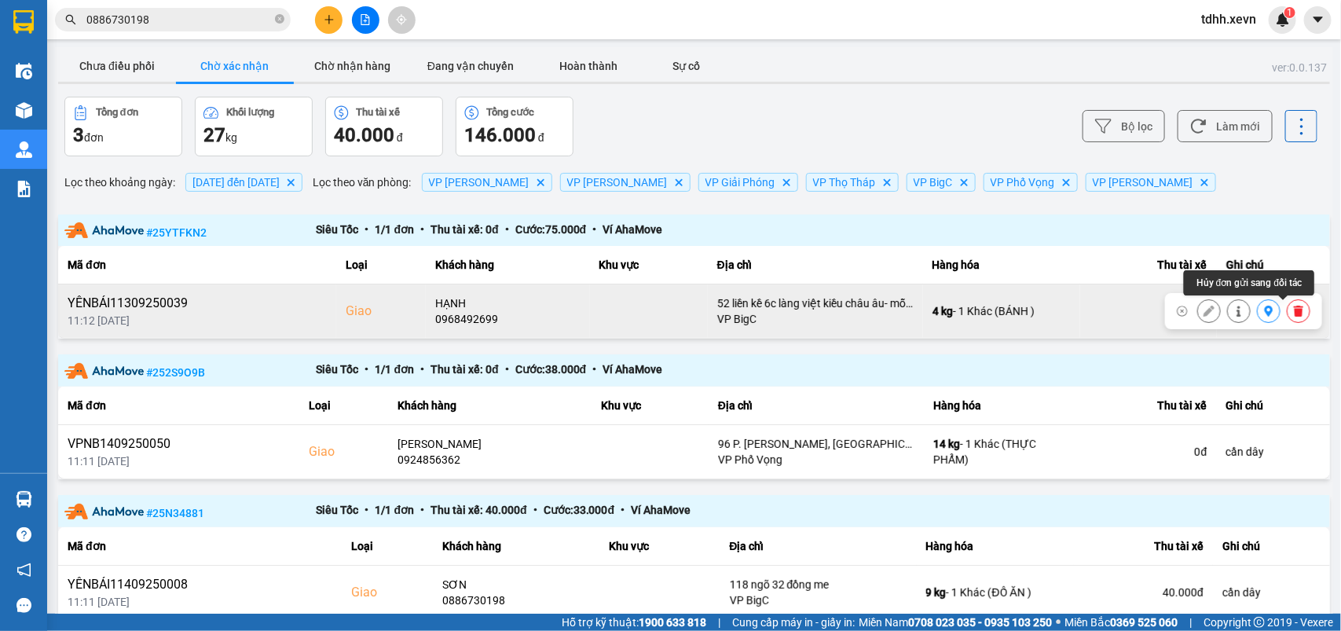
click at [1294, 316] on icon at bounding box center [1298, 311] width 9 height 11
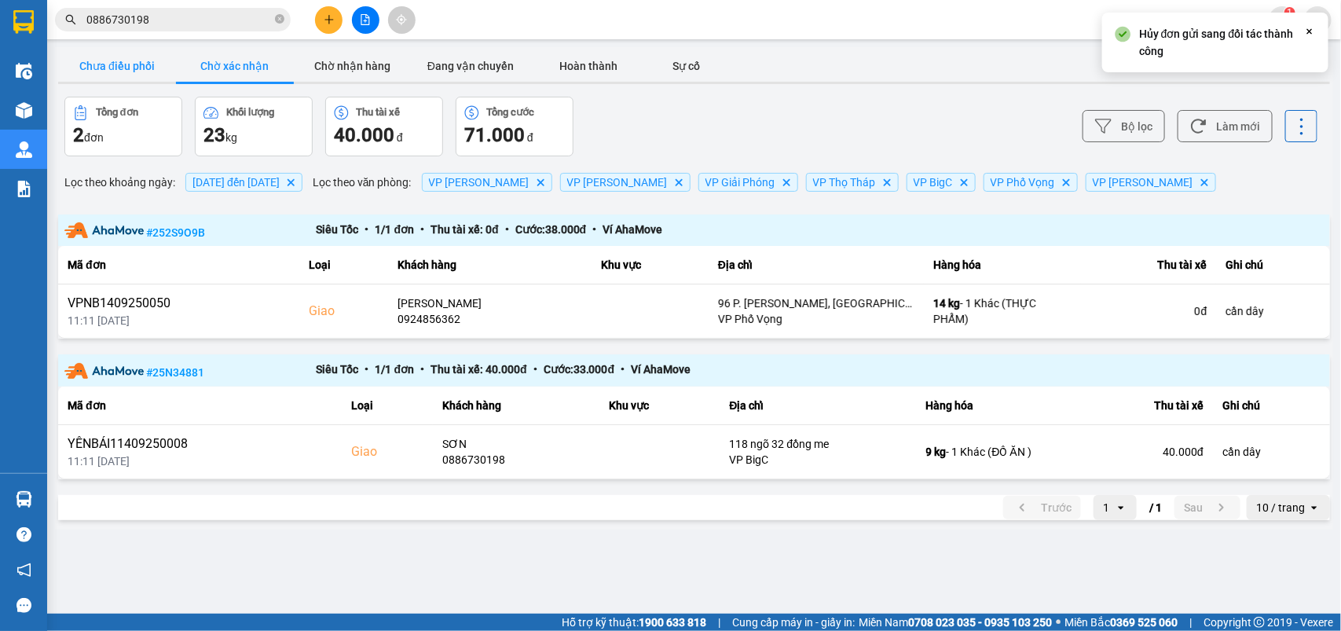
click at [119, 60] on button "Chưa điều phối" at bounding box center [117, 65] width 118 height 31
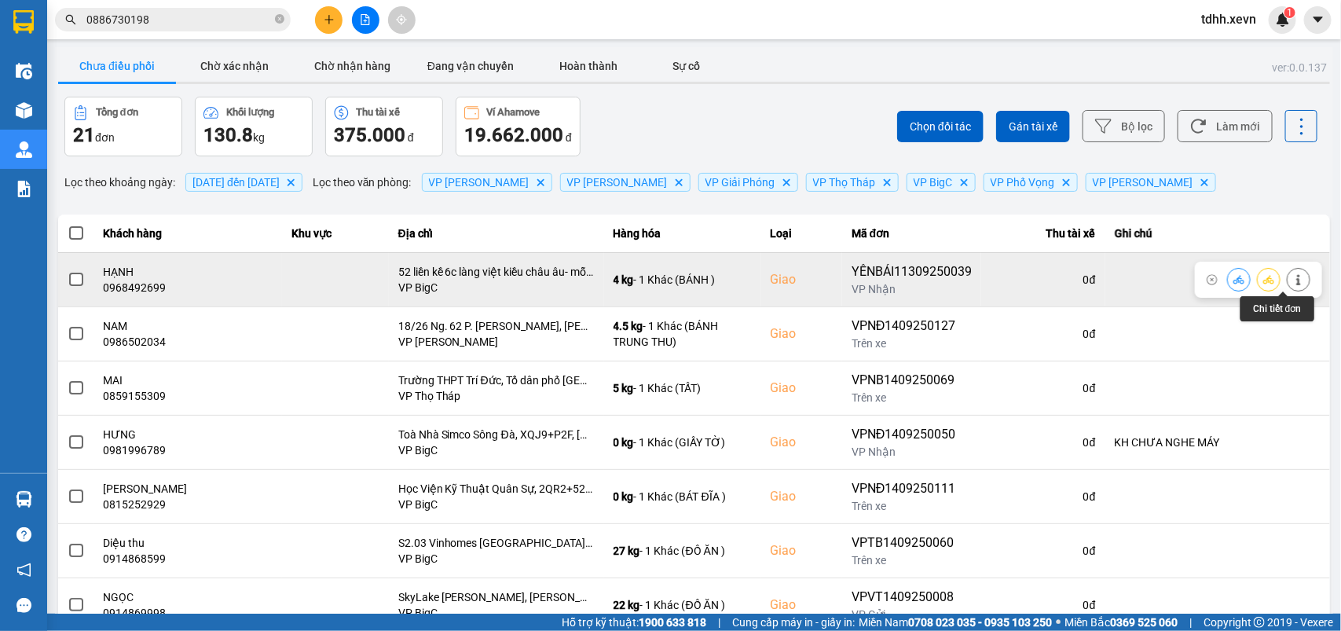
click at [1293, 280] on icon at bounding box center [1298, 279] width 11 height 11
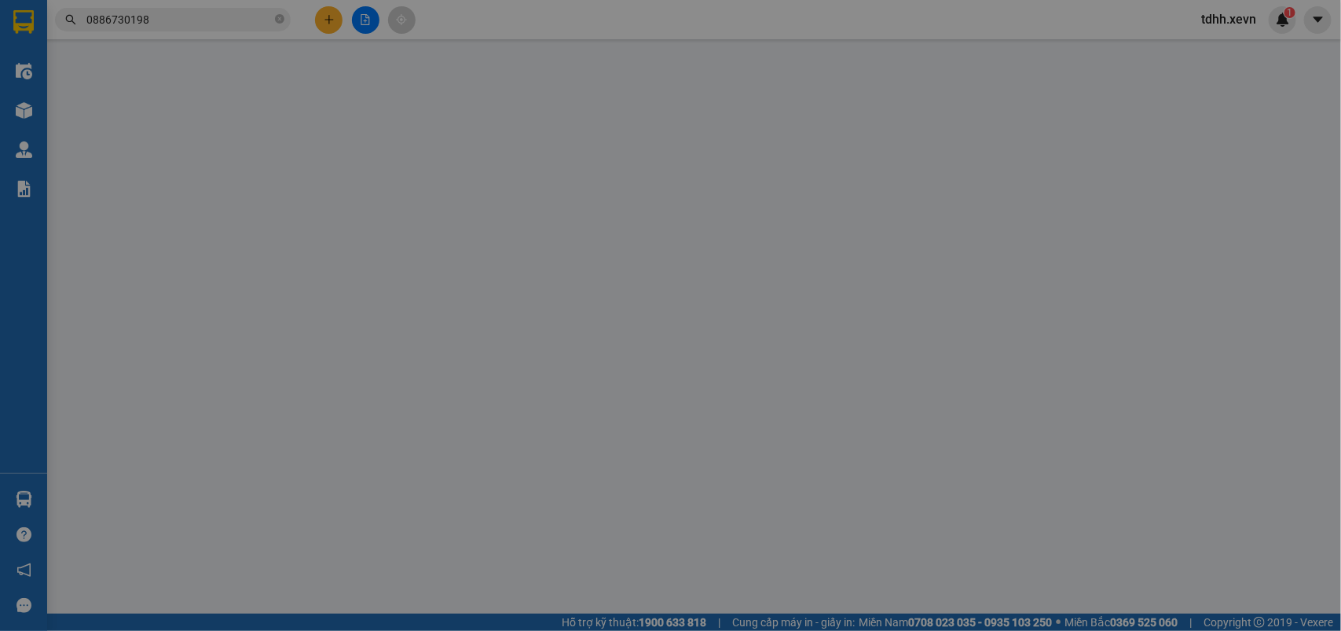
type input "0936002879"
type input "ANH VINH"
type input "0968492699"
type input "HẠNH"
checkbox input "true"
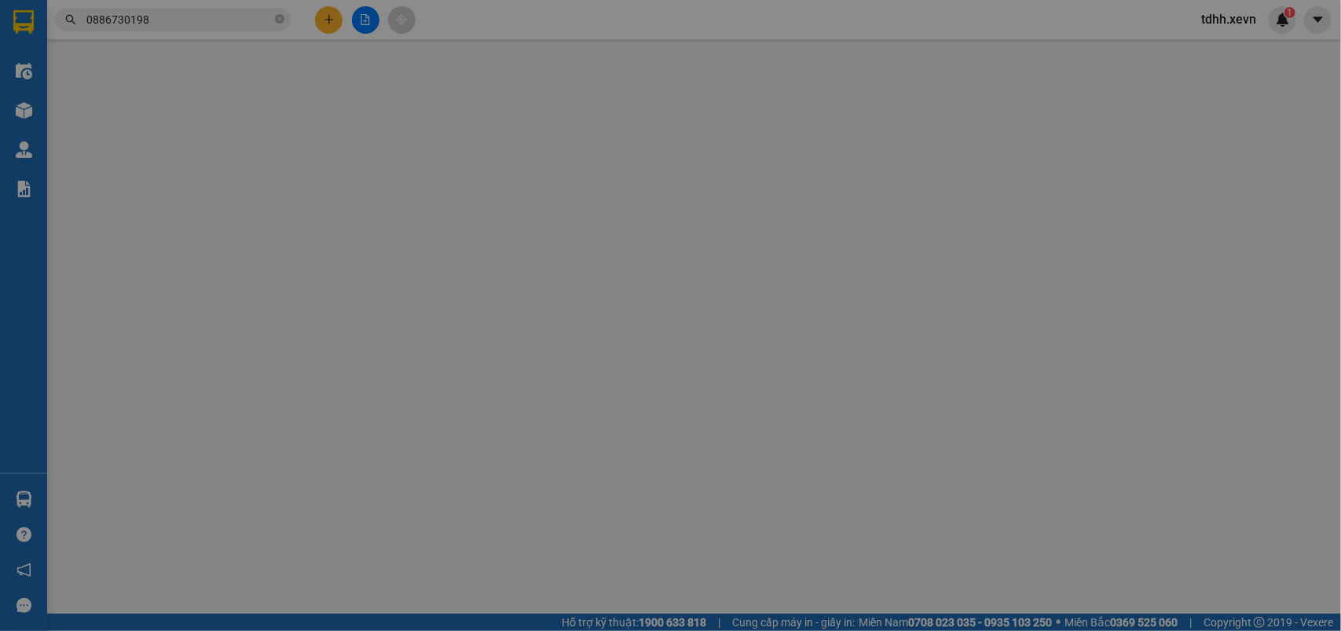
type input "52 liền kề 6c làng việt kiều châu âu- mỗ lao- hà đông"
type input "1"
type input "95.000"
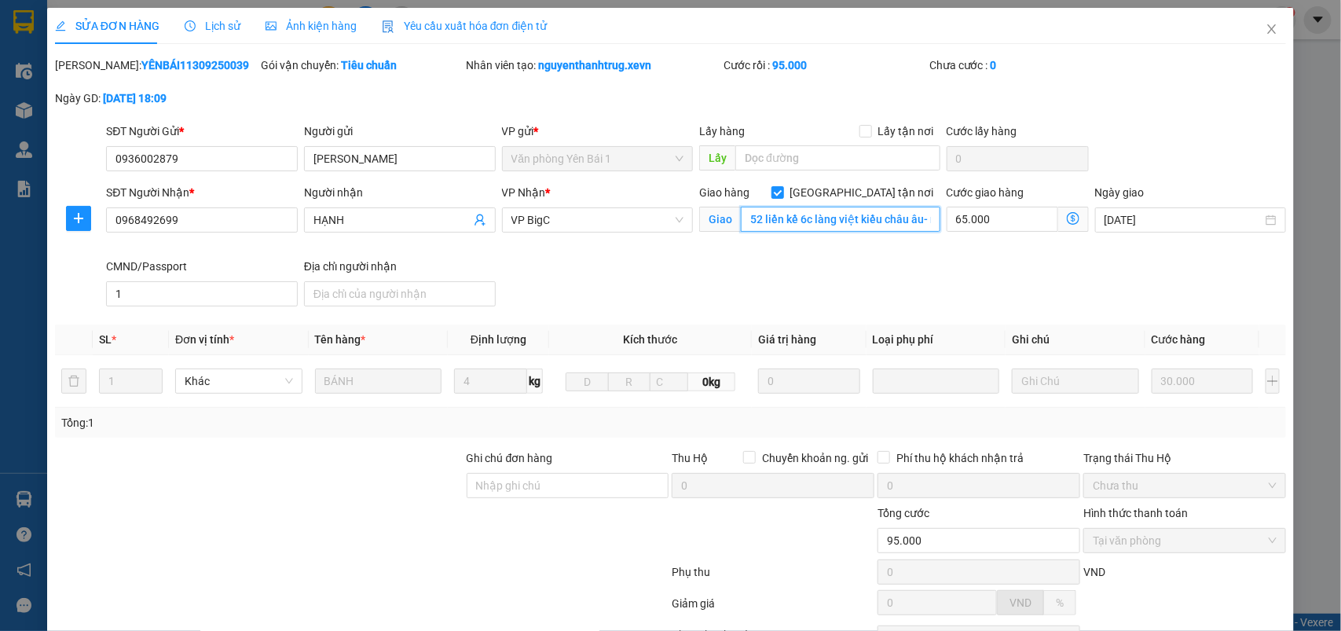
click at [846, 221] on input "52 liền kề 6c làng việt kiều châu âu- mỗ lao- hà đông" at bounding box center [840, 219] width 199 height 25
click at [1268, 25] on icon "close" at bounding box center [1272, 28] width 9 height 9
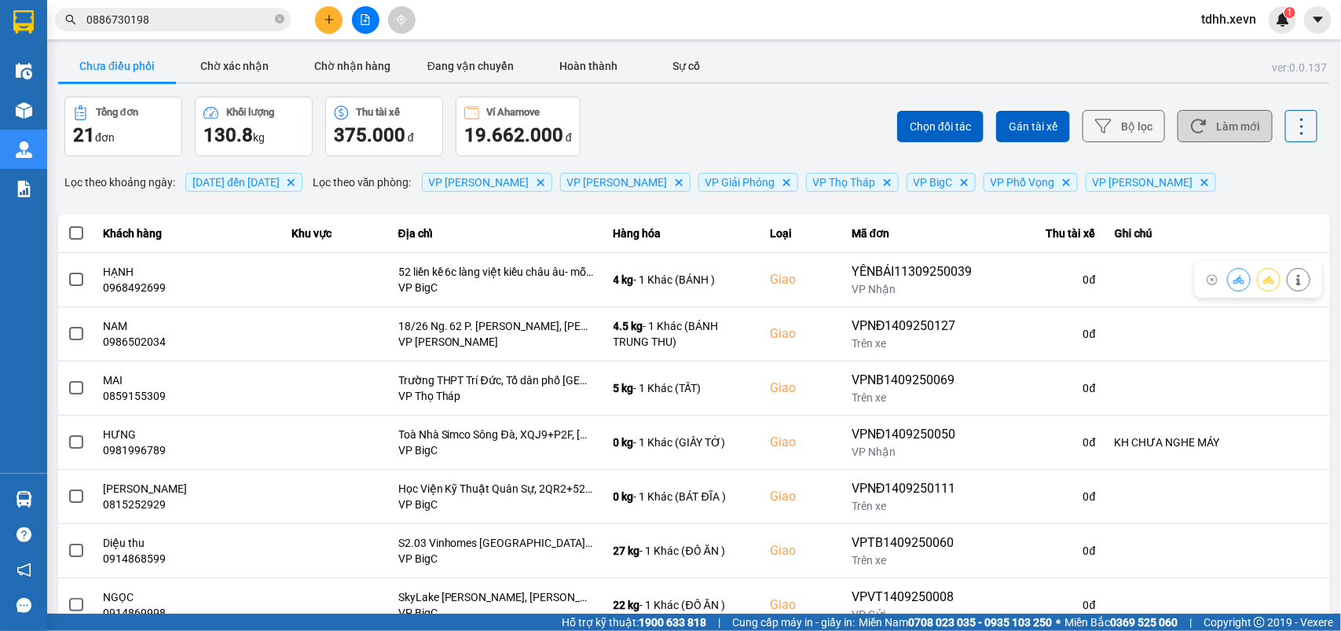
click at [1225, 116] on button "Làm mới" at bounding box center [1224, 126] width 95 height 32
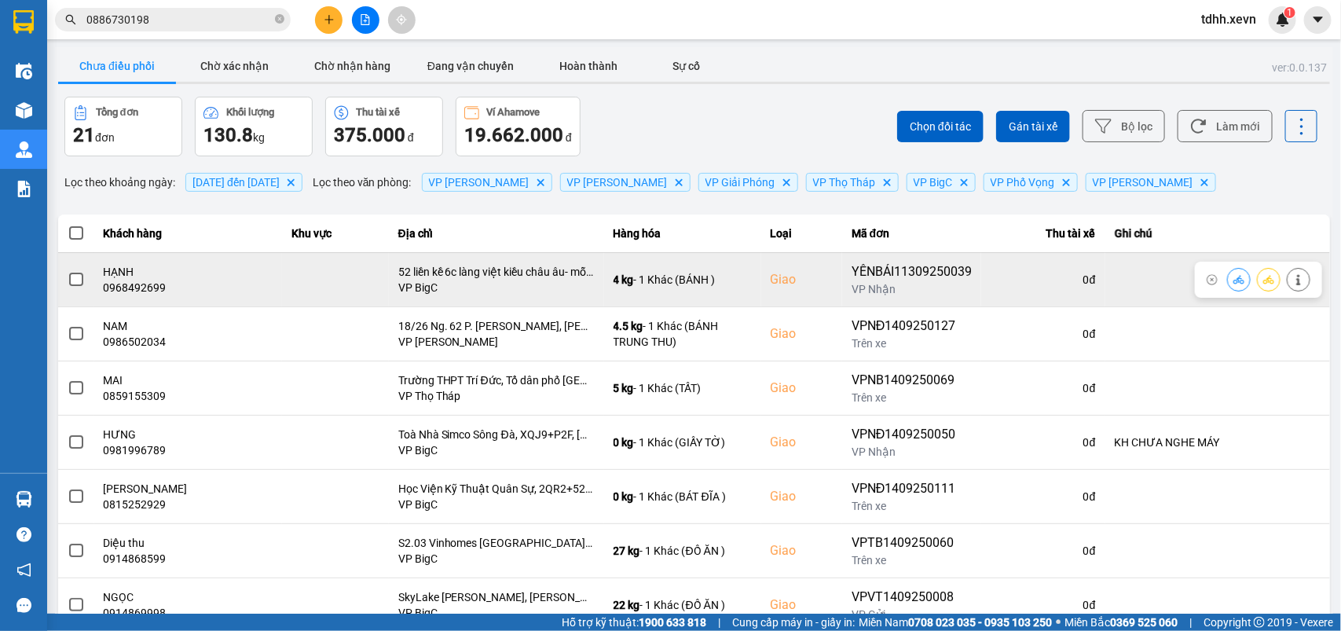
click at [1233, 279] on icon at bounding box center [1238, 279] width 11 height 9
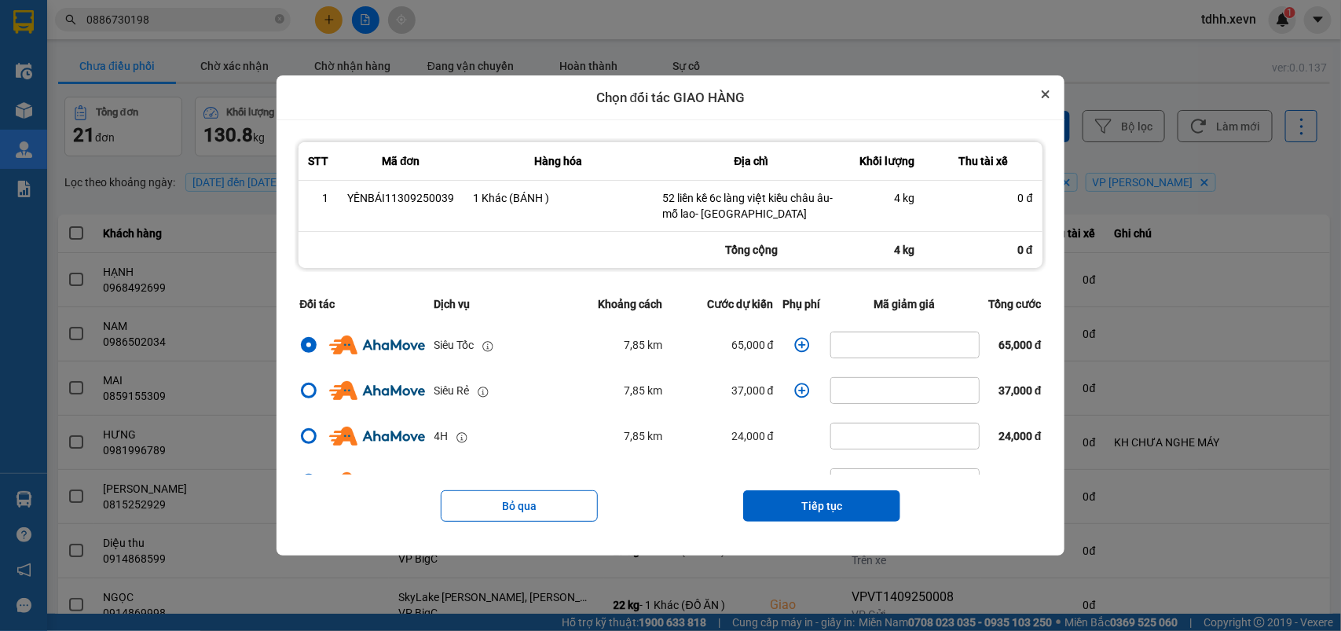
click at [1050, 94] on button "Close" at bounding box center [1045, 94] width 19 height 19
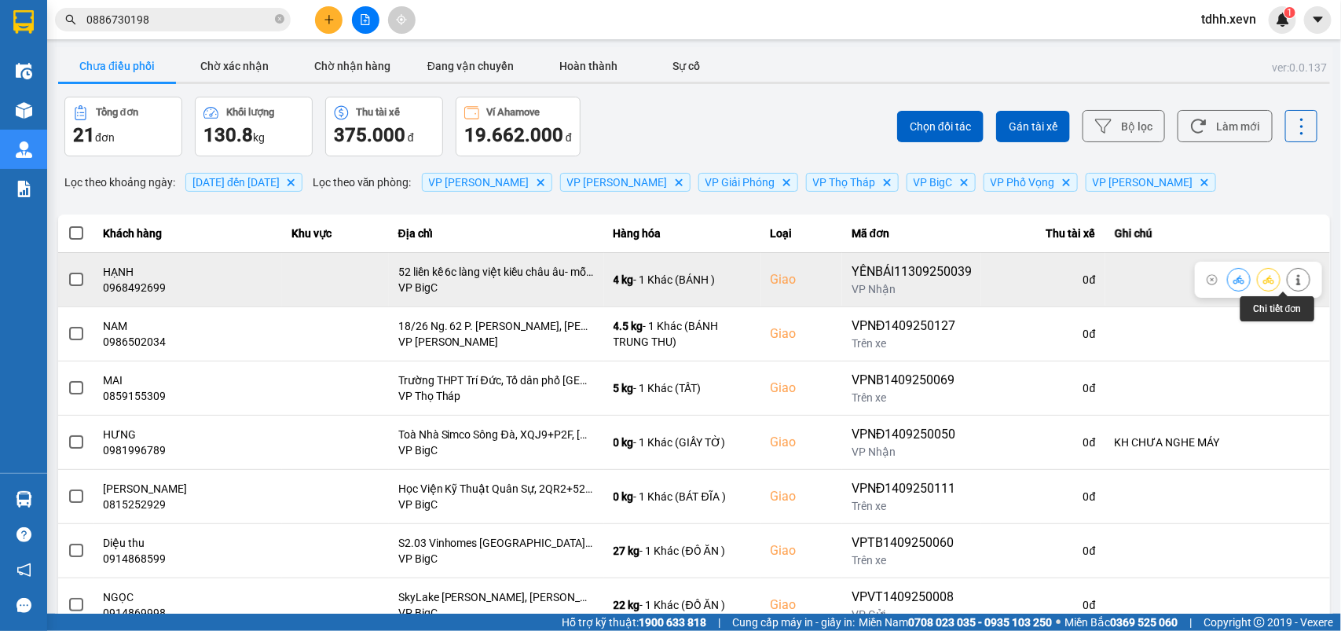
click at [1293, 284] on icon at bounding box center [1298, 279] width 11 height 11
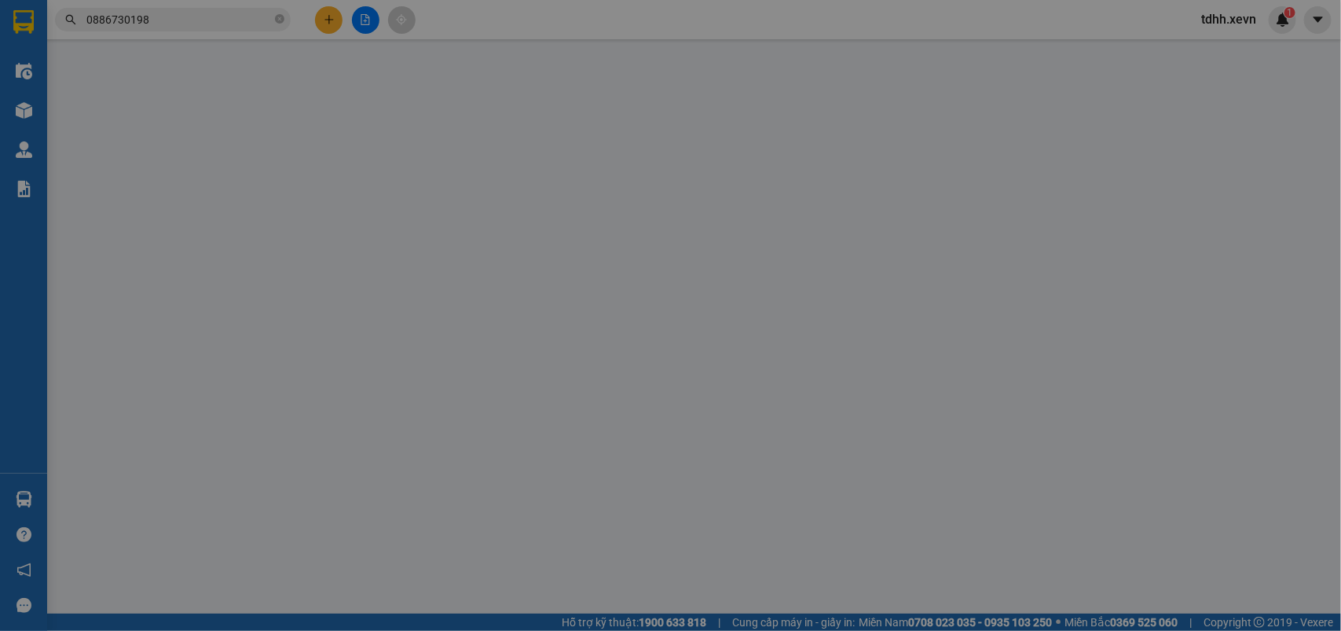
type input "0936002879"
type input "ANH VINH"
type input "0968492699"
type input "HẠNH"
checkbox input "true"
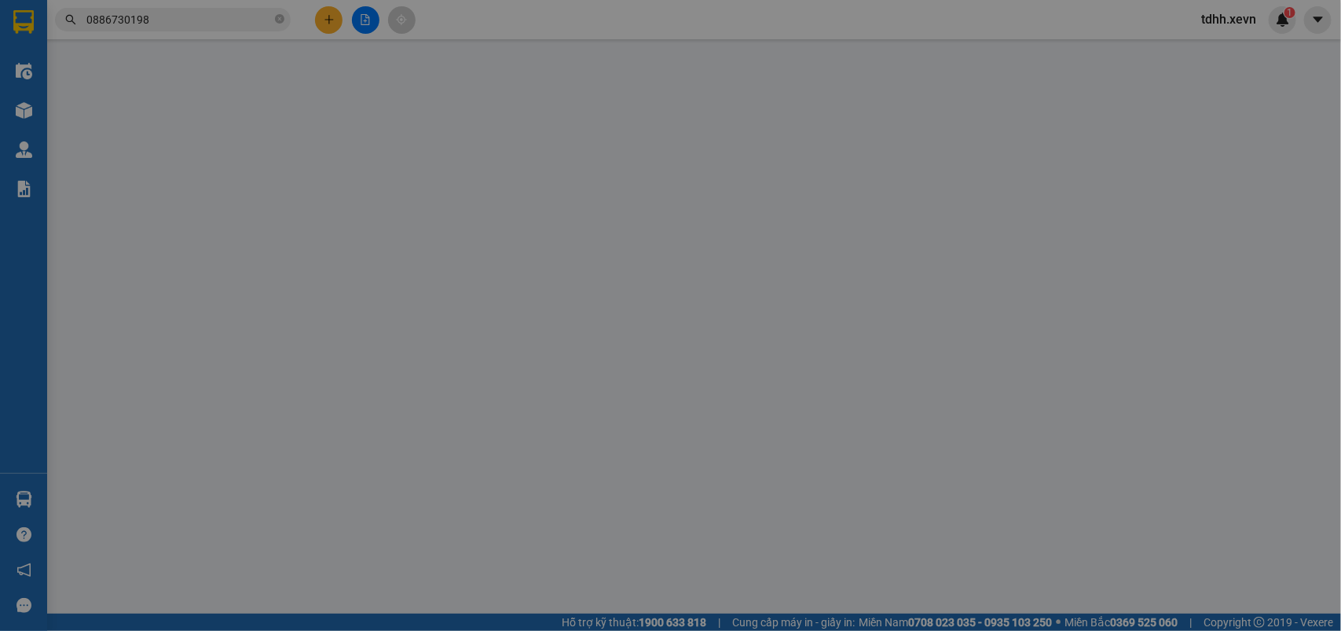
type input "52 liền kề 6c làng việt kiều châu âu- mỗ lao- hà đông"
type input "1"
type input "95.000"
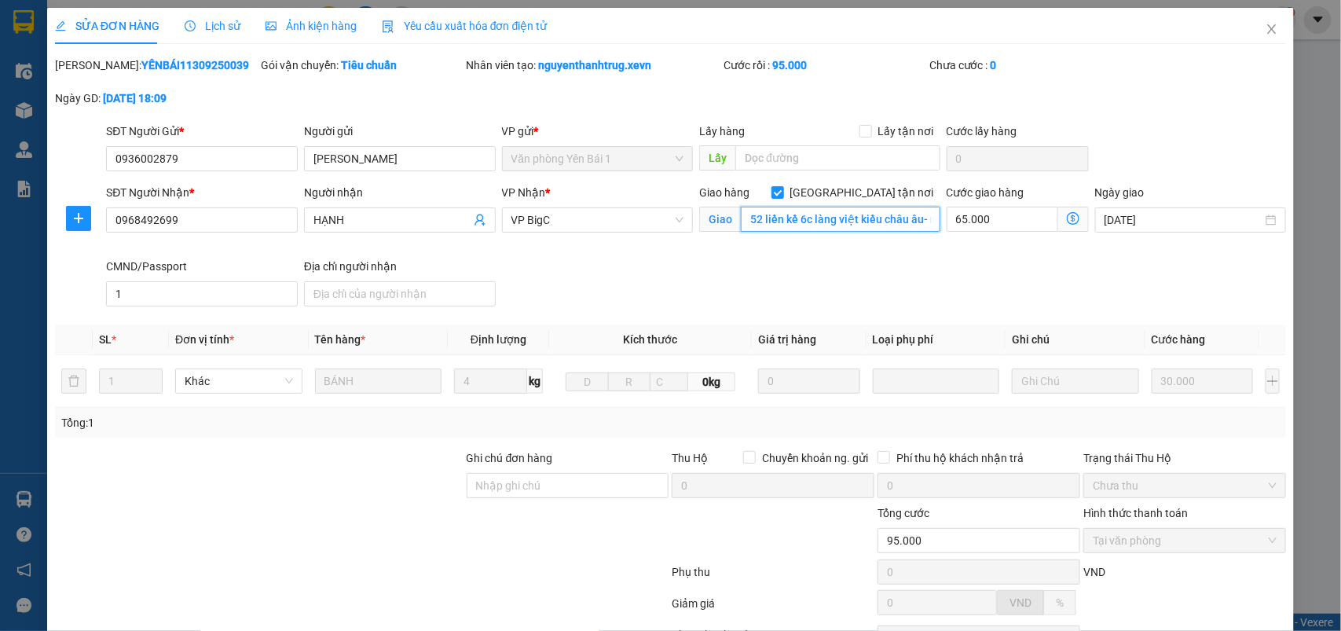
click at [890, 222] on input "52 liền kề 6c làng việt kiều châu âu- mỗ lao- hà đông" at bounding box center [840, 219] width 199 height 25
click at [917, 218] on input "52 liền kề 6c làng việt kiều châu âu- mỗ lao- hà đông" at bounding box center [840, 219] width 199 height 25
drag, startPoint x: 917, startPoint y: 218, endPoint x: 966, endPoint y: 224, distance: 49.9
click at [966, 224] on div "SĐT Người Nhận * 0968492699 Người nhận HẠNH VP Nhận * VP BigC Giao hàng Giao tậ…" at bounding box center [696, 248] width 1186 height 129
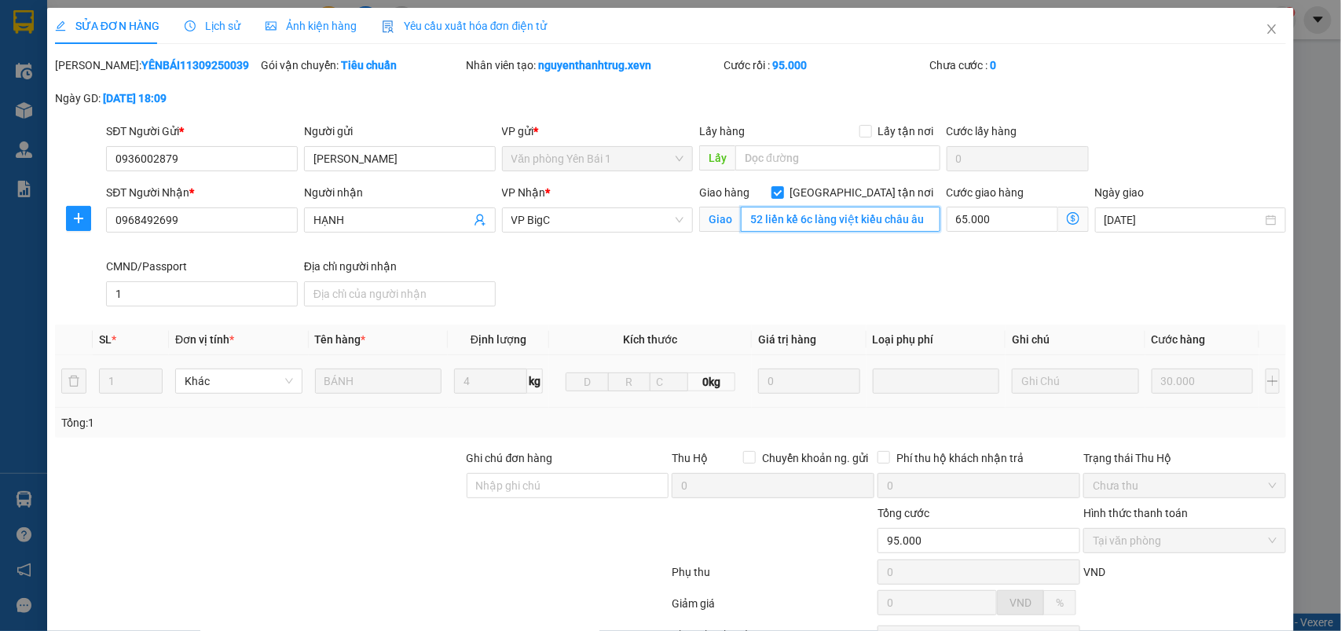
scroll to position [141, 0]
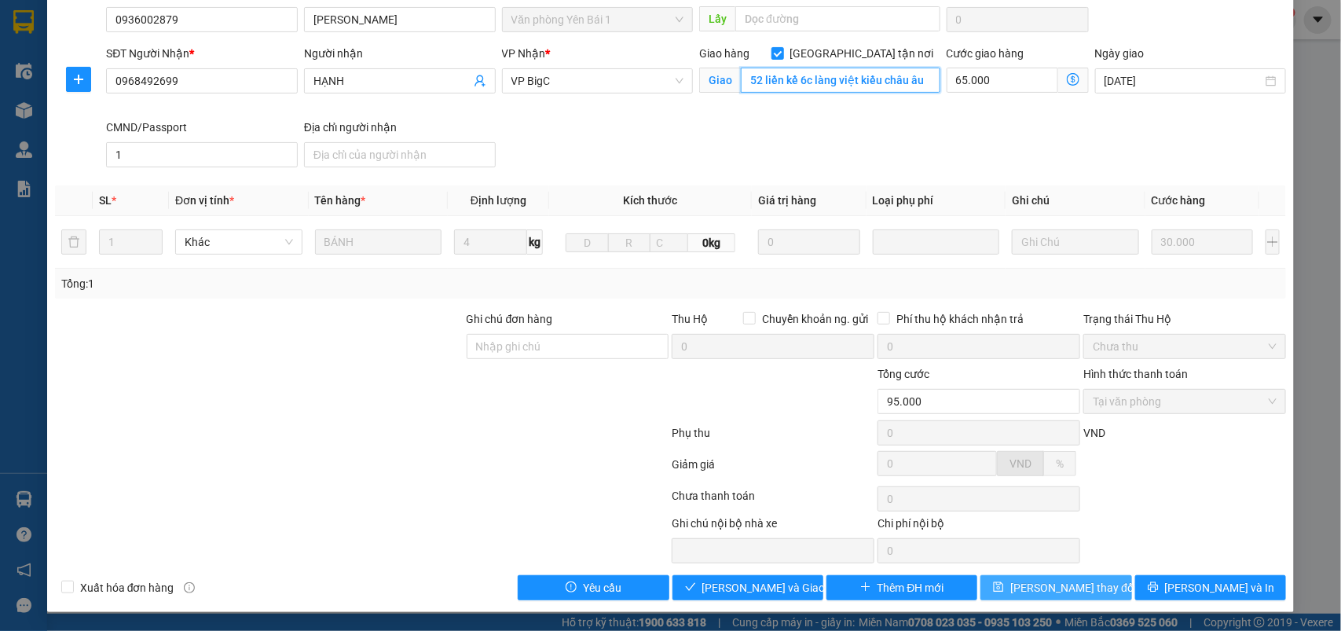
type input "52 liền kề 6c làng việt kiều châu âu"
click at [1061, 576] on button "Lưu thay đổi" at bounding box center [1055, 587] width 151 height 25
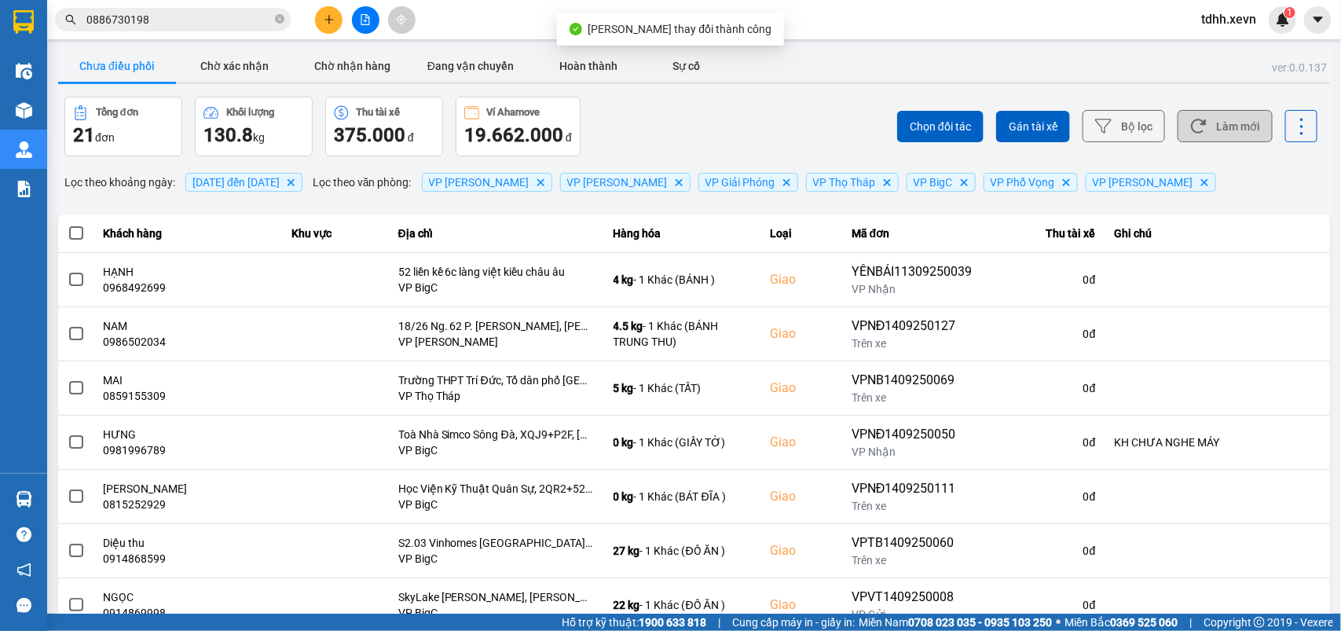
click at [1190, 119] on icon at bounding box center [1198, 126] width 16 height 16
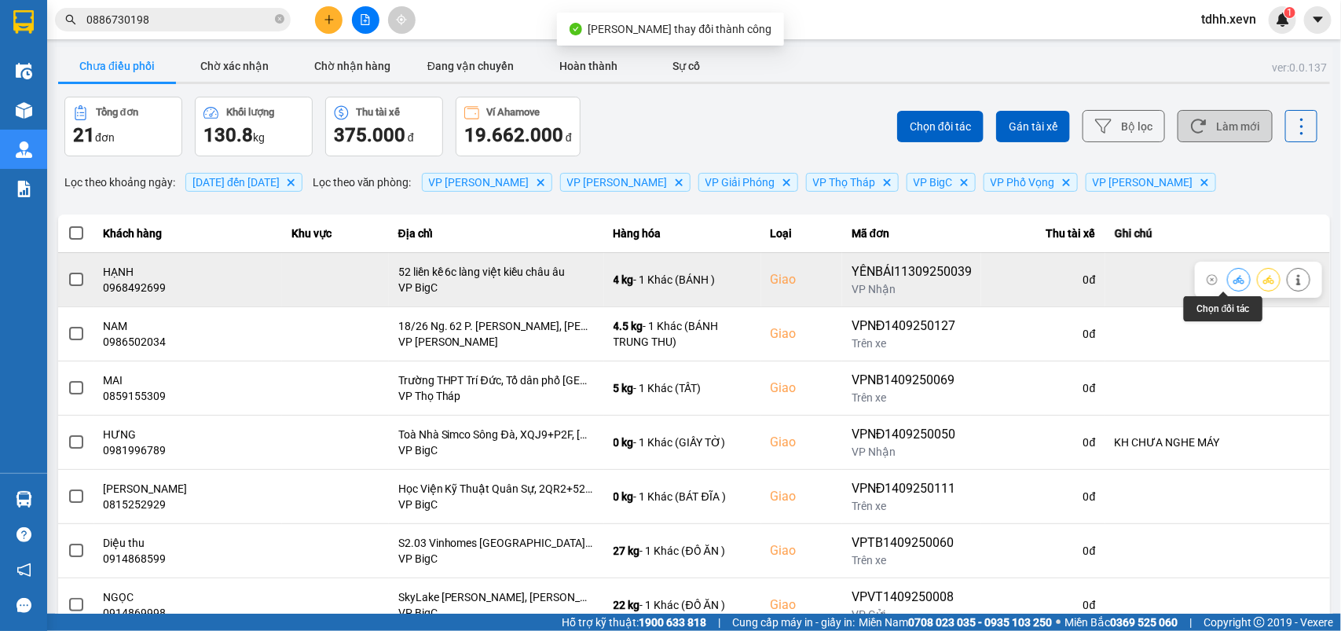
click at [1233, 281] on icon at bounding box center [1238, 279] width 11 height 11
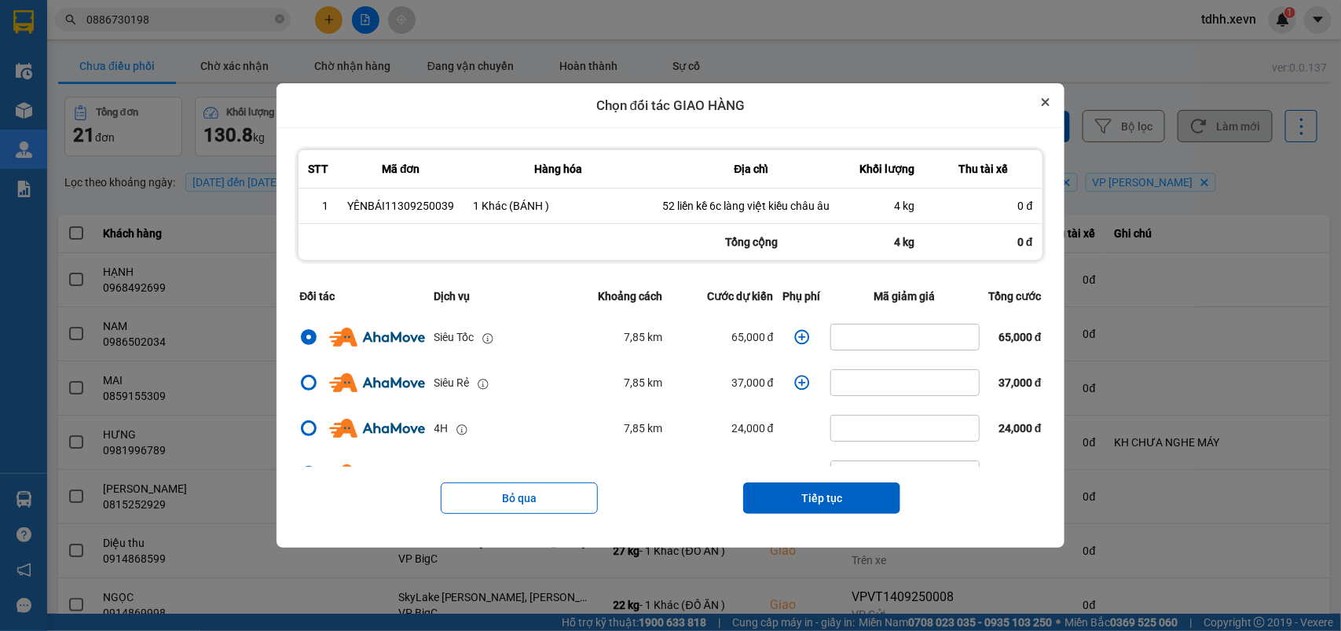
click at [1049, 95] on button "Close" at bounding box center [1045, 102] width 19 height 19
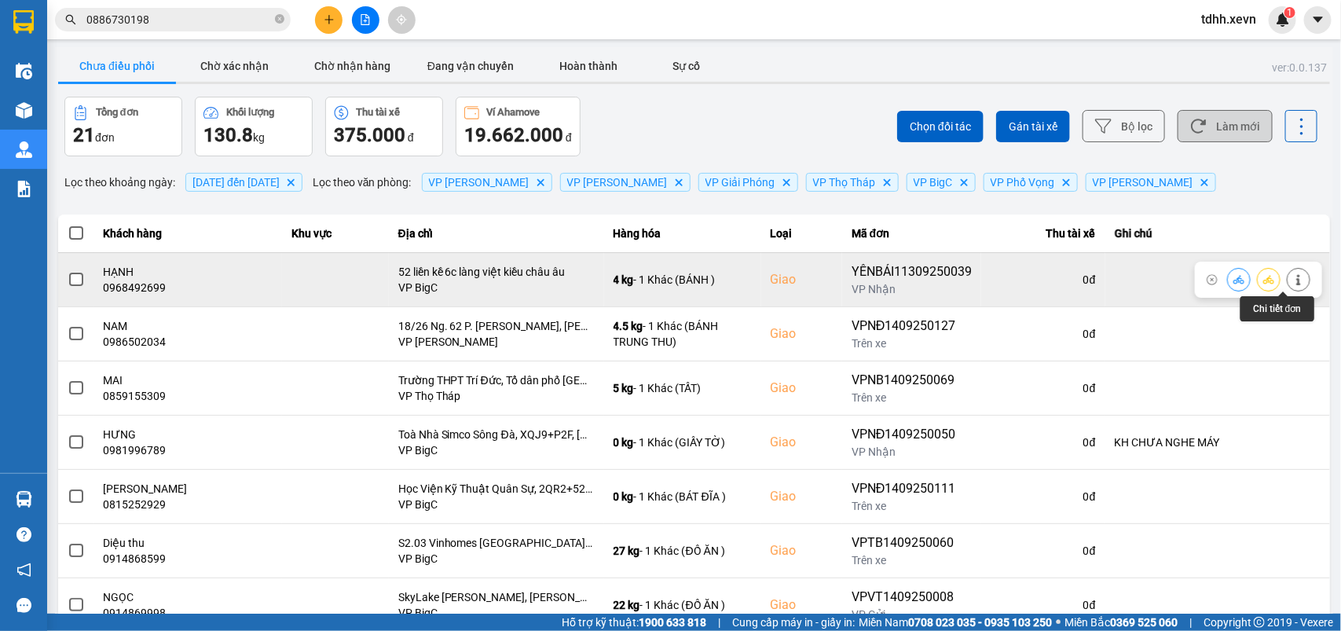
click at [1296, 280] on icon at bounding box center [1298, 279] width 4 height 11
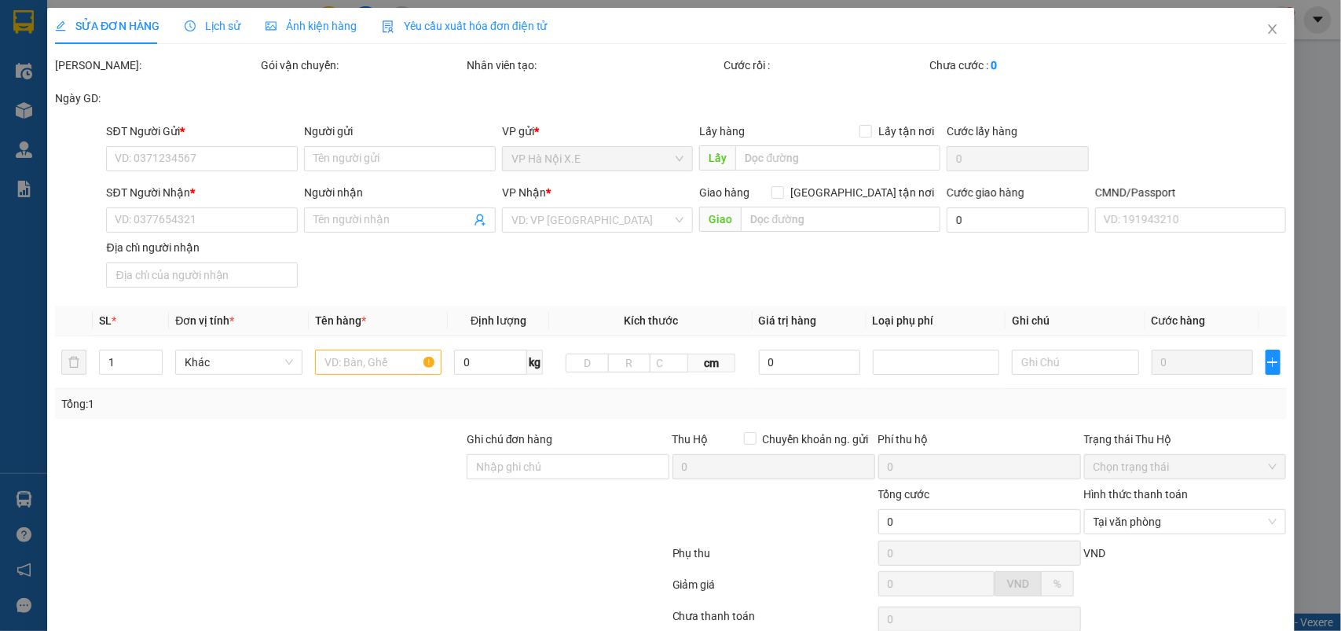
type input "0936002879"
type input "ANH VINH"
type input "0968492699"
type input "HẠNH"
checkbox input "true"
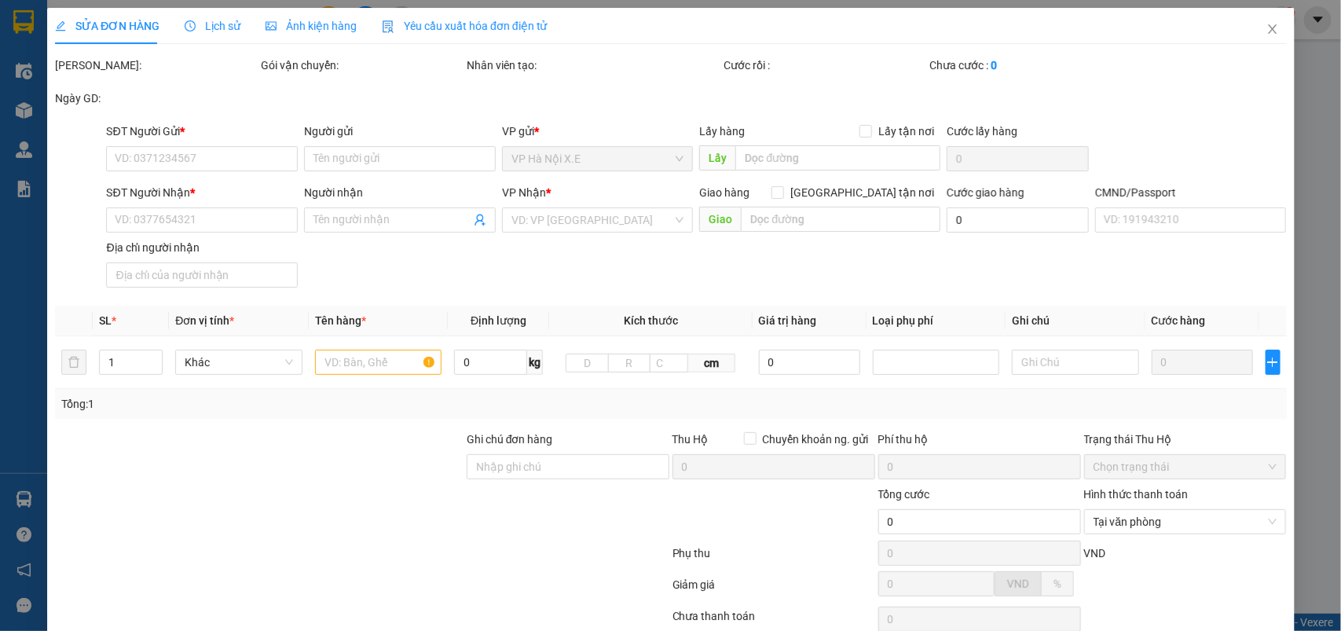
type input "52 liền kề 6c làng việt kiều châu âu"
type input "1"
type input "95.000"
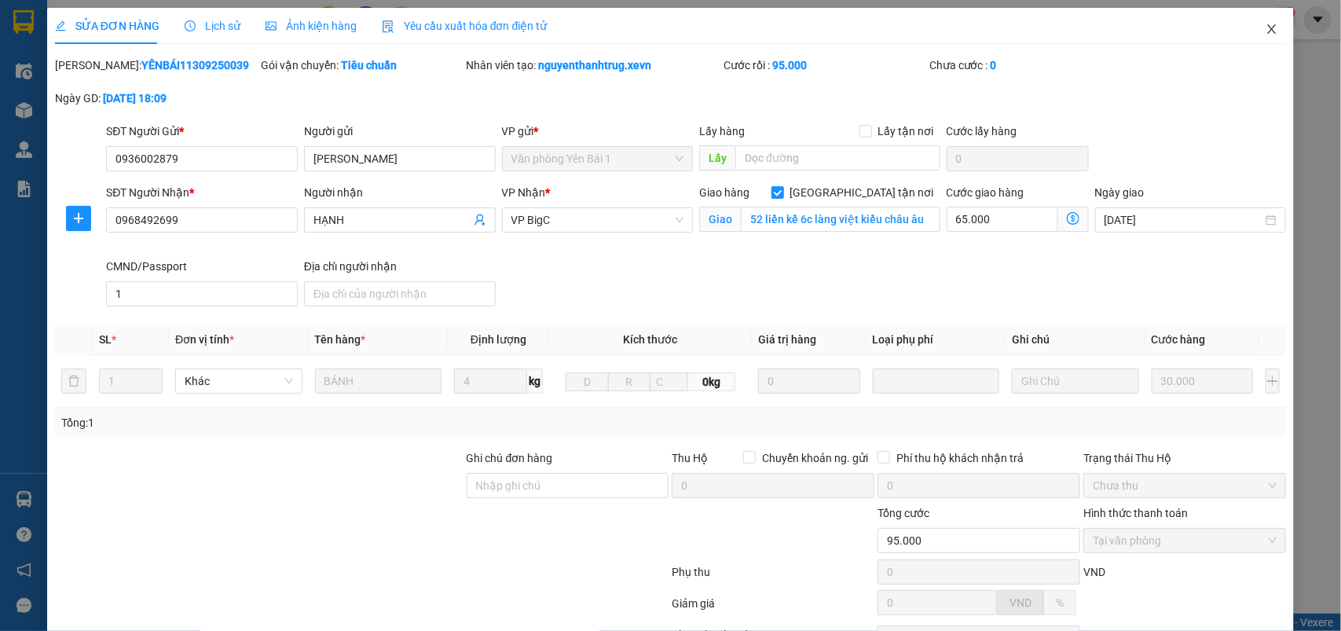
click at [1265, 30] on icon "close" at bounding box center [1271, 29] width 13 height 13
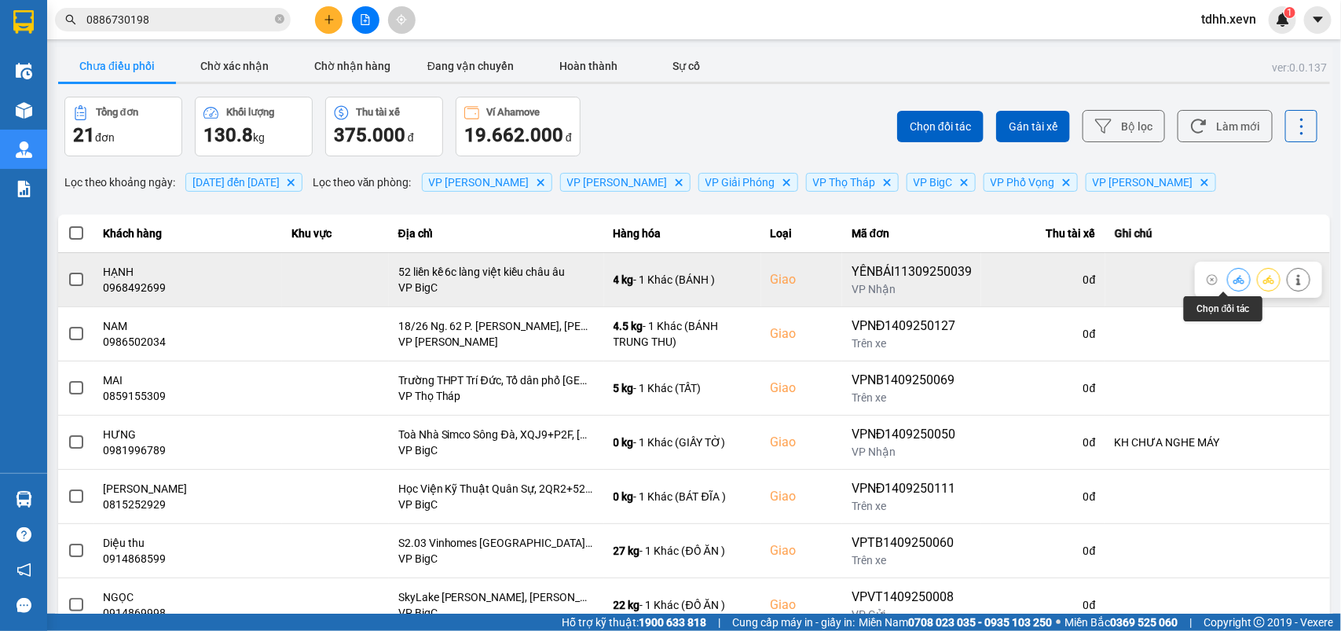
click at [1233, 280] on icon at bounding box center [1238, 279] width 11 height 11
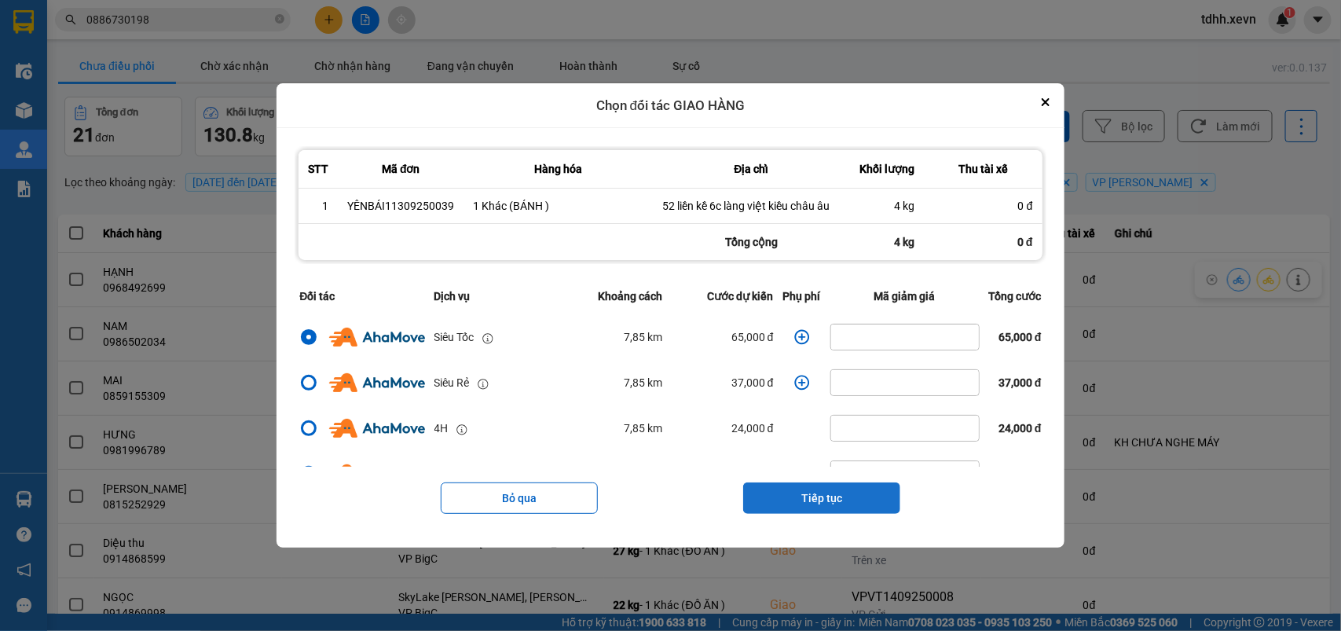
click at [814, 500] on button "Tiếp tục" at bounding box center [821, 497] width 157 height 31
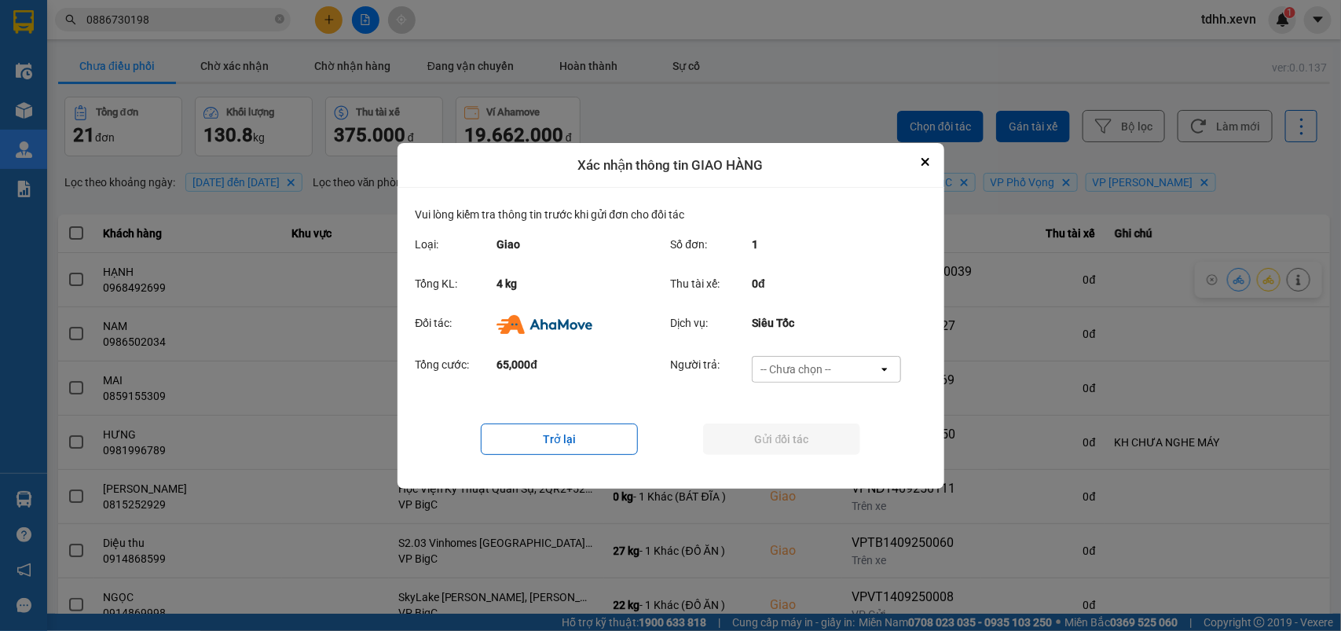
click at [860, 354] on div "Tổng cước: 65,000đ Người trả: -- Chưa chọn -- open" at bounding box center [670, 374] width 511 height 49
click at [858, 364] on div "-- Chưa chọn --" at bounding box center [815, 369] width 126 height 25
click at [822, 454] on span "Ví Ahamove" at bounding box center [796, 460] width 64 height 16
click at [818, 441] on button "Gửi đối tác" at bounding box center [781, 438] width 157 height 31
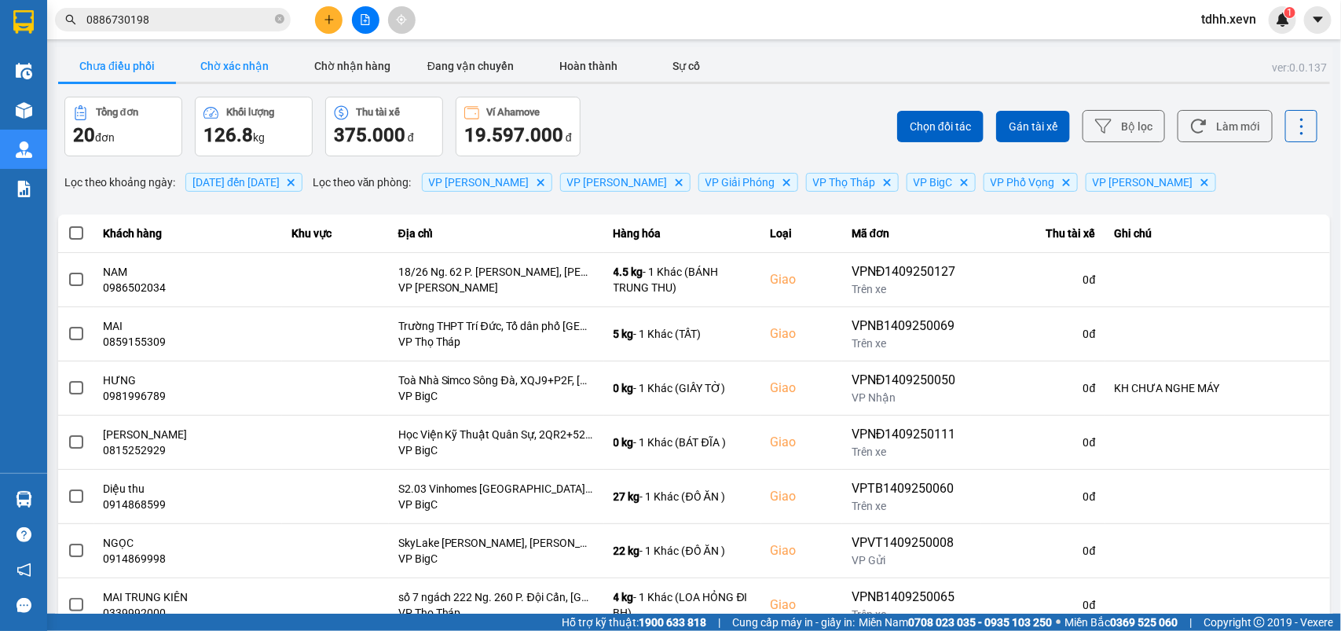
click at [245, 69] on button "Chờ xác nhận" at bounding box center [235, 65] width 118 height 31
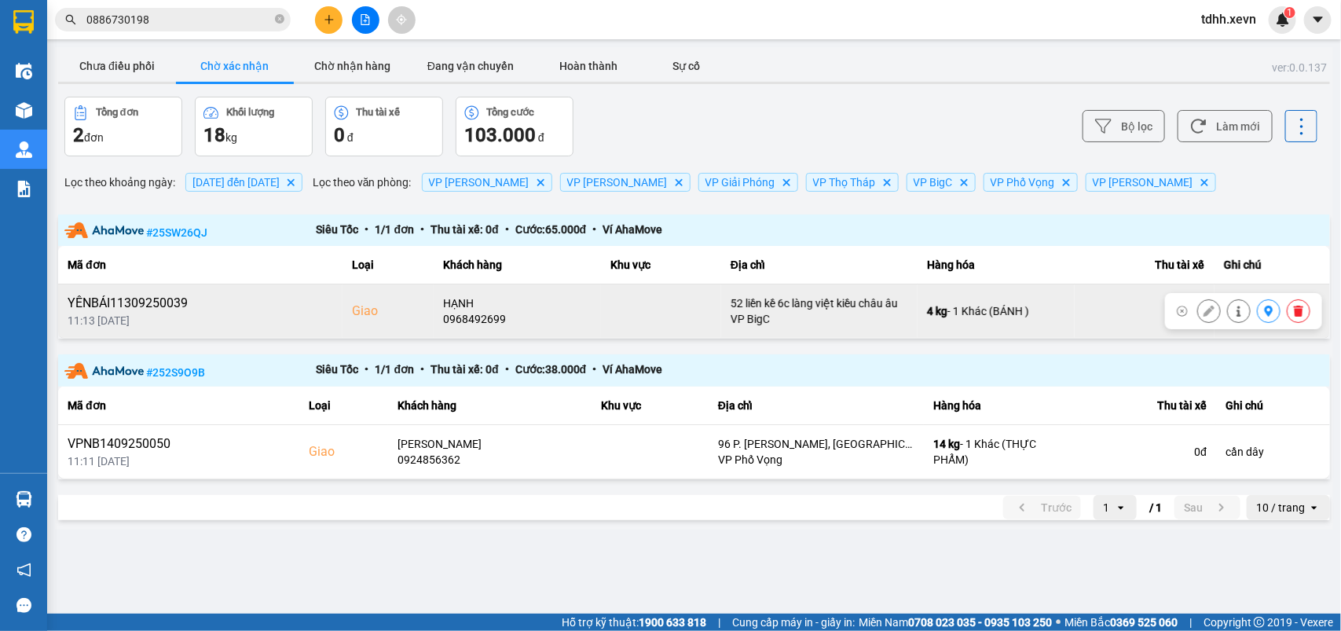
click at [1235, 306] on icon at bounding box center [1238, 311] width 11 height 11
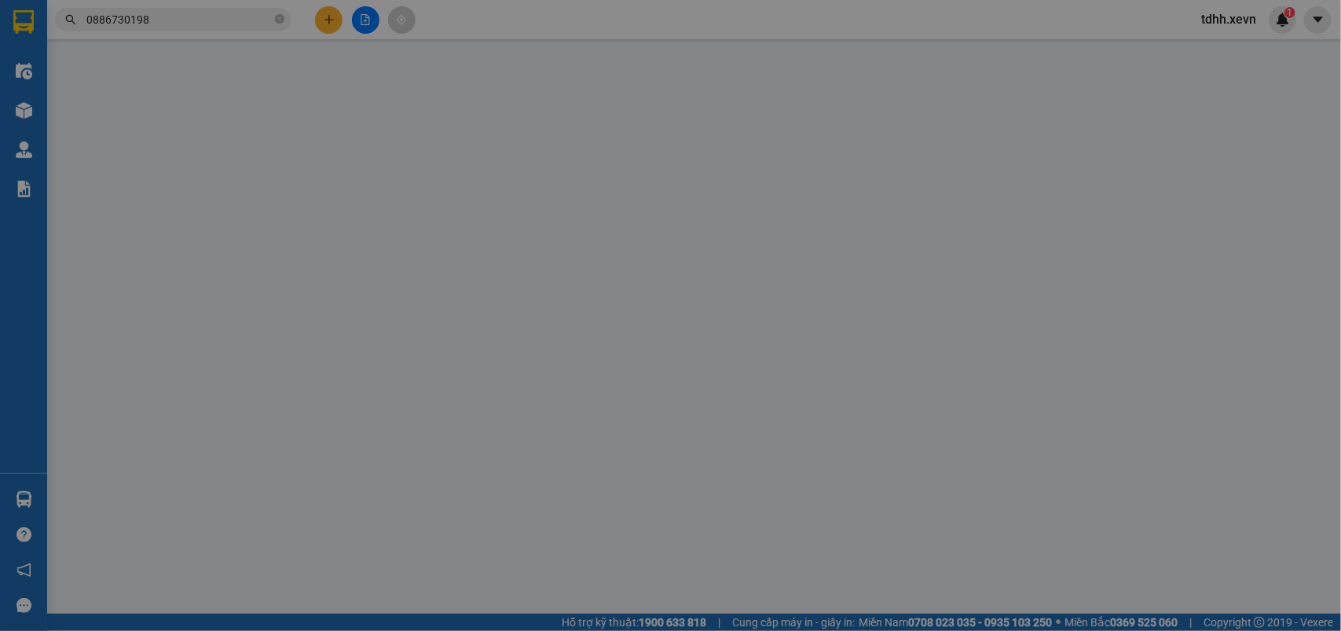
type input "0936002879"
type input "ANH VINH"
type input "0968492699"
type input "HẠNH"
checkbox input "true"
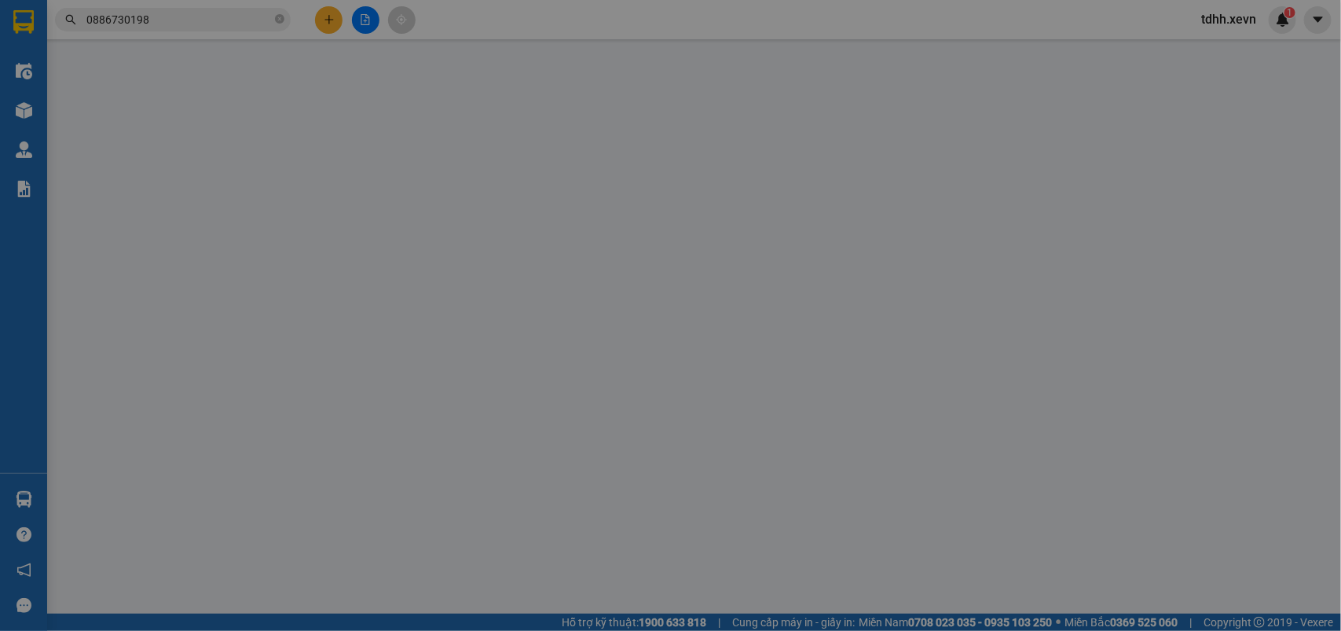
type input "52 liền kề 6c làng việt kiều châu âu"
type input "1"
type input "95.000"
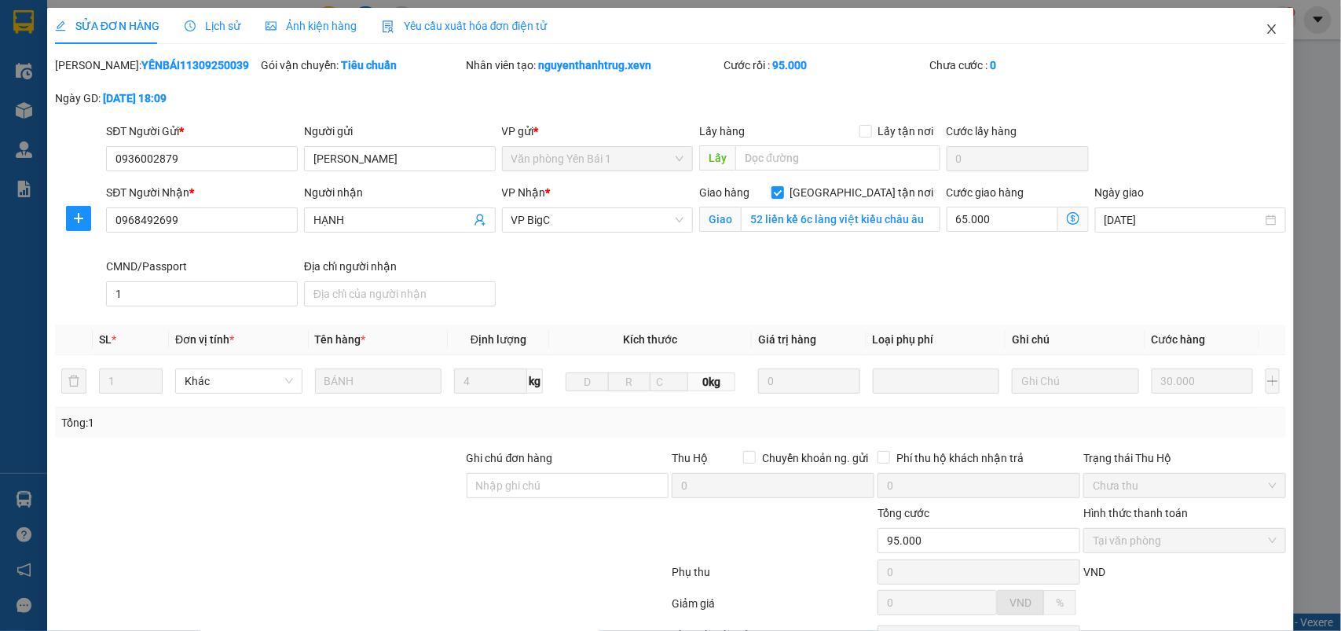
click at [1265, 25] on icon "close" at bounding box center [1271, 29] width 13 height 13
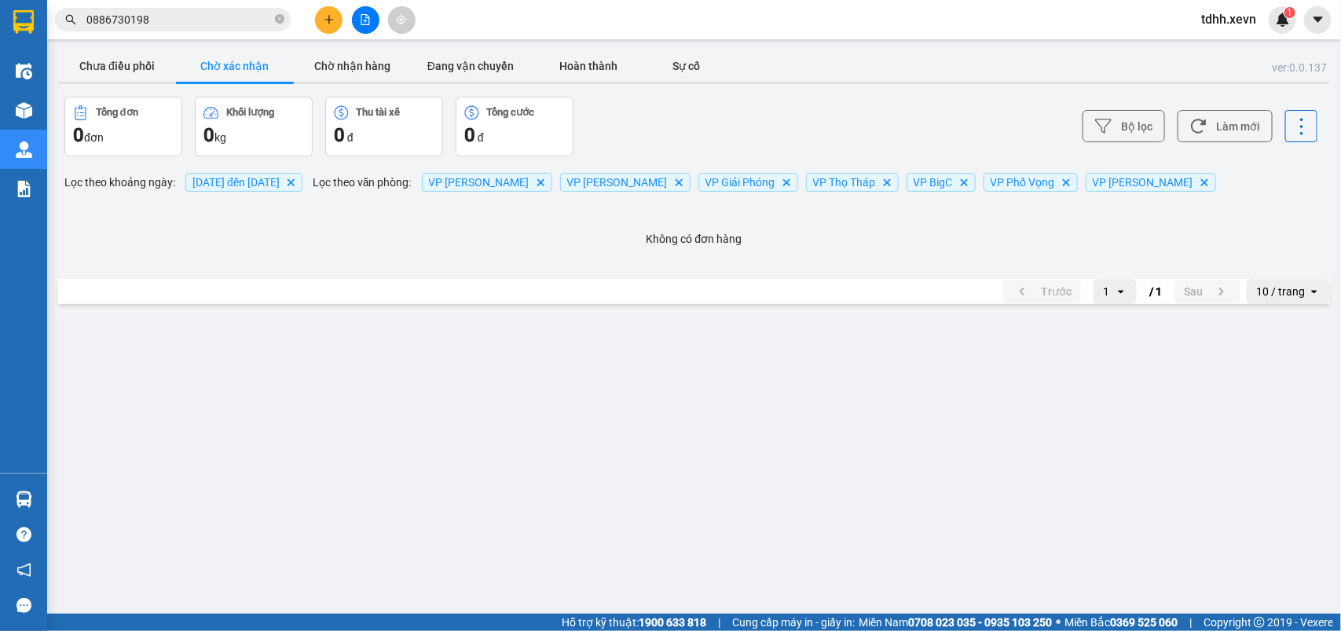
click at [200, 20] on input "0886730198" at bounding box center [178, 19] width 185 height 17
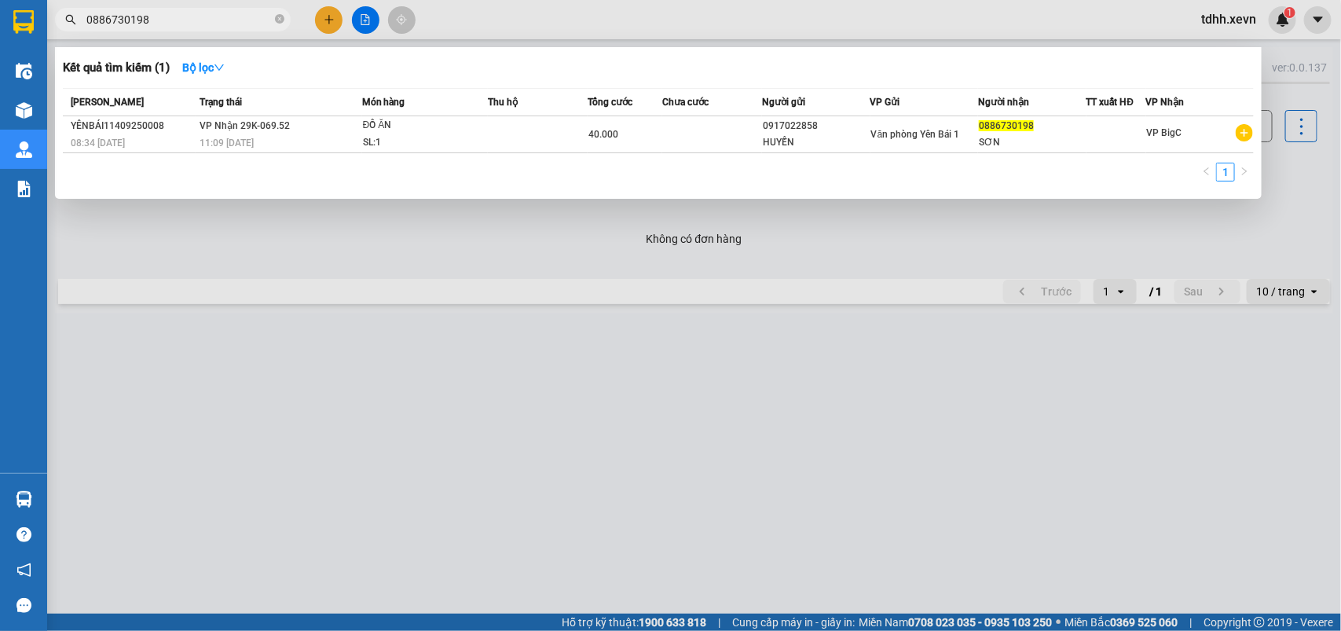
click at [200, 20] on input "0886730198" at bounding box center [178, 19] width 185 height 17
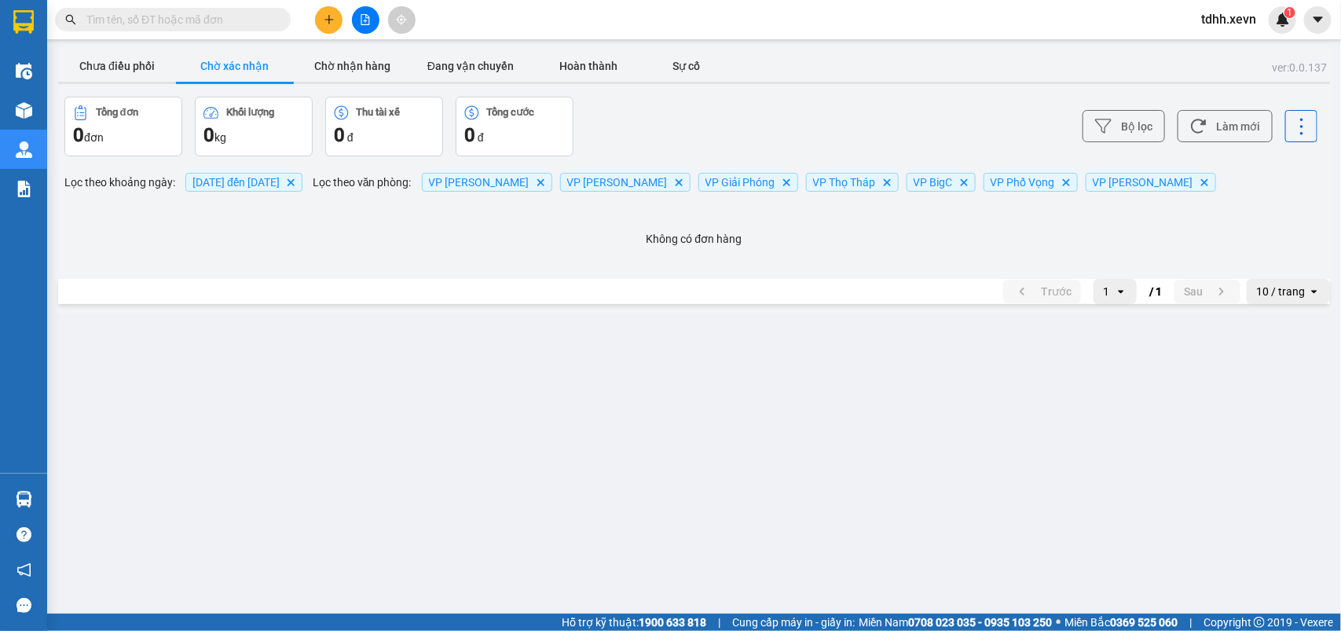
paste input "0915558663"
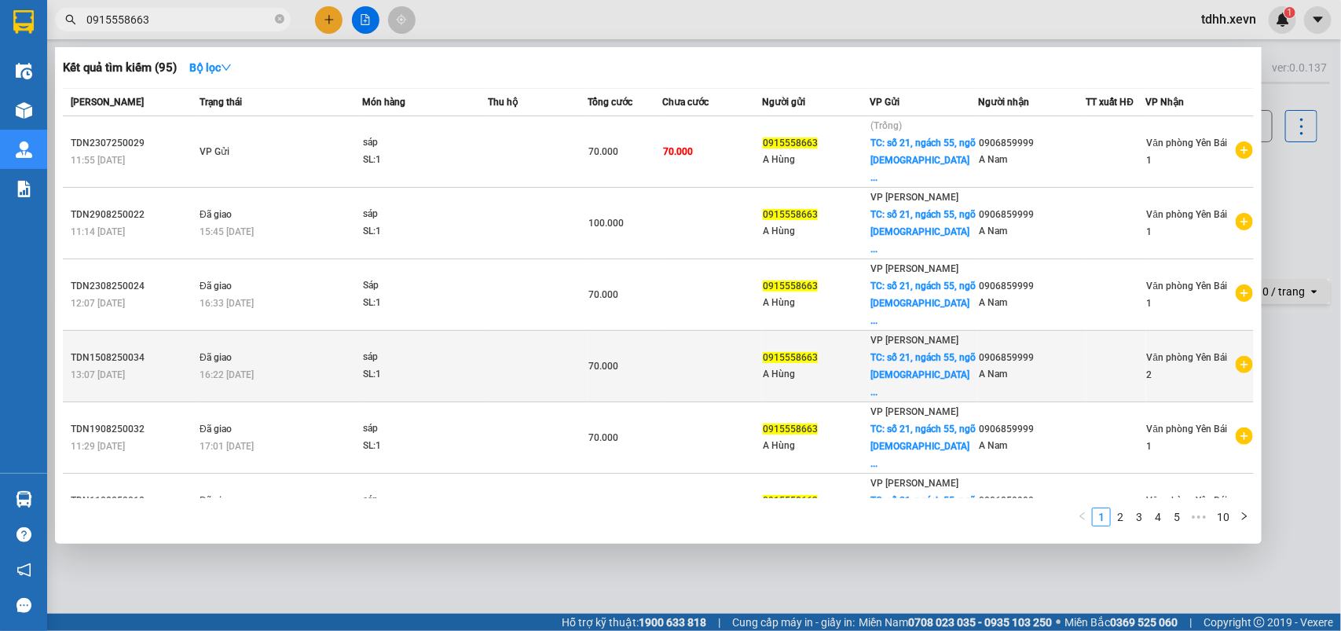
type input "0915558663"
click at [1239, 356] on icon "plus-circle" at bounding box center [1243, 364] width 17 height 17
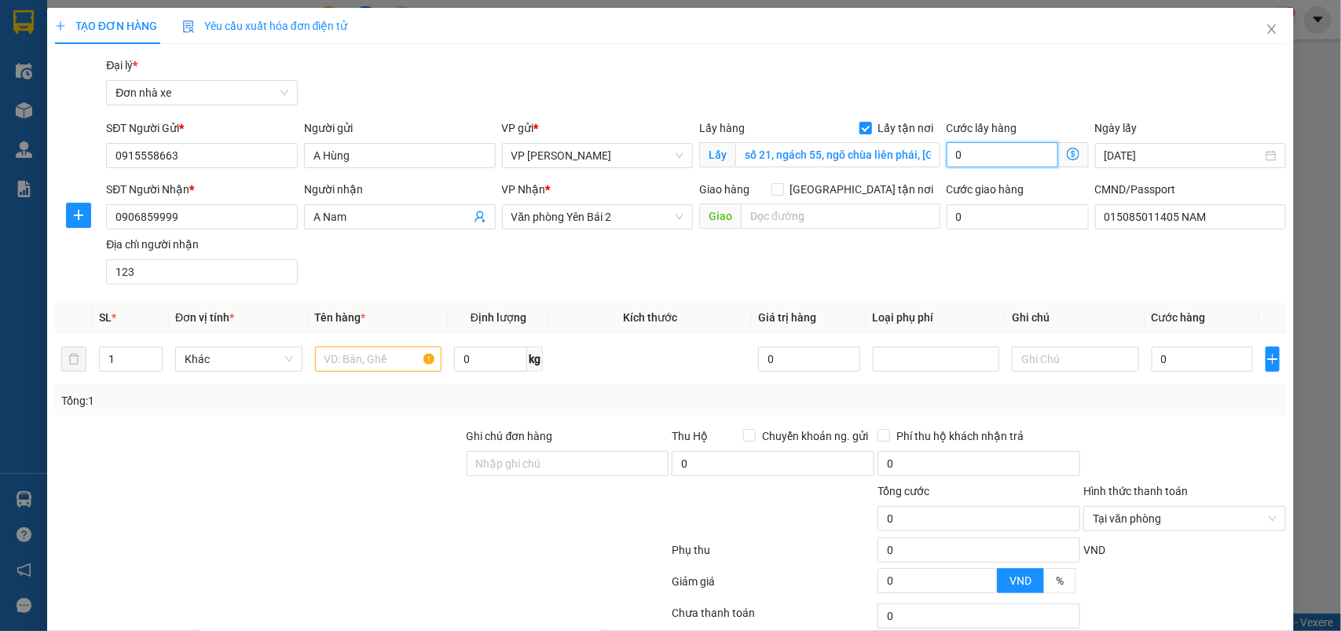
click at [992, 159] on input "0" at bounding box center [1002, 154] width 112 height 25
type input "4"
type input "40"
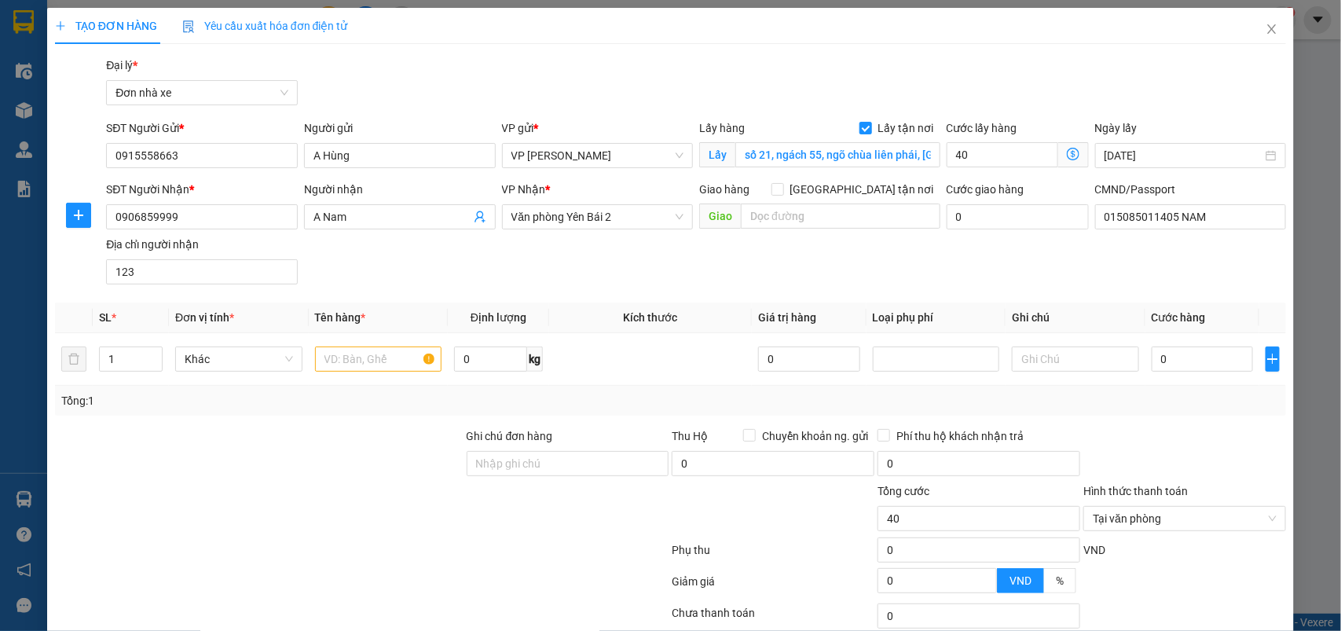
type input "40.000"
drag, startPoint x: 858, startPoint y: 268, endPoint x: 646, endPoint y: 326, distance: 219.9
click at [858, 268] on div "SĐT Người Nhận * 0906859999 Người nhận A Nam VP Nhận * Văn phòng Yên Bái 2 Giao…" at bounding box center [696, 236] width 1186 height 110
click at [381, 363] on input "text" at bounding box center [378, 358] width 127 height 25
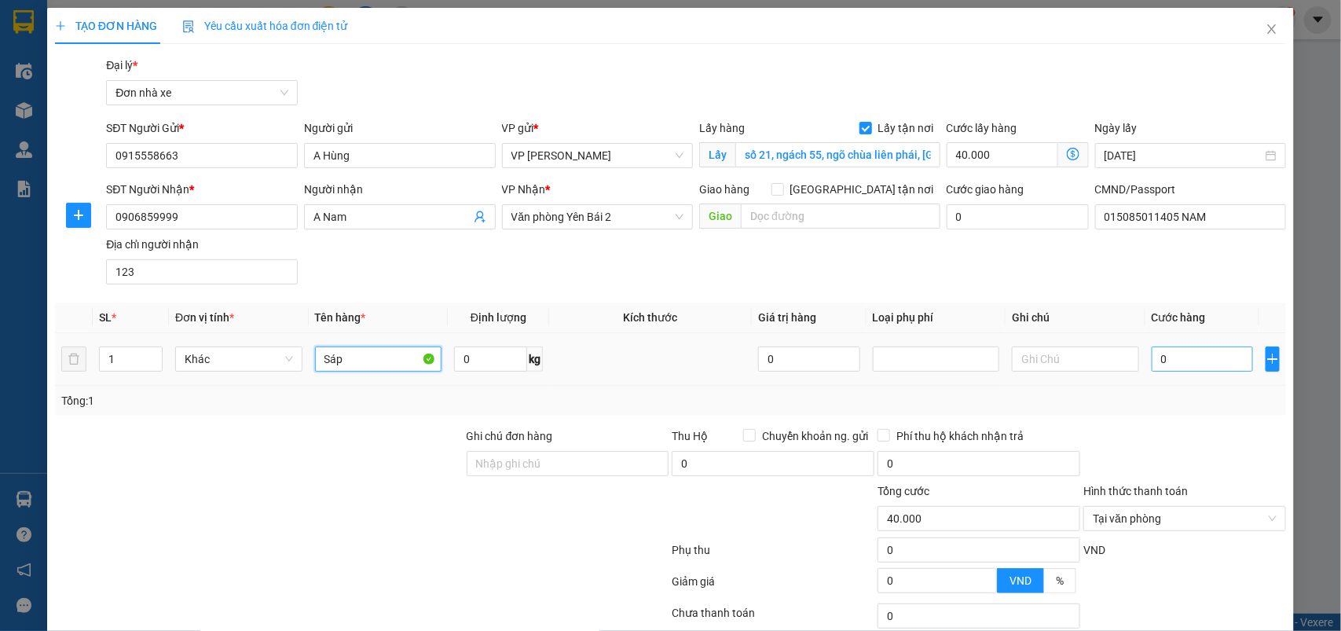
type input "Sáp"
type input "3"
type input "40.003"
type input "30"
type input "40.030"
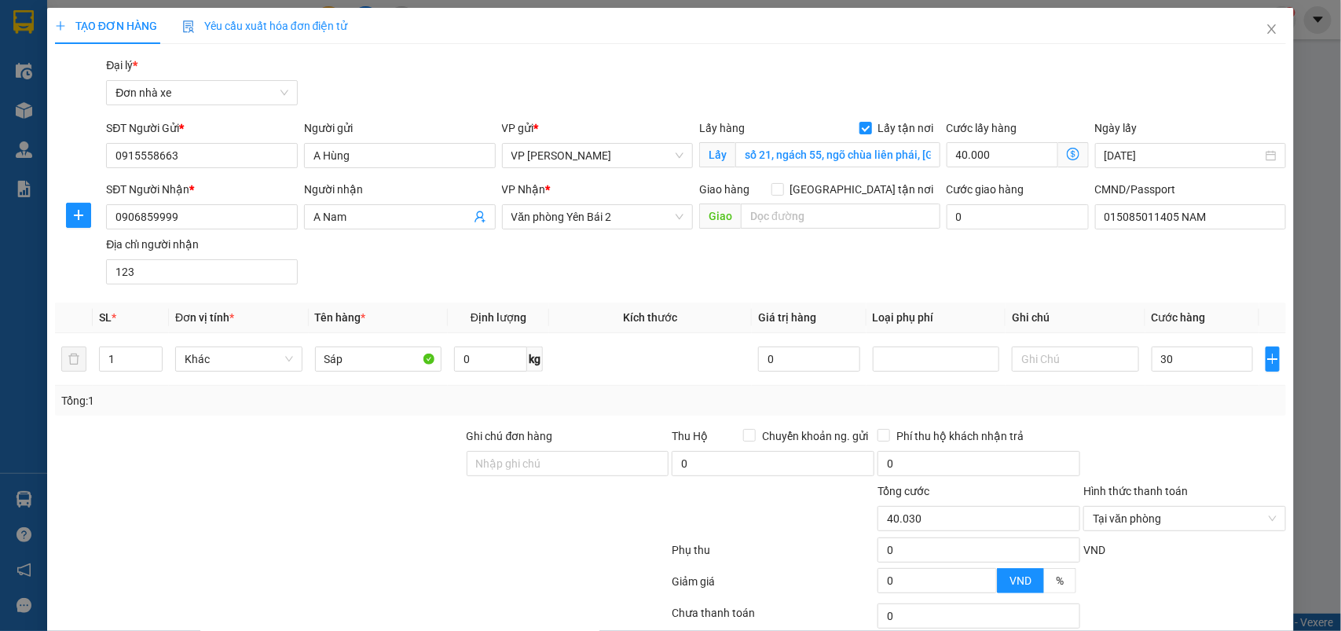
type input "30.000"
type input "70.000"
drag, startPoint x: 1152, startPoint y: 448, endPoint x: 1258, endPoint y: 501, distance: 118.4
click at [1155, 448] on div at bounding box center [1185, 454] width 206 height 55
type input "70.000"
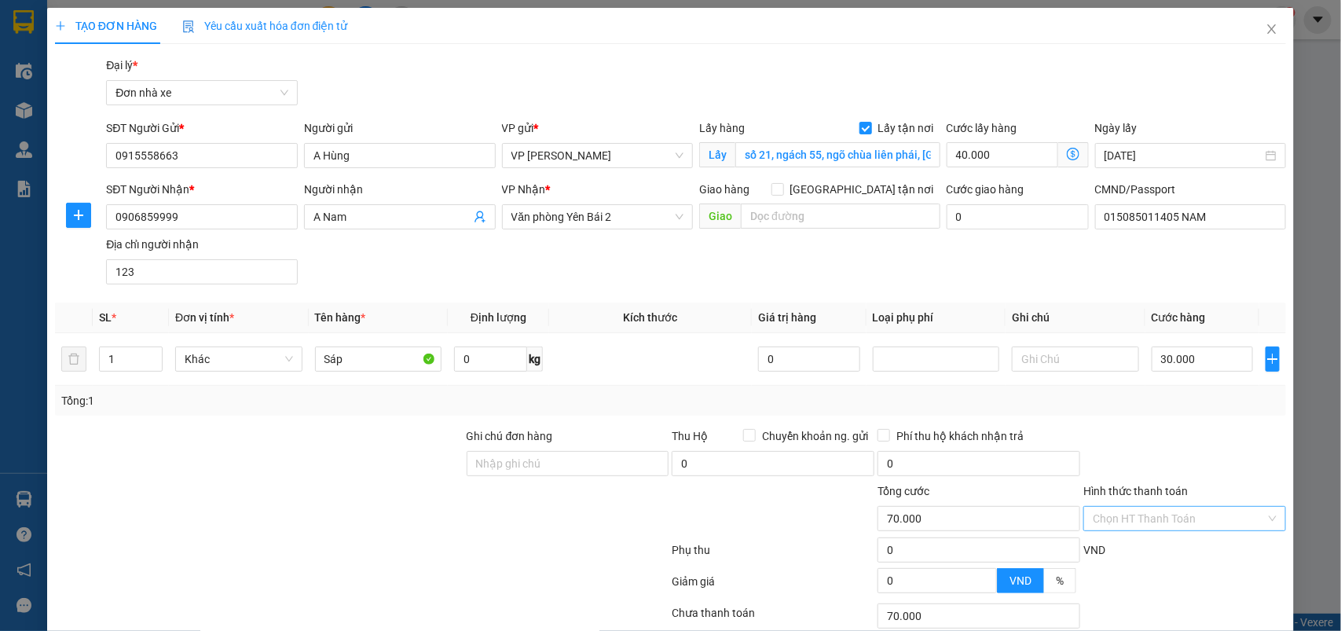
scroll to position [119, 0]
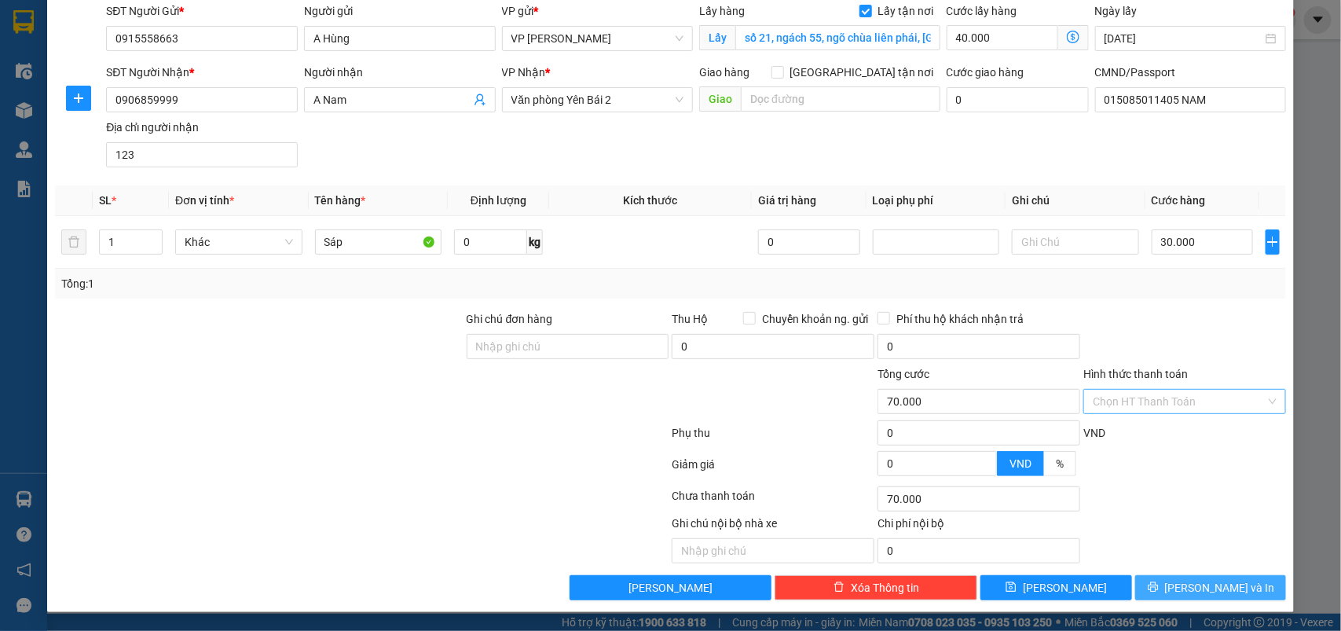
click at [1190, 586] on span "Lưu và In" at bounding box center [1220, 587] width 110 height 17
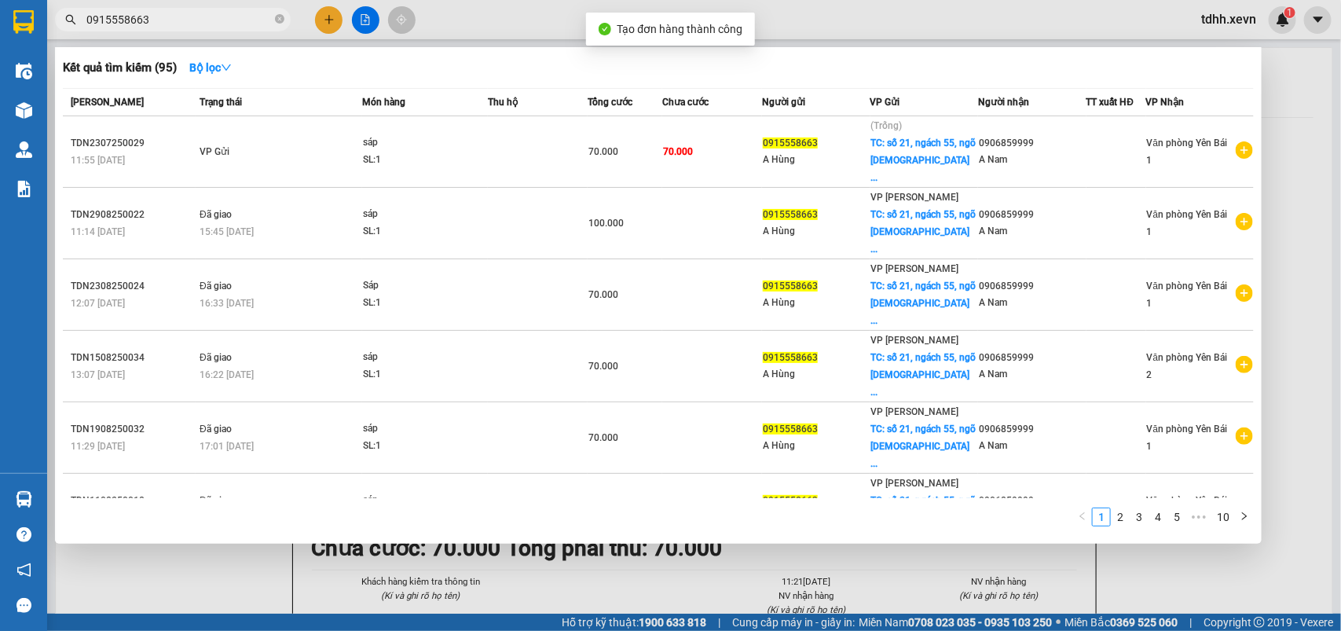
click at [1293, 153] on div at bounding box center [670, 315] width 1341 height 631
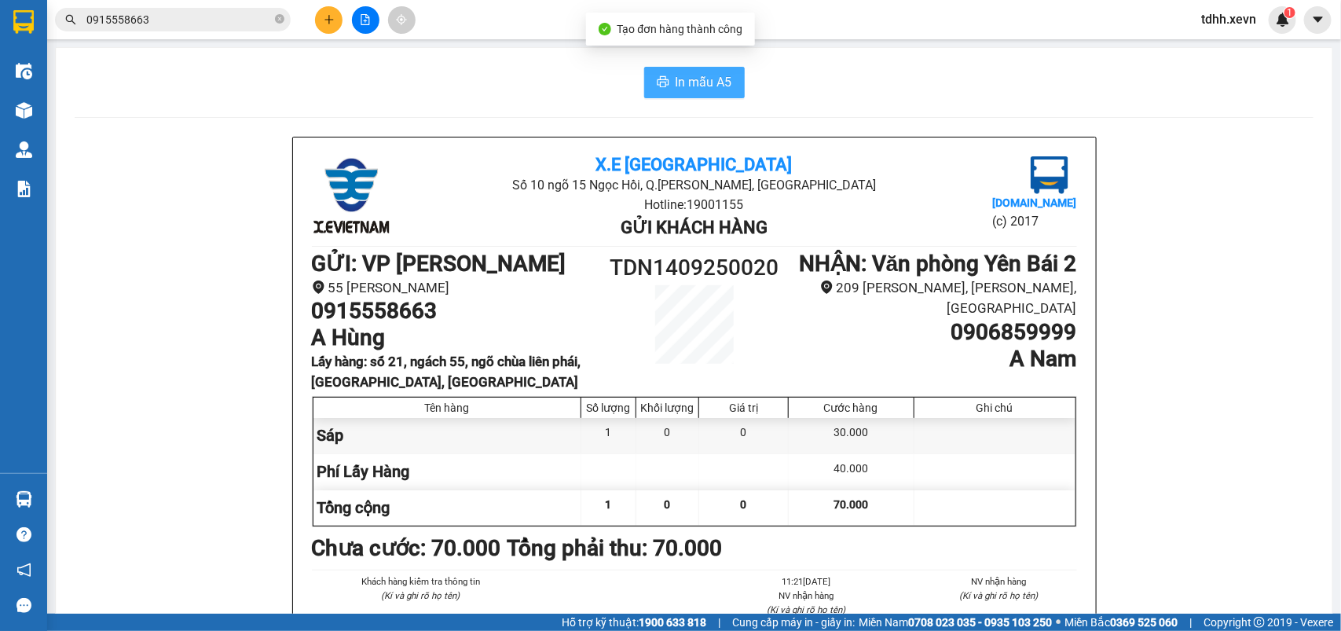
click at [701, 75] on span "In mẫu A5" at bounding box center [703, 82] width 57 height 20
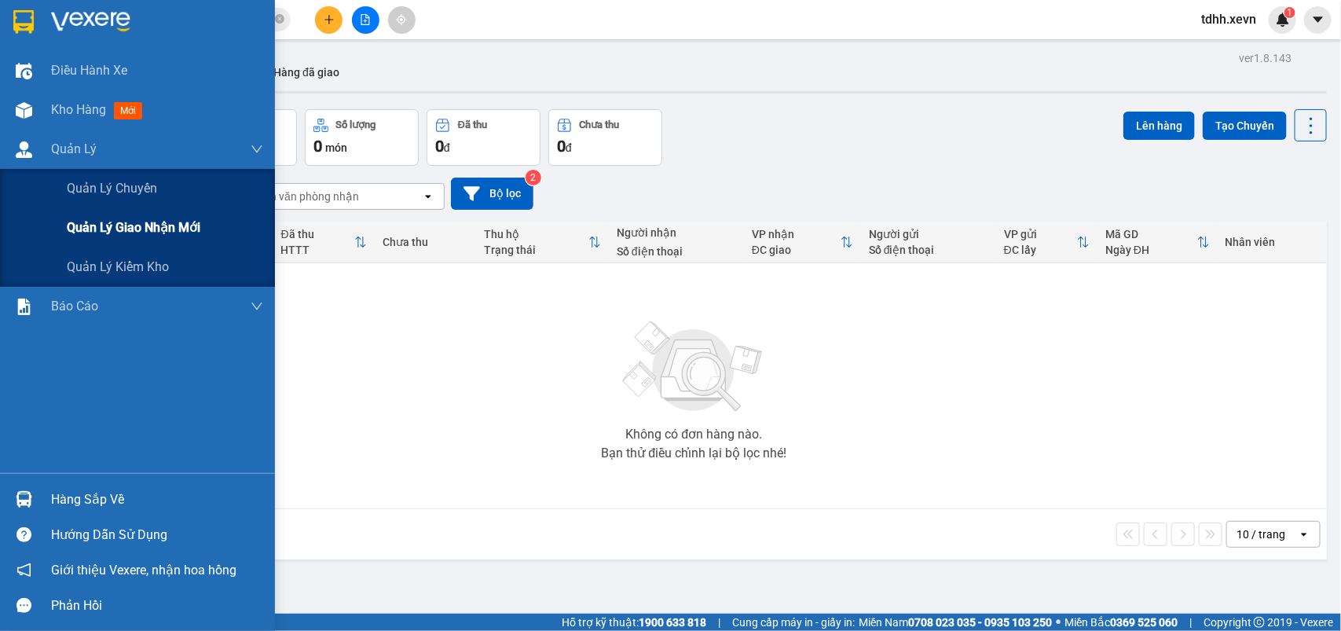
drag, startPoint x: 115, startPoint y: 248, endPoint x: 123, endPoint y: 230, distance: 19.4
click at [123, 230] on div "Quản lý chuyến Quản lý giao nhận mới Quản lý kiểm kho" at bounding box center [137, 228] width 275 height 118
click at [123, 230] on span "Quản lý giao nhận mới" at bounding box center [134, 228] width 134 height 20
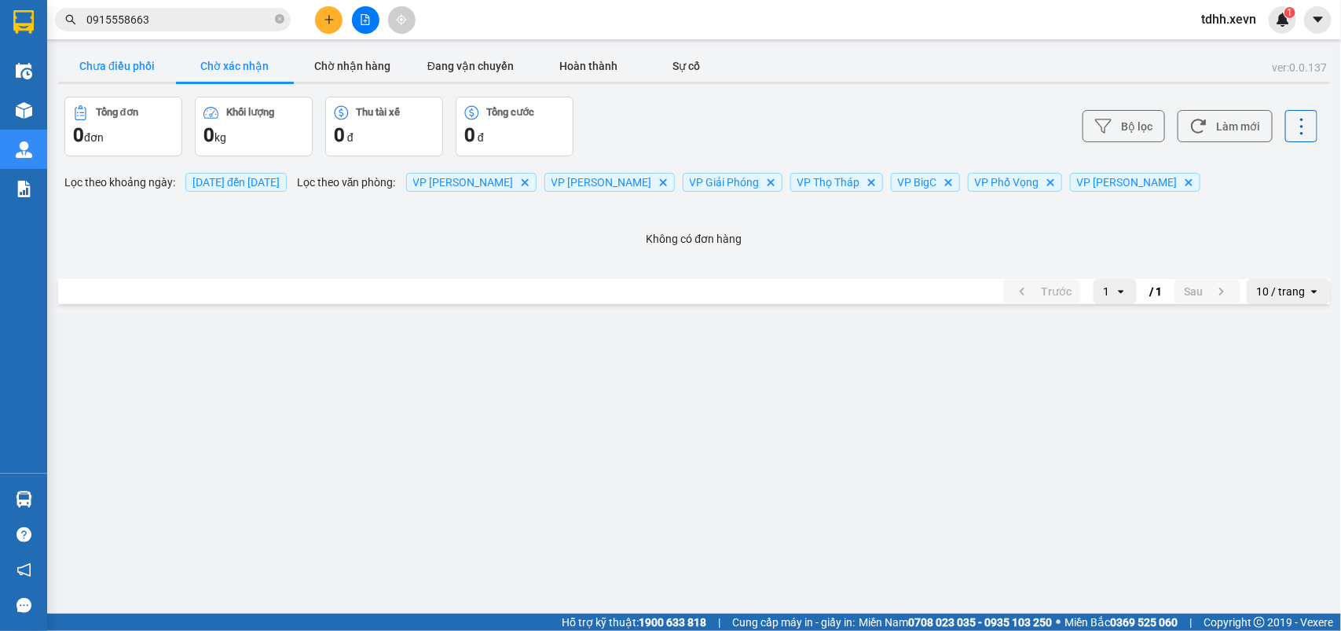
click at [116, 56] on button "Chưa điều phối" at bounding box center [117, 65] width 118 height 31
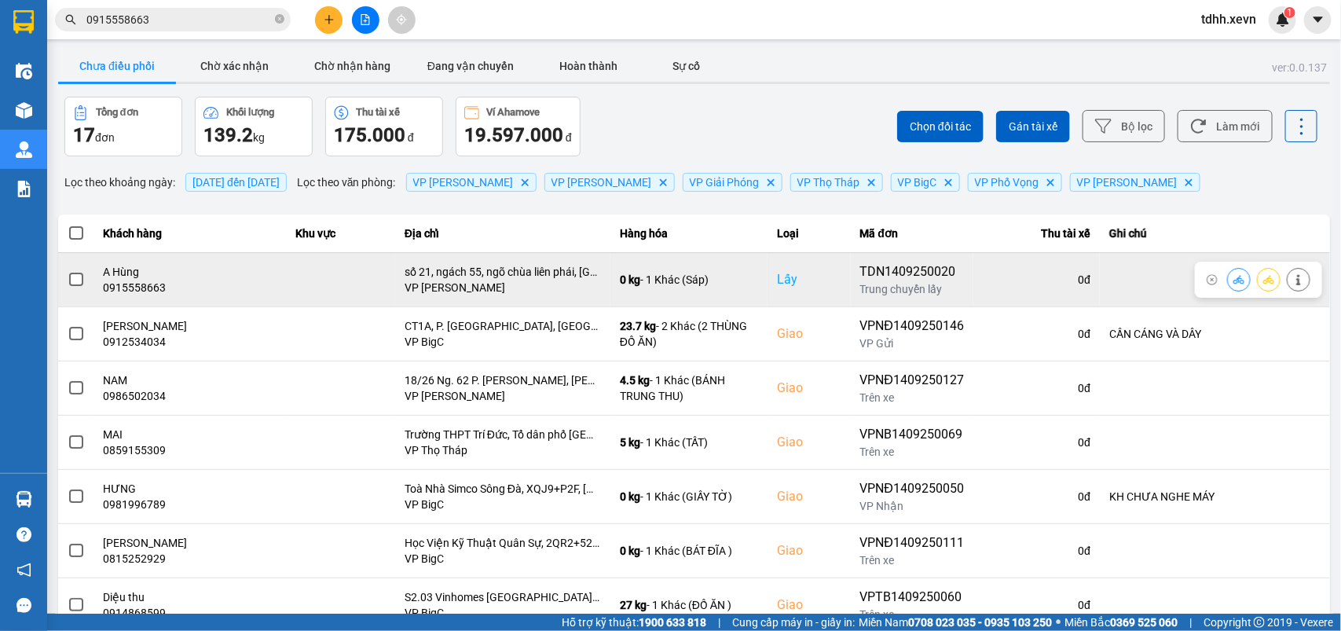
click at [1233, 277] on icon at bounding box center [1238, 279] width 11 height 11
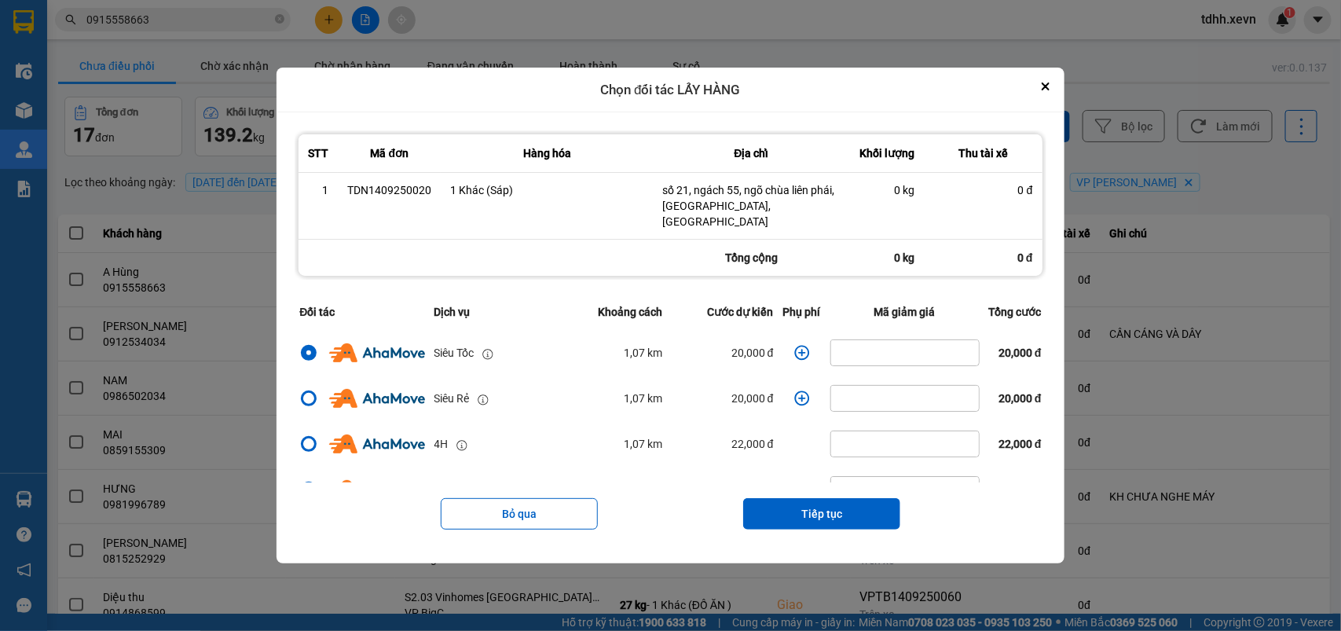
click at [795, 346] on icon "dialog" at bounding box center [801, 353] width 15 height 15
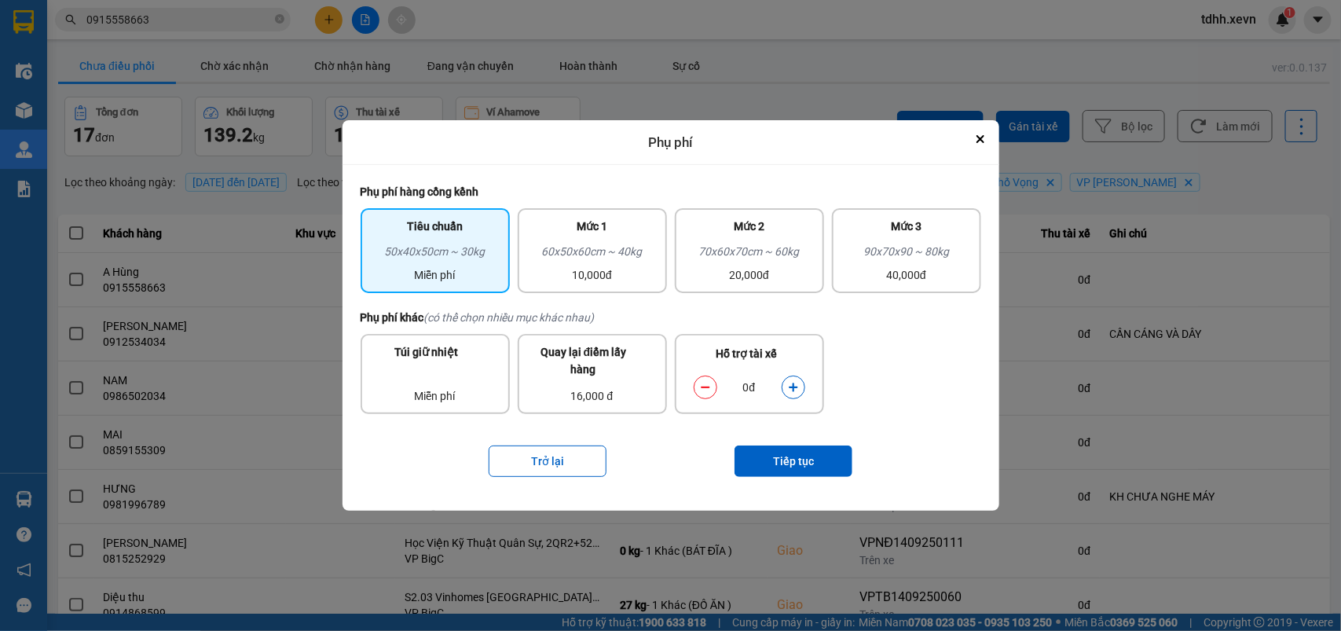
click at [795, 385] on icon "dialog" at bounding box center [793, 387] width 11 height 11
click at [801, 452] on button "Tiếp tục" at bounding box center [793, 460] width 118 height 31
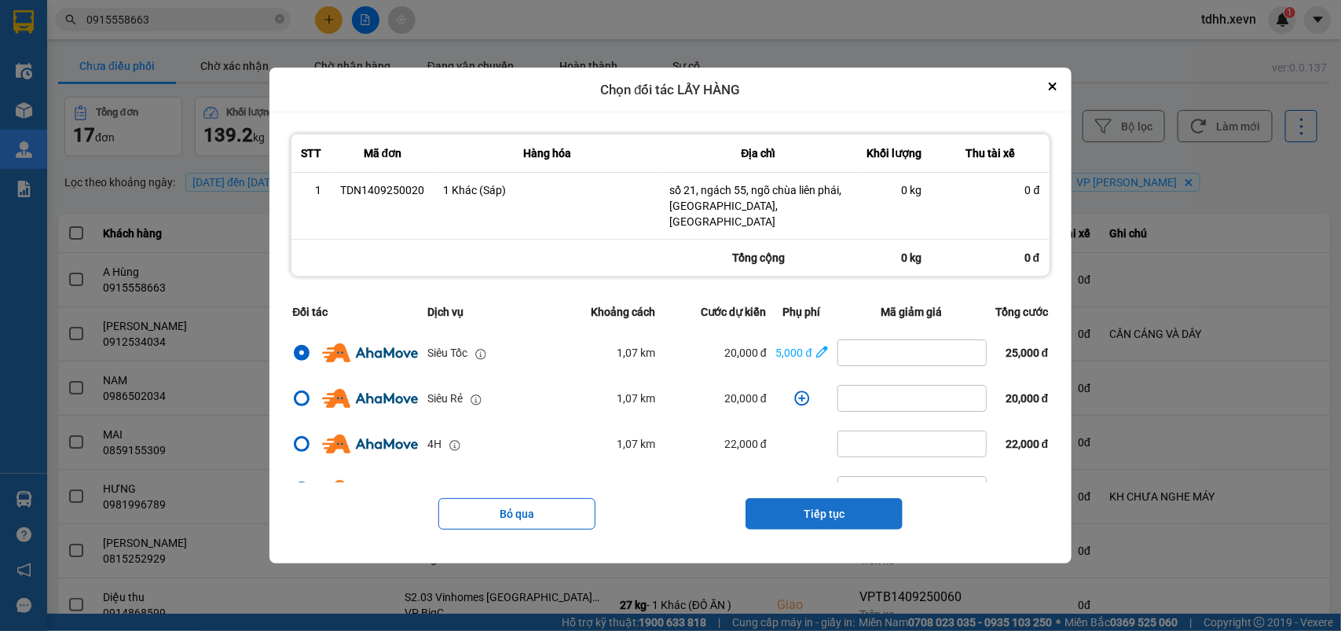
click at [830, 517] on button "Tiếp tục" at bounding box center [823, 513] width 157 height 31
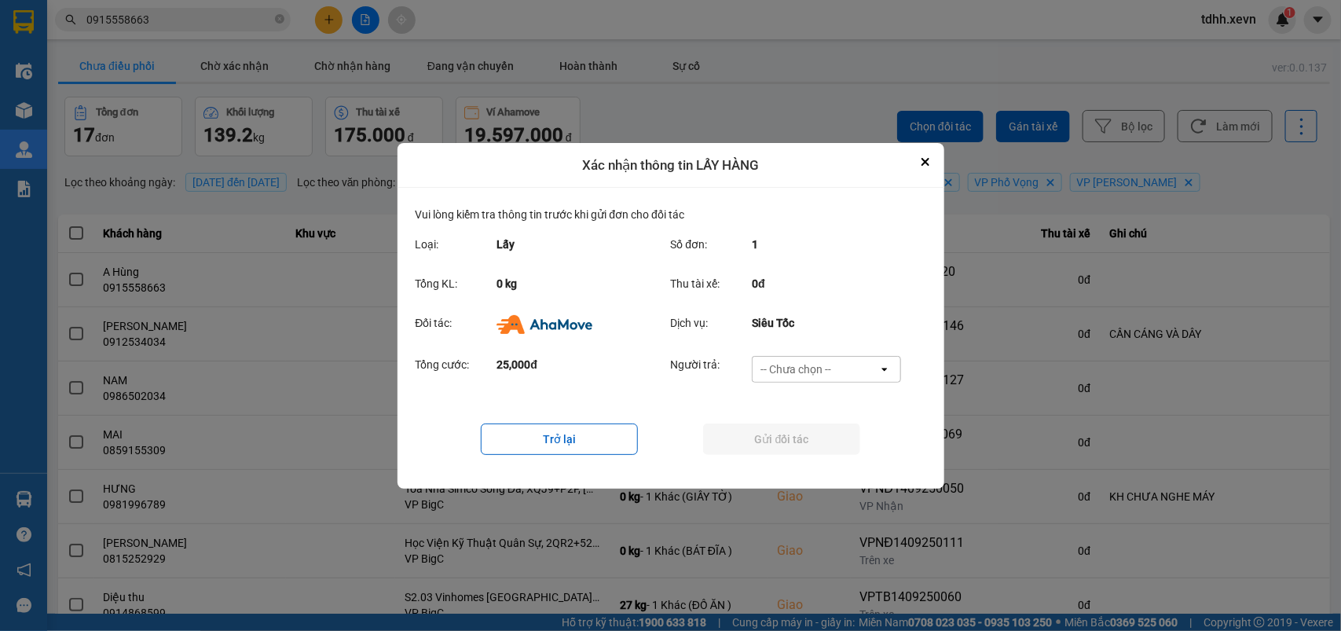
click at [825, 371] on div "-- Chưa chọn --" at bounding box center [795, 369] width 71 height 16
click at [818, 461] on span "Ví Ahamove" at bounding box center [796, 460] width 64 height 16
click at [799, 434] on button "Gửi đối tác" at bounding box center [781, 438] width 157 height 31
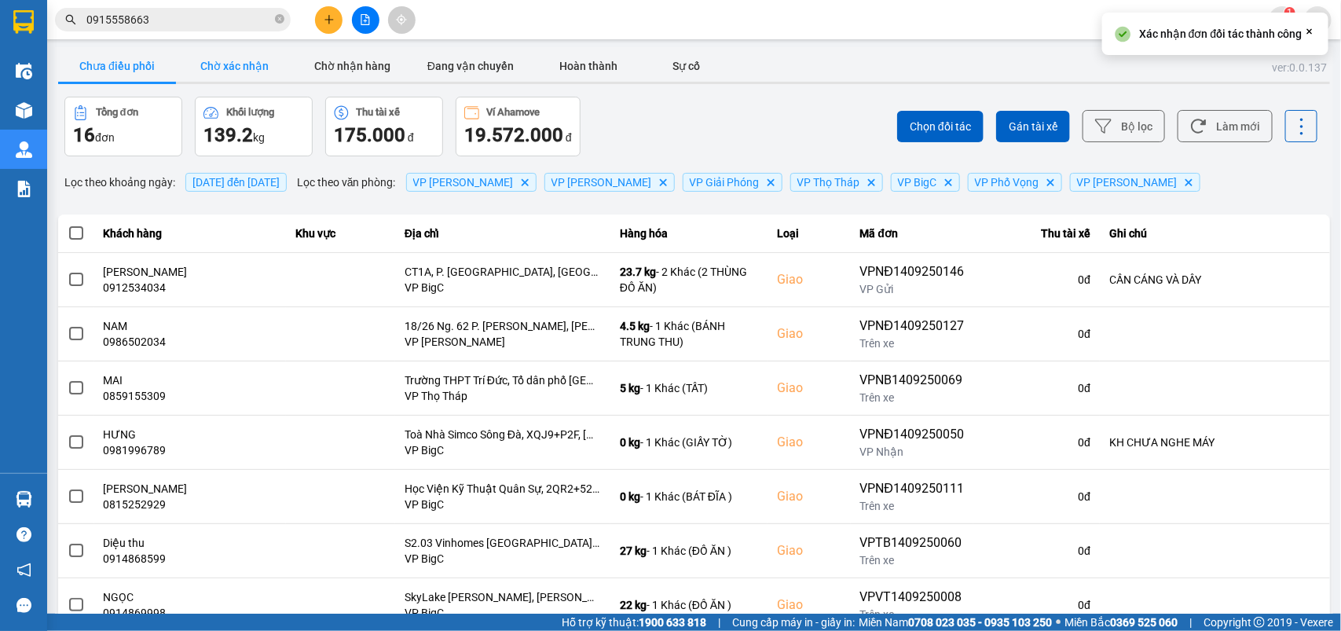
click at [218, 63] on button "Chờ xác nhận" at bounding box center [235, 65] width 118 height 31
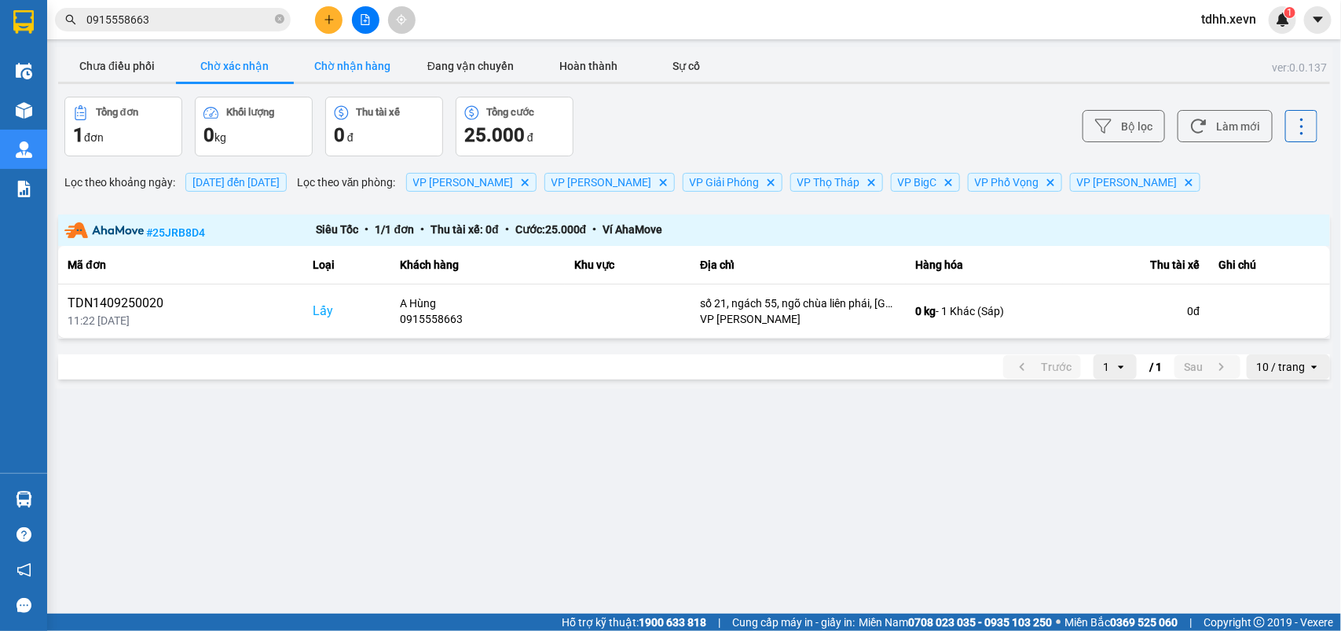
click at [344, 63] on button "Chờ nhận hàng" at bounding box center [353, 65] width 118 height 31
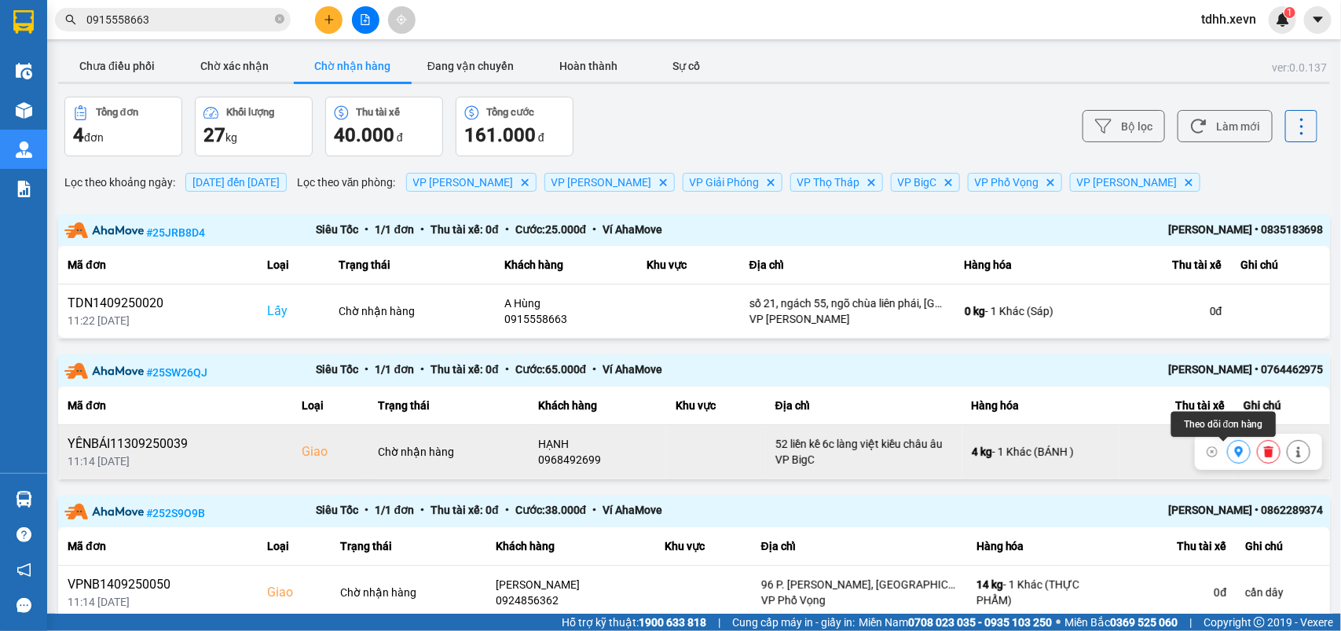
click at [1233, 456] on icon at bounding box center [1238, 451] width 11 height 11
click at [1221, 130] on button "Làm mới" at bounding box center [1224, 126] width 95 height 32
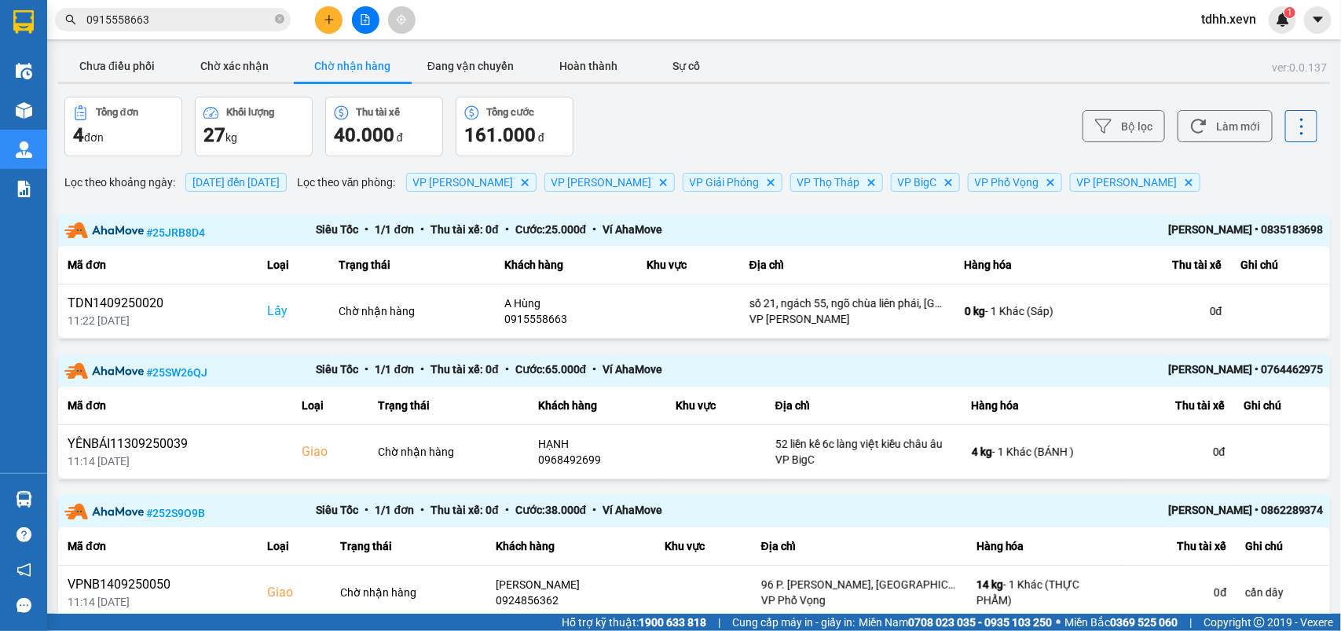
click at [709, 90] on div "ver: 0.0.137 Chưa điều phối Chờ xác nhận Chờ nhận hàng Đang vận chuyển Hoàn thà…" at bounding box center [694, 428] width 1278 height 763
click at [1234, 131] on button "Làm mới" at bounding box center [1224, 126] width 95 height 32
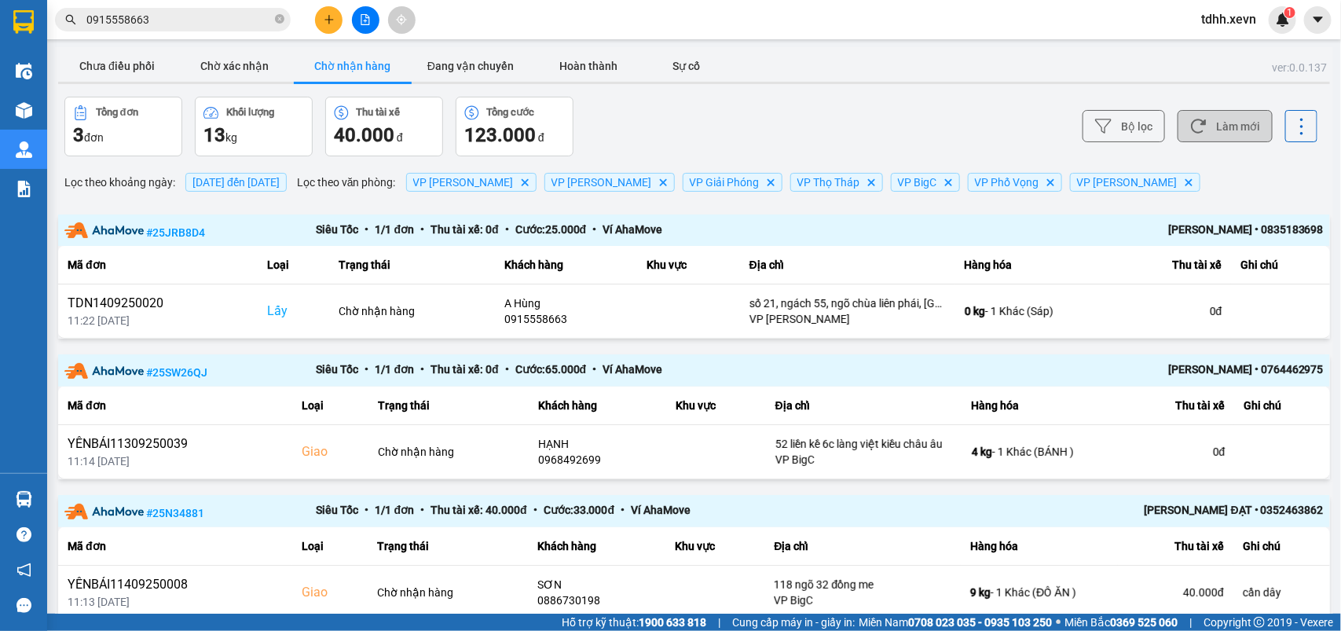
click at [1221, 126] on button "Làm mới" at bounding box center [1224, 126] width 95 height 32
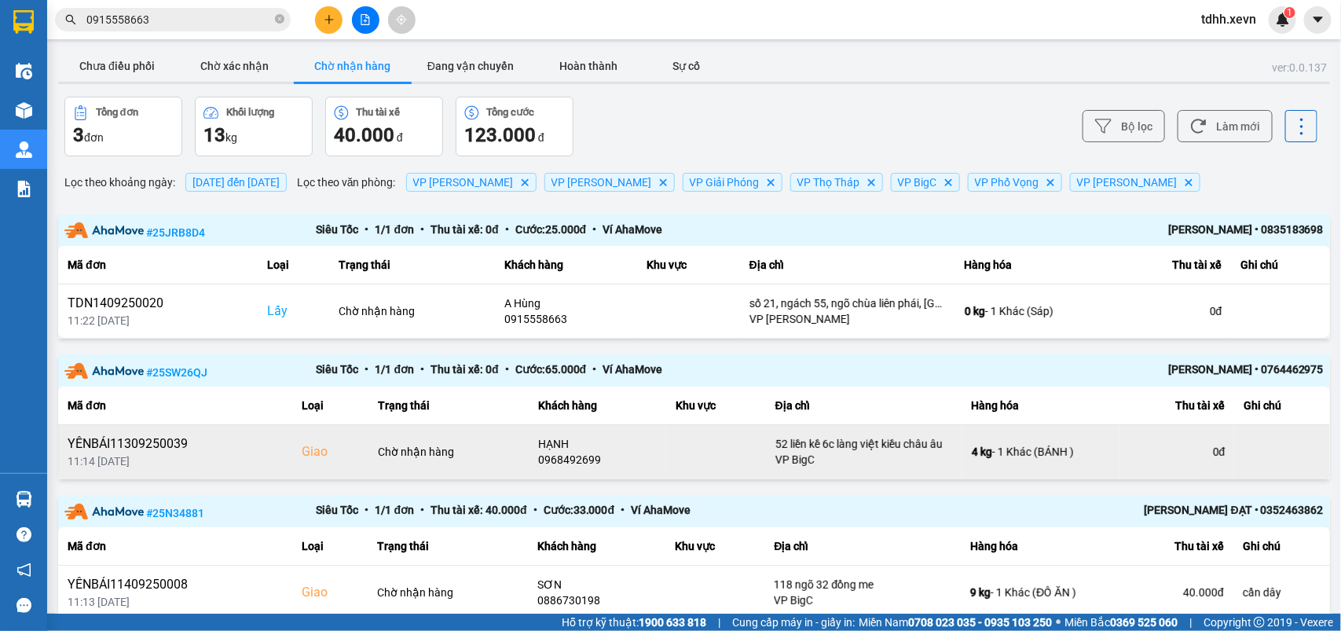
scroll to position [67, 0]
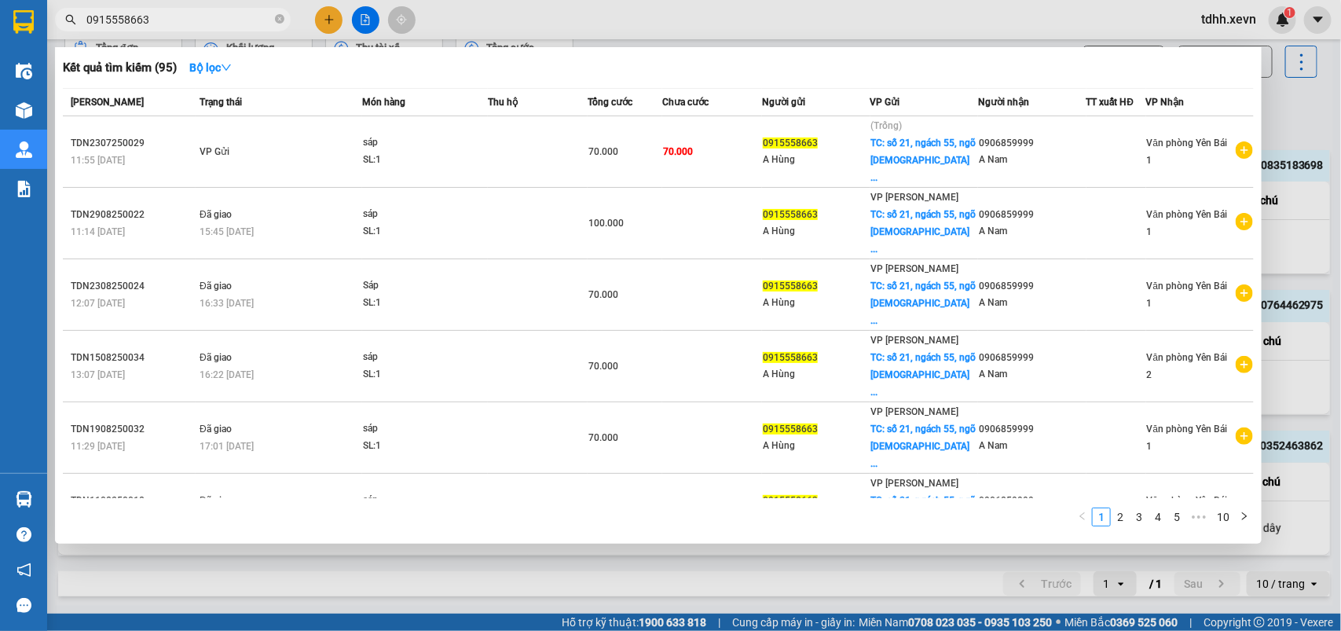
click at [163, 16] on input "0915558663" at bounding box center [178, 19] width 185 height 17
paste input "43358676"
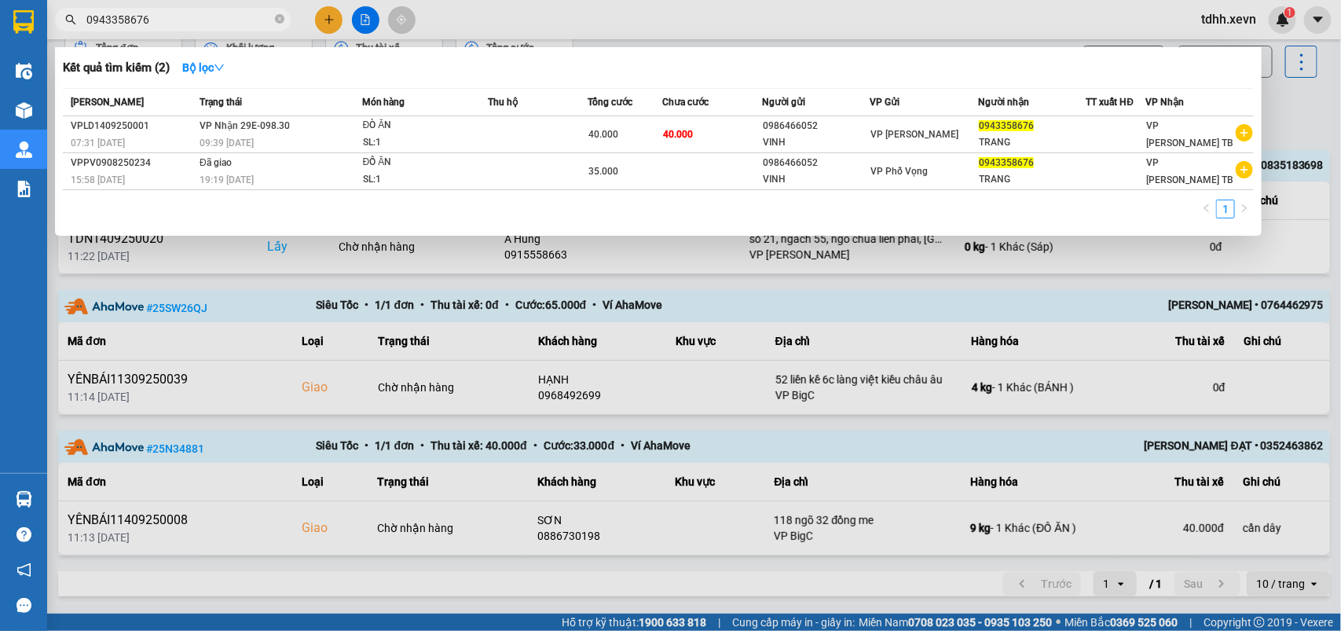
click at [167, 27] on input "0943358676" at bounding box center [178, 19] width 185 height 17
paste input "17091222"
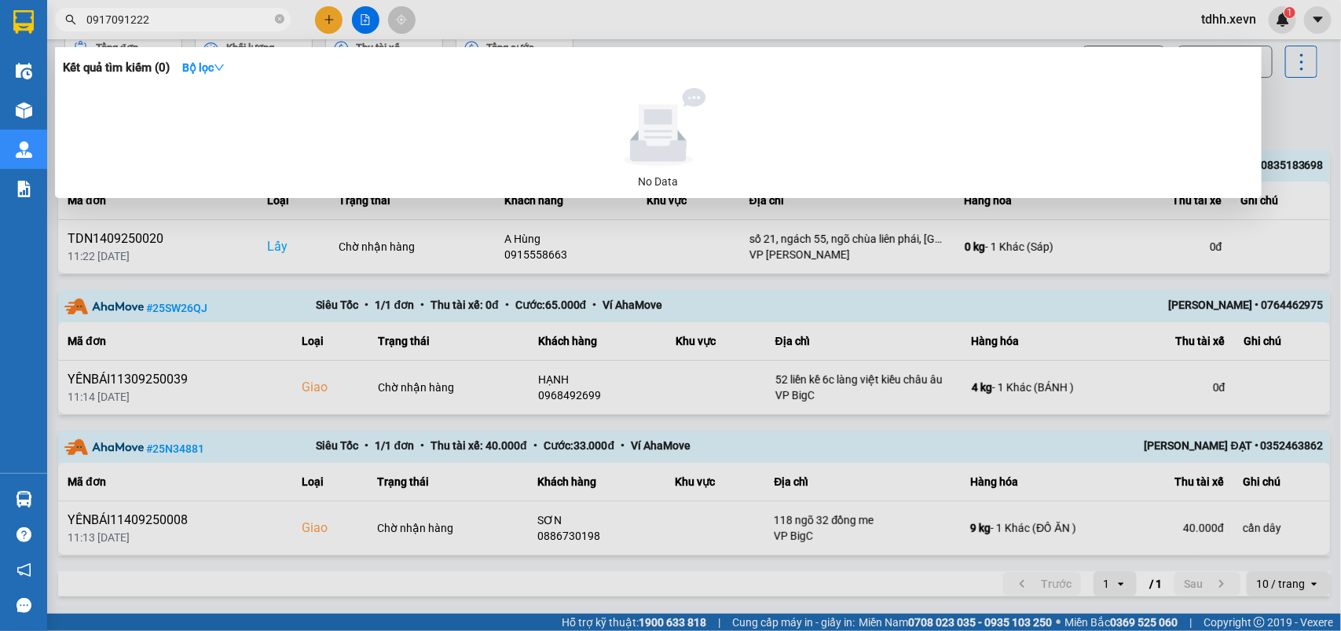
type input "0917091222"
click at [1279, 123] on div at bounding box center [670, 315] width 1341 height 631
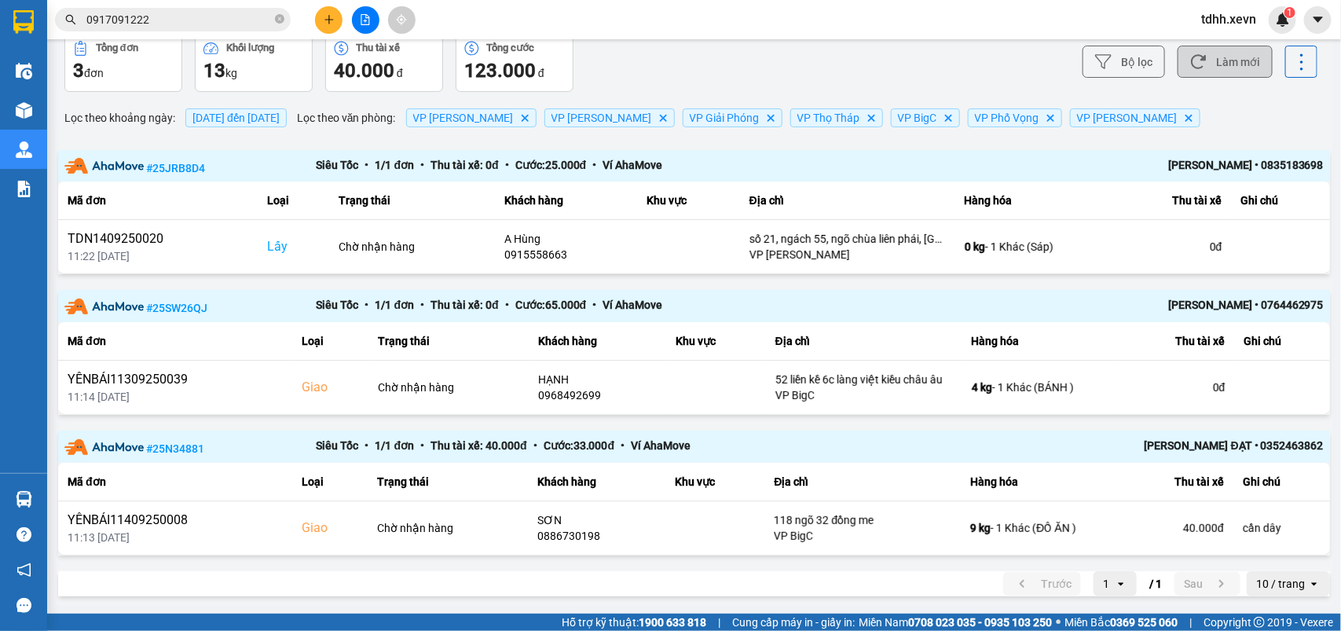
click at [1216, 61] on button "Làm mới" at bounding box center [1224, 62] width 95 height 32
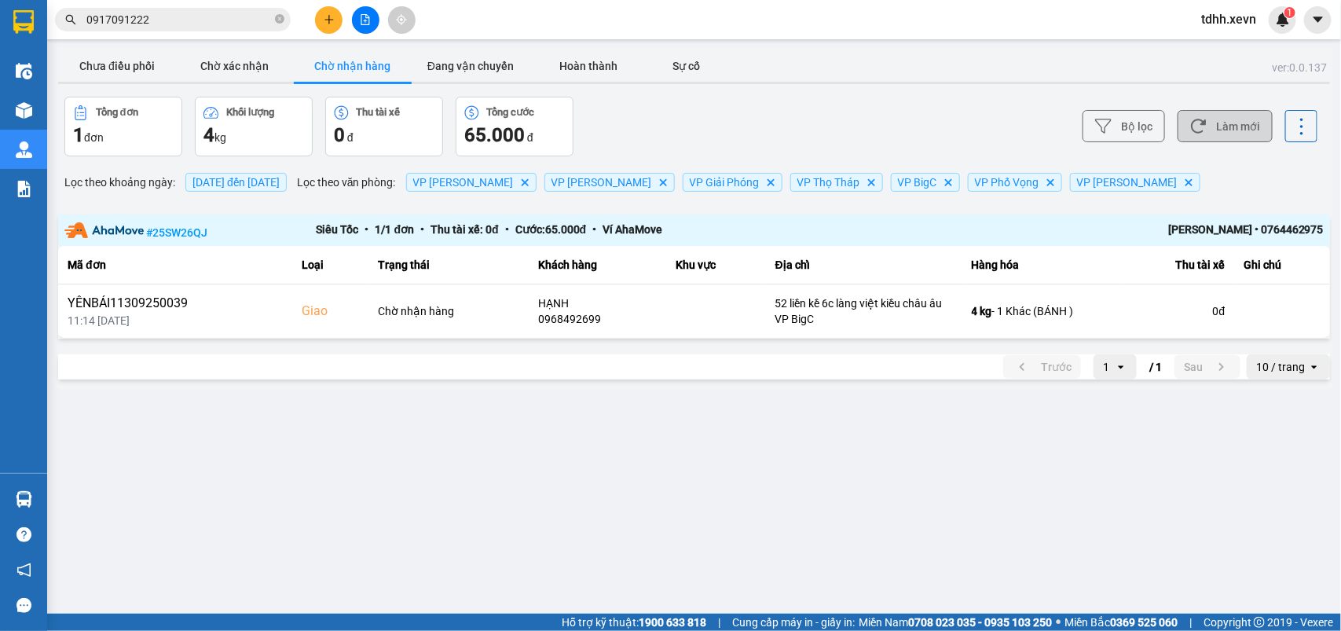
click at [1223, 130] on button "Làm mới" at bounding box center [1224, 126] width 95 height 32
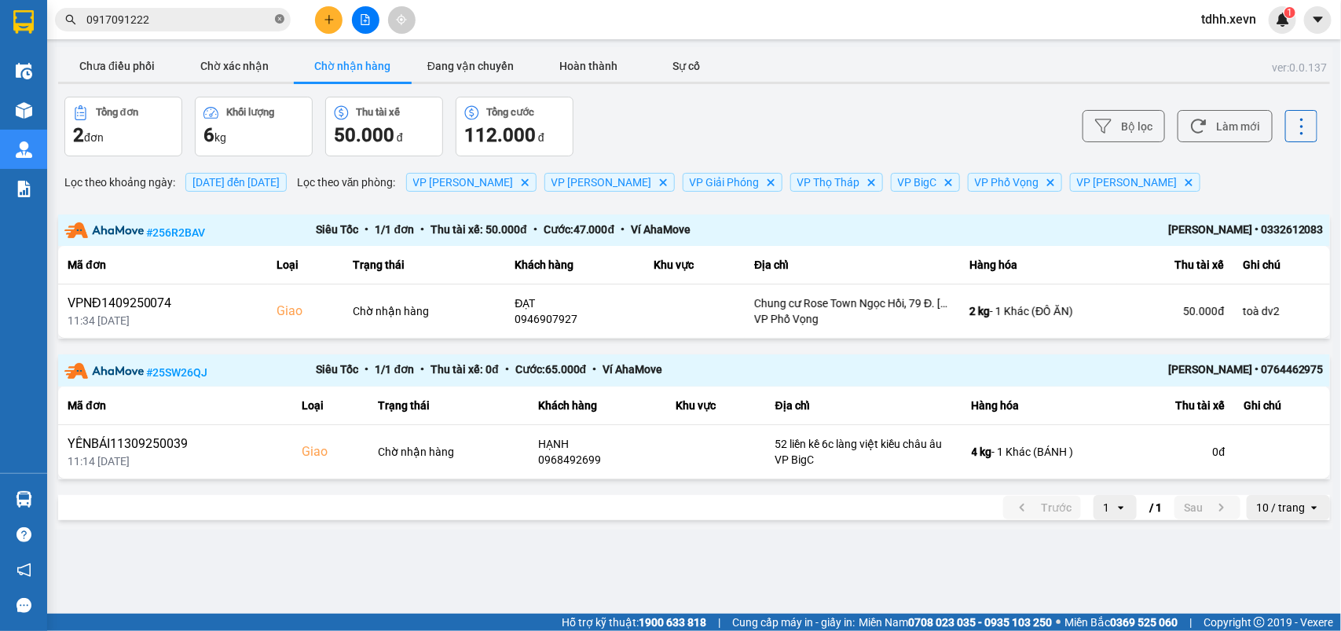
click at [276, 17] on icon "close-circle" at bounding box center [279, 18] width 9 height 9
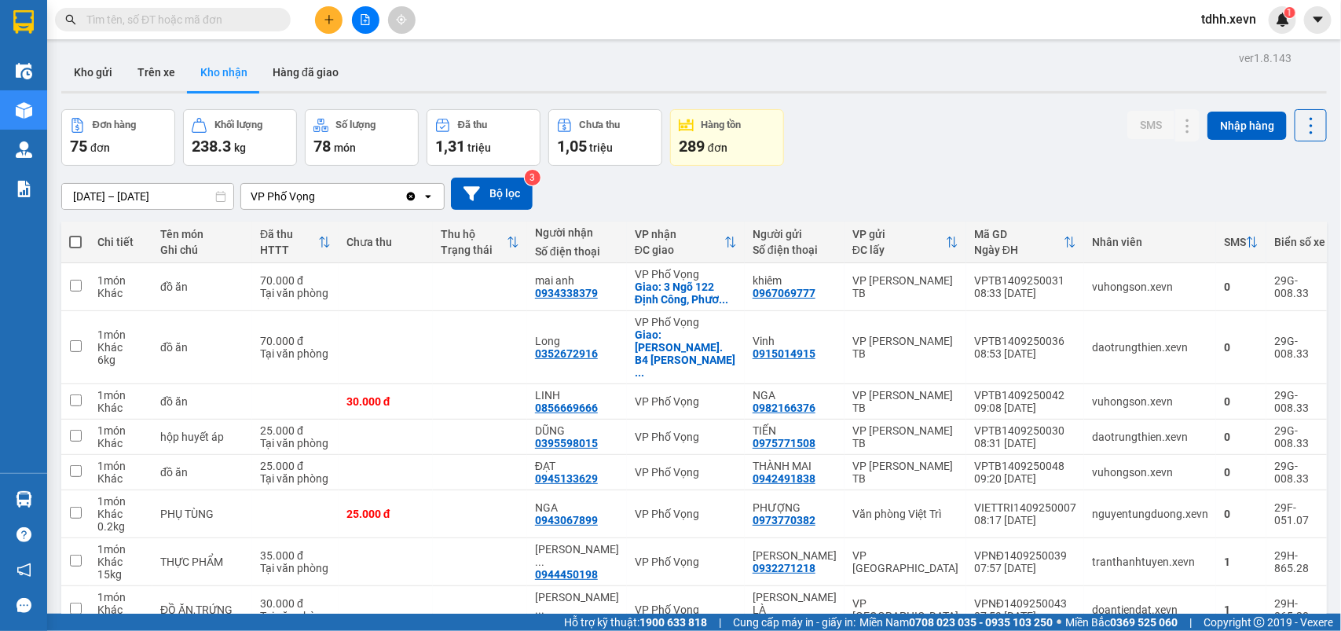
click at [162, 16] on input "text" at bounding box center [178, 19] width 185 height 17
paste input "0822093396"
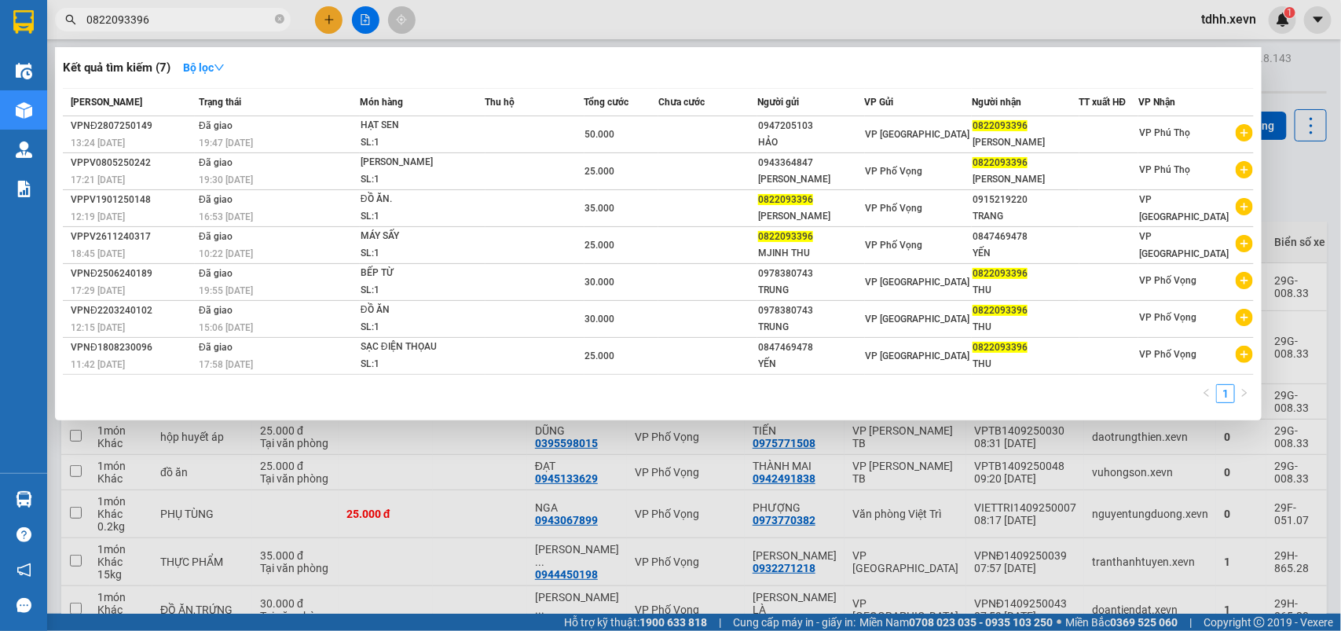
click at [558, 500] on div at bounding box center [670, 315] width 1341 height 631
click at [171, 17] on input "0822093396" at bounding box center [178, 19] width 185 height 17
paste input "983908000"
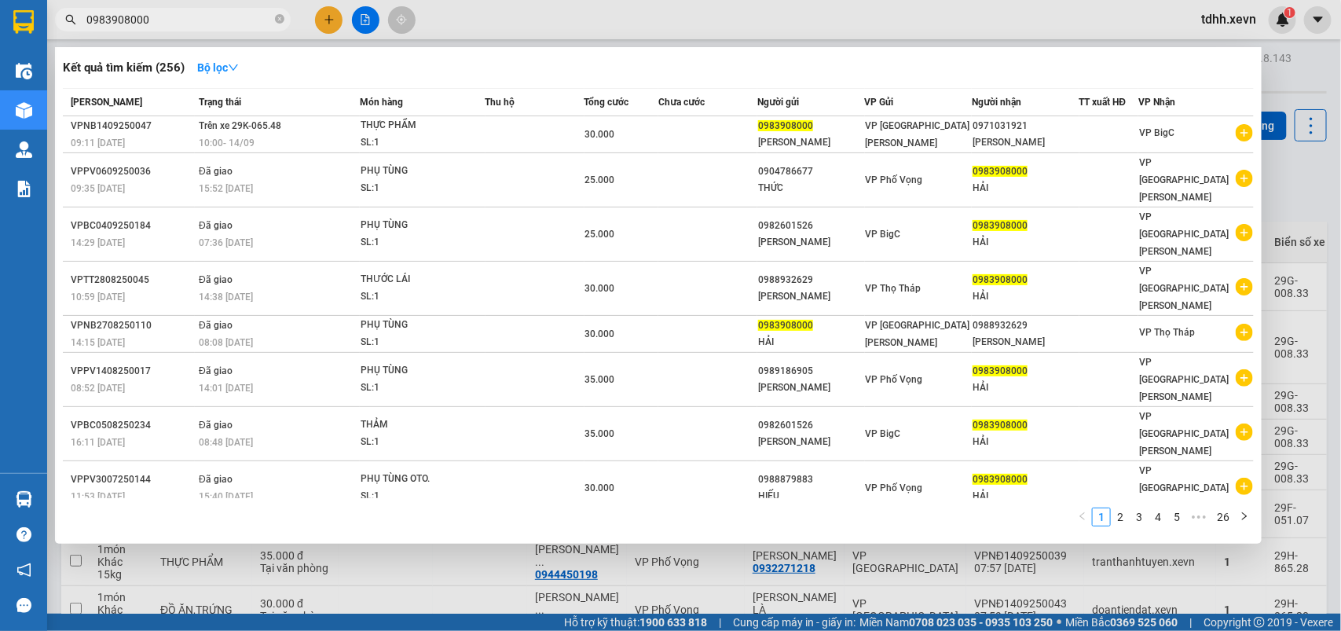
type input "0983908000"
